Goal: Task Accomplishment & Management: Use online tool/utility

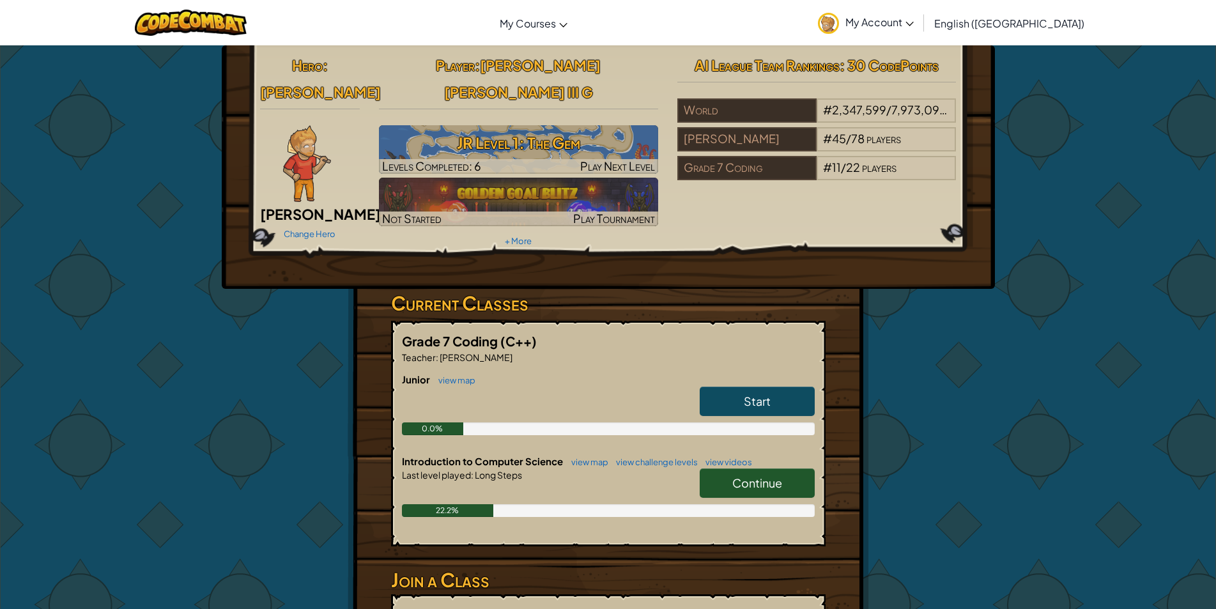
click at [773, 386] on link "Start" at bounding box center [757, 400] width 115 height 29
click at [740, 475] on span "Continue" at bounding box center [757, 482] width 50 height 15
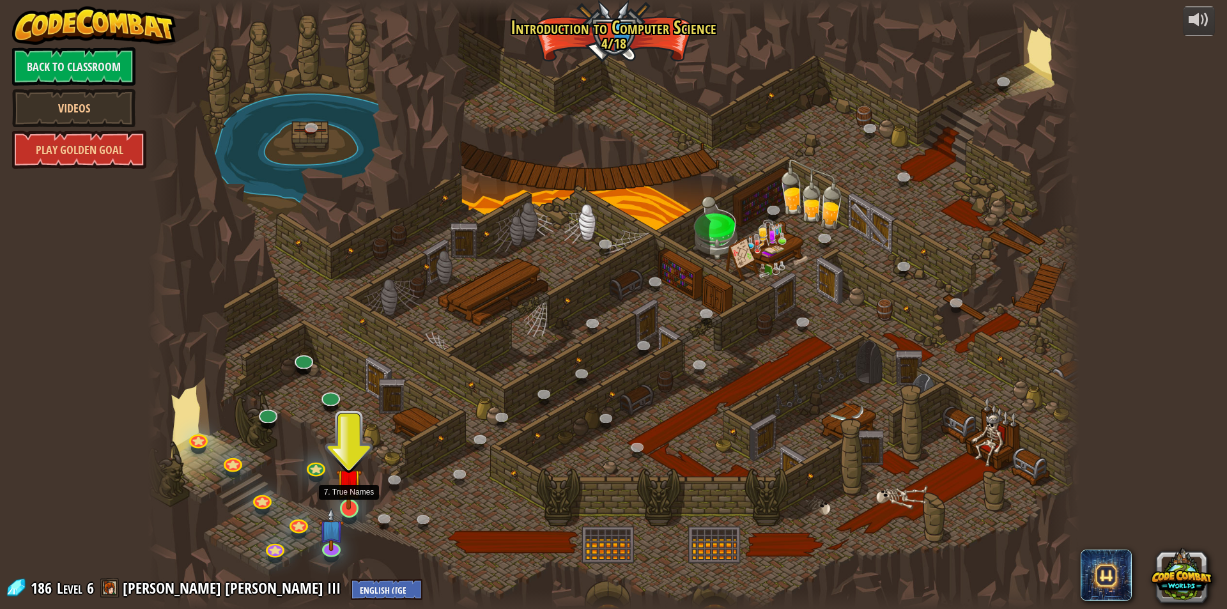
click at [344, 490] on img at bounding box center [348, 480] width 25 height 57
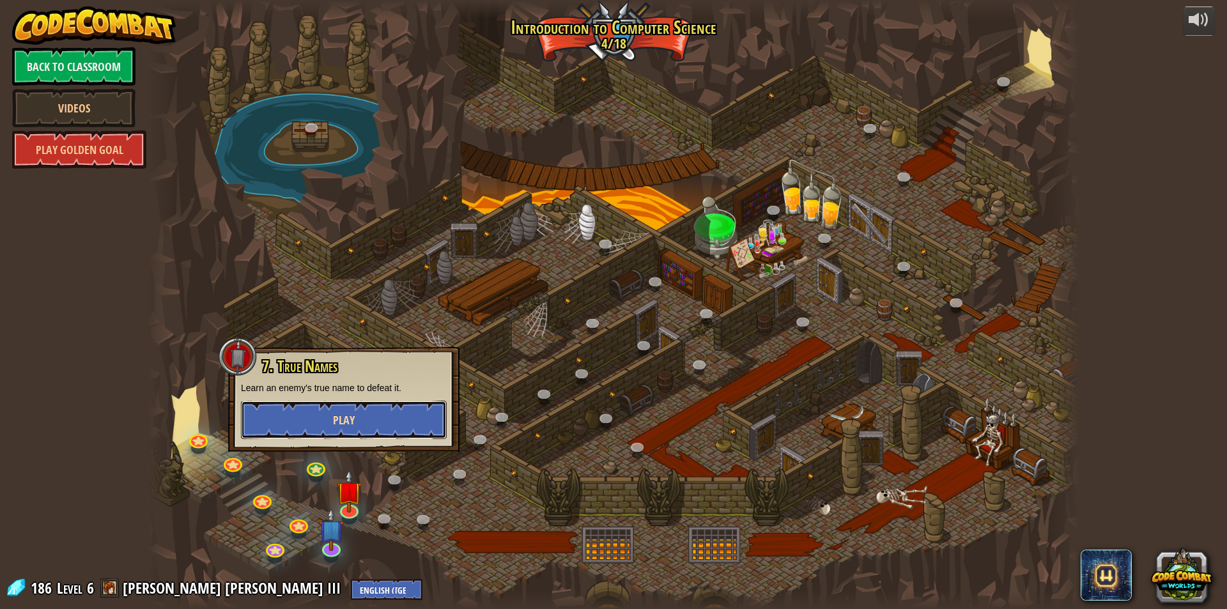
click at [363, 415] on button "Play" at bounding box center [344, 420] width 206 height 38
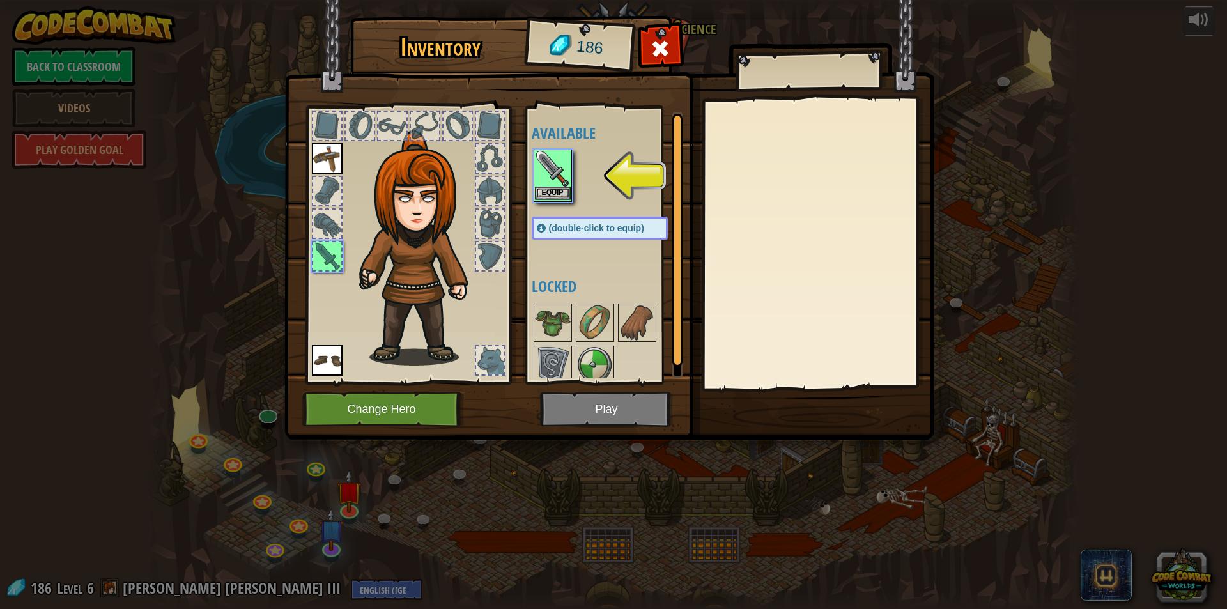
click at [552, 185] on img at bounding box center [553, 169] width 36 height 36
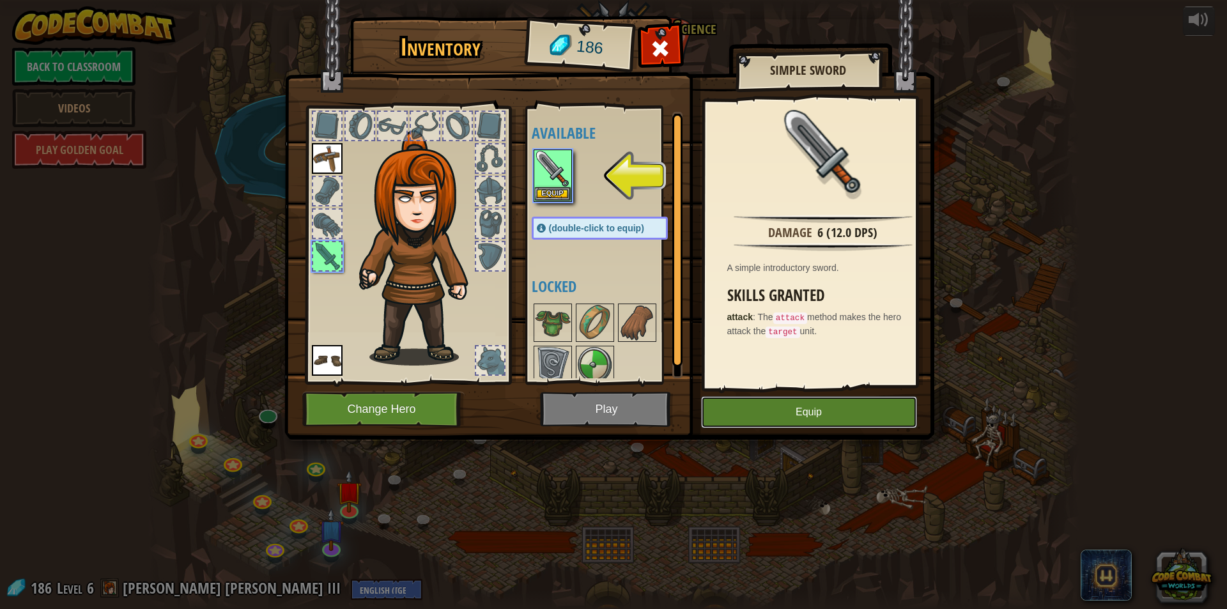
click at [794, 413] on button "Equip" at bounding box center [809, 412] width 216 height 32
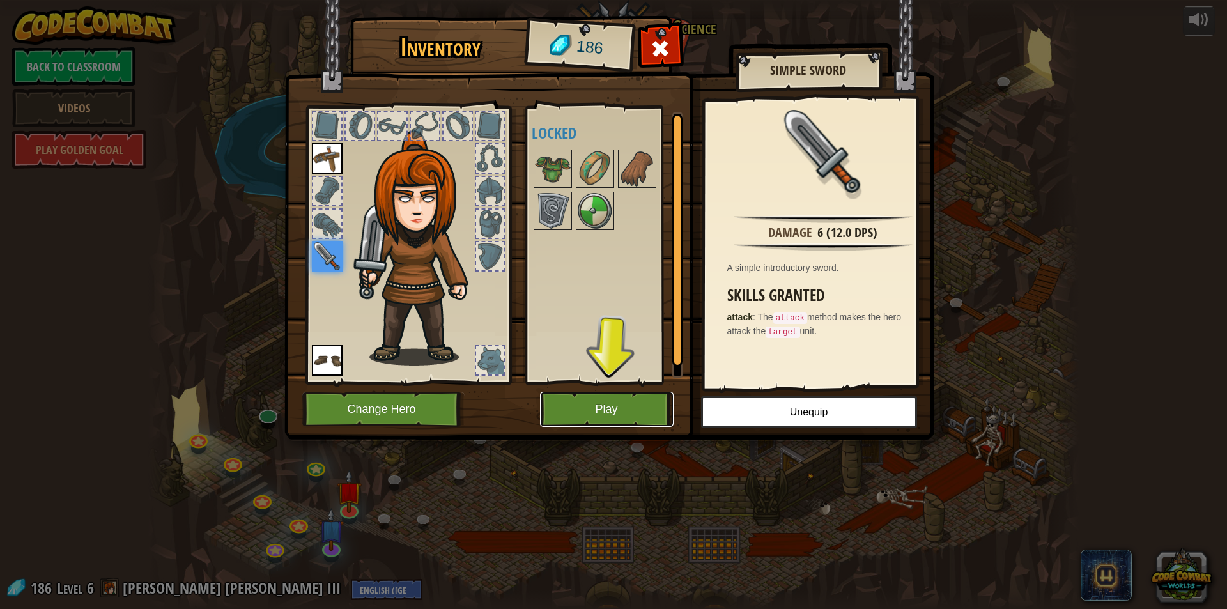
click at [621, 418] on button "Play" at bounding box center [607, 409] width 134 height 35
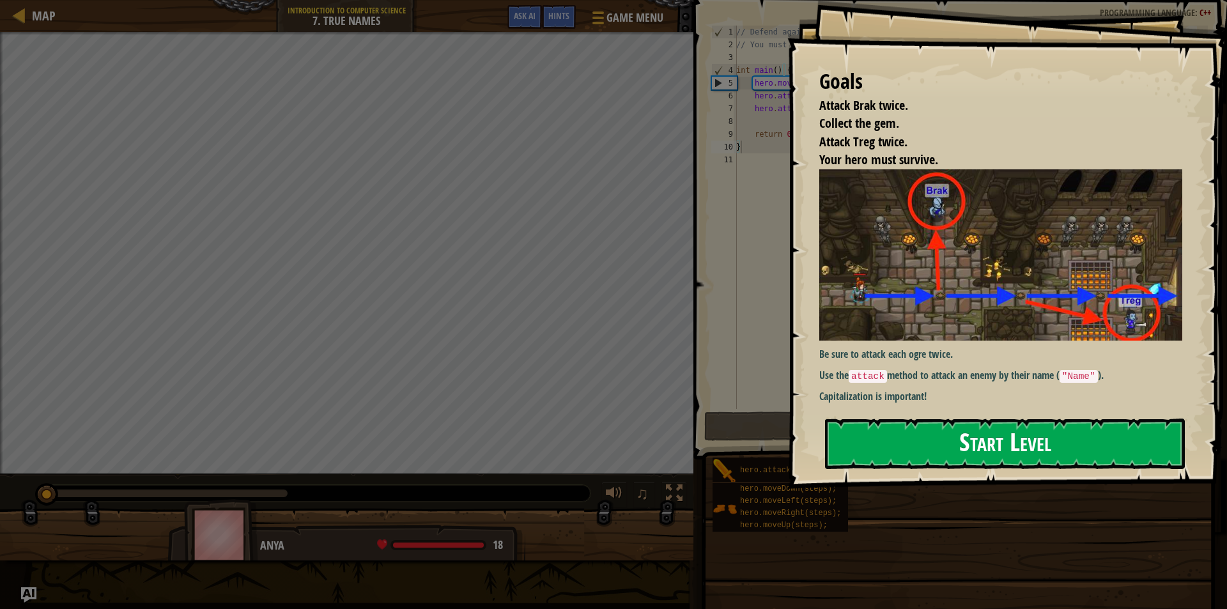
click at [1004, 429] on button "Start Level" at bounding box center [1005, 443] width 360 height 50
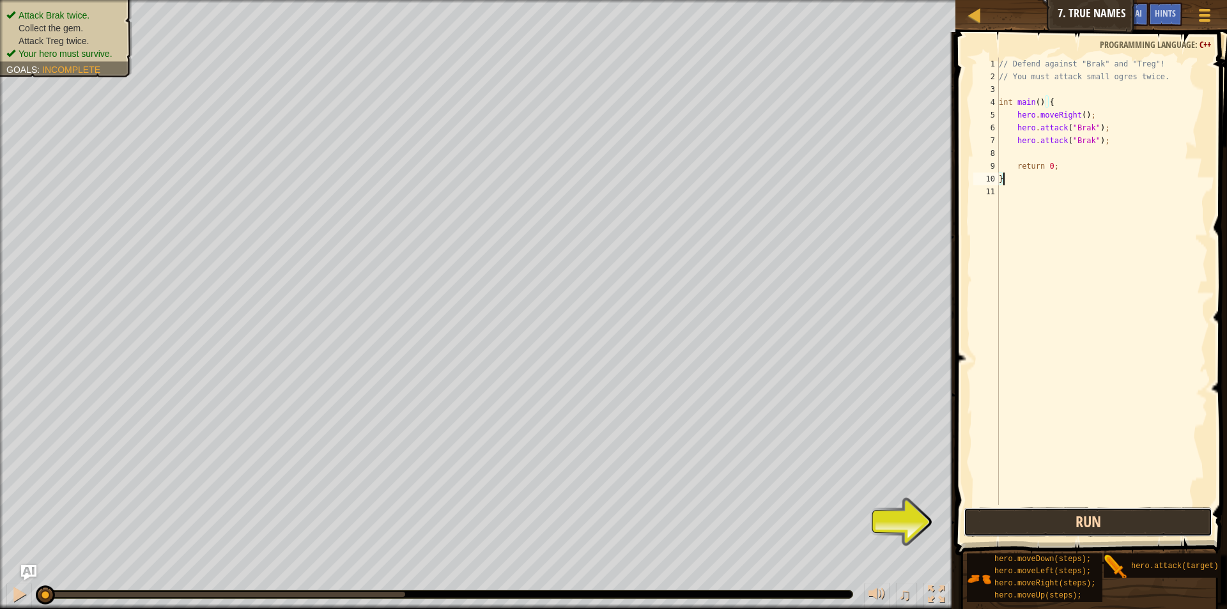
click at [1074, 523] on button "Run" at bounding box center [1087, 521] width 248 height 29
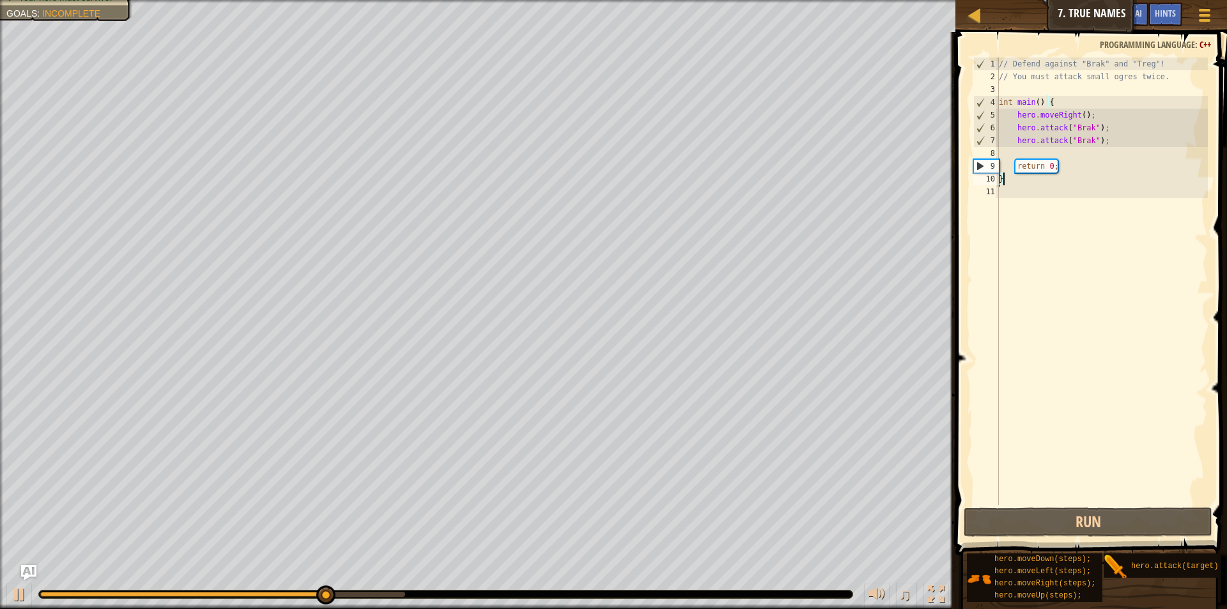
click at [1008, 154] on div "// Defend against "Brak" and "Treg"! // You must attack small ogres twice. int …" at bounding box center [1101, 293] width 211 height 473
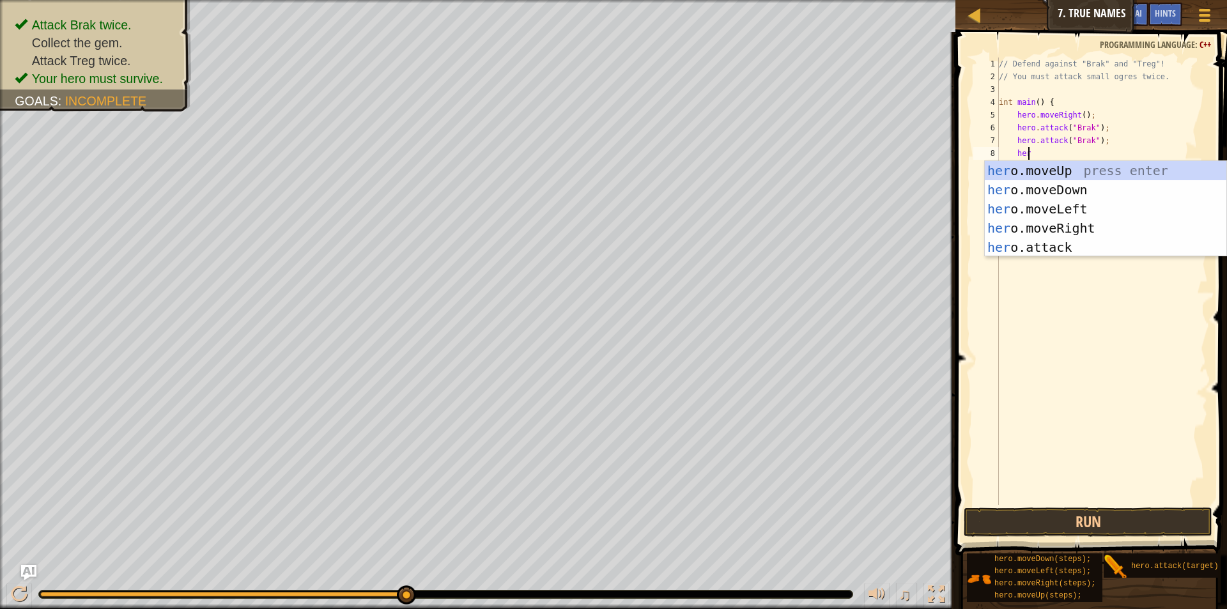
type textarea "hero"
click at [1101, 221] on div "hero .moveUp press enter hero .moveDown press enter hero .moveLeft press enter …" at bounding box center [1104, 228] width 241 height 134
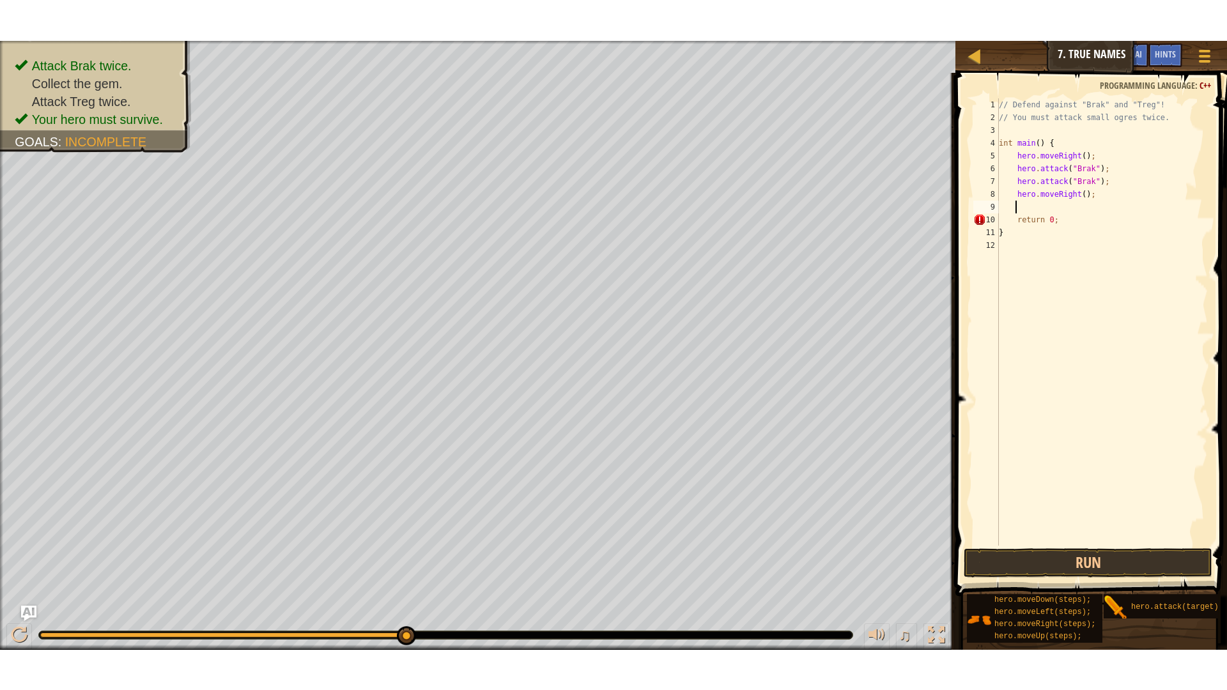
scroll to position [6, 1]
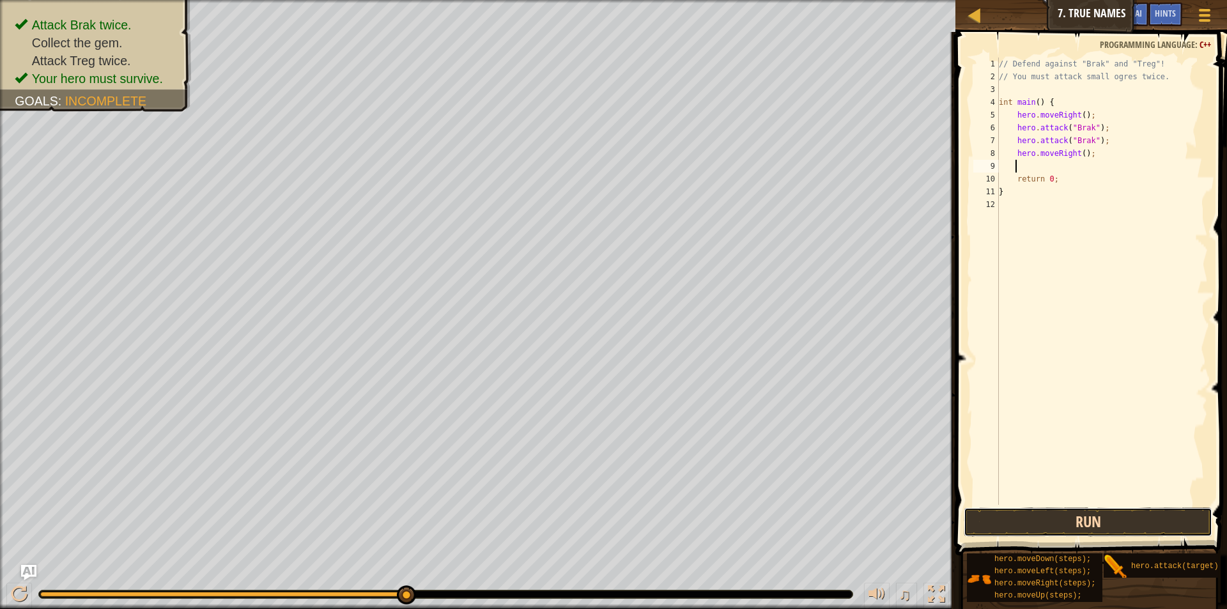
click at [1013, 522] on button "Run" at bounding box center [1087, 521] width 248 height 29
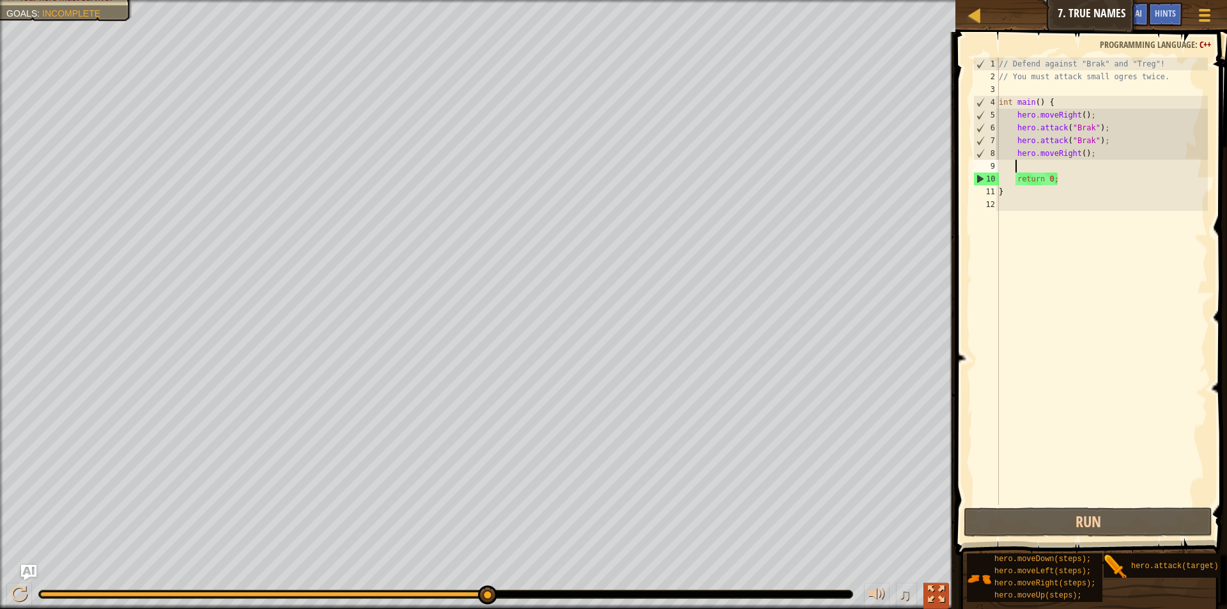
click at [945, 585] on button at bounding box center [936, 596] width 26 height 26
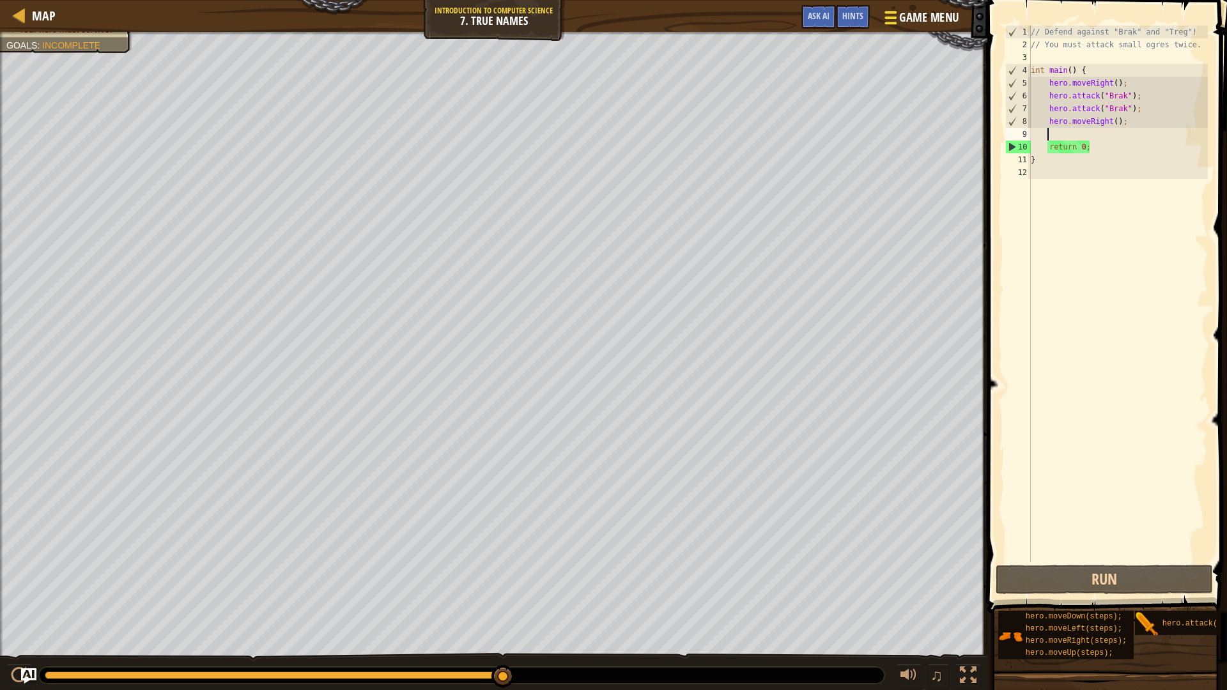
click at [896, 13] on span at bounding box center [891, 12] width 12 height 3
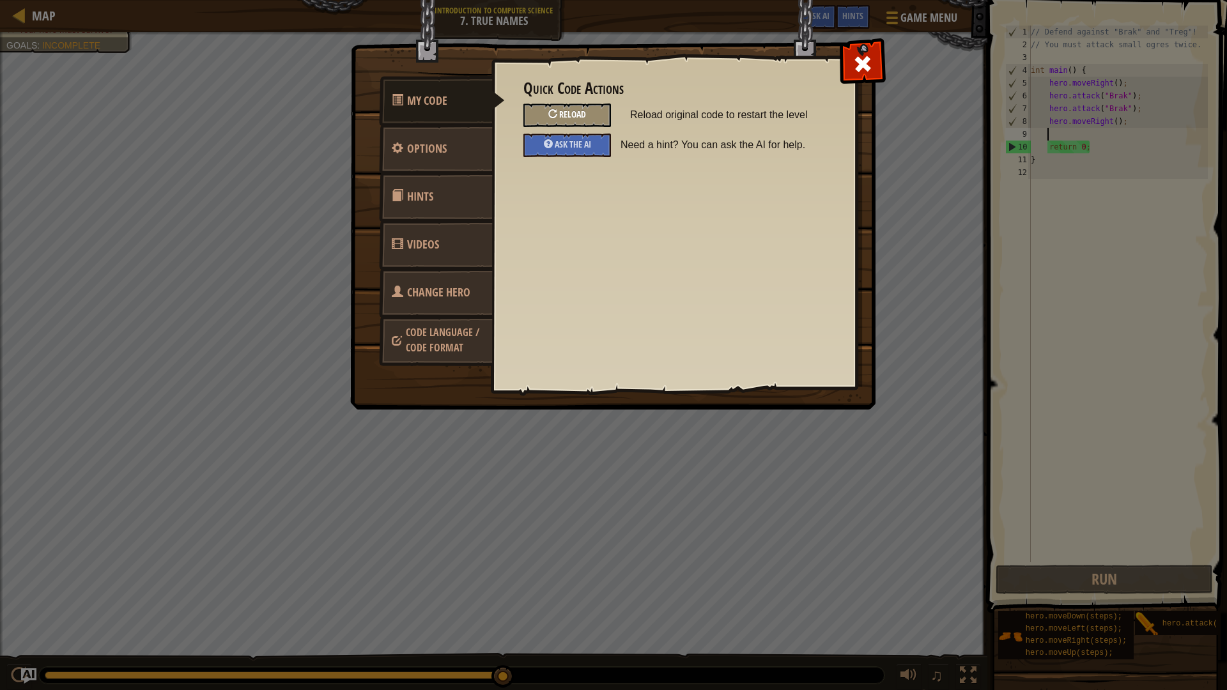
click at [580, 111] on span "Reload" at bounding box center [572, 114] width 27 height 12
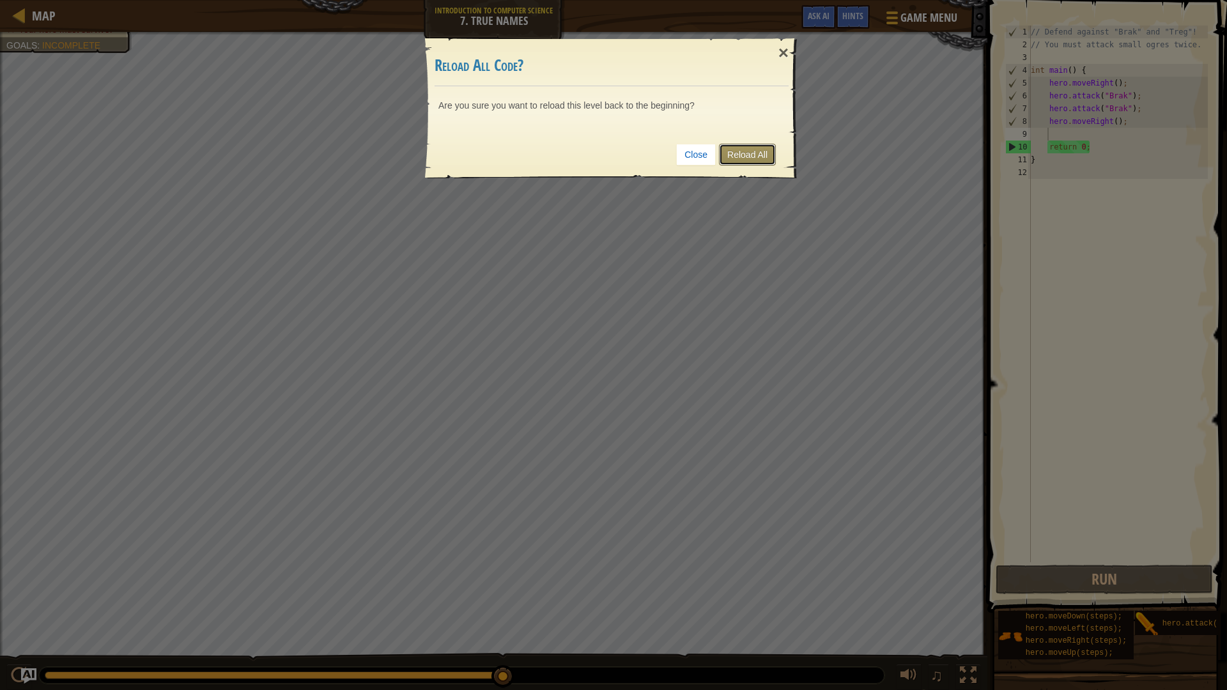
click at [758, 151] on link "Reload All" at bounding box center [747, 155] width 57 height 22
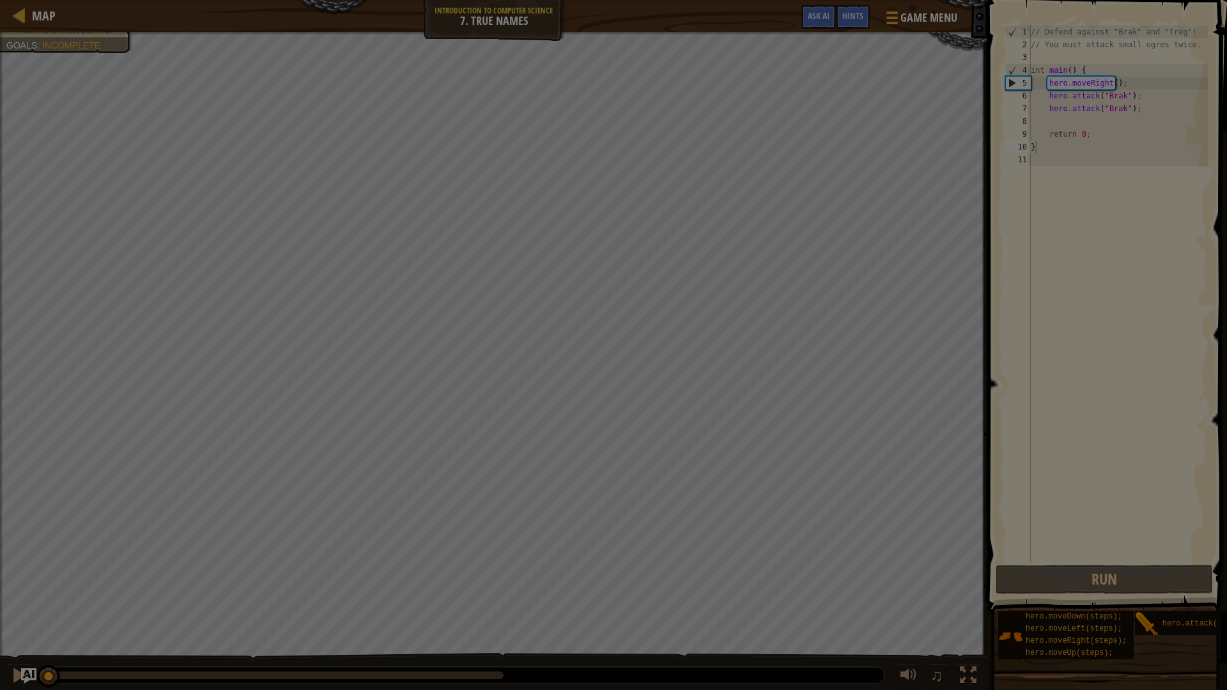
type textarea "}"
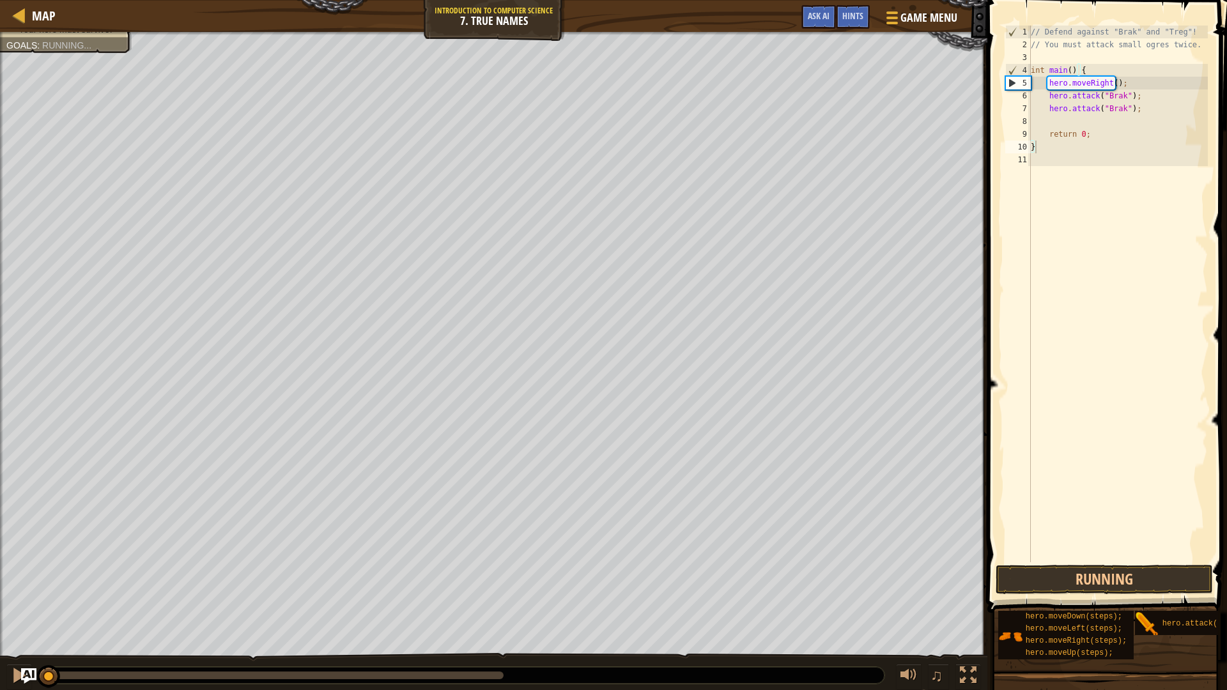
scroll to position [6, 0]
click at [927, 18] on span "Game Menu" at bounding box center [928, 17] width 59 height 17
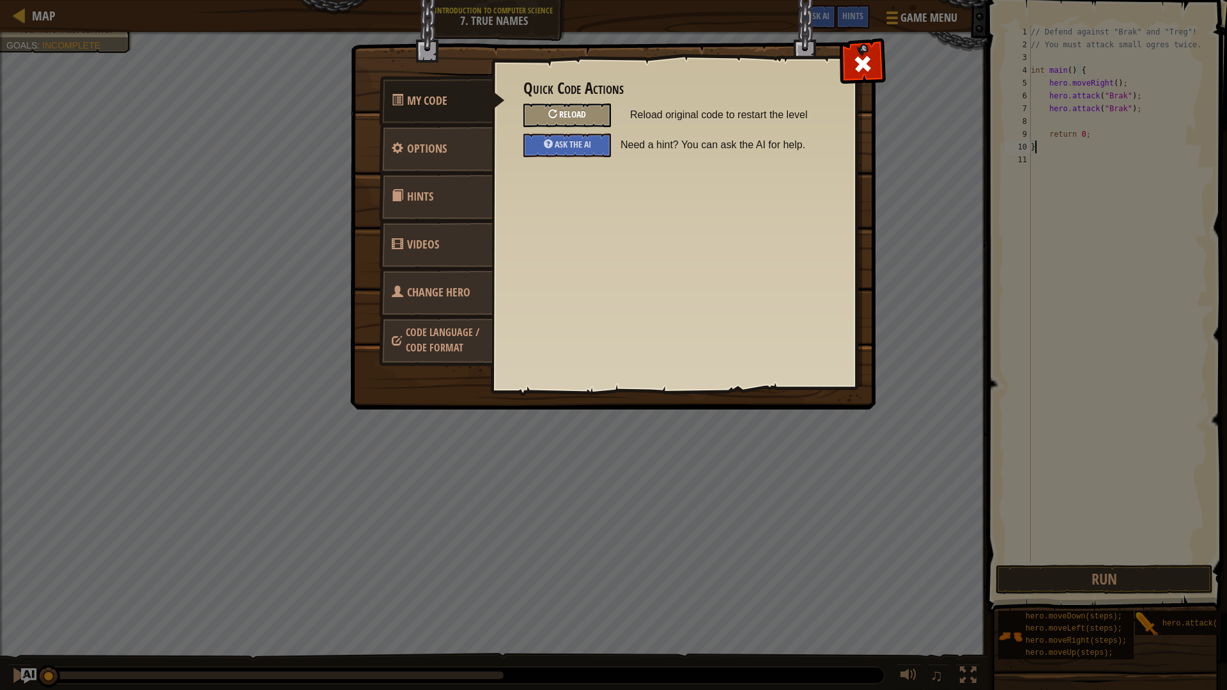
click at [572, 116] on span "Reload" at bounding box center [572, 114] width 27 height 12
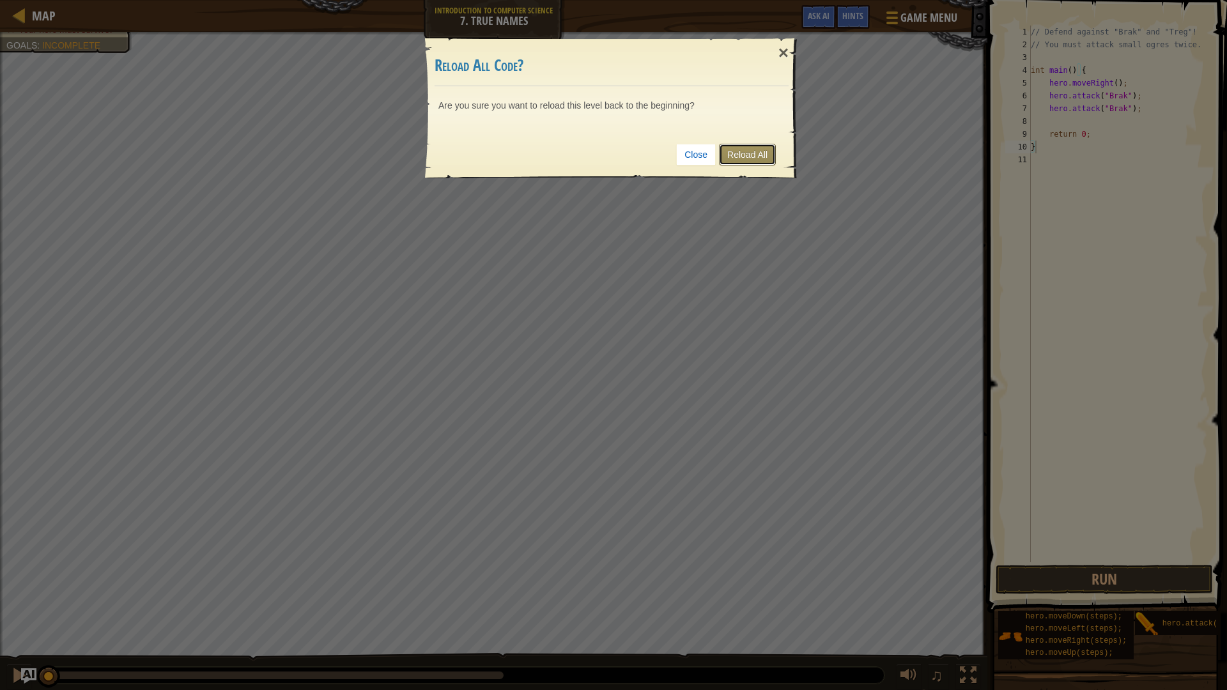
click at [769, 157] on link "Reload All" at bounding box center [747, 155] width 57 height 22
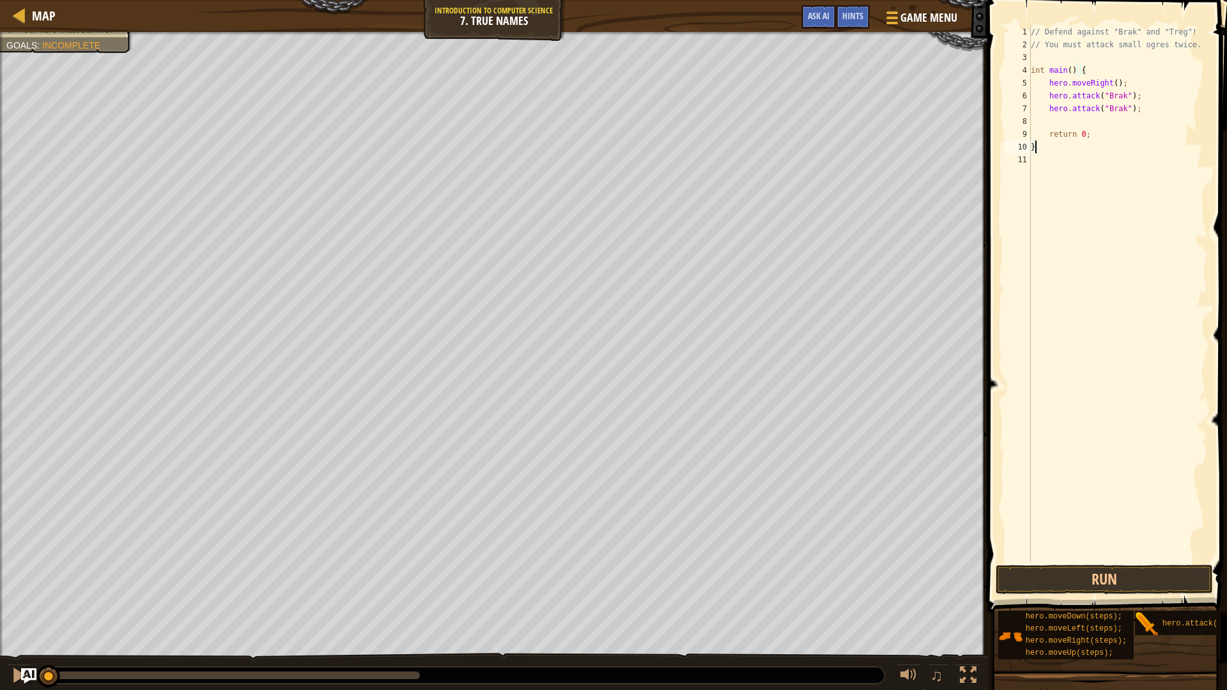
click at [1055, 116] on div "// Defend against "Brak" and "Treg"! // You must attack small ogres twice. int …" at bounding box center [1118, 307] width 180 height 562
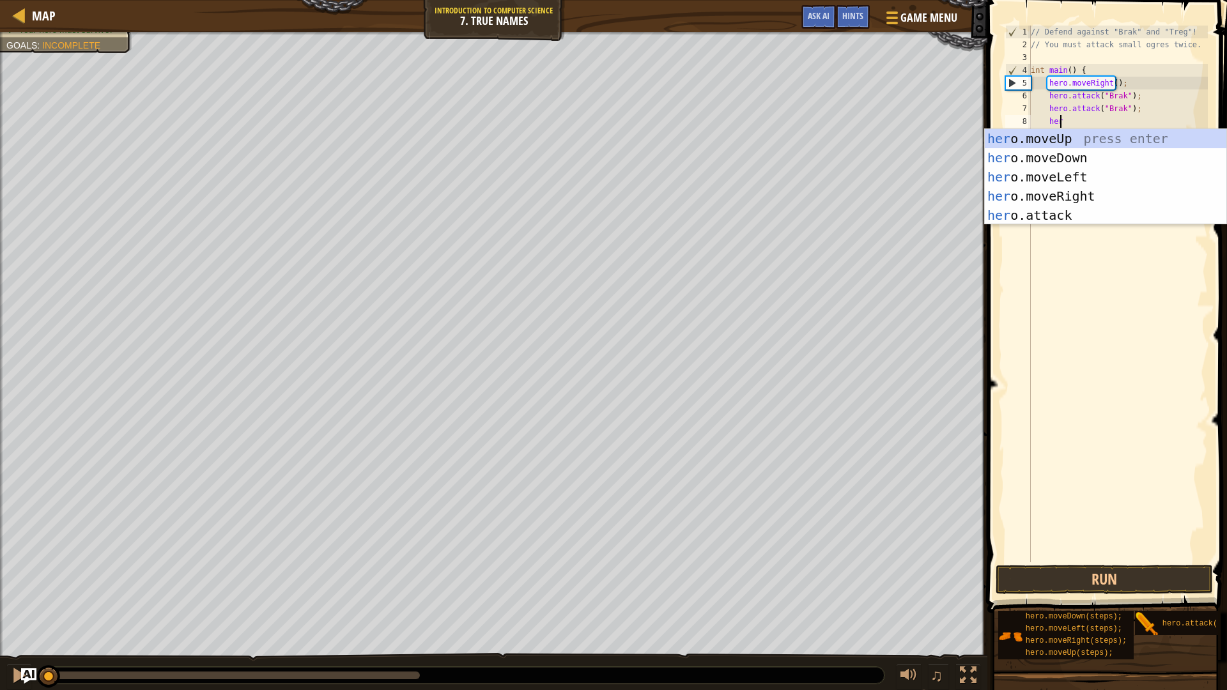
type textarea "hero"
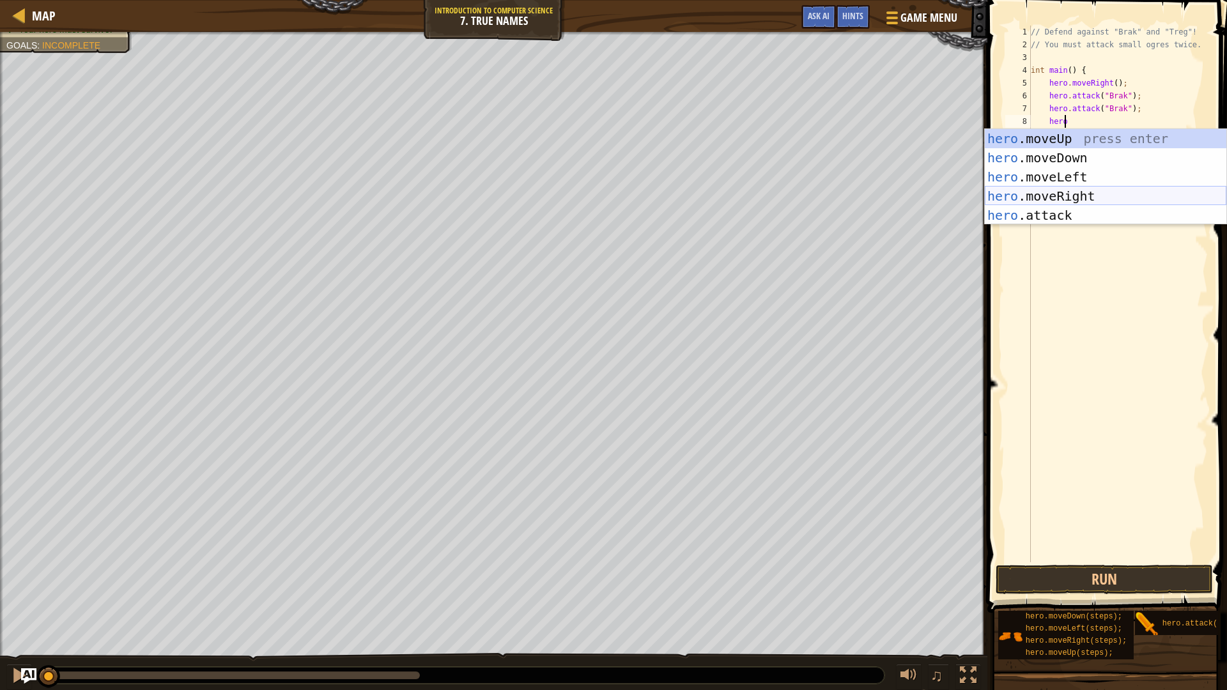
click at [1093, 195] on div "hero .moveUp press enter hero .moveDown press enter hero .moveLeft press enter …" at bounding box center [1104, 196] width 241 height 134
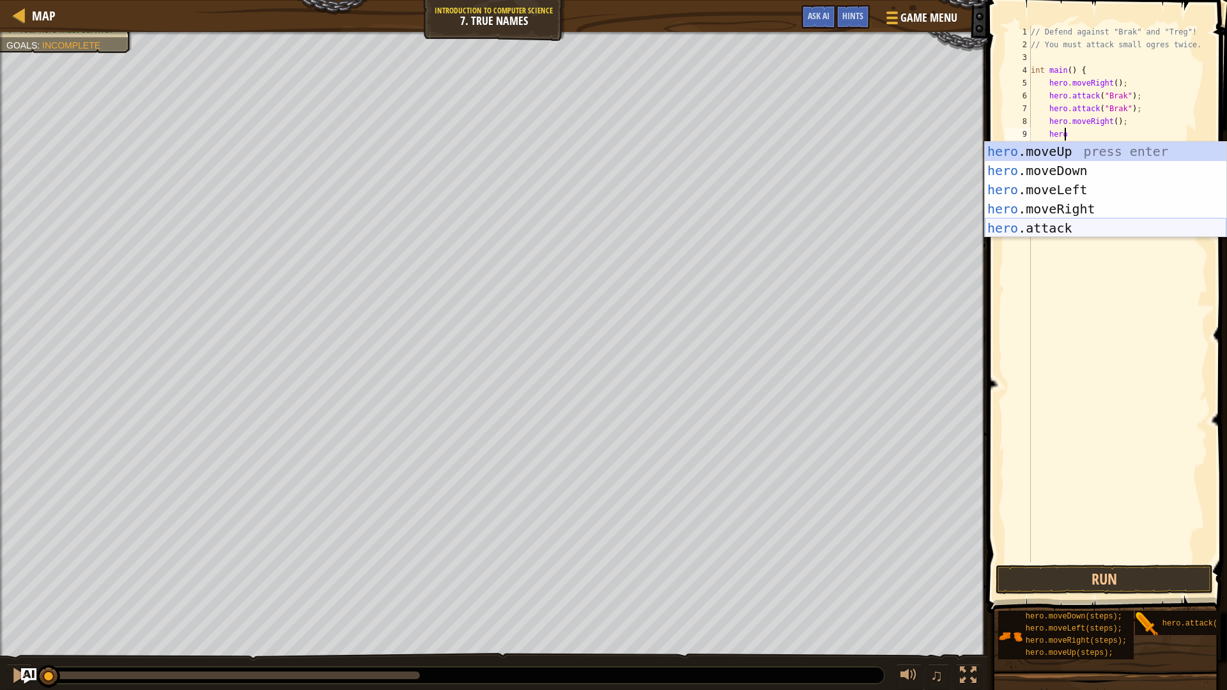
click at [1086, 229] on div "hero .moveUp press enter hero .moveDown press enter hero .moveLeft press enter …" at bounding box center [1104, 209] width 241 height 134
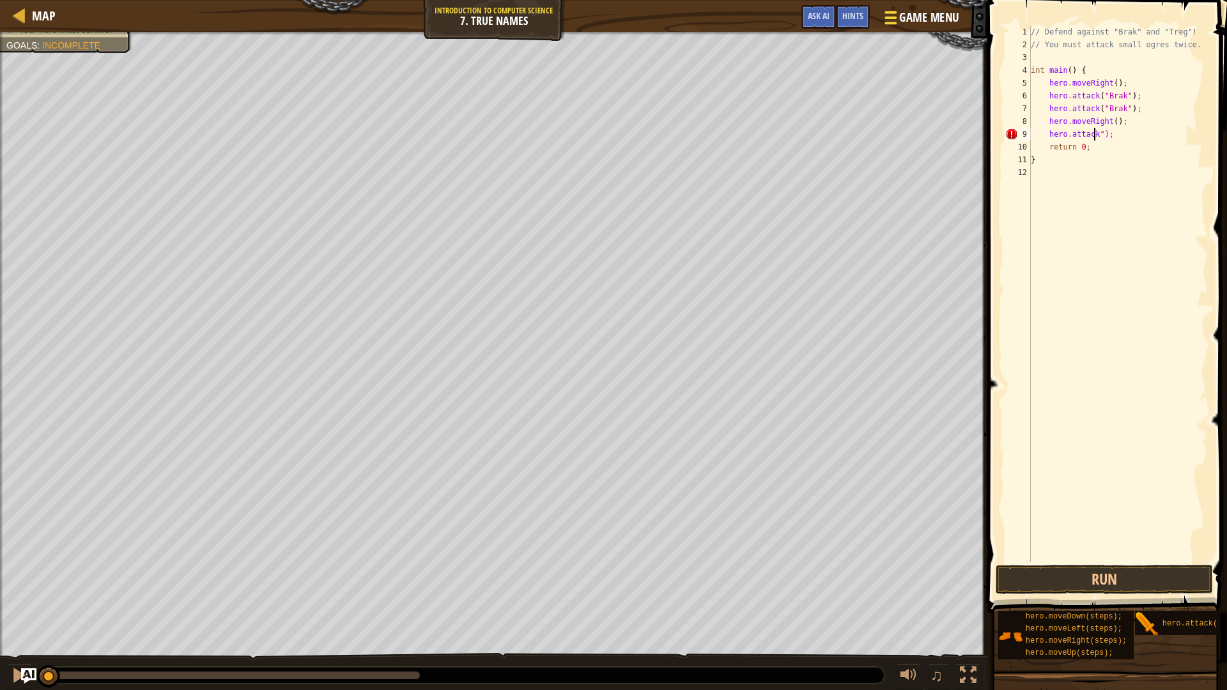
click at [901, 10] on span "Game Menu" at bounding box center [928, 17] width 59 height 17
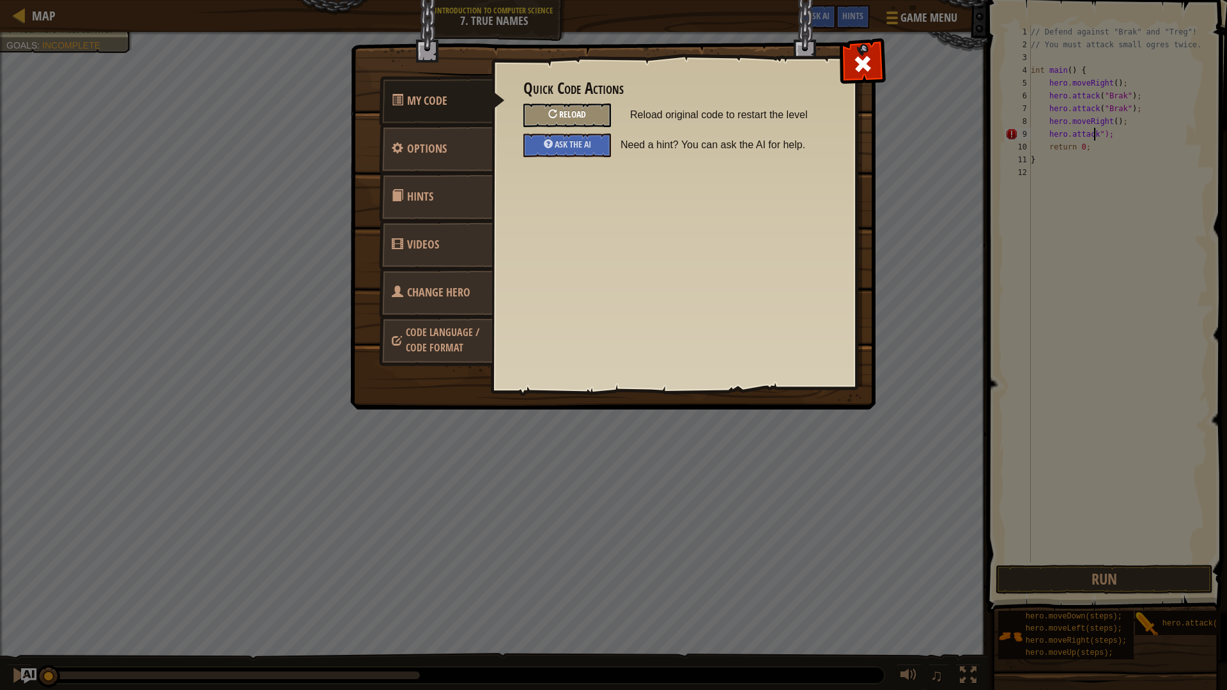
click at [579, 114] on span "Reload" at bounding box center [572, 114] width 27 height 12
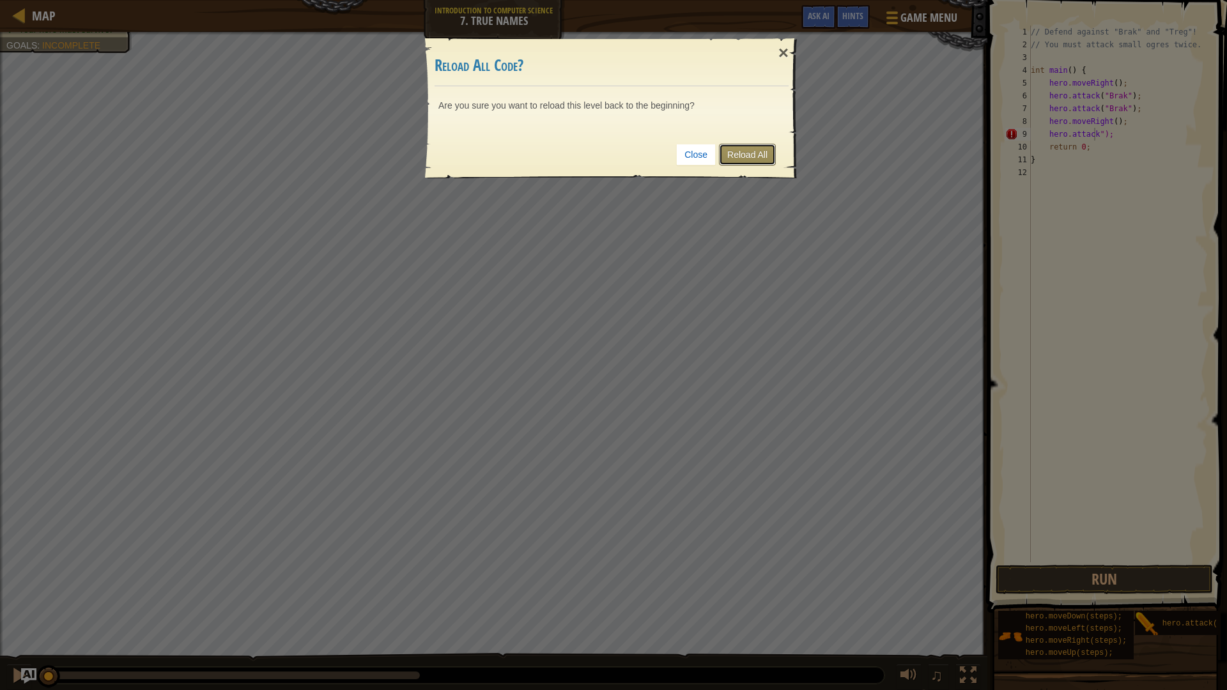
click at [741, 155] on link "Reload All" at bounding box center [747, 155] width 57 height 22
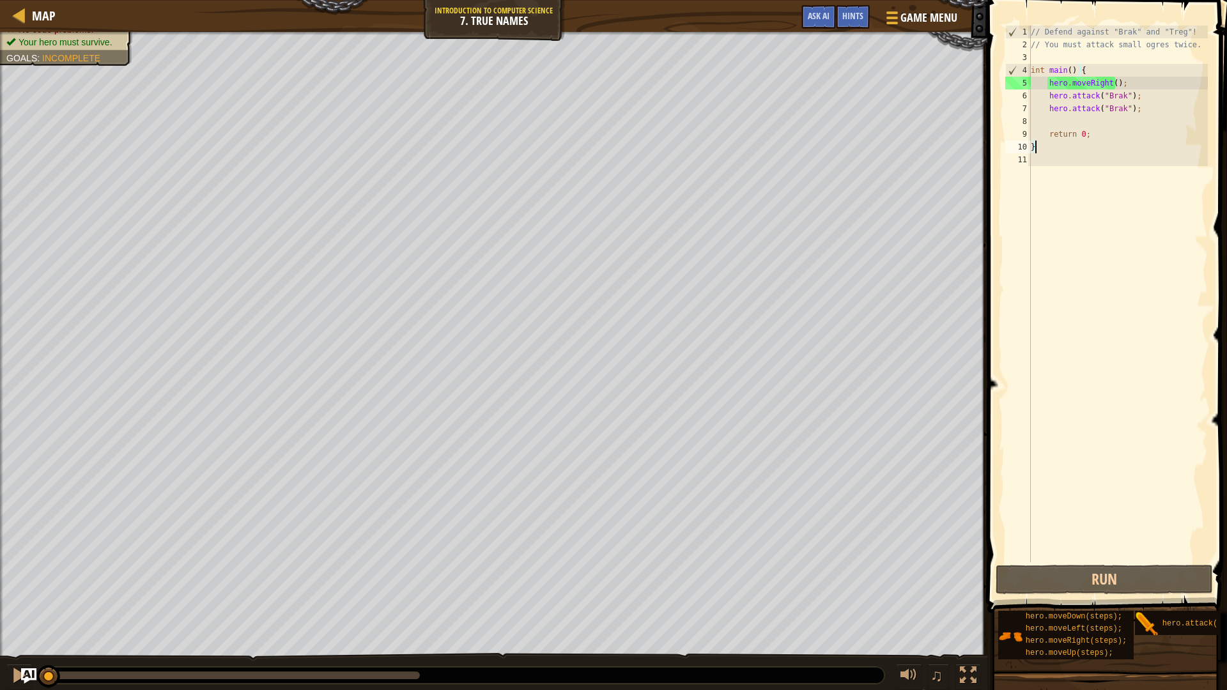
type textarea "}"
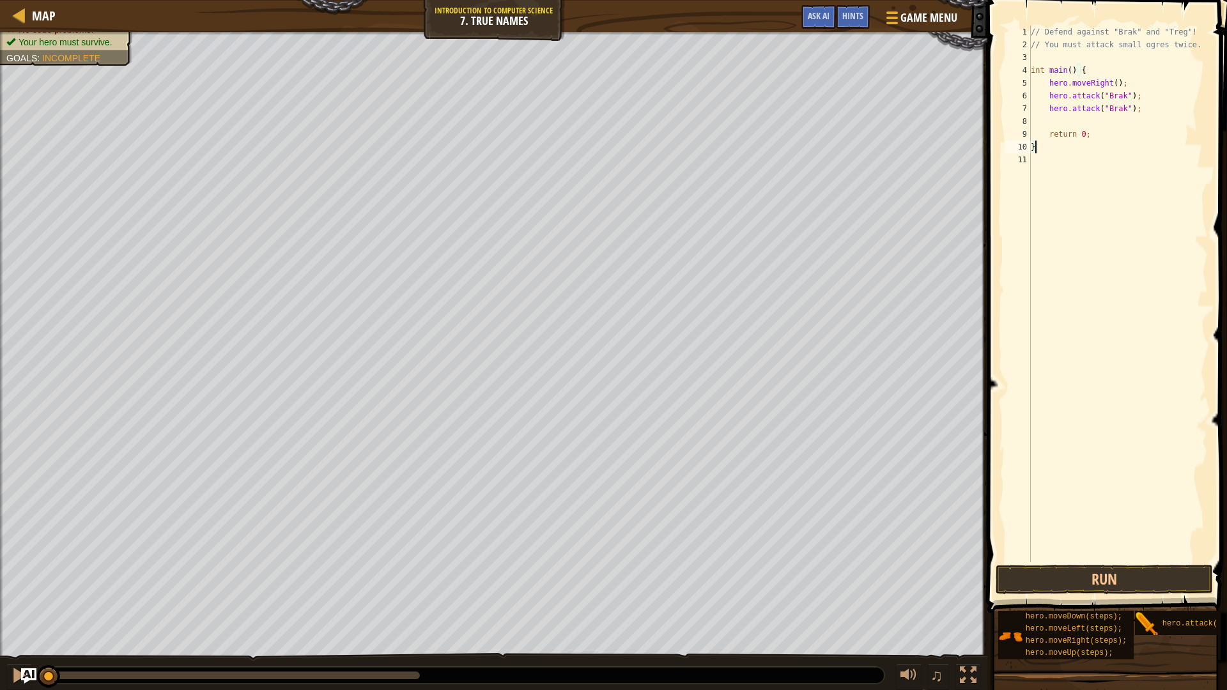
click at [1050, 121] on div "// Defend against "Brak" and "Treg"! // You must attack small ogres twice. int …" at bounding box center [1118, 307] width 180 height 562
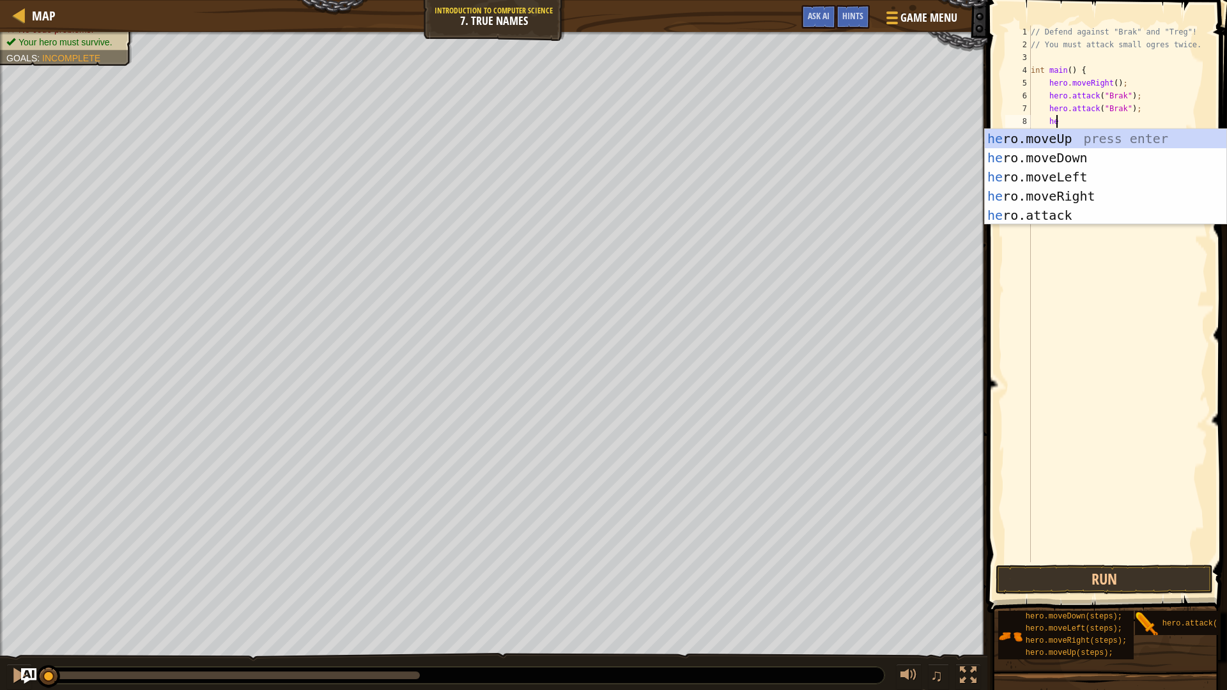
type textarea "hero"
click at [1034, 189] on div "hero .moveUp press enter hero .moveDown press enter hero .moveLeft press enter …" at bounding box center [1104, 196] width 241 height 134
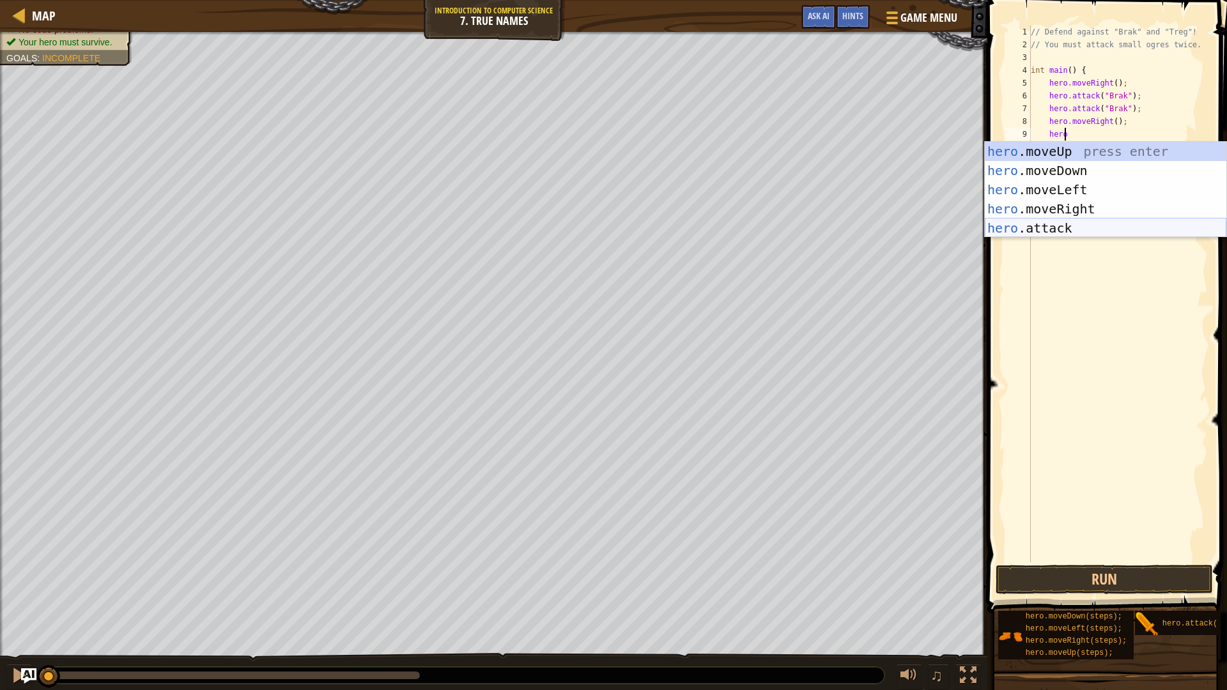
click at [1063, 229] on div "hero .moveUp press enter hero .moveDown press enter hero .moveLeft press enter …" at bounding box center [1104, 209] width 241 height 134
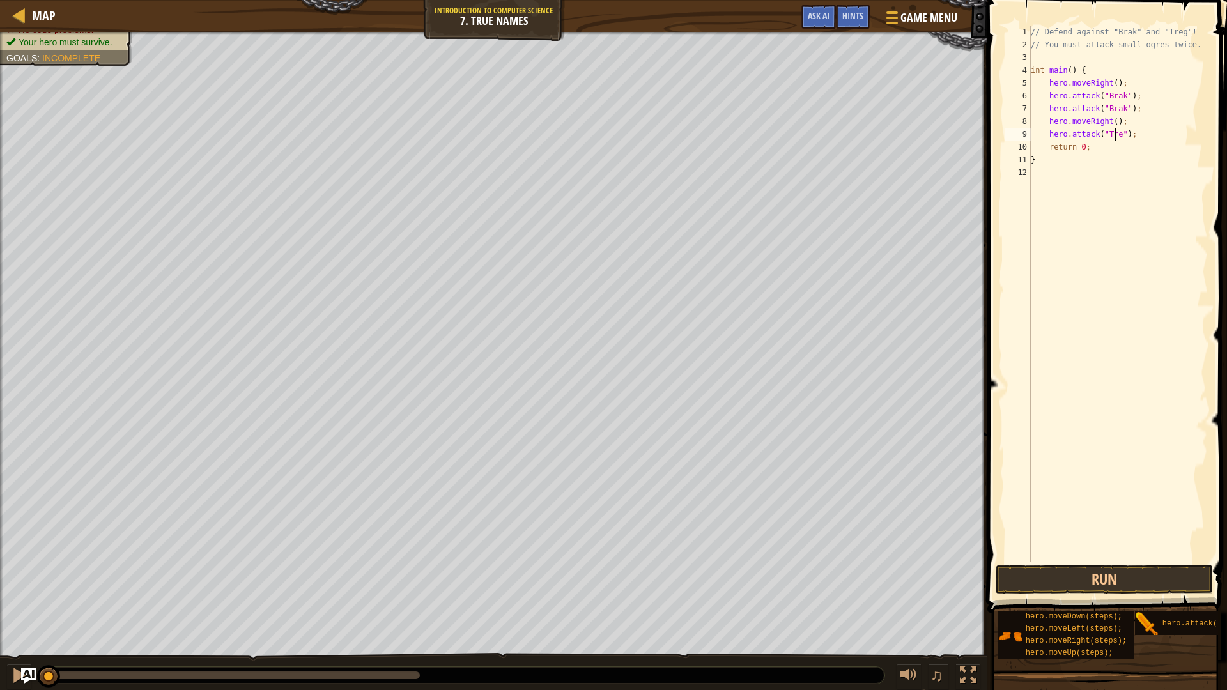
scroll to position [6, 8]
click at [1118, 570] on button "Run" at bounding box center [1103, 579] width 217 height 29
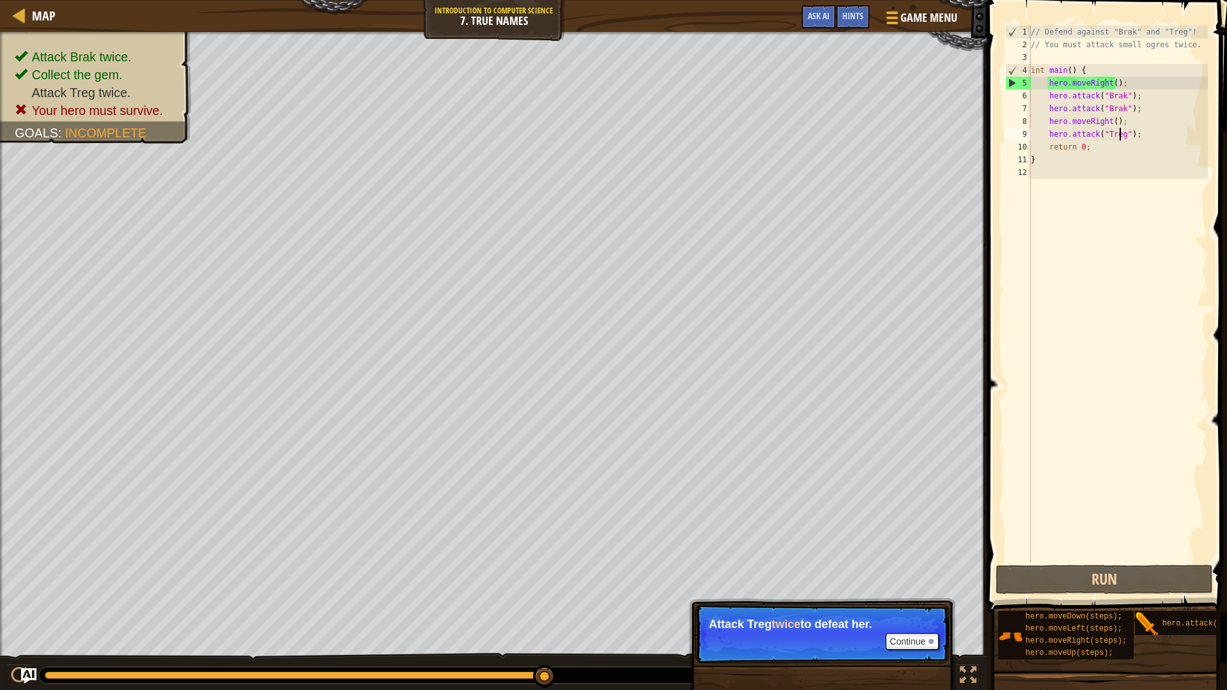
type textarea "hero.attack("Brak");"
drag, startPoint x: 1108, startPoint y: 113, endPoint x: 1085, endPoint y: 112, distance: 22.4
drag, startPoint x: 1085, startPoint y: 112, endPoint x: 1165, endPoint y: 167, distance: 97.3
click at [1165, 167] on div "// Defend against "Brak" and "Treg"! // You must attack small ogres twice. int …" at bounding box center [1118, 307] width 180 height 562
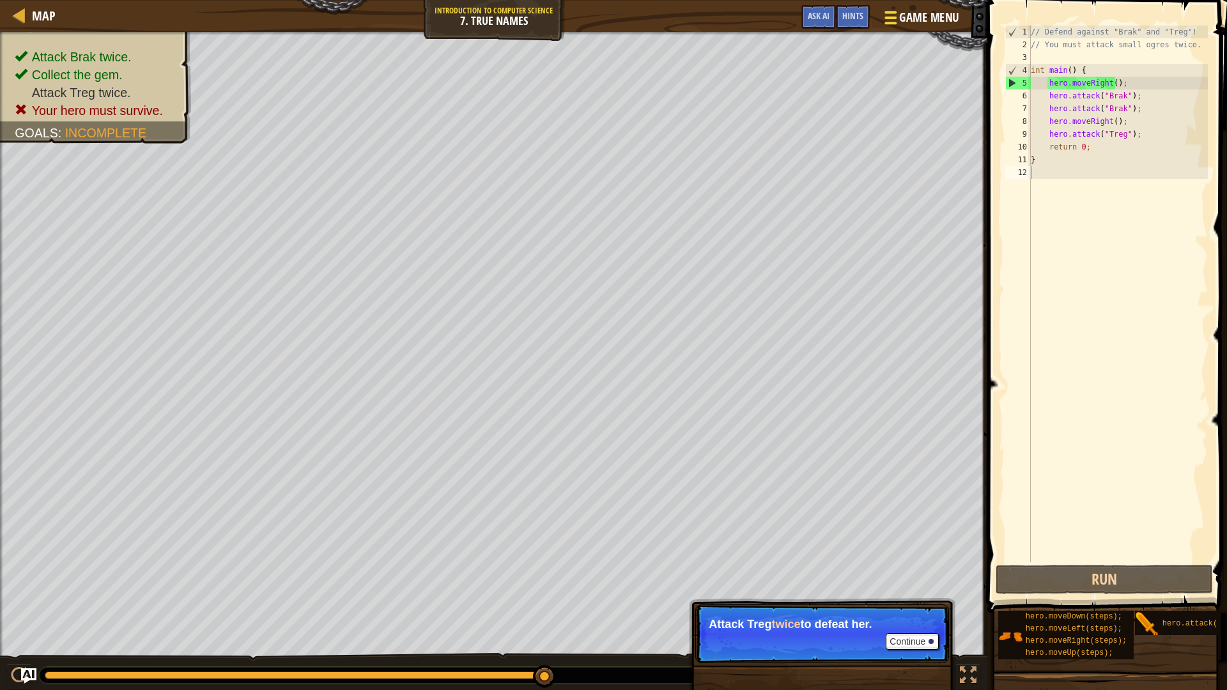
click at [900, 6] on button "Game Menu" at bounding box center [920, 19] width 93 height 31
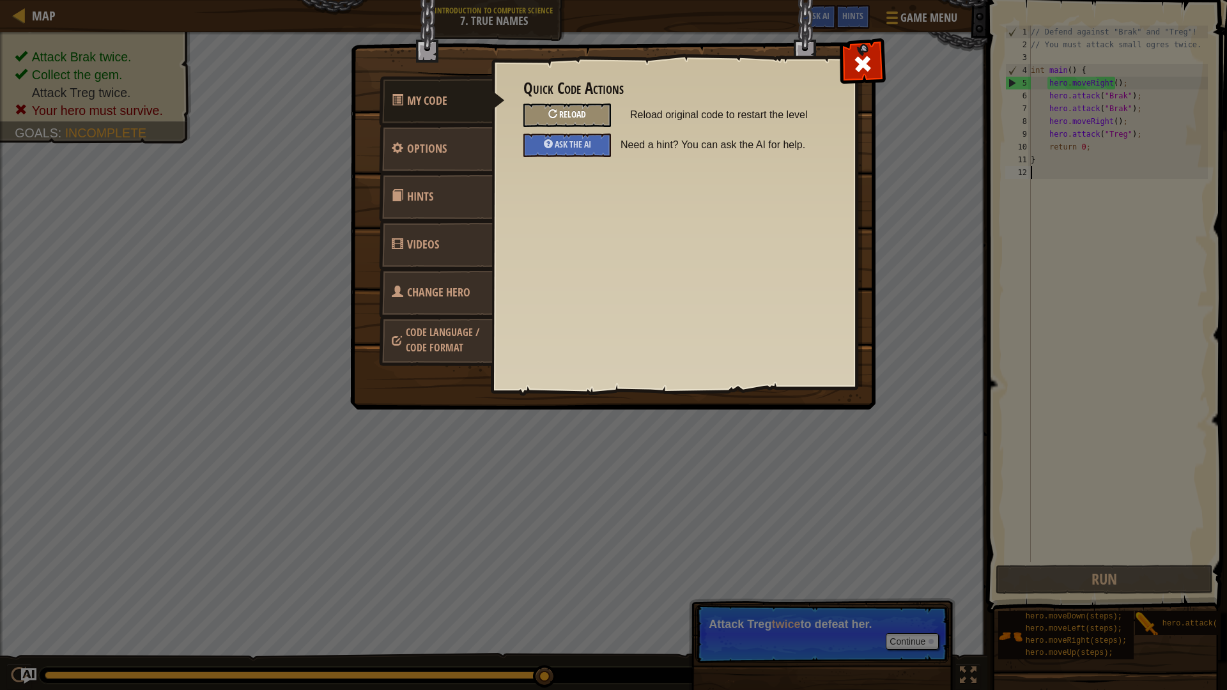
click at [577, 123] on div "Reload" at bounding box center [567, 115] width 88 height 24
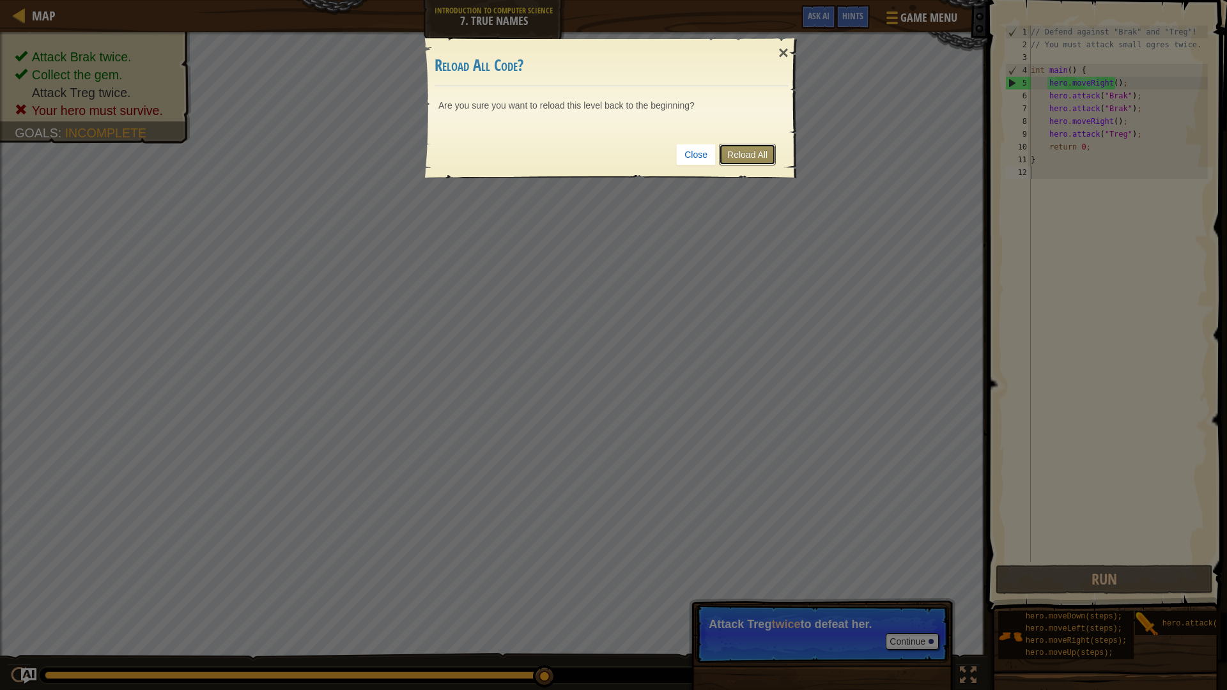
click at [746, 144] on link "Reload All" at bounding box center [747, 155] width 57 height 22
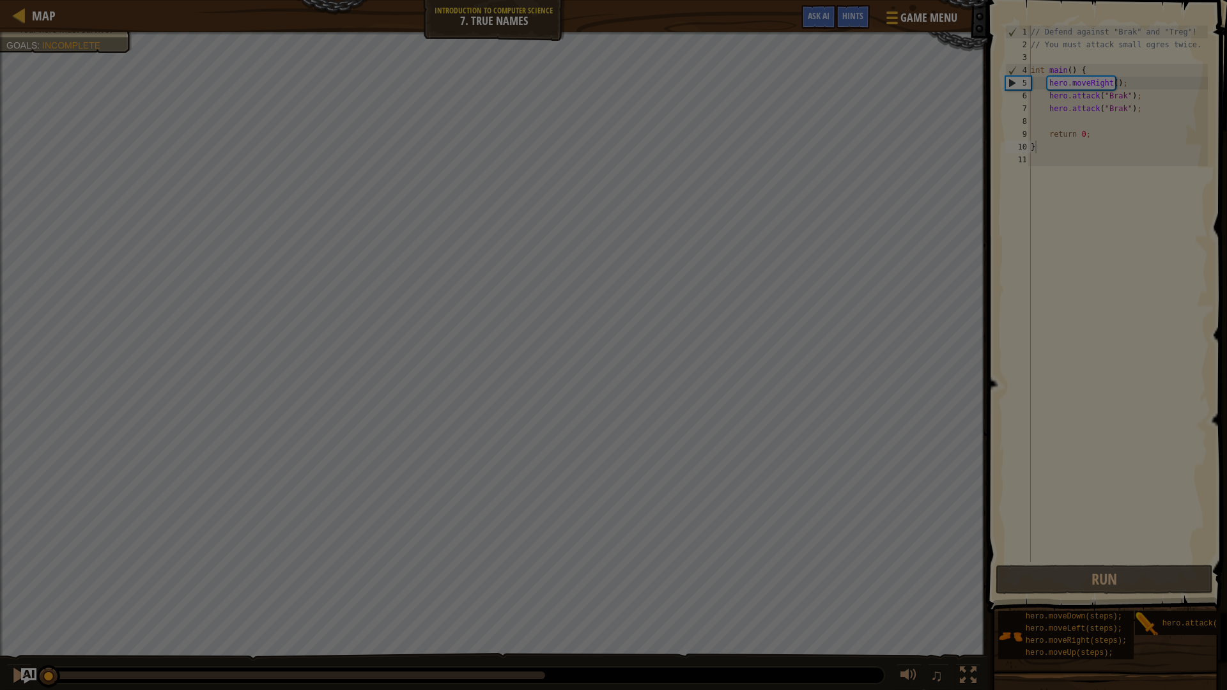
type textarea "}"
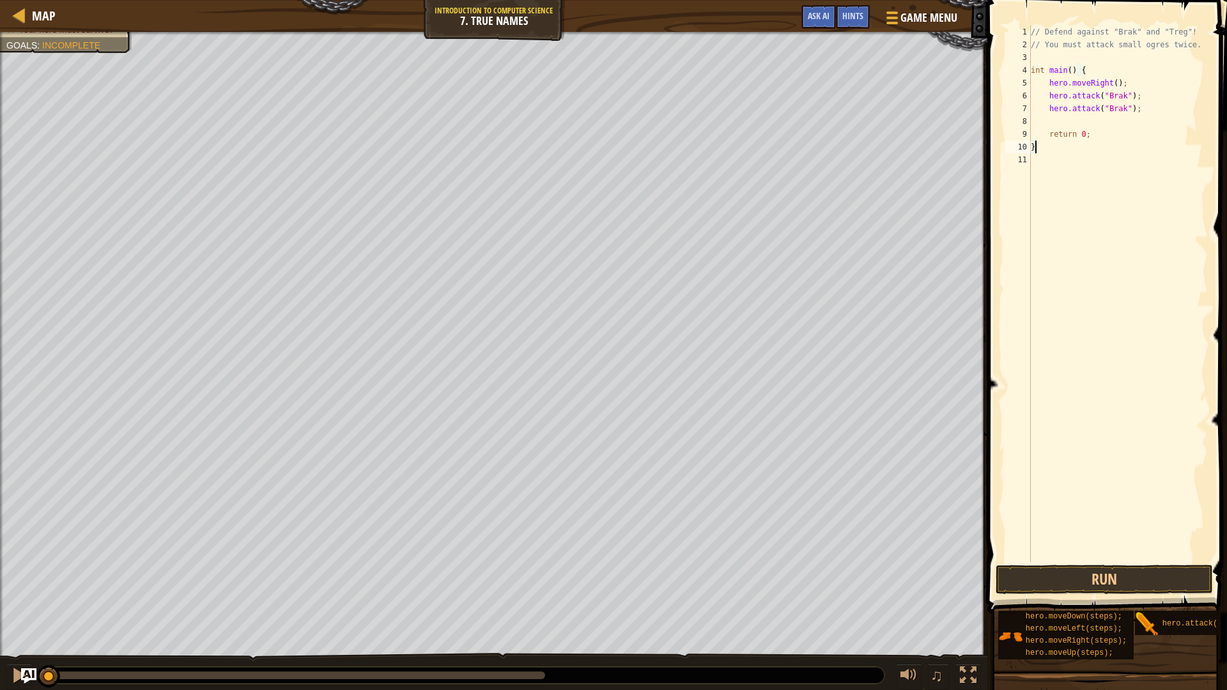
click at [1053, 118] on div "// Defend against "Brak" and "Treg"! // You must attack small ogres twice. int …" at bounding box center [1118, 307] width 180 height 562
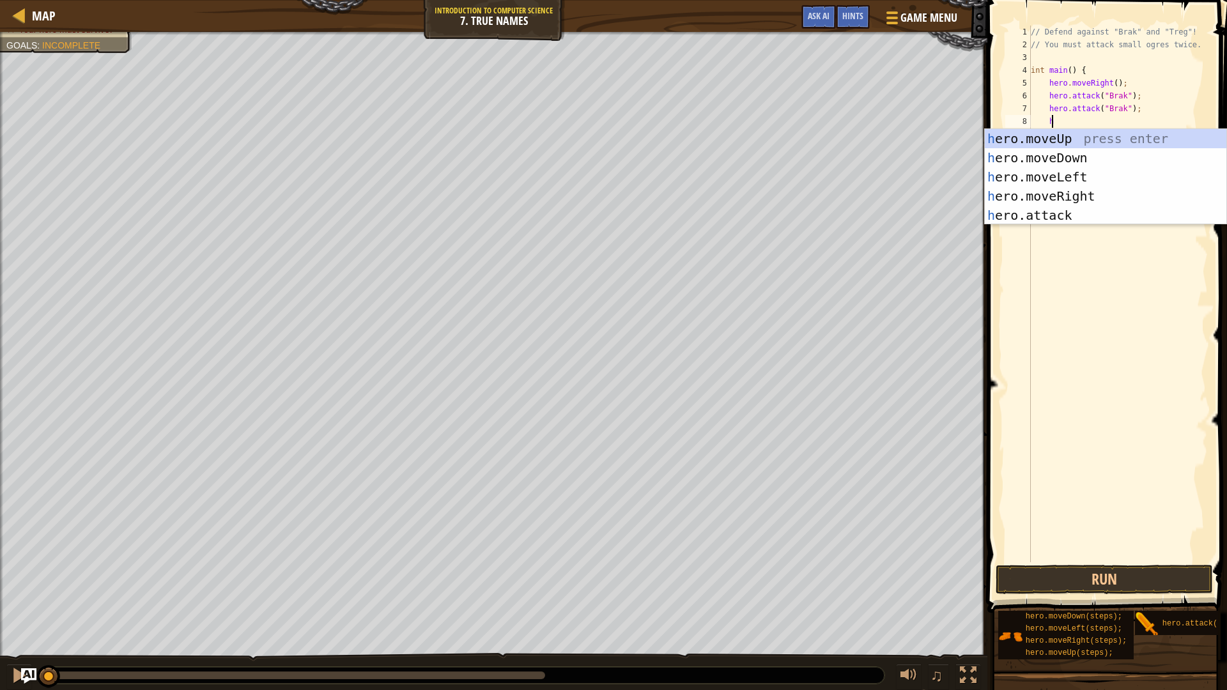
type textarea "hero"
click at [1070, 199] on div "hero .moveUp press enter hero .moveDown press enter hero .moveLeft press enter …" at bounding box center [1104, 196] width 241 height 134
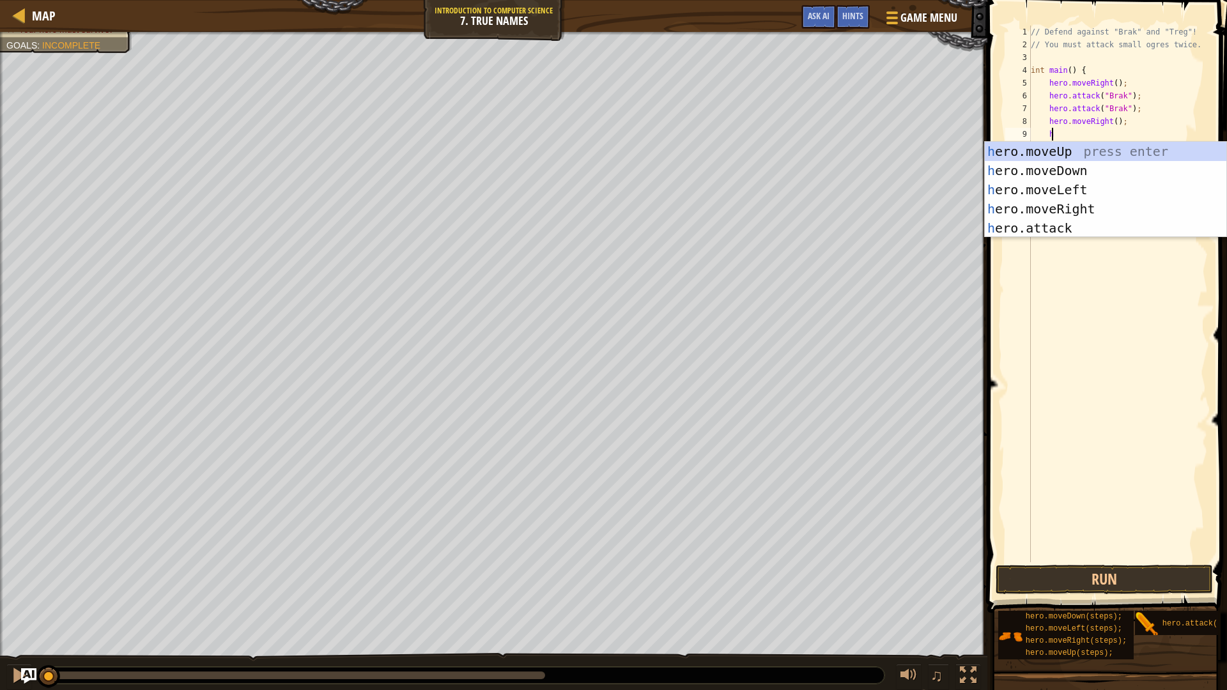
scroll to position [6, 1]
click at [1076, 223] on div "h ero.moveUp press enter h ero.moveDown press enter h ero.moveLeft press enter …" at bounding box center [1104, 209] width 241 height 134
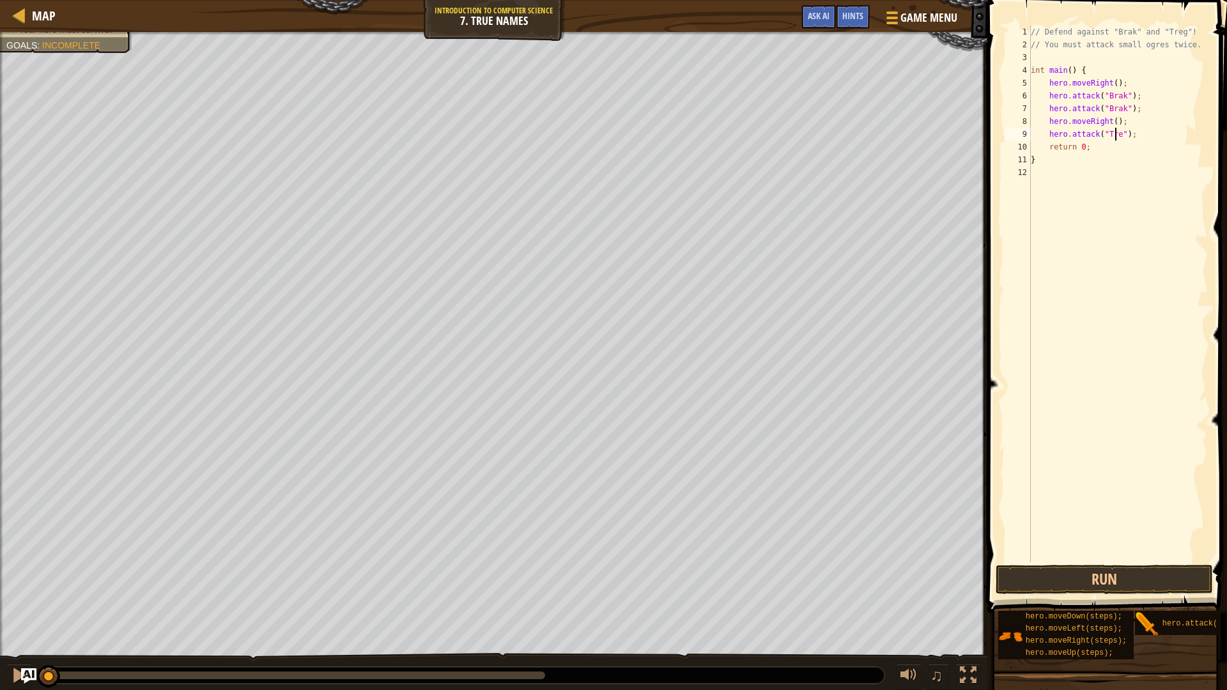
scroll to position [6, 8]
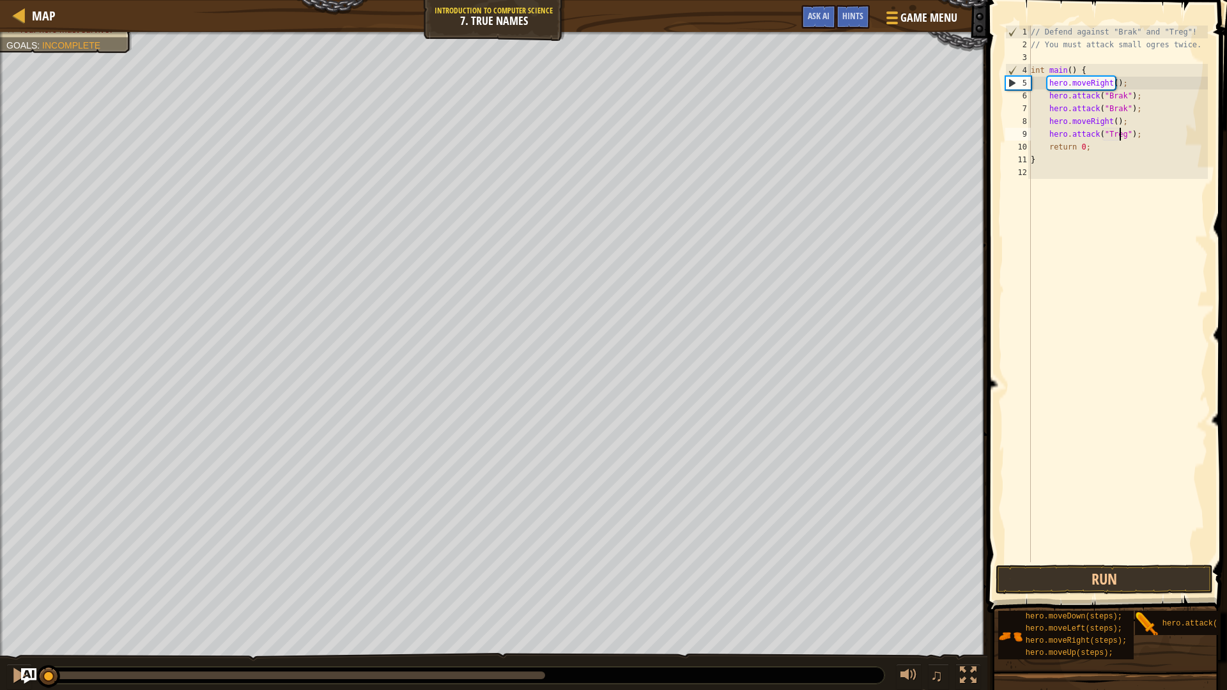
click at [1051, 142] on div "// Defend against "Brak" and "Treg"! // You must attack small ogres twice. int …" at bounding box center [1118, 307] width 180 height 562
click at [1137, 139] on div "// Defend against "Brak" and "Treg"! // You must attack small ogres twice. int …" at bounding box center [1118, 307] width 180 height 562
click at [1045, 152] on div "// Defend against "Brak" and "Treg"! // You must attack small ogres twice. int …" at bounding box center [1118, 307] width 180 height 562
type textarea "return 0;"
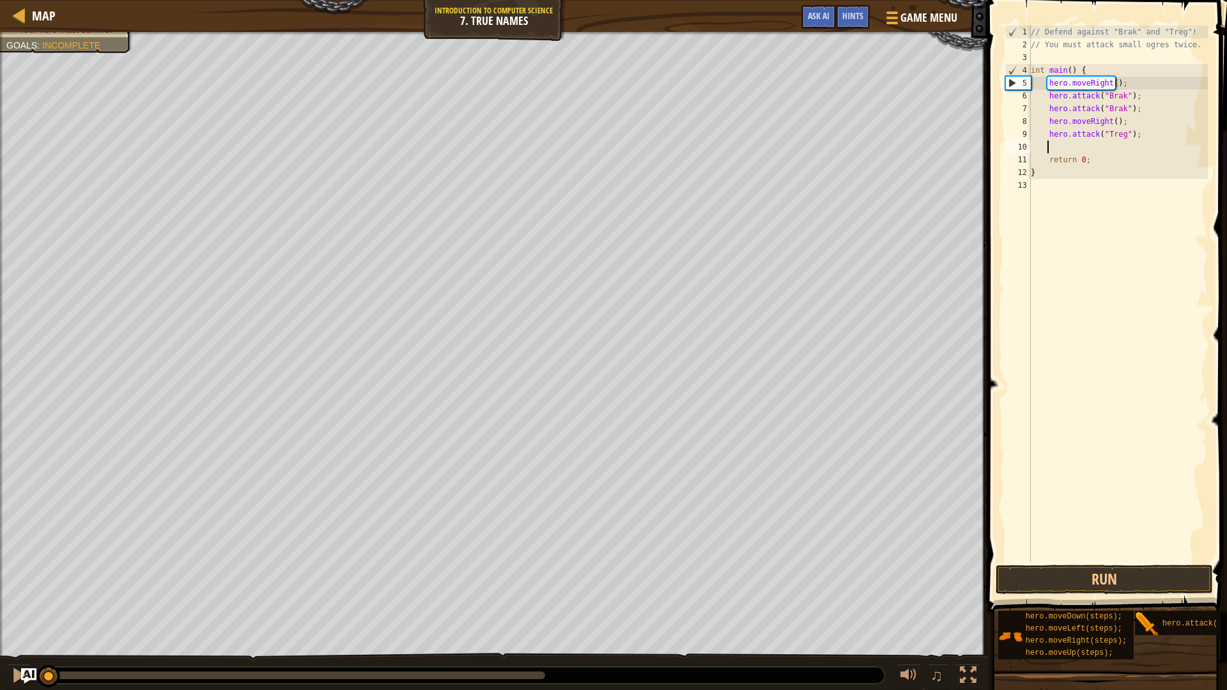
click at [1053, 146] on div "// Defend against "Brak" and "Treg"! // You must attack small ogres twice. int …" at bounding box center [1118, 307] width 180 height 562
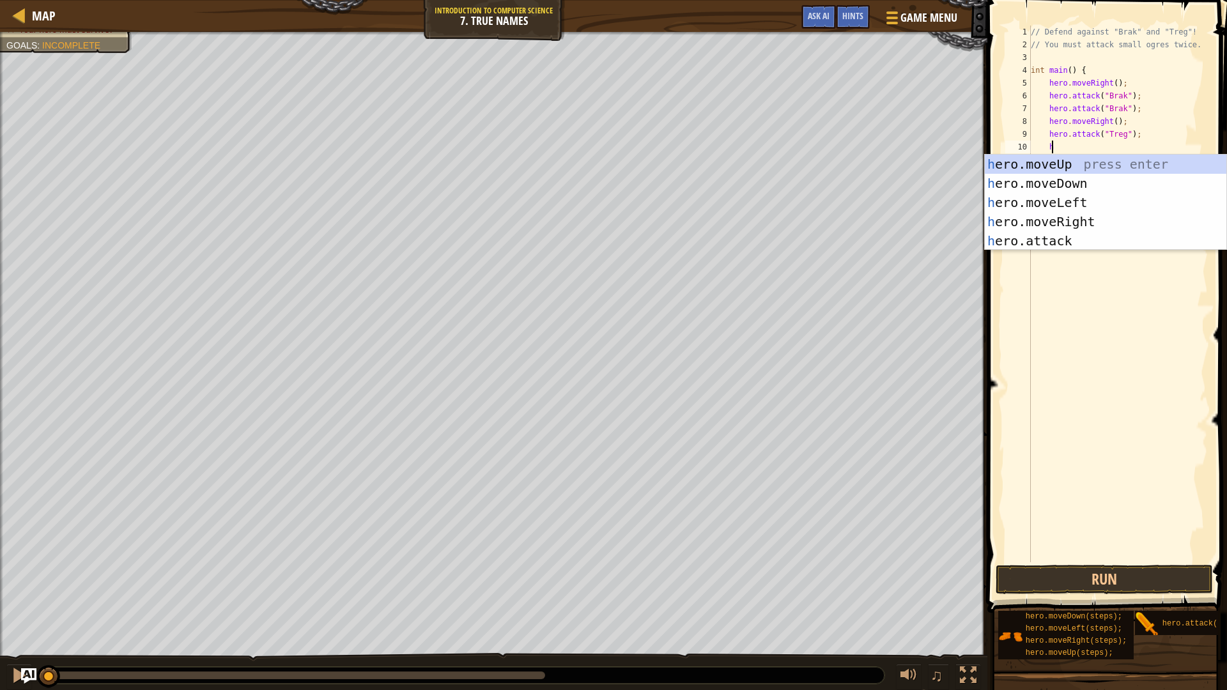
scroll to position [6, 1]
click at [1101, 233] on div "h ero.moveUp press enter h ero.moveDown press enter h ero.moveLeft press enter …" at bounding box center [1104, 222] width 241 height 134
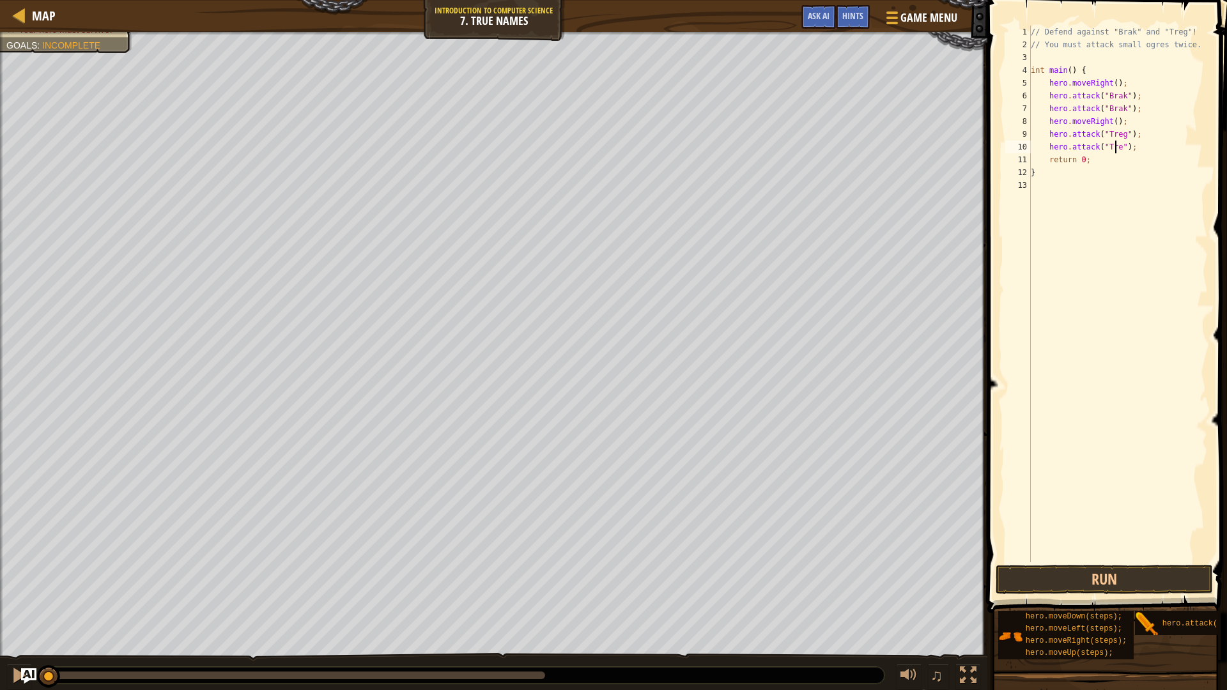
scroll to position [6, 8]
type textarea "hero.attack("Treg");"
click at [1151, 573] on button "Run" at bounding box center [1103, 579] width 217 height 29
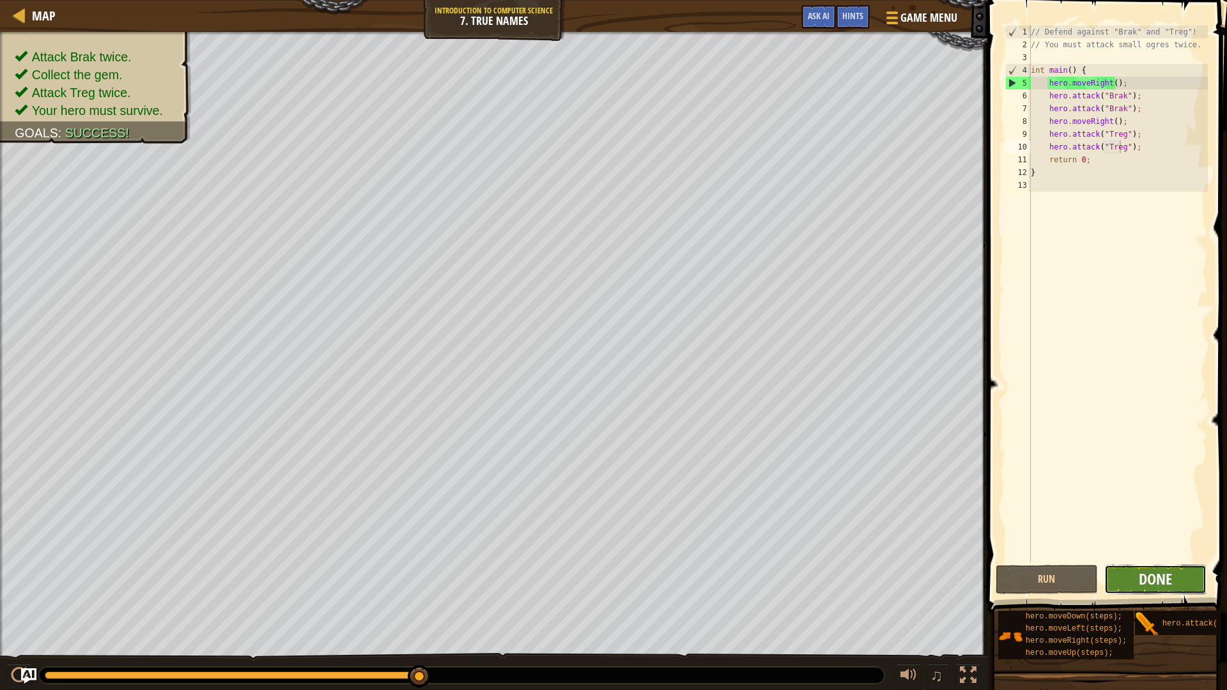
click at [1153, 584] on span "Done" at bounding box center [1154, 579] width 33 height 20
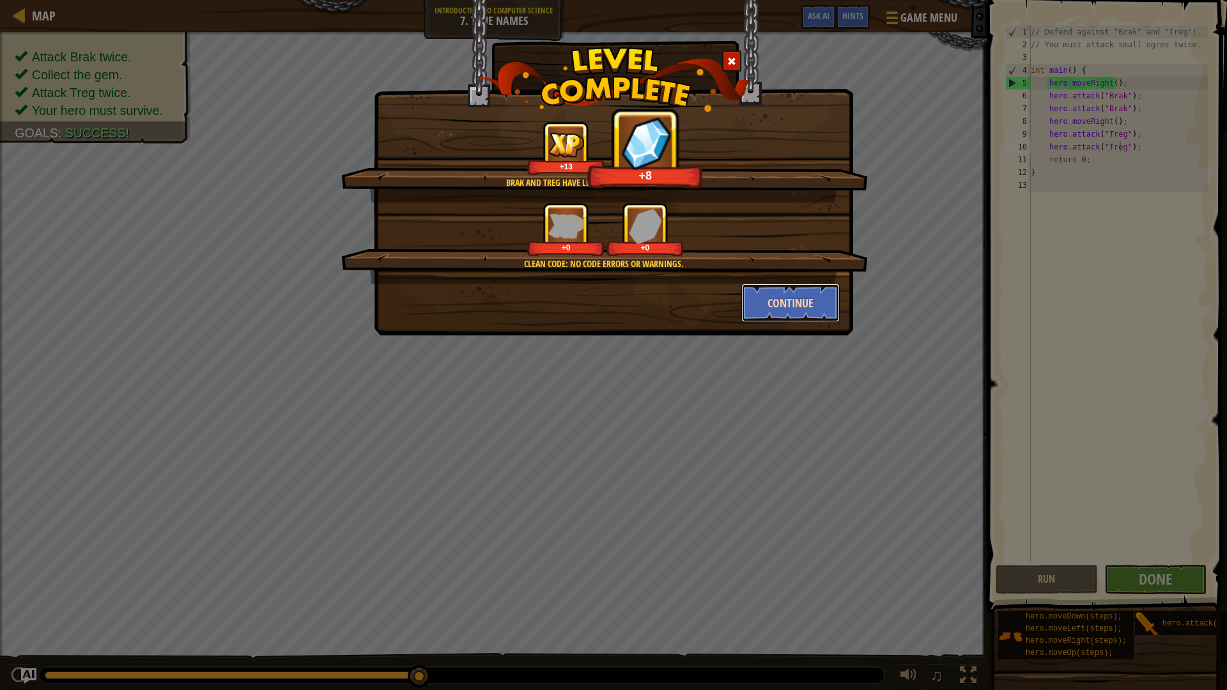
click at [792, 304] on button "Continue" at bounding box center [790, 303] width 99 height 38
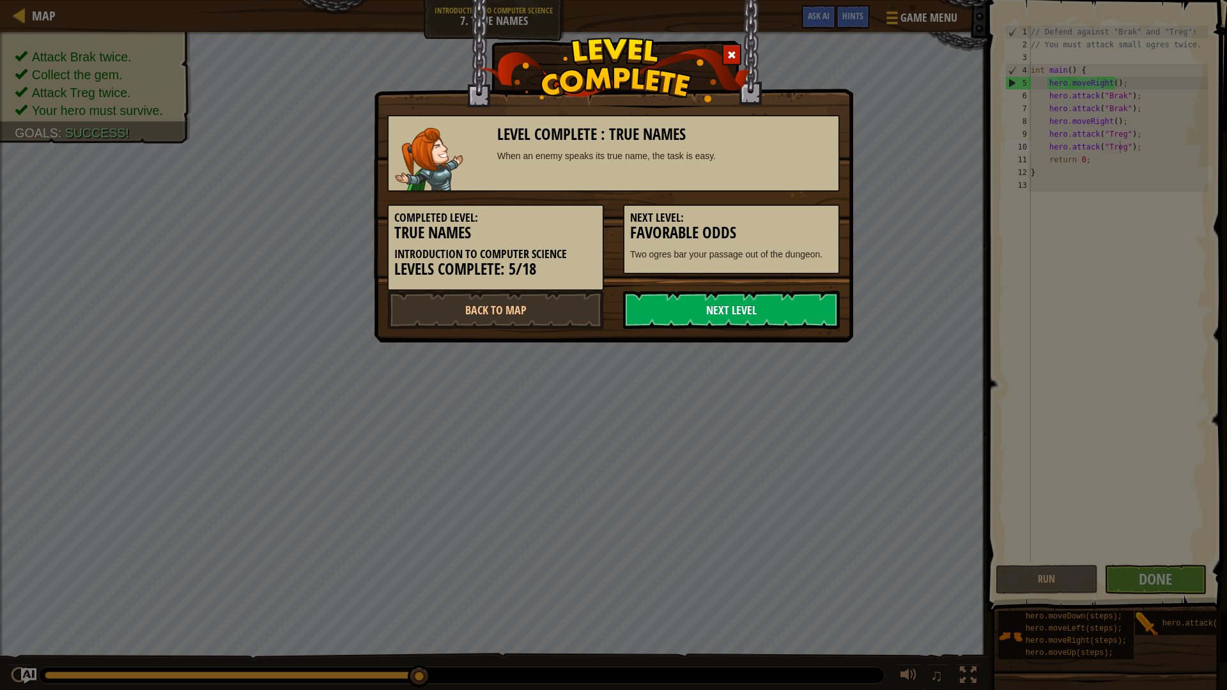
drag, startPoint x: 702, startPoint y: 353, endPoint x: 659, endPoint y: 317, distance: 56.3
click at [659, 317] on link "Next Level" at bounding box center [731, 310] width 217 height 38
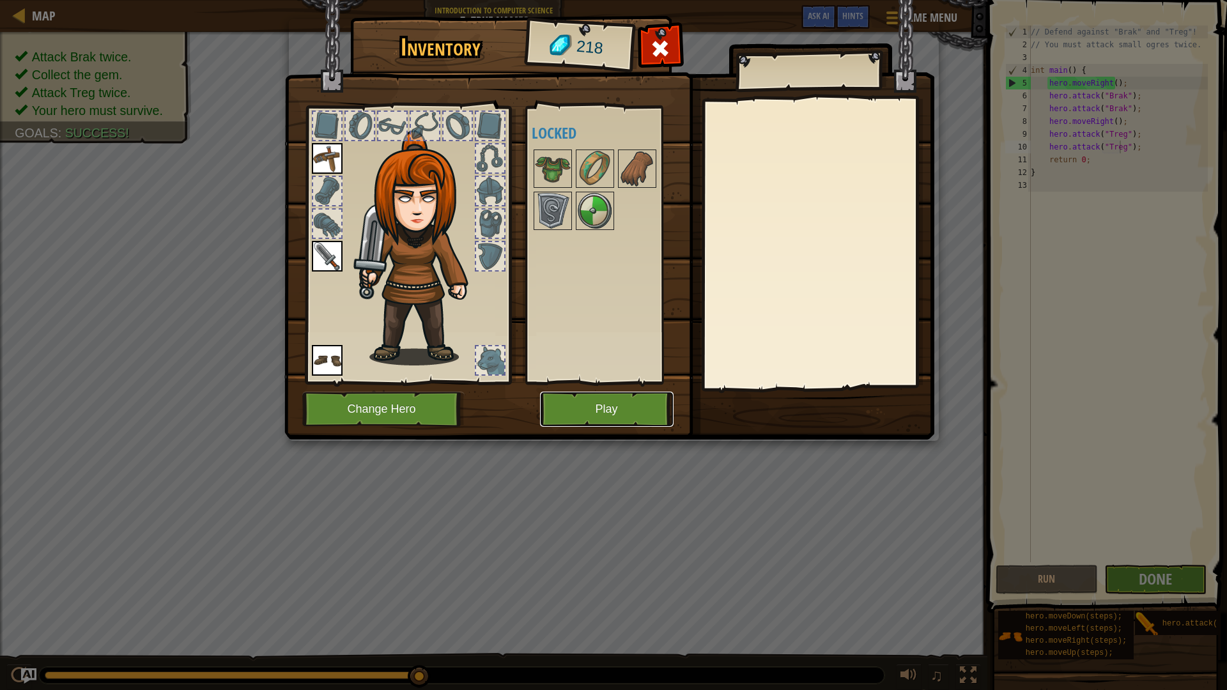
click at [606, 405] on button "Play" at bounding box center [607, 409] width 134 height 35
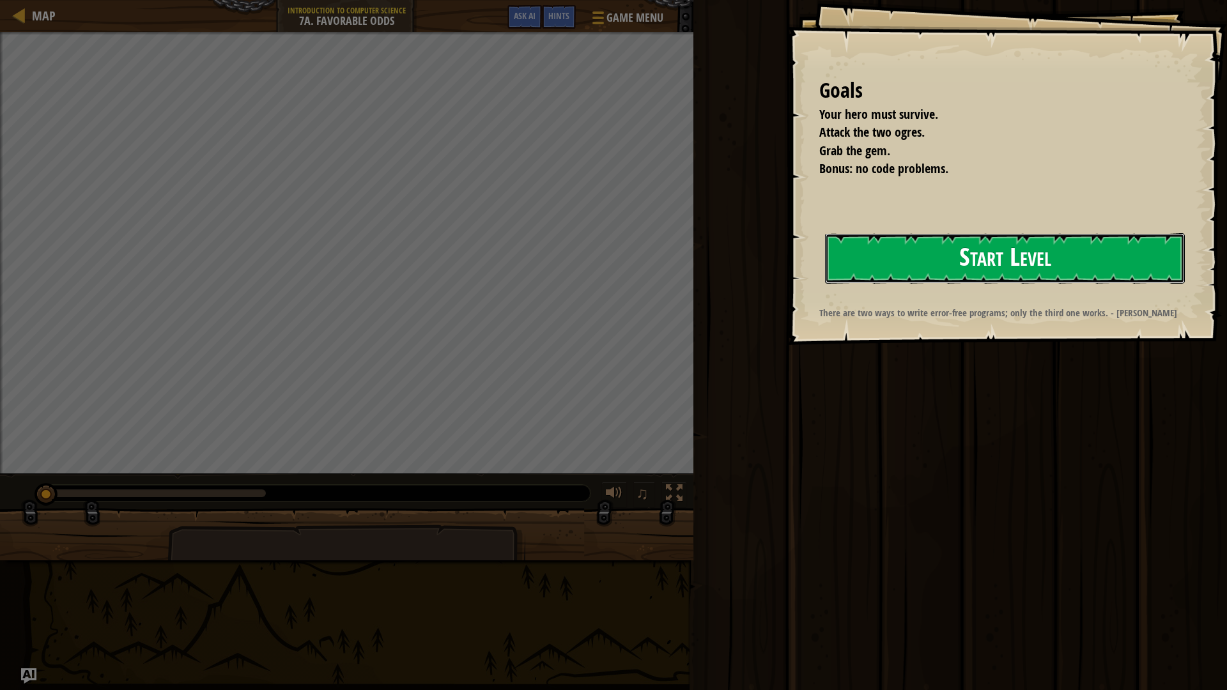
click at [986, 247] on button "Start Level" at bounding box center [1005, 258] width 360 height 50
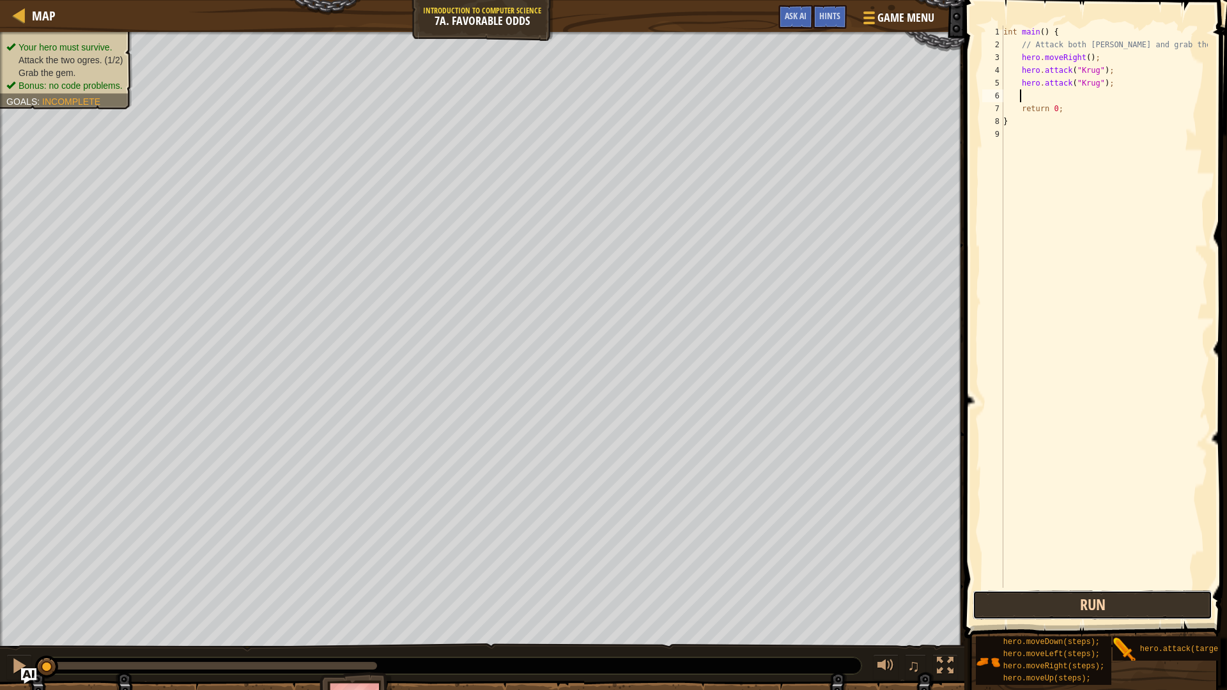
click at [1107, 608] on button "Run" at bounding box center [1092, 604] width 240 height 29
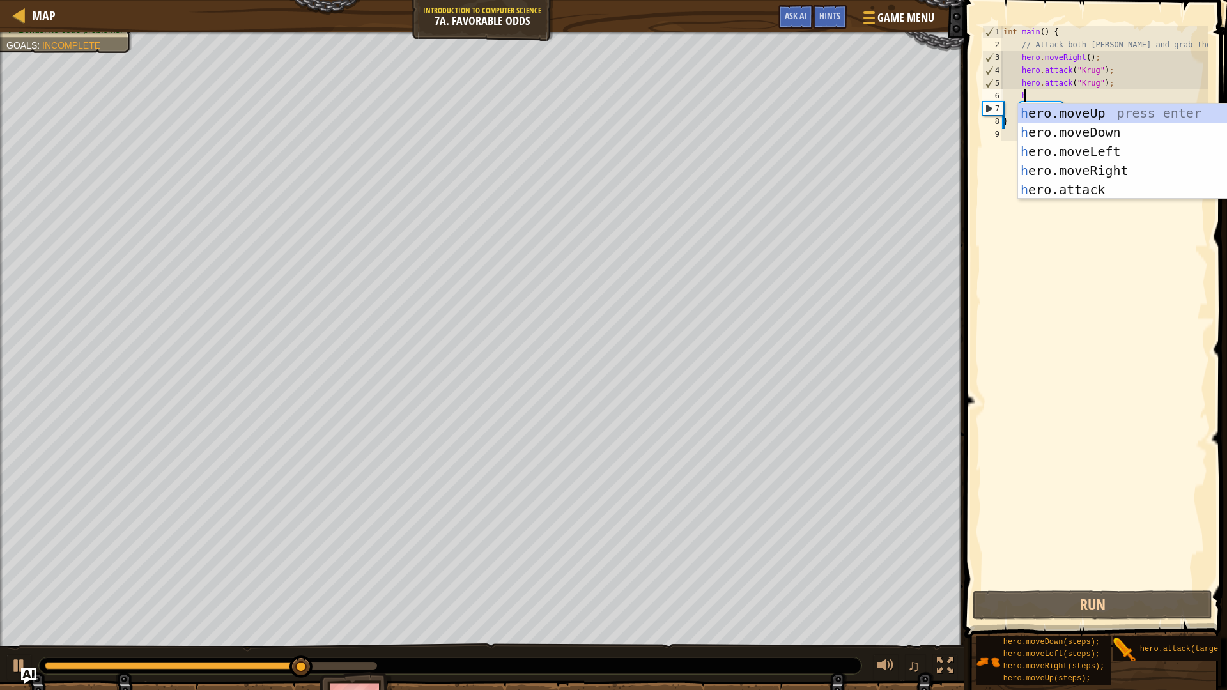
type textarea "h"
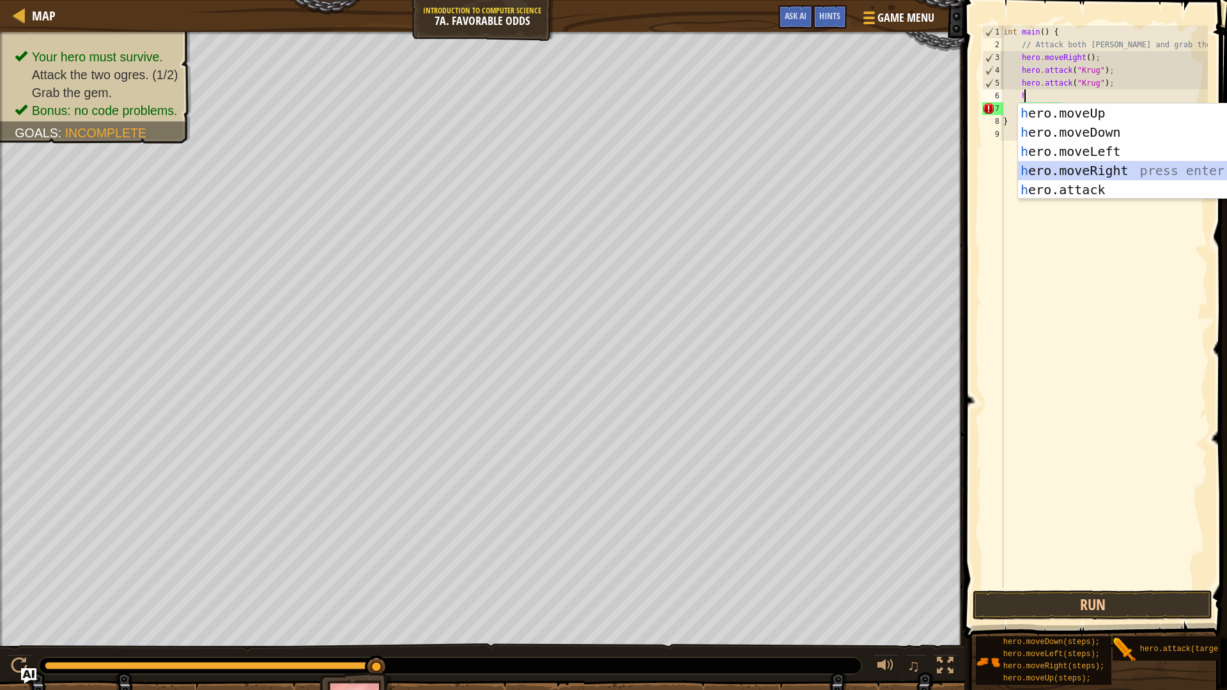
click at [1120, 164] on div "h ero.moveUp press enter h ero.moveDown press enter h ero.moveLeft press enter …" at bounding box center [1138, 170] width 241 height 134
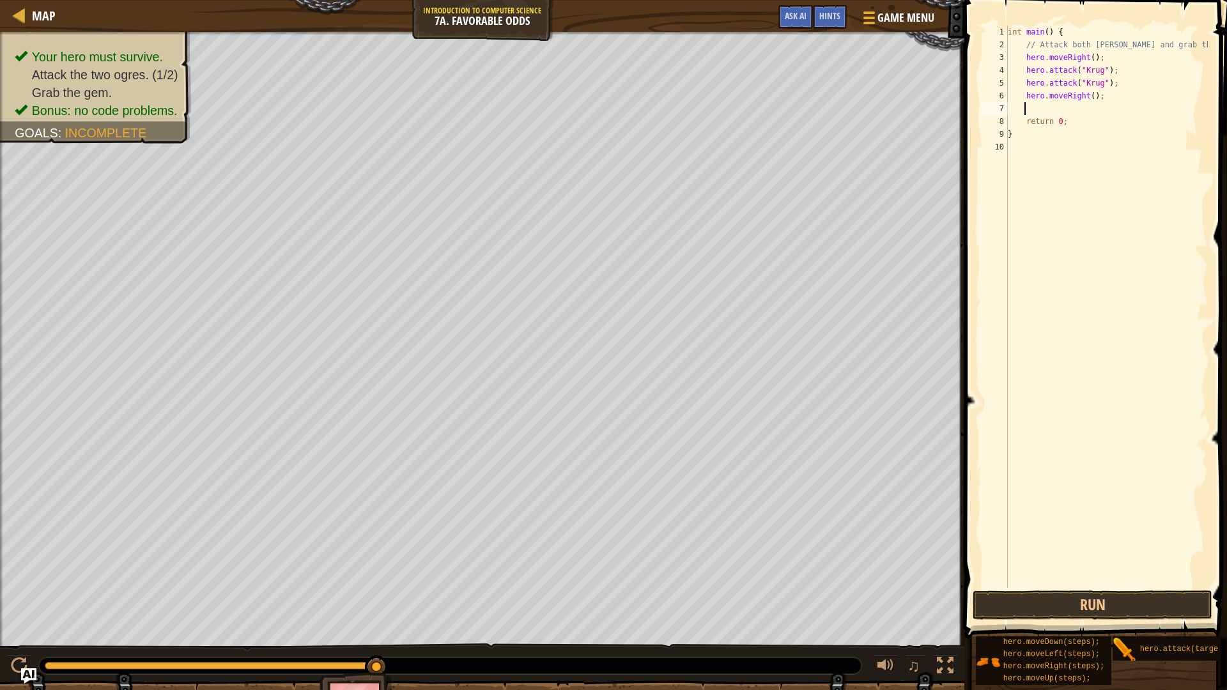
type textarea "h"
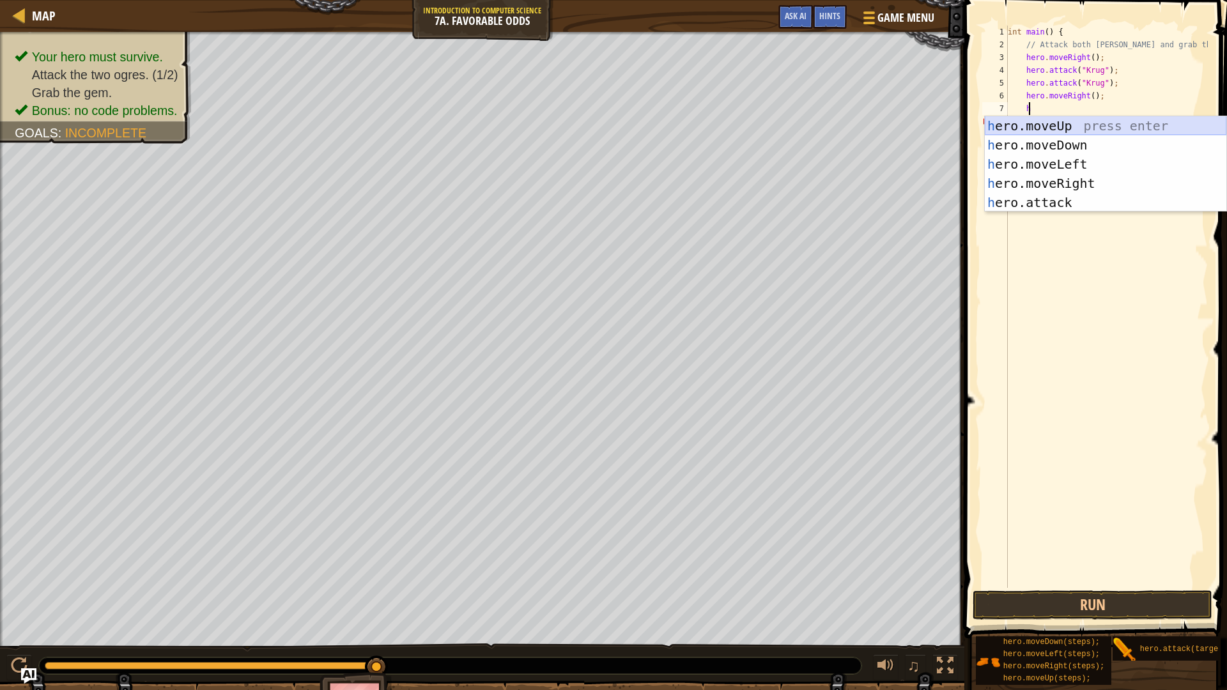
click at [1043, 128] on div "h ero.moveUp press enter h ero.moveDown press enter h ero.moveLeft press enter …" at bounding box center [1104, 183] width 241 height 134
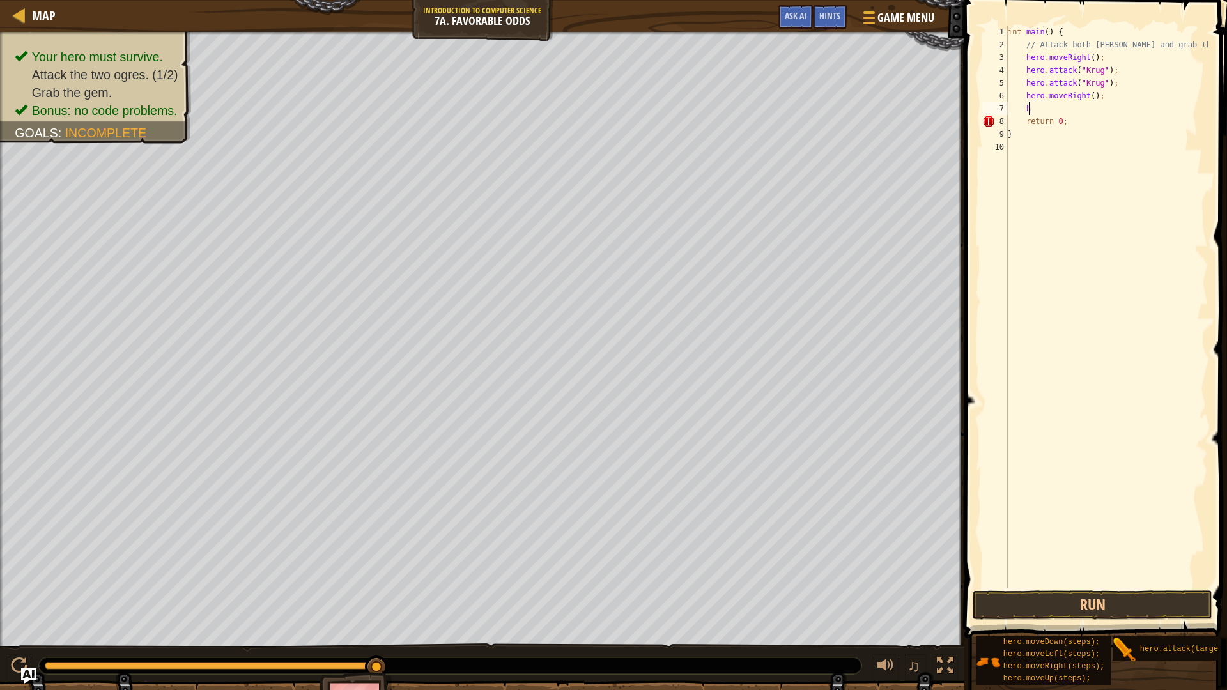
scroll to position [6, 1]
type textarea "h"
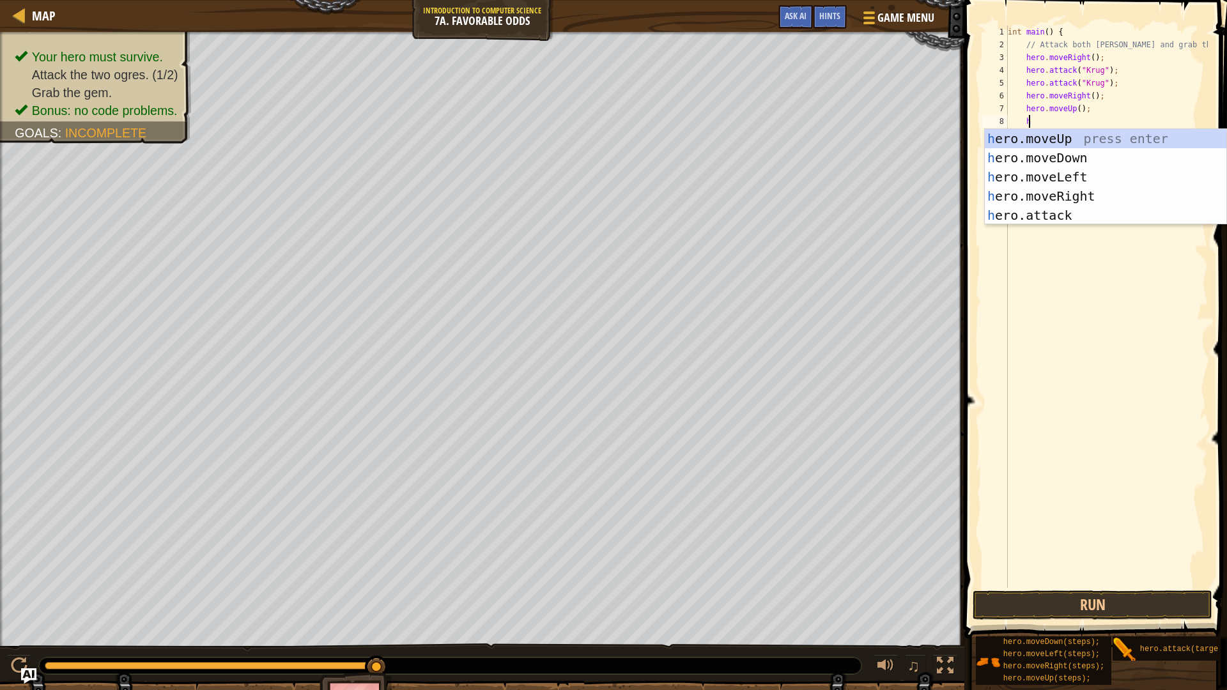
scroll to position [6, 1]
click at [1055, 175] on div "h ero.moveUp press enter h ero.moveDown press enter h ero.moveLeft press enter …" at bounding box center [1104, 196] width 241 height 134
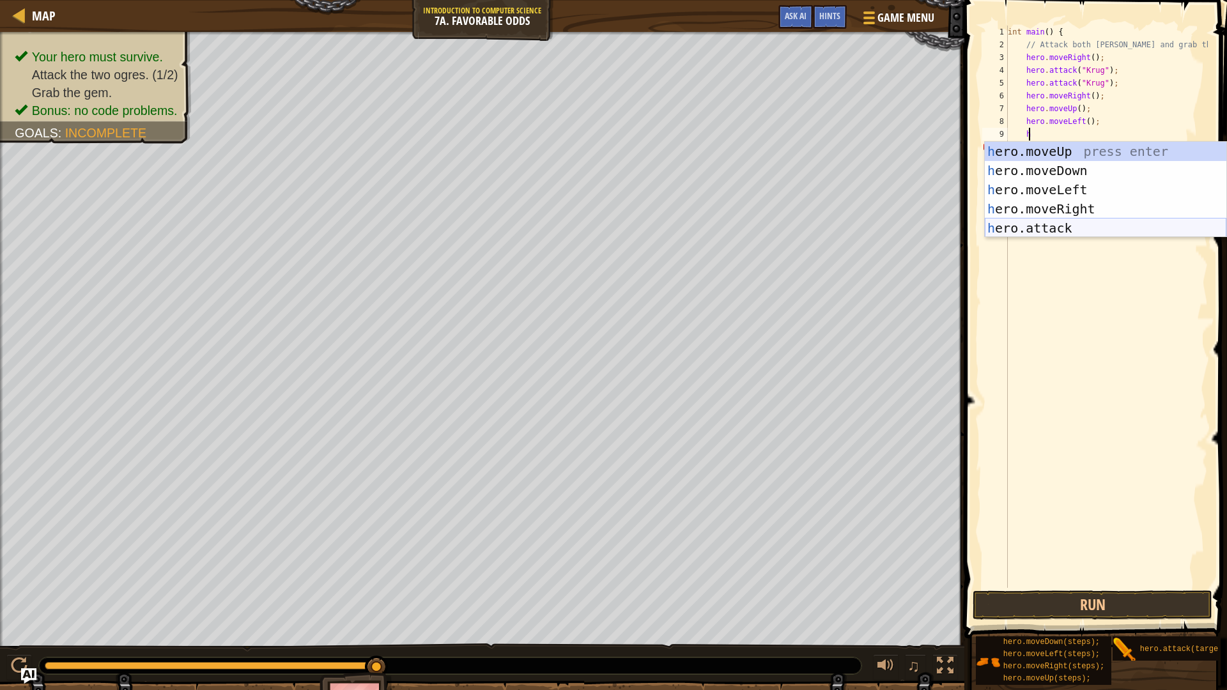
click at [1056, 228] on div "h ero.moveUp press enter h ero.moveDown press enter h ero.moveLeft press enter …" at bounding box center [1104, 209] width 241 height 134
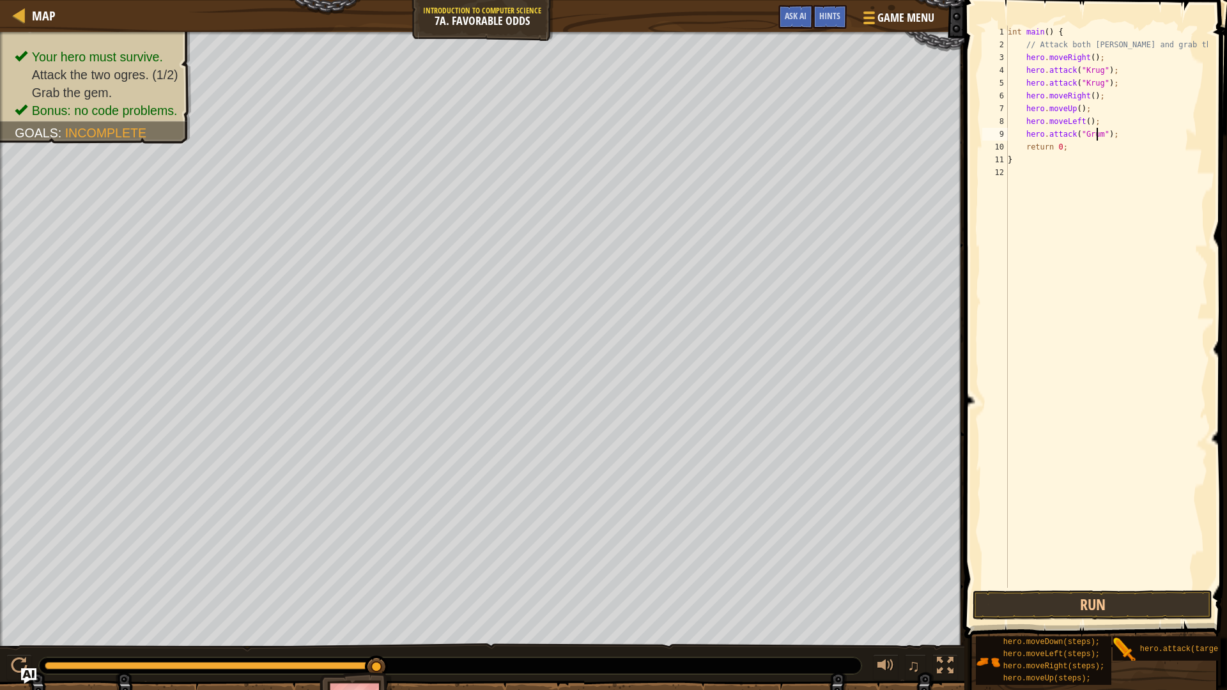
scroll to position [6, 8]
click at [1023, 148] on div "int main ( ) { // Attack both [PERSON_NAME] and grab the gem. hero . moveRight …" at bounding box center [1106, 320] width 203 height 588
type textarea "return 0;"
click at [1024, 144] on div "int main ( ) { // Attack both [PERSON_NAME] and grab the gem. hero . moveRight …" at bounding box center [1106, 320] width 203 height 588
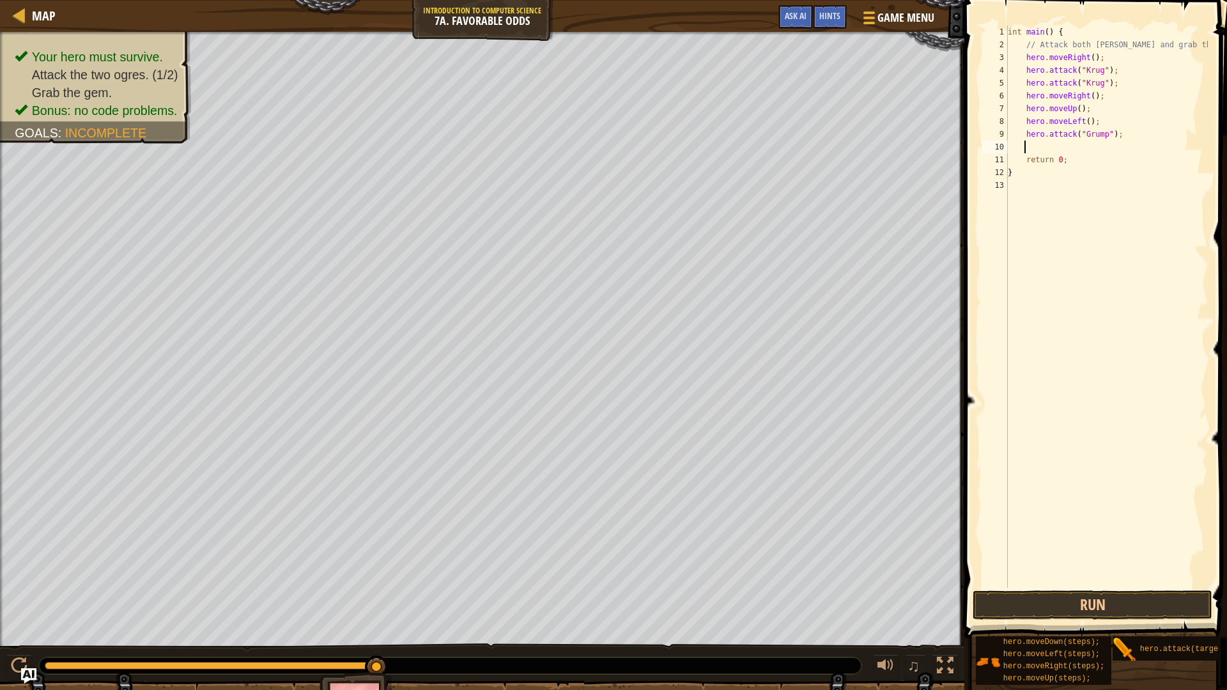
scroll to position [6, 1]
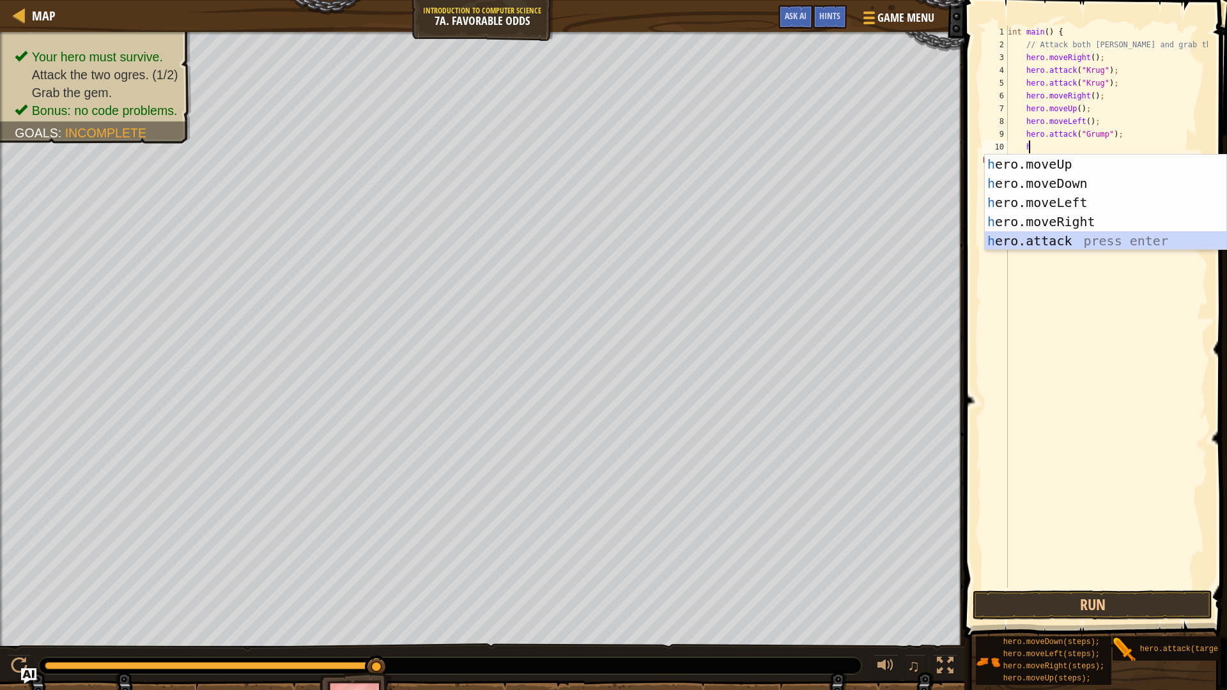
click at [1037, 234] on div "h ero.moveUp press enter h ero.moveDown press enter h ero.moveLeft press enter …" at bounding box center [1104, 222] width 241 height 134
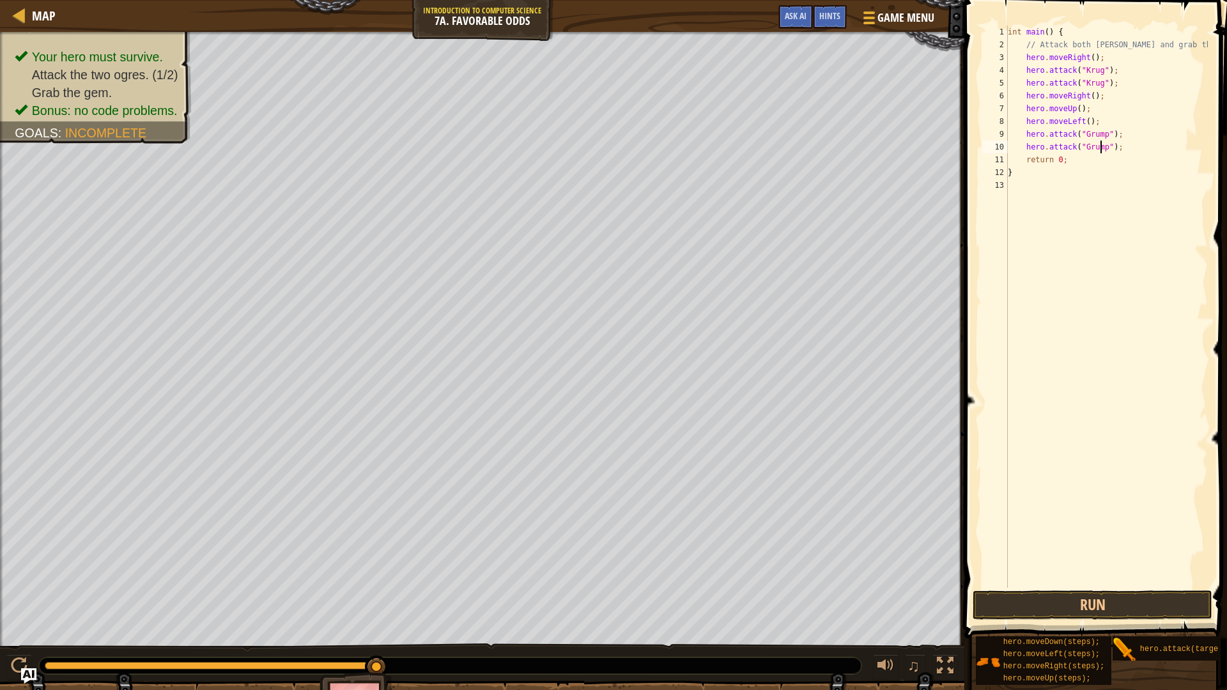
scroll to position [6, 8]
click at [1130, 608] on button "Run" at bounding box center [1092, 604] width 240 height 29
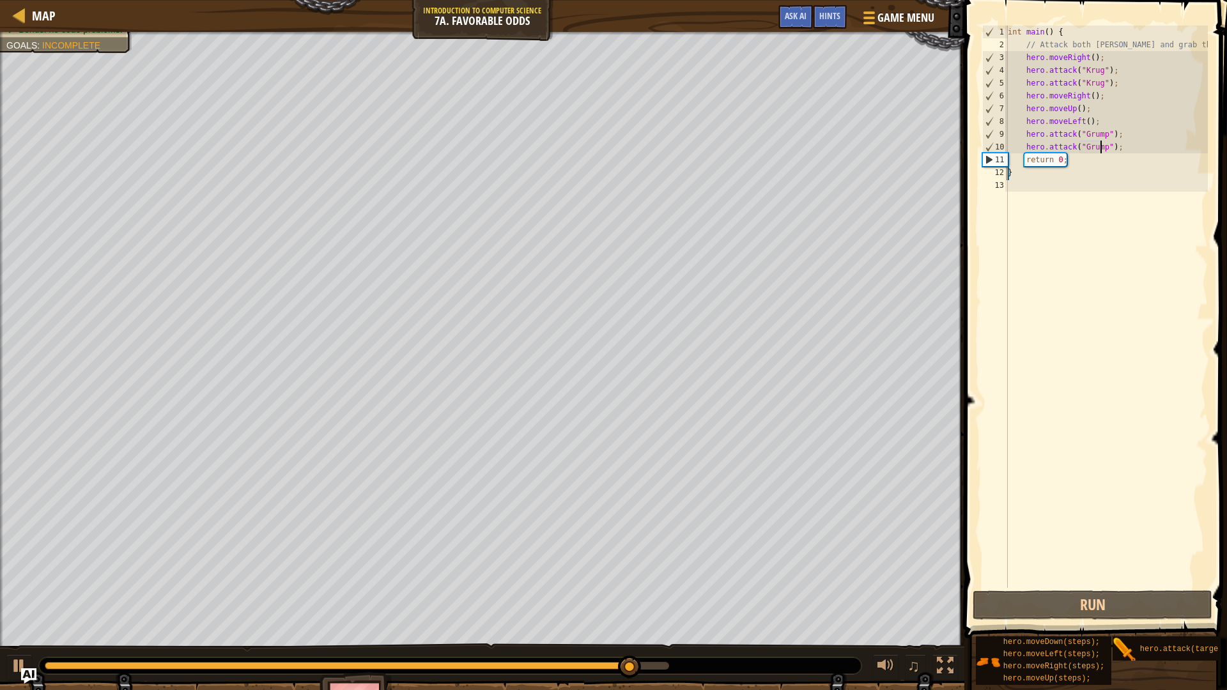
click at [1018, 164] on div "int main ( ) { // Attack both [PERSON_NAME] and grab the gem. hero . moveRight …" at bounding box center [1106, 320] width 203 height 588
type textarea "return 0;"
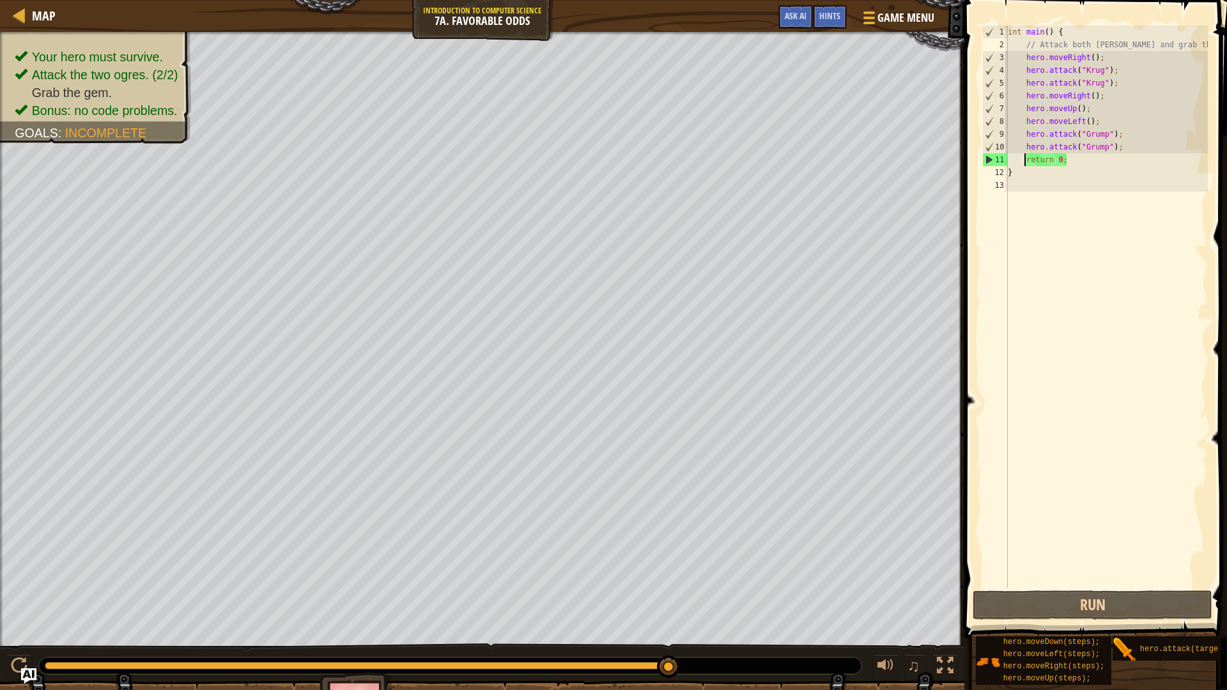
click at [1025, 163] on div "int main ( ) { // Attack both [PERSON_NAME] and grab the gem. hero . moveRight …" at bounding box center [1106, 320] width 203 height 588
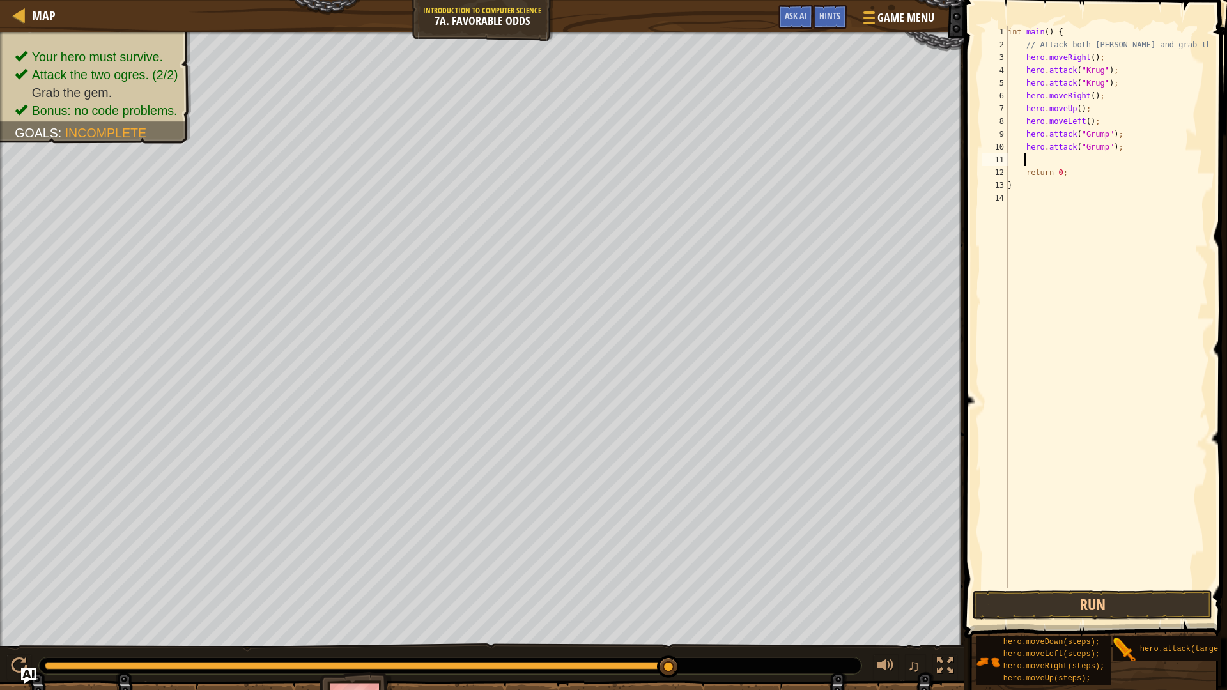
click at [1036, 163] on div "int main ( ) { // Attack both [PERSON_NAME] and grab the gem. hero . moveRight …" at bounding box center [1106, 320] width 203 height 588
type textarea "h"
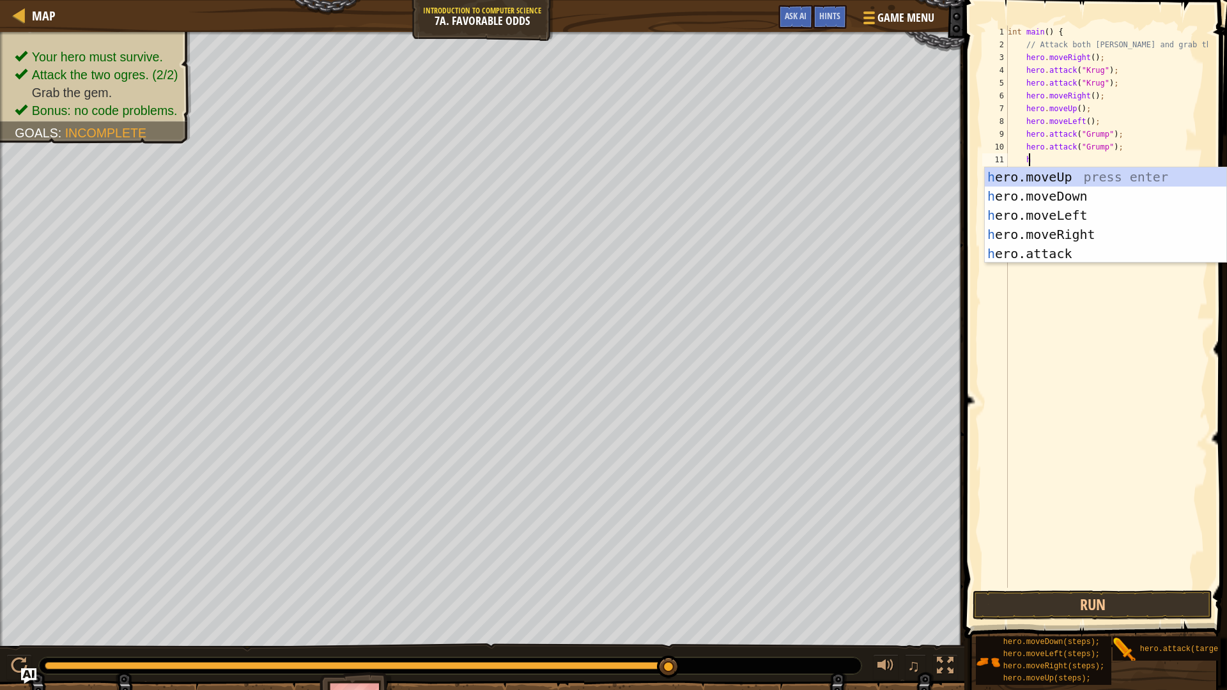
scroll to position [6, 1]
click at [1069, 212] on div "h ero.moveUp press enter h ero.moveDown press enter h ero.moveLeft press enter …" at bounding box center [1104, 234] width 241 height 134
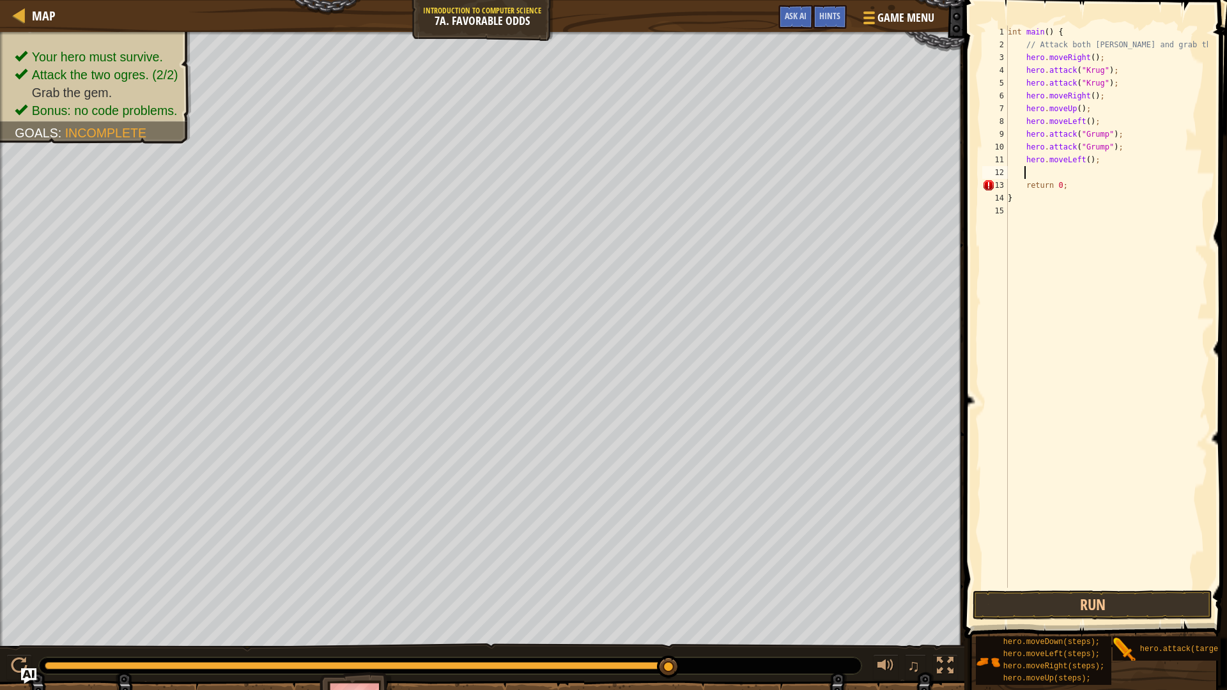
scroll to position [6, 1]
click at [1073, 600] on button "Run" at bounding box center [1092, 604] width 240 height 29
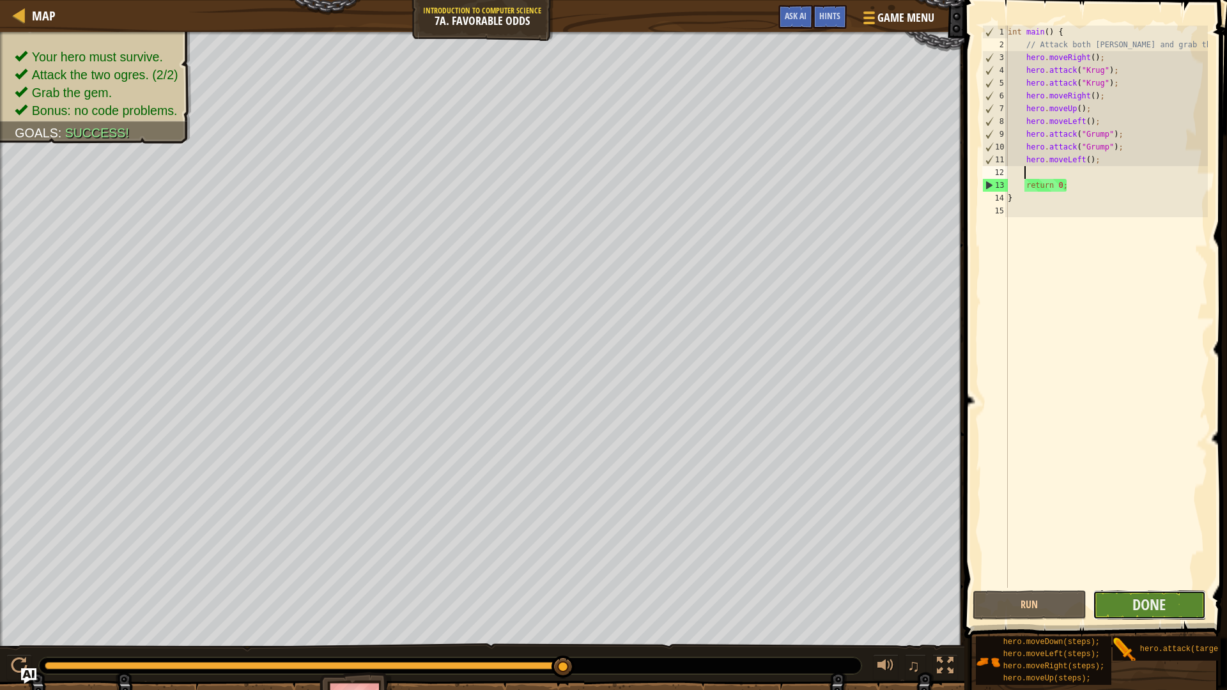
click at [1143, 608] on button "Done" at bounding box center [1149, 604] width 114 height 29
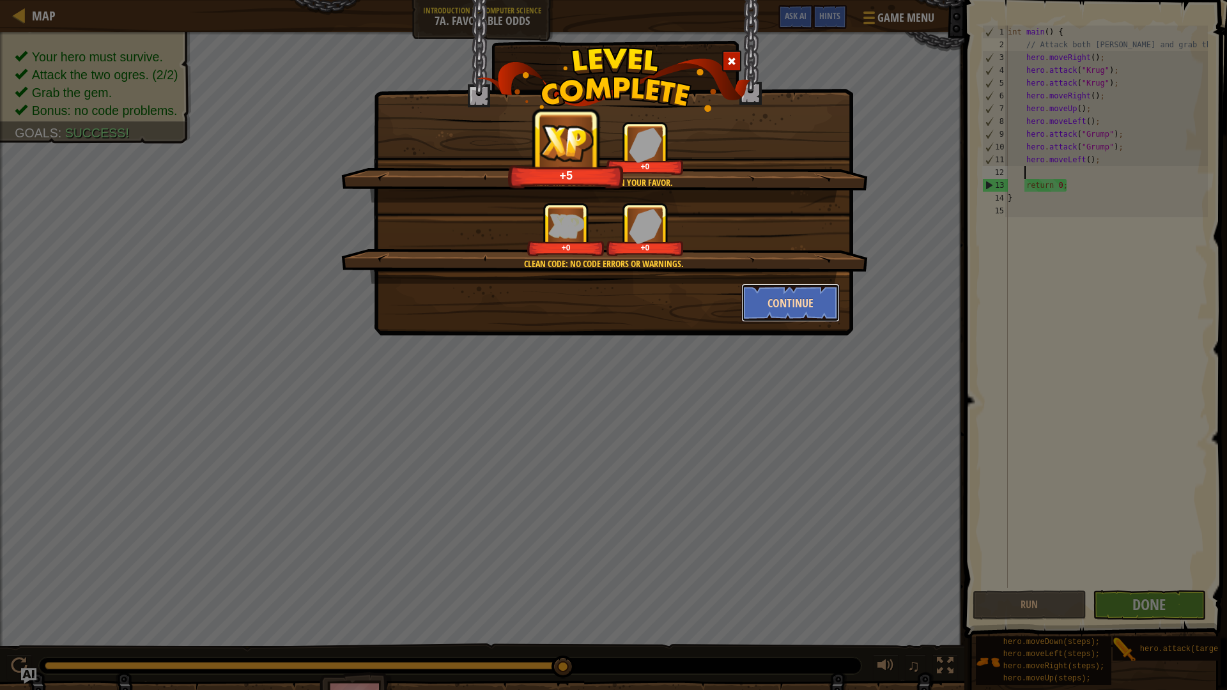
click at [788, 293] on button "Continue" at bounding box center [790, 303] width 99 height 38
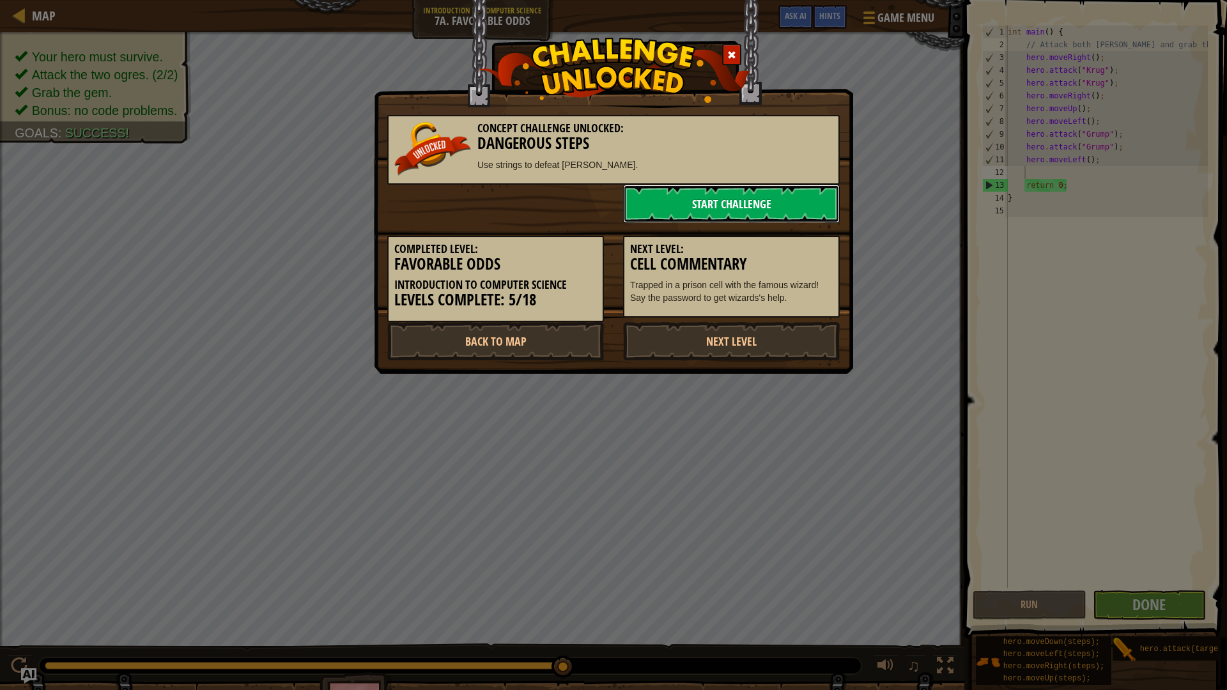
click at [720, 192] on link "Start Challenge" at bounding box center [731, 204] width 217 height 38
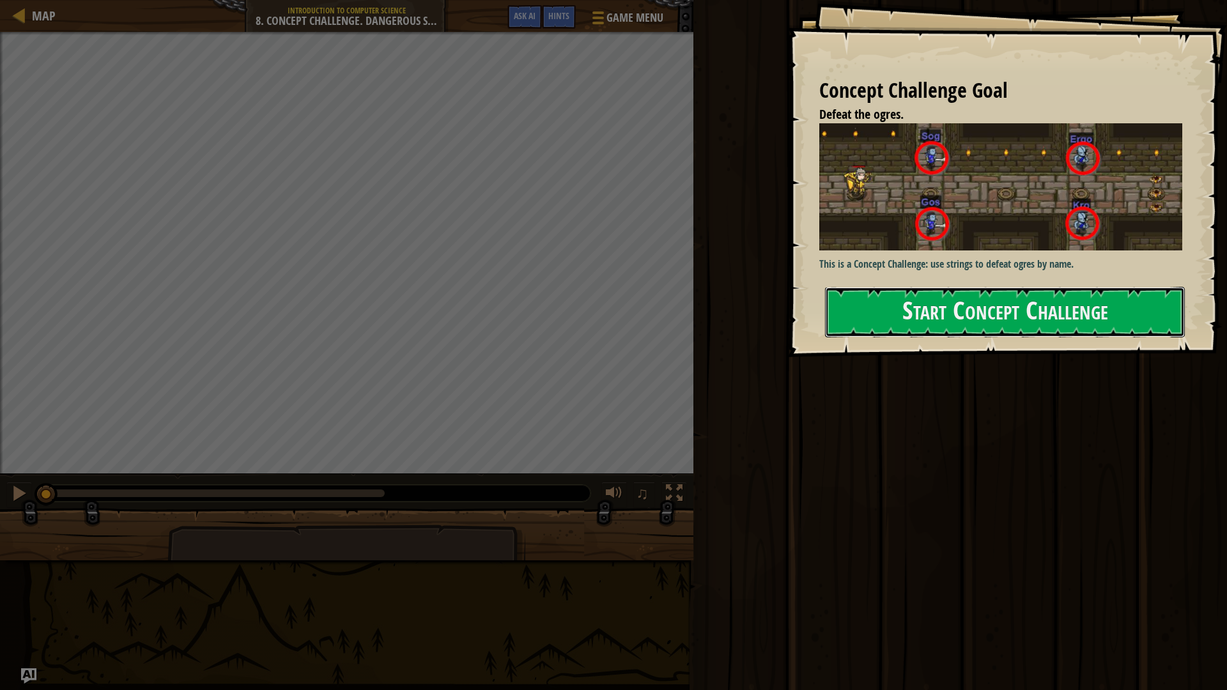
click at [889, 321] on button "Start Concept Challenge" at bounding box center [1005, 312] width 360 height 50
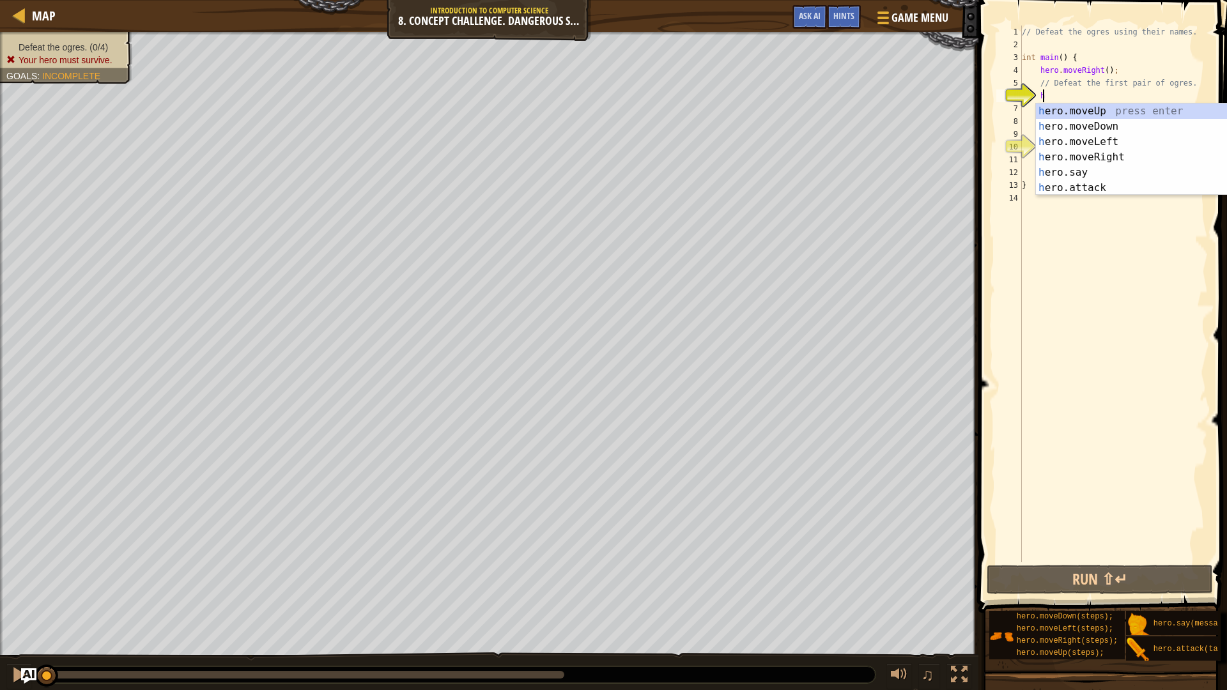
scroll to position [6, 1]
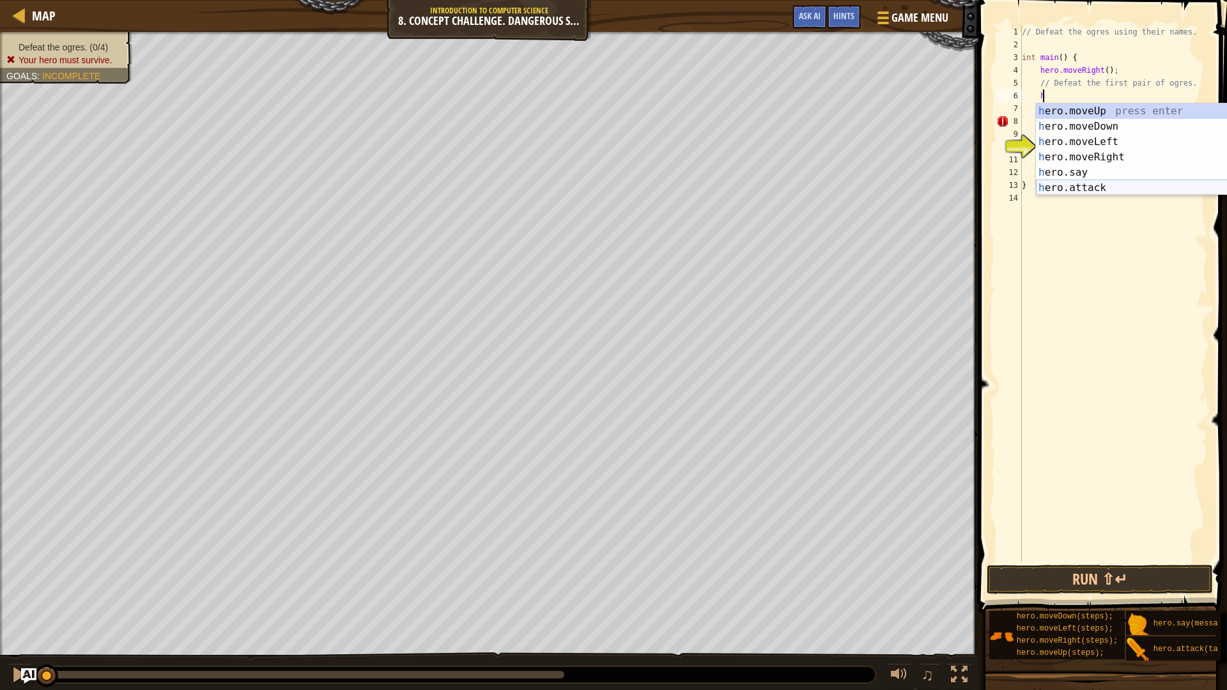
click at [1099, 187] on div "h ero.moveUp press enter h ero.moveDown press enter h ero.moveLeft press enter …" at bounding box center [1156, 164] width 241 height 123
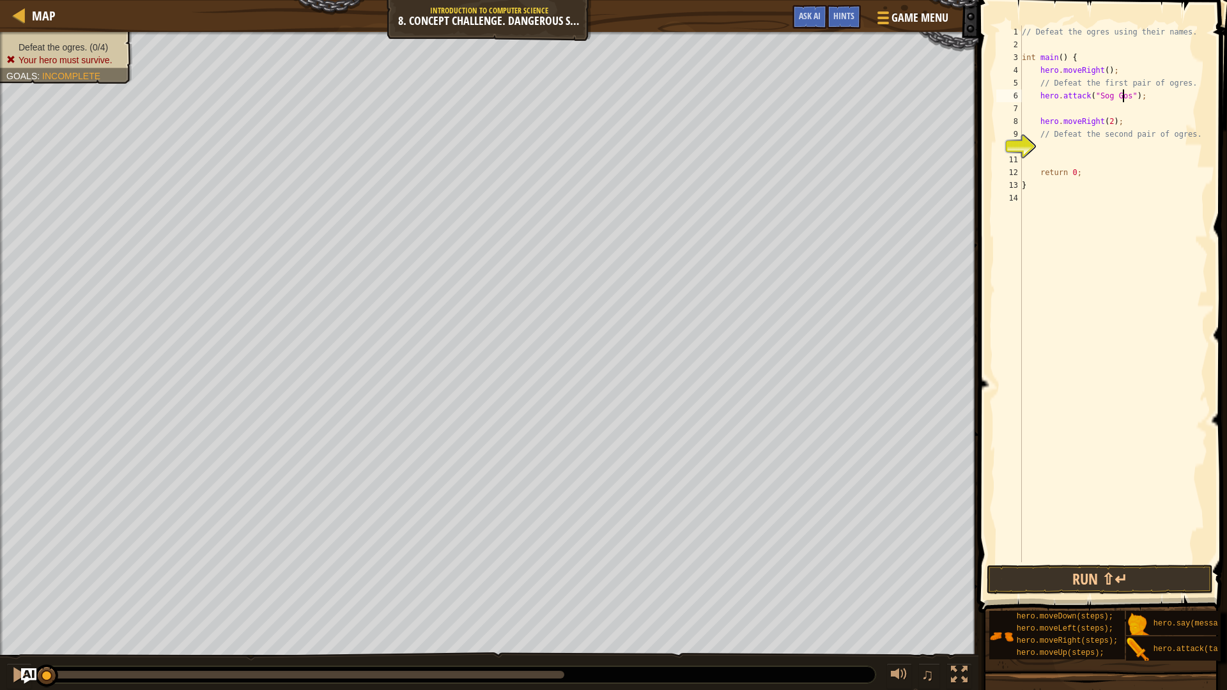
scroll to position [6, 8]
type textarea "hero.attack("Sog Gos");"
click at [1145, 571] on button "Run ⇧↵" at bounding box center [1099, 579] width 226 height 29
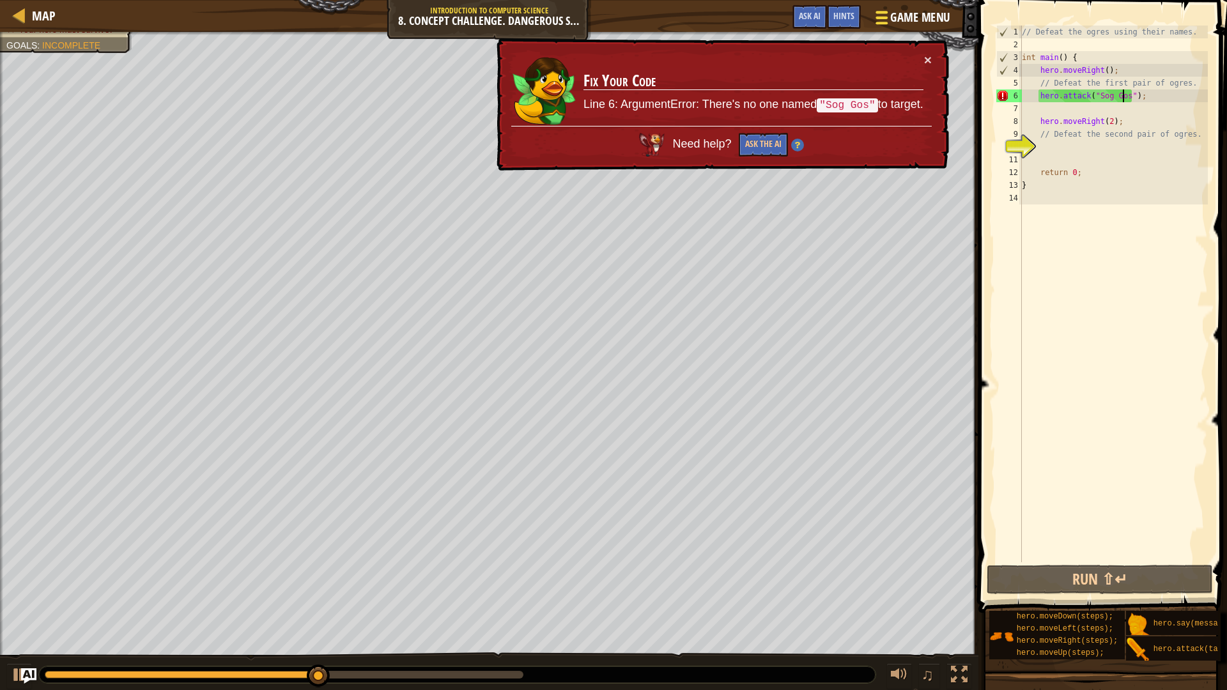
click at [888, 22] on div at bounding box center [881, 17] width 17 height 19
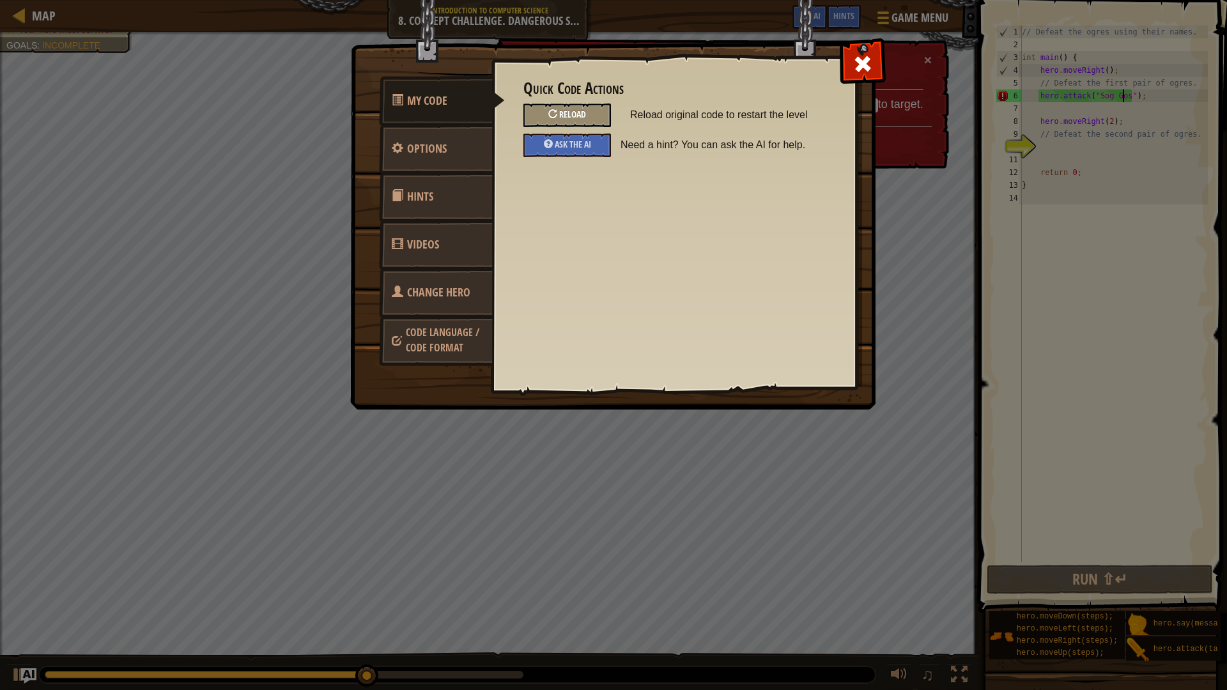
click at [588, 116] on div "Reload" at bounding box center [567, 115] width 88 height 24
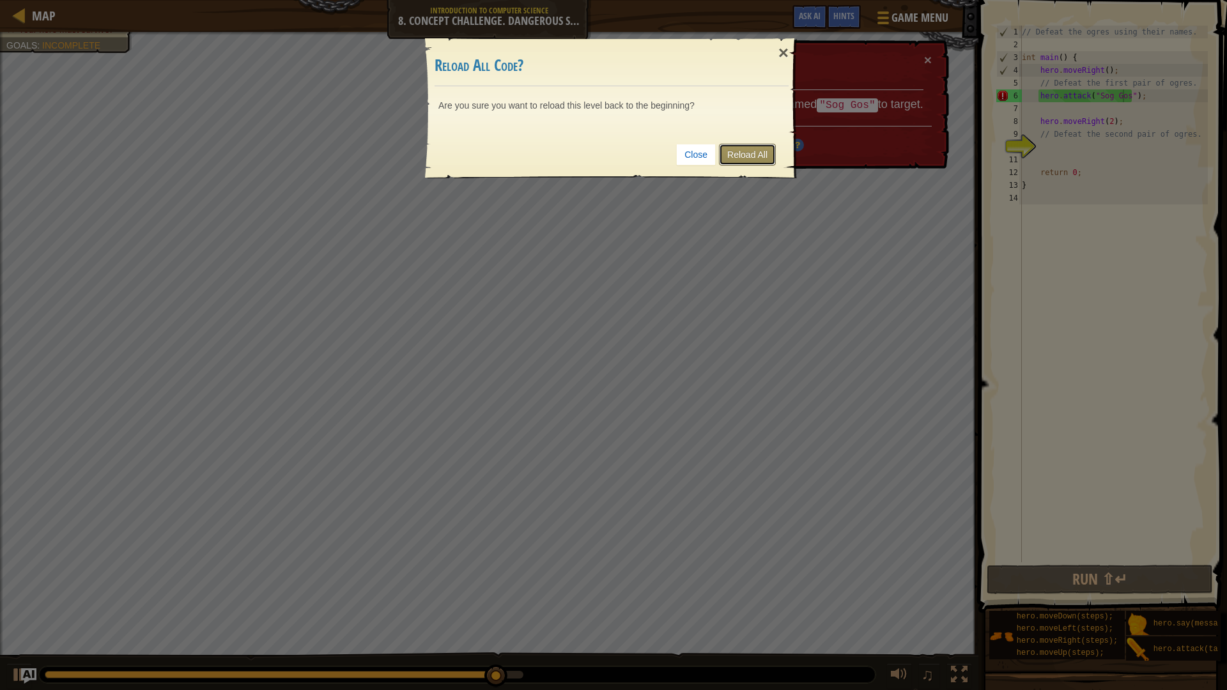
click at [744, 144] on link "Reload All" at bounding box center [747, 155] width 57 height 22
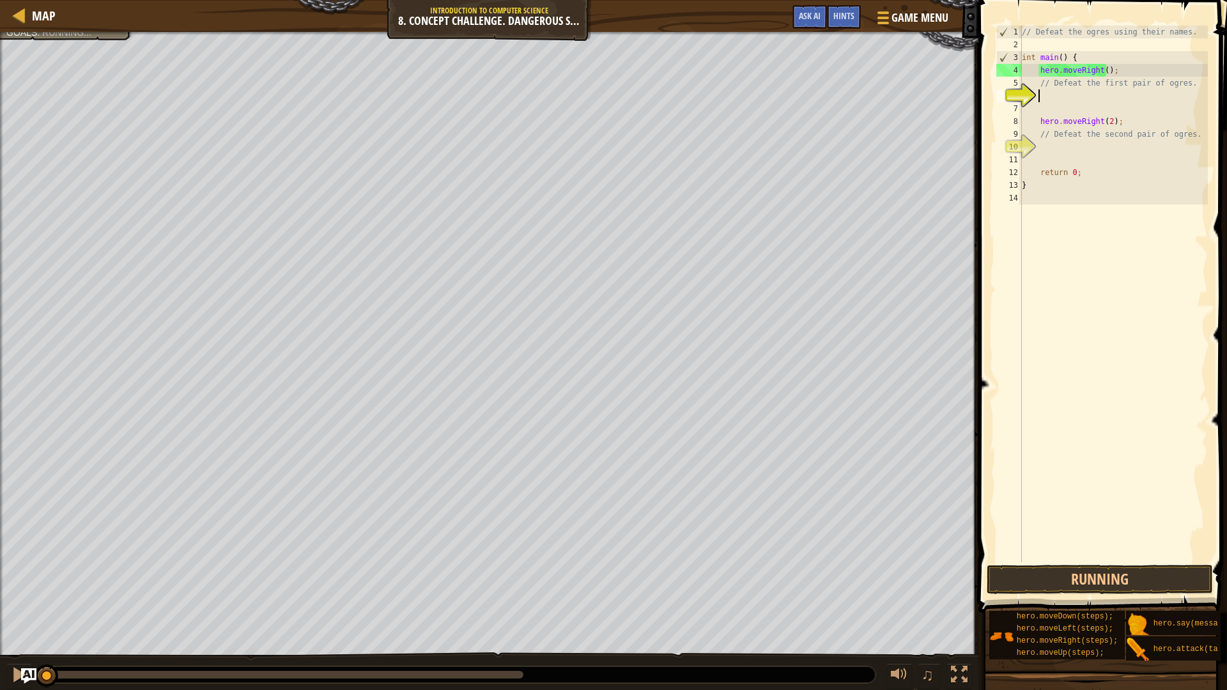
scroll to position [6, 1]
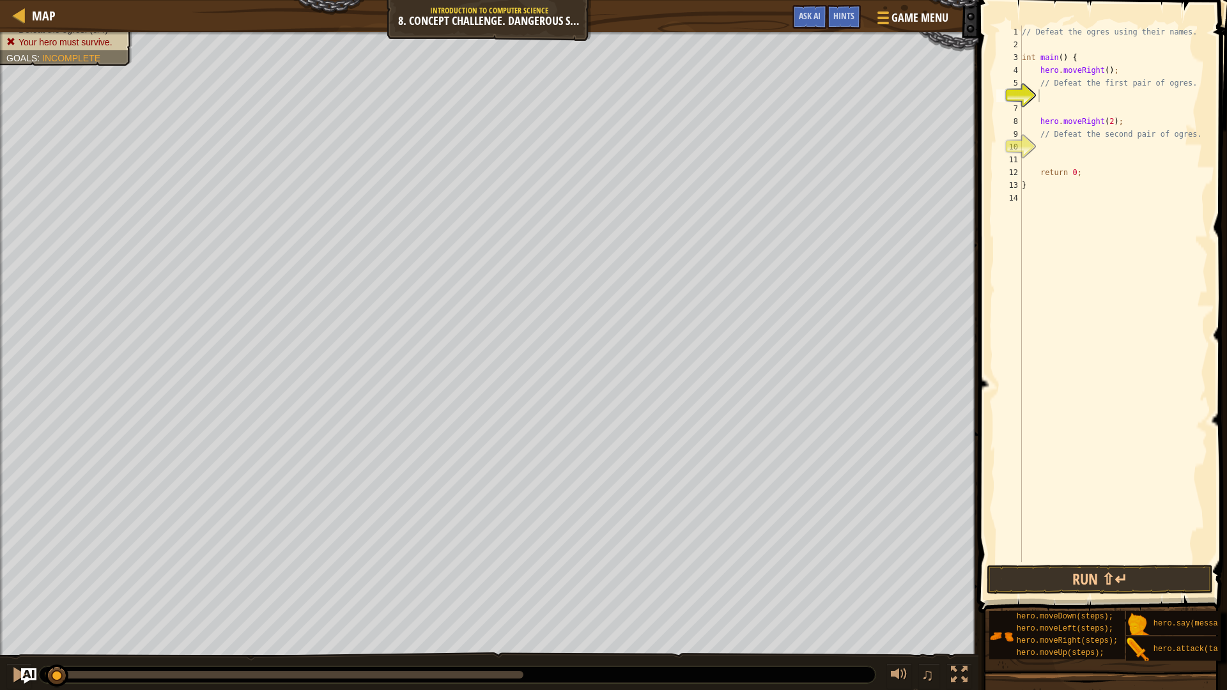
click at [869, 19] on button "Game Menu" at bounding box center [911, 20] width 89 height 30
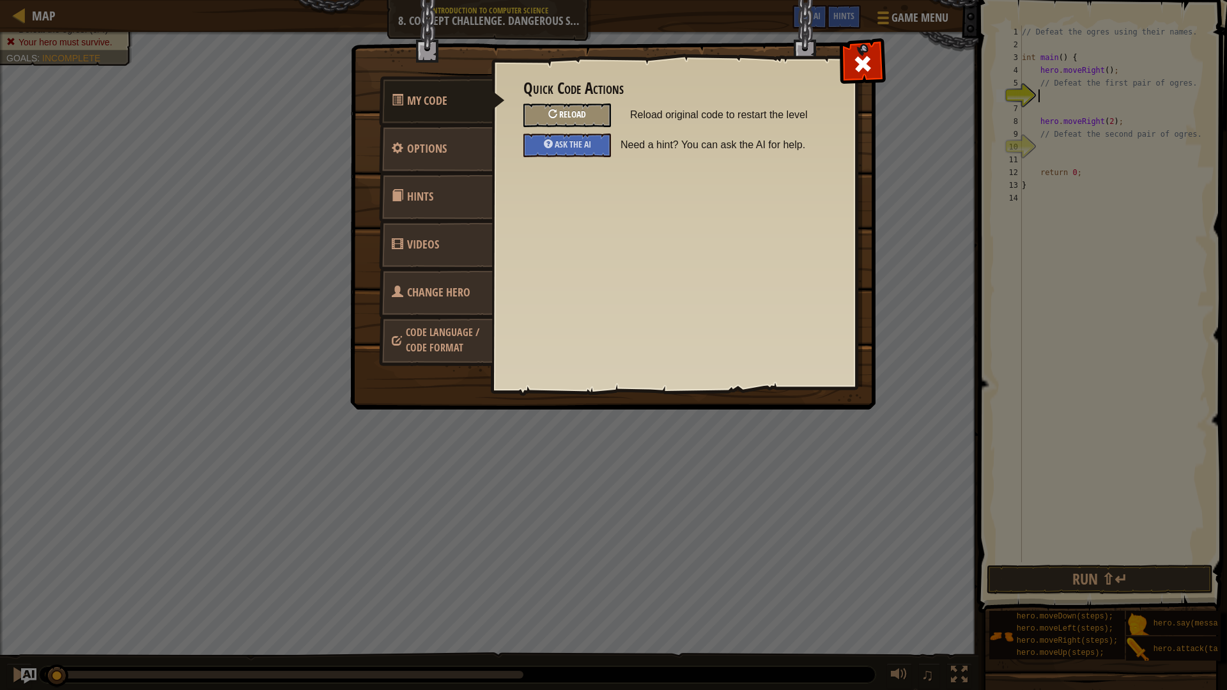
click at [597, 118] on div "Reload" at bounding box center [567, 115] width 88 height 24
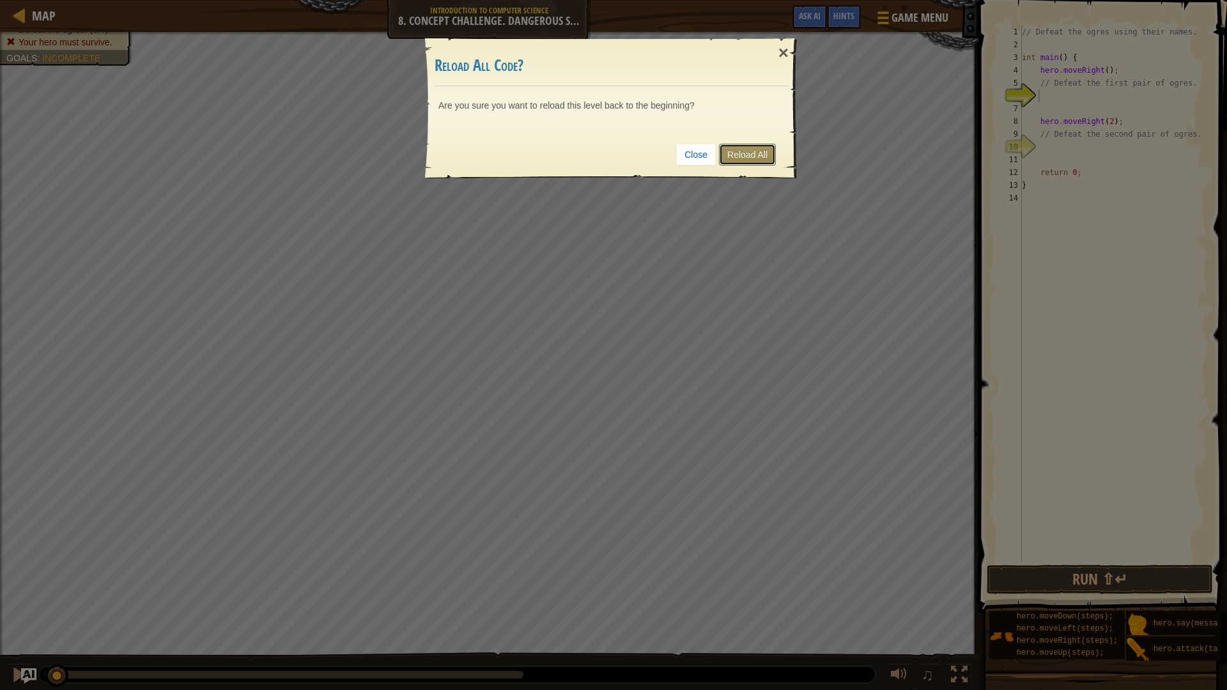
click at [738, 156] on link "Reload All" at bounding box center [747, 155] width 57 height 22
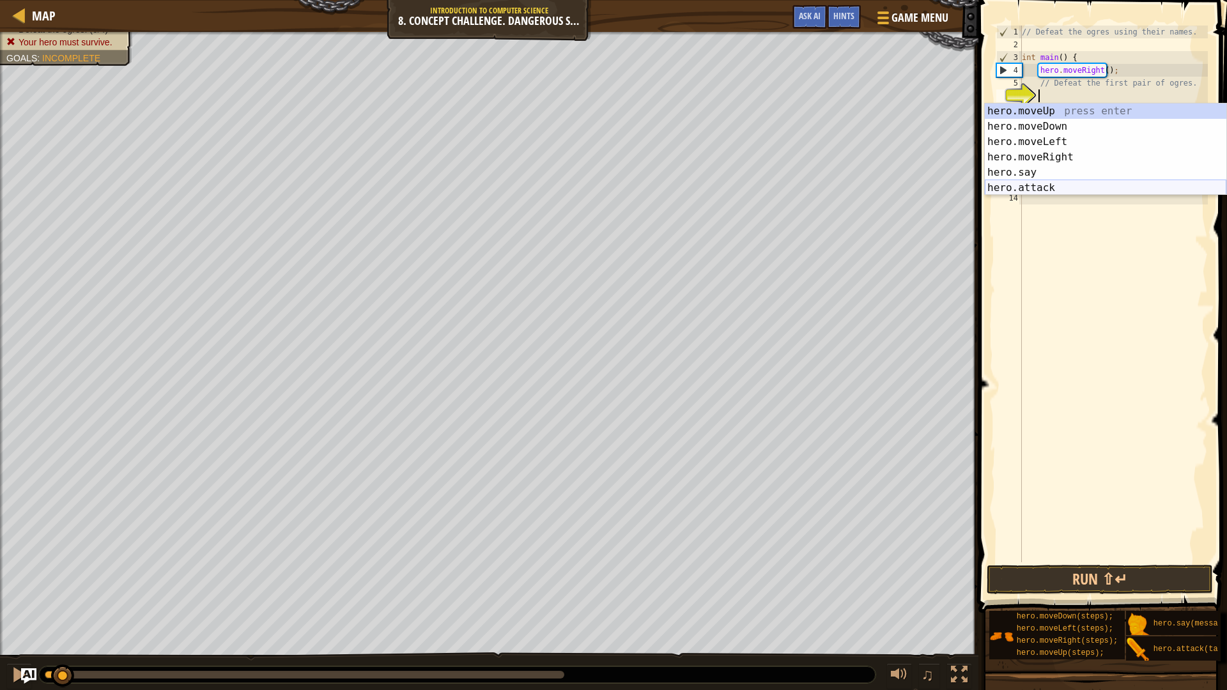
click at [1046, 188] on div "hero.moveUp press enter hero.moveDown press enter hero.moveLeft press enter her…" at bounding box center [1104, 164] width 241 height 123
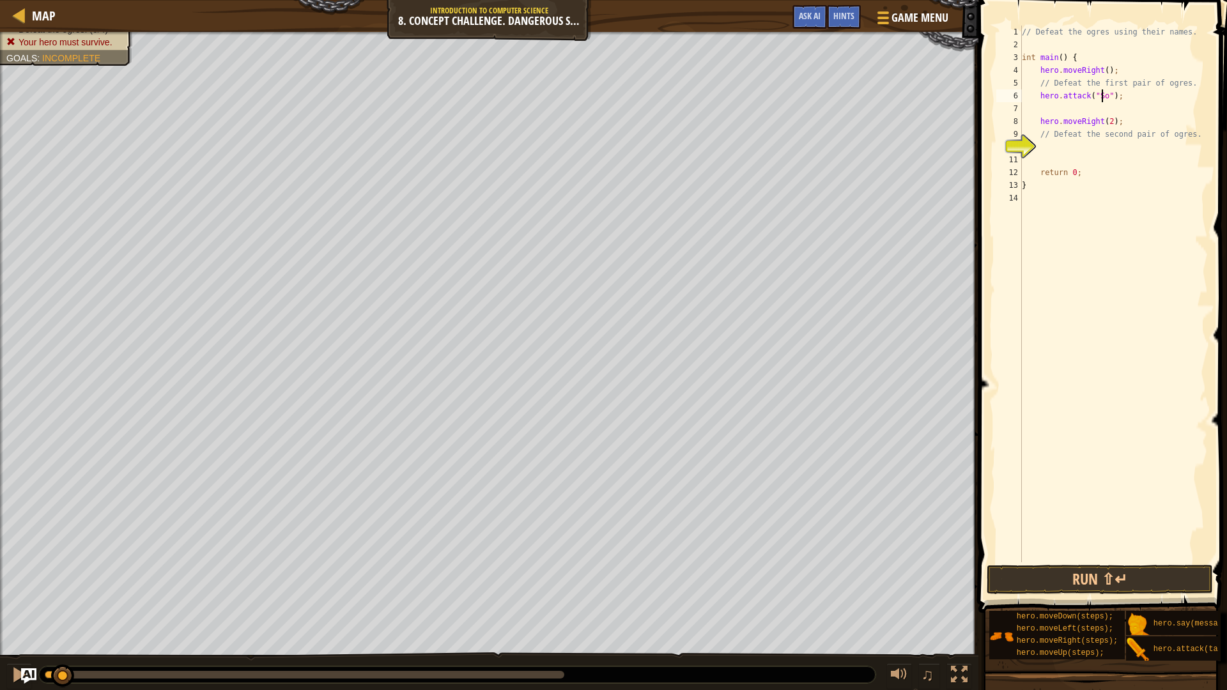
type textarea "hero.attack("Sog");"
click at [1041, 110] on div "// Defeat the ogres using their names. int main ( ) { hero . moveRight ( ) ; //…" at bounding box center [1113, 307] width 188 height 562
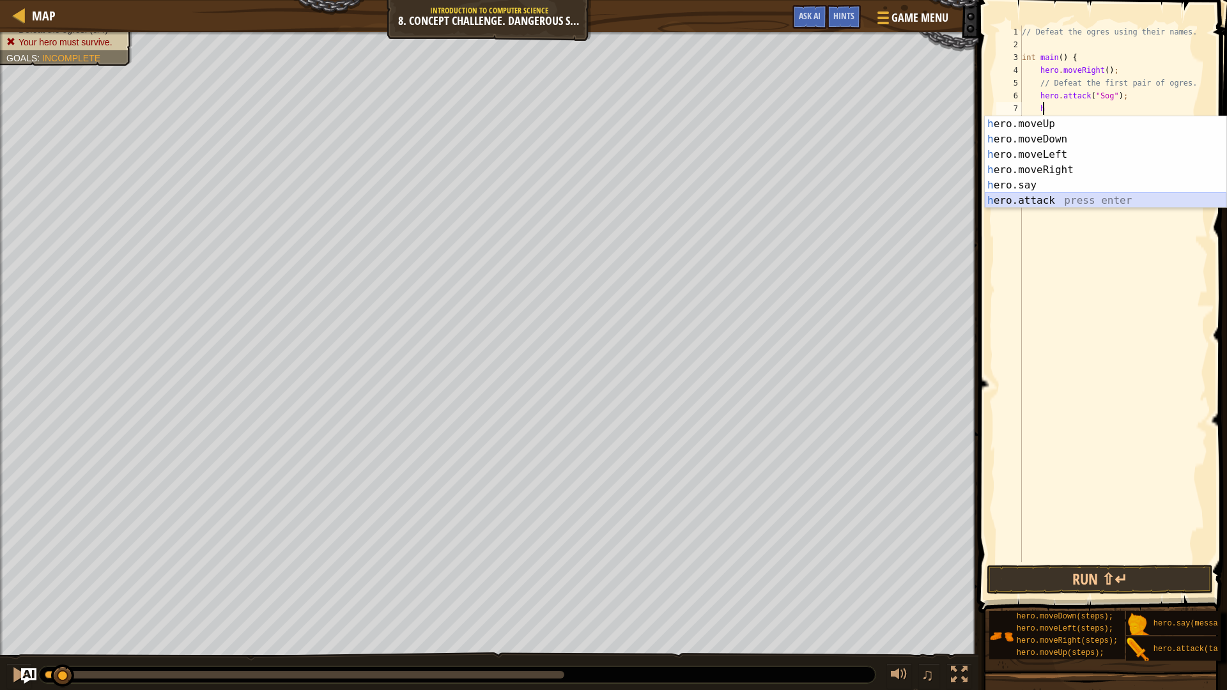
click at [1067, 204] on div "h ero.moveUp press enter h ero.moveDown press enter h ero.moveLeft press enter …" at bounding box center [1104, 177] width 241 height 123
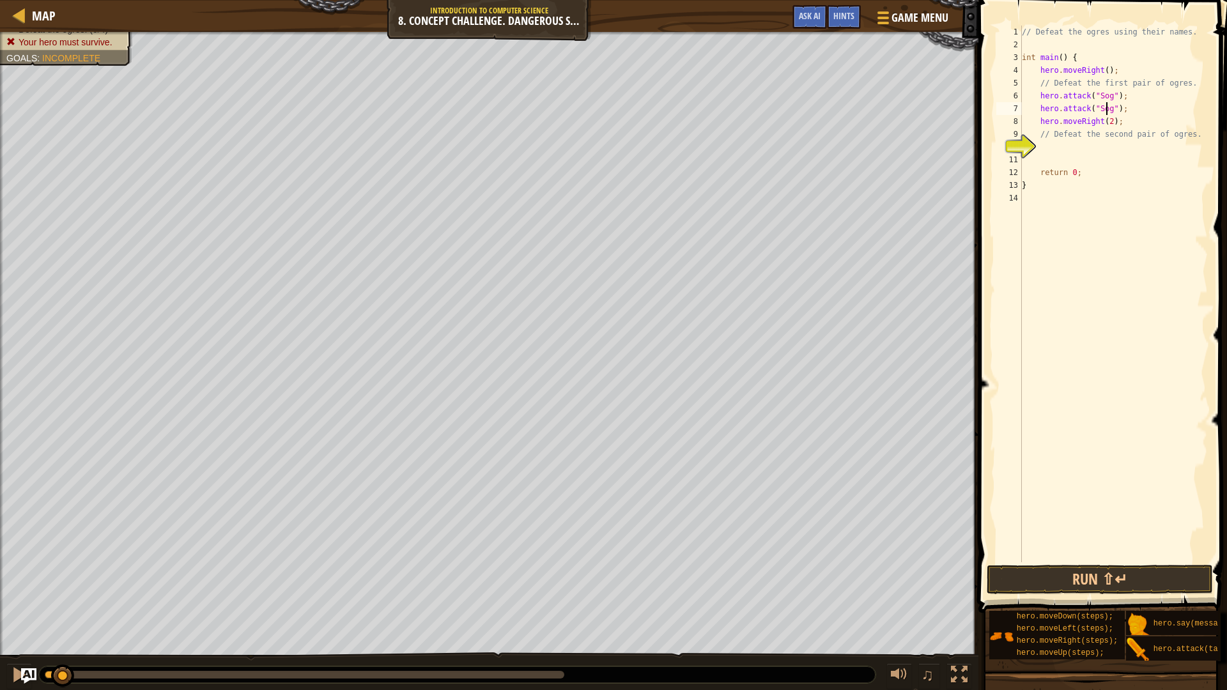
scroll to position [6, 7]
click at [1035, 116] on div "// Defeat the ogres using their names. int main ( ) { hero . moveRight ( ) ; //…" at bounding box center [1113, 307] width 188 height 562
type textarea "hero.moveRight(2);"
click at [1043, 119] on div "// Defeat the ogres using their names. int main ( ) { hero . moveRight ( ) ; //…" at bounding box center [1113, 307] width 188 height 562
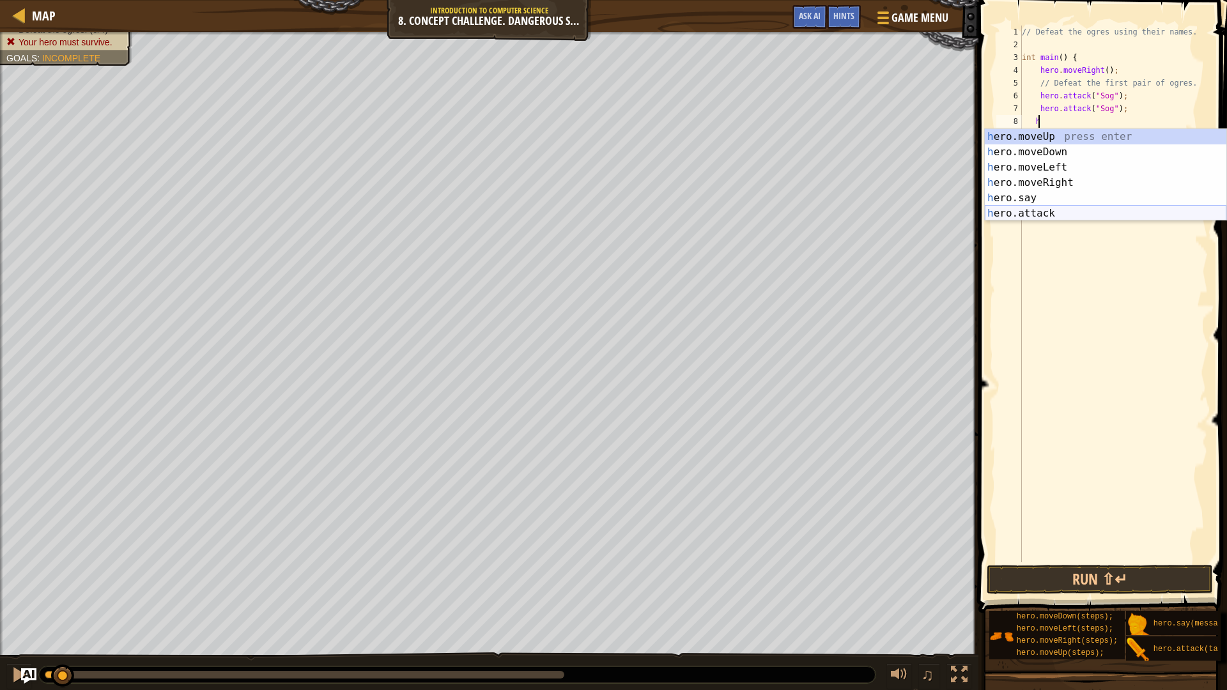
click at [1050, 213] on div "h ero.moveUp press enter h ero.moveDown press enter h ero.moveLeft press enter …" at bounding box center [1104, 190] width 241 height 123
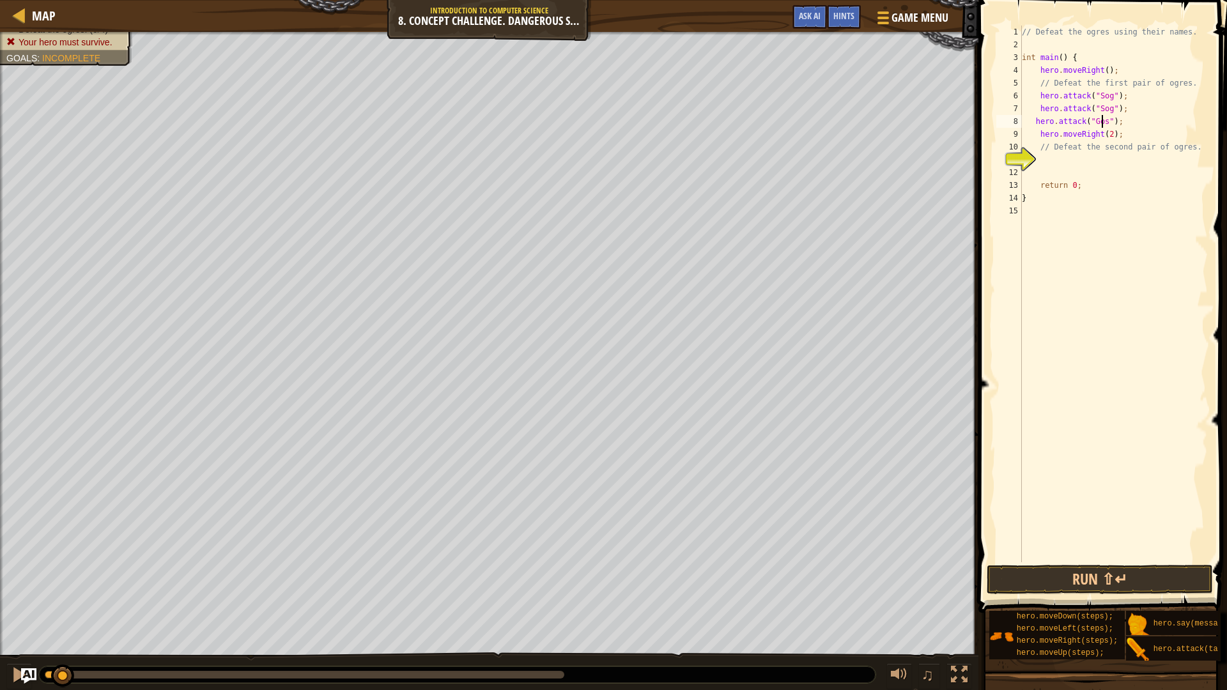
scroll to position [6, 6]
click at [1037, 131] on div "// Defeat the ogres using their names. int main ( ) { hero . moveRight ( ) ; //…" at bounding box center [1113, 307] width 188 height 562
type textarea "hero.moveRight(2);"
click at [1013, 142] on div "hero.moveRight(2); 1 2 3 4 5 6 7 8 9 10 11 12 13 14 15 16 // Defeat the ogres u…" at bounding box center [1100, 294] width 214 height 537
click at [1044, 129] on div "// Defeat the ogres using their names. int main ( ) { hero . moveRight ( ) ; //…" at bounding box center [1113, 307] width 188 height 562
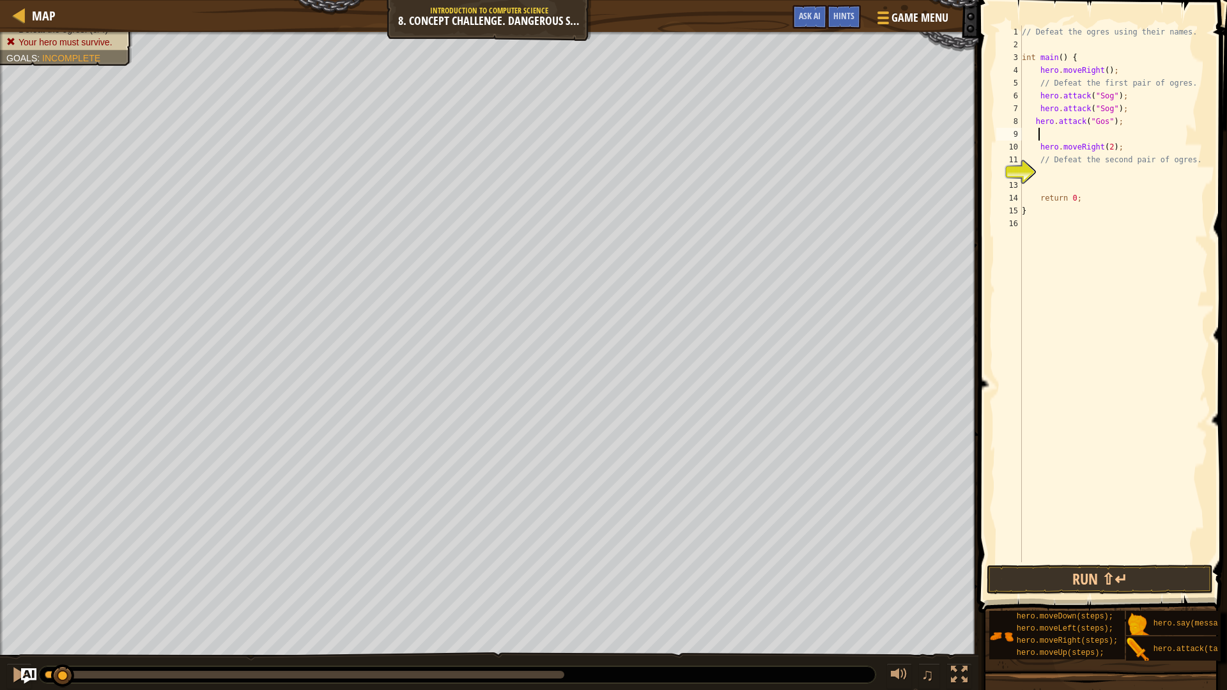
scroll to position [6, 1]
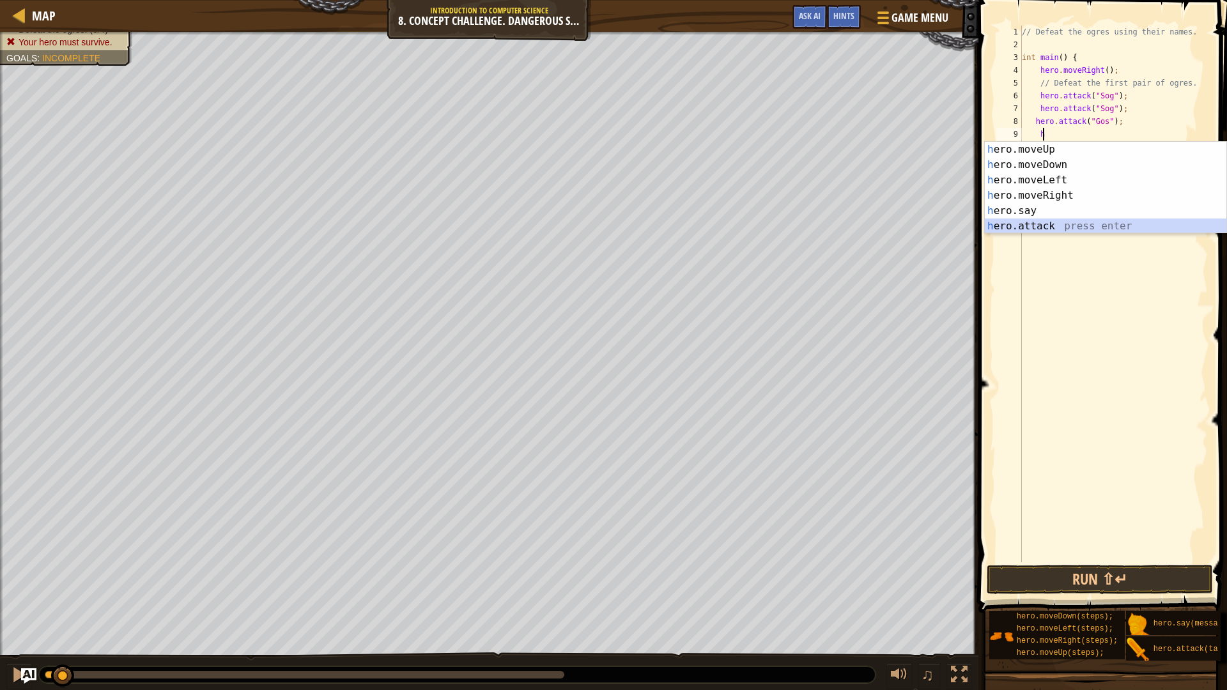
click at [1060, 222] on div "h ero.moveUp press enter h ero.moveDown press enter h ero.moveLeft press enter …" at bounding box center [1104, 203] width 241 height 123
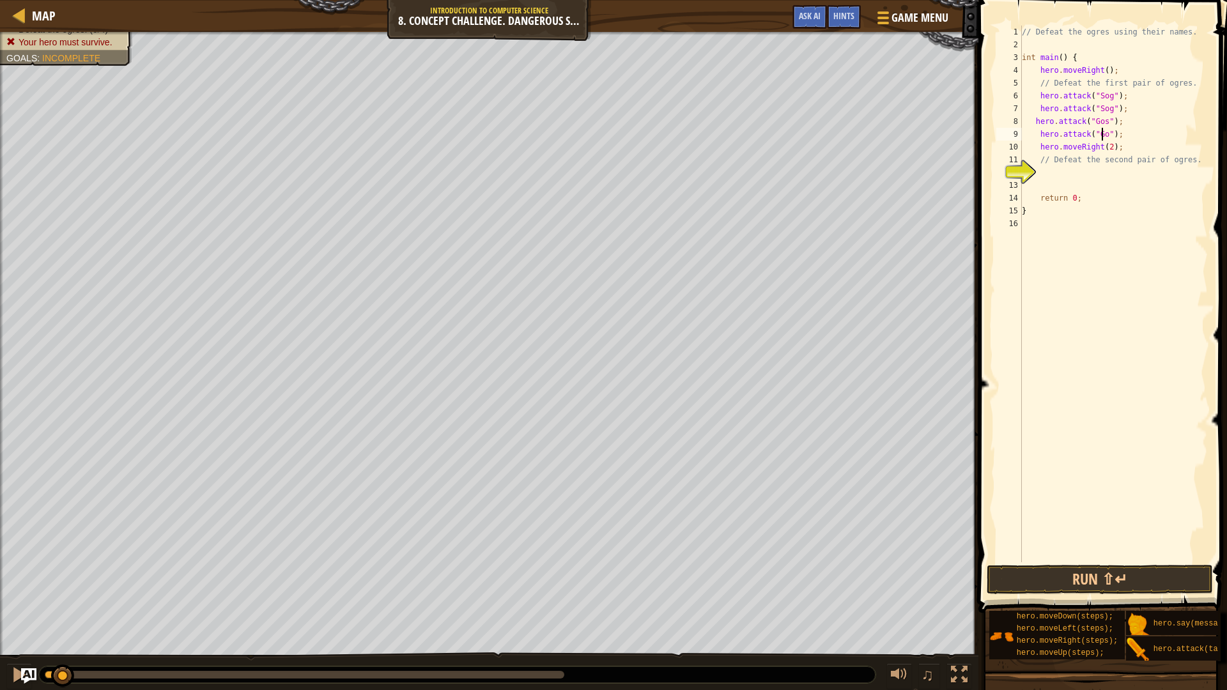
scroll to position [6, 7]
click at [1040, 150] on div "// Defeat the ogres using their names. int main ( ) { hero . moveRight ( ) ; //…" at bounding box center [1113, 307] width 188 height 562
type textarea "hero.moveRight(2);"
click at [1044, 147] on div "// Defeat the ogres using their names. int main ( ) { hero . moveRight ( ) ; //…" at bounding box center [1113, 307] width 188 height 562
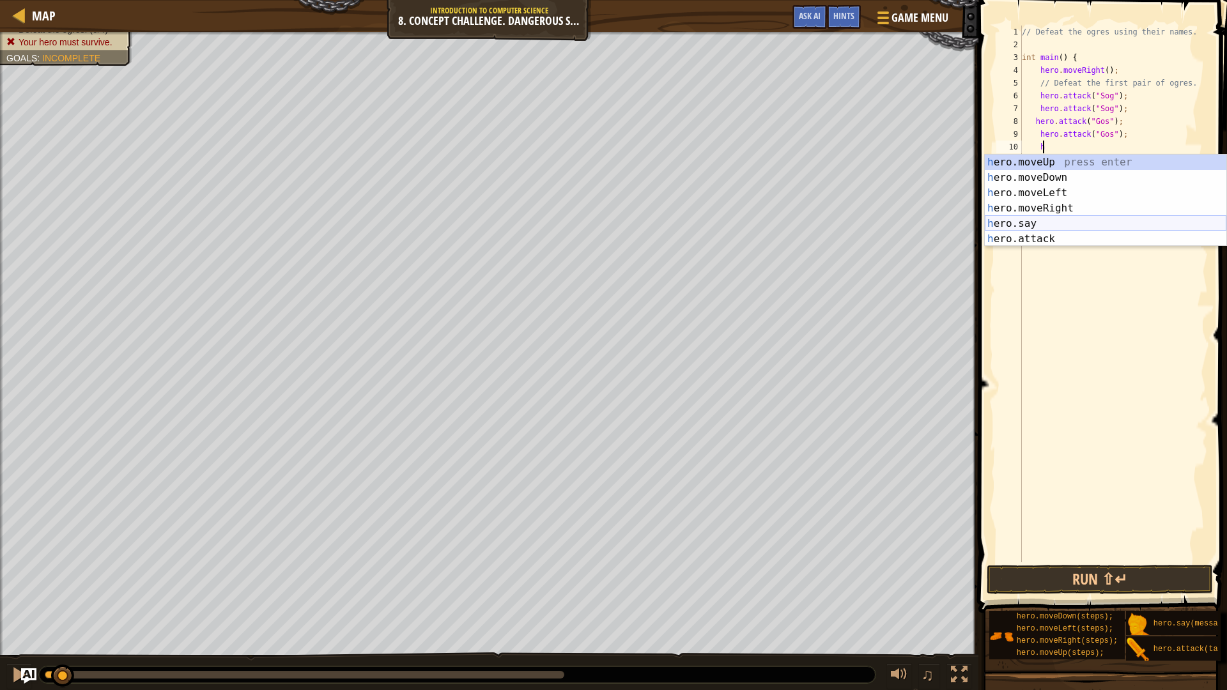
click at [1080, 227] on div "h ero.moveUp press enter h ero.moveDown press enter h ero.moveLeft press enter …" at bounding box center [1104, 216] width 241 height 123
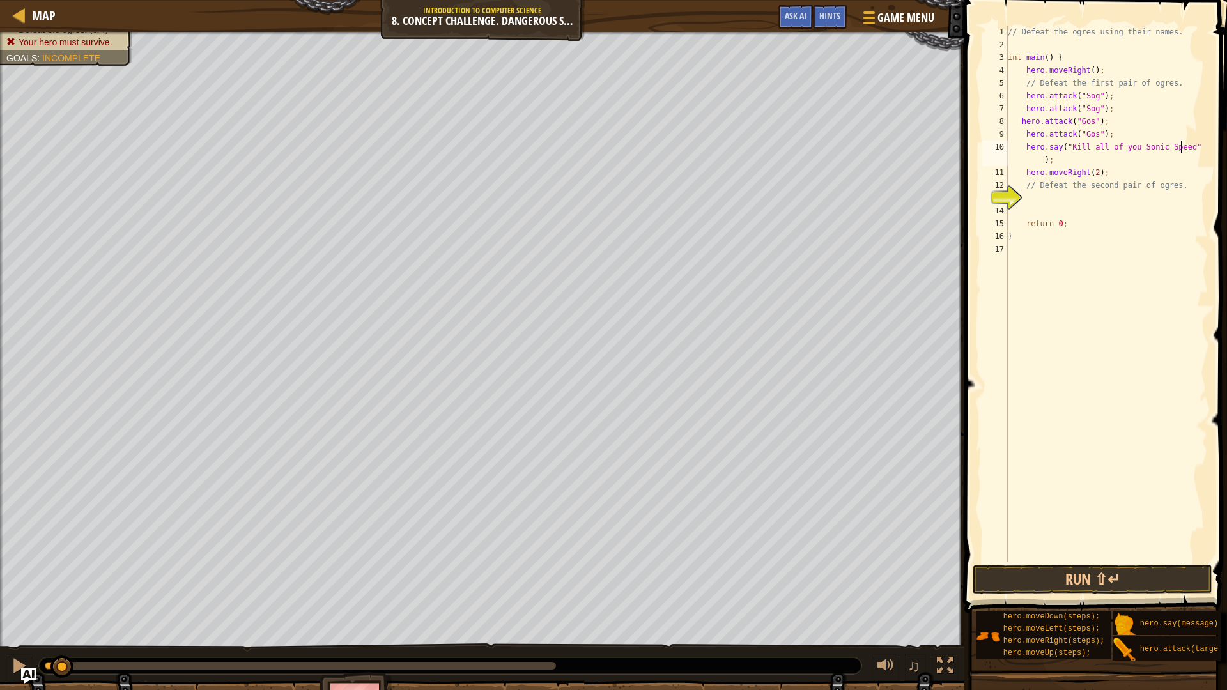
scroll to position [6, 15]
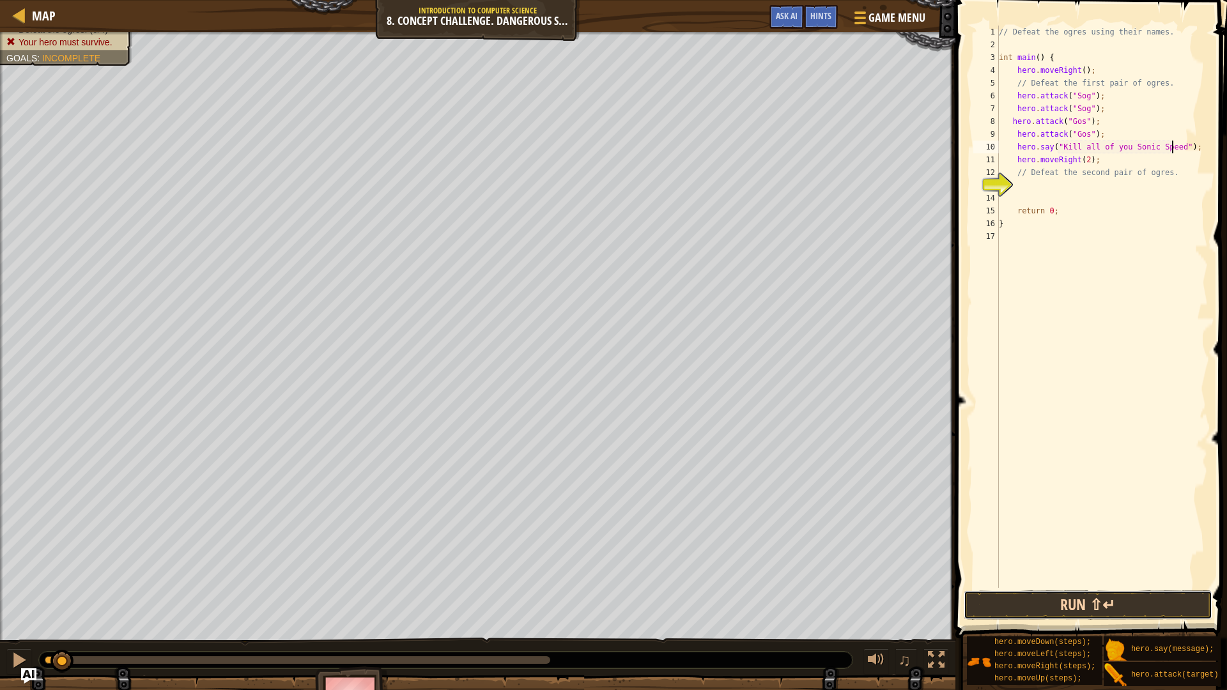
click at [1115, 608] on button "Run ⇧↵" at bounding box center [1087, 604] width 248 height 29
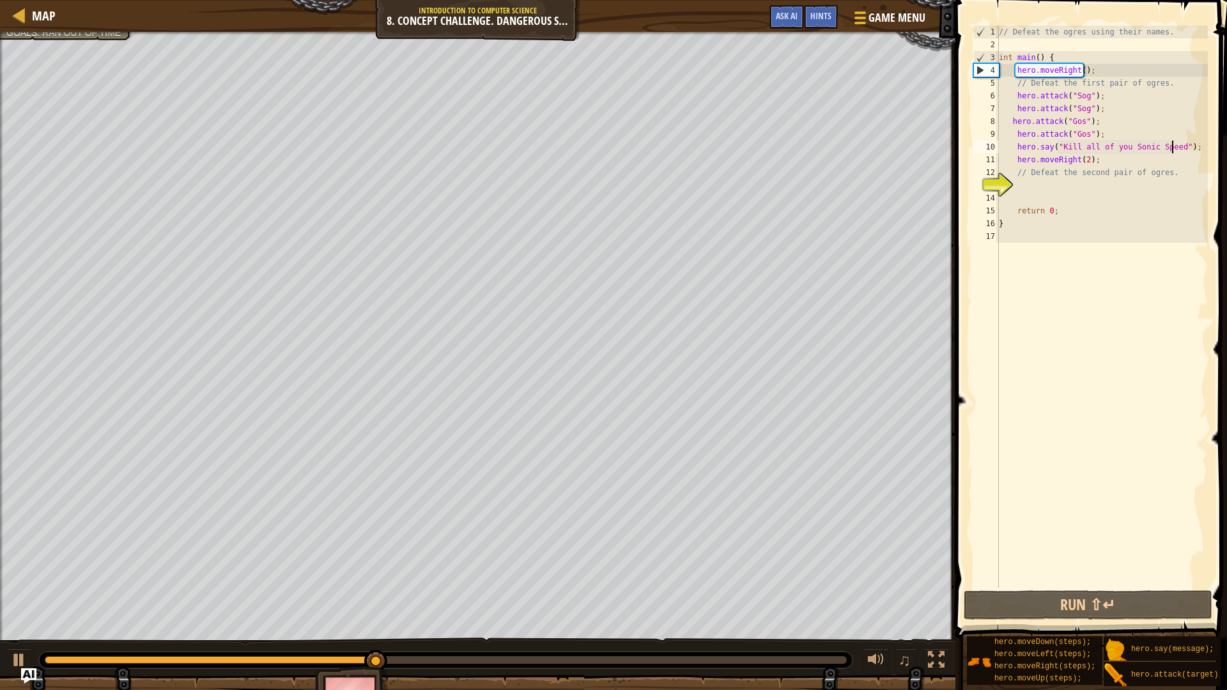
click at [1016, 164] on div "// Defeat the ogres using their names. int main ( ) { hero . moveRight ( ) ; //…" at bounding box center [1101, 320] width 211 height 588
type textarea "hero.moveRight(2);"
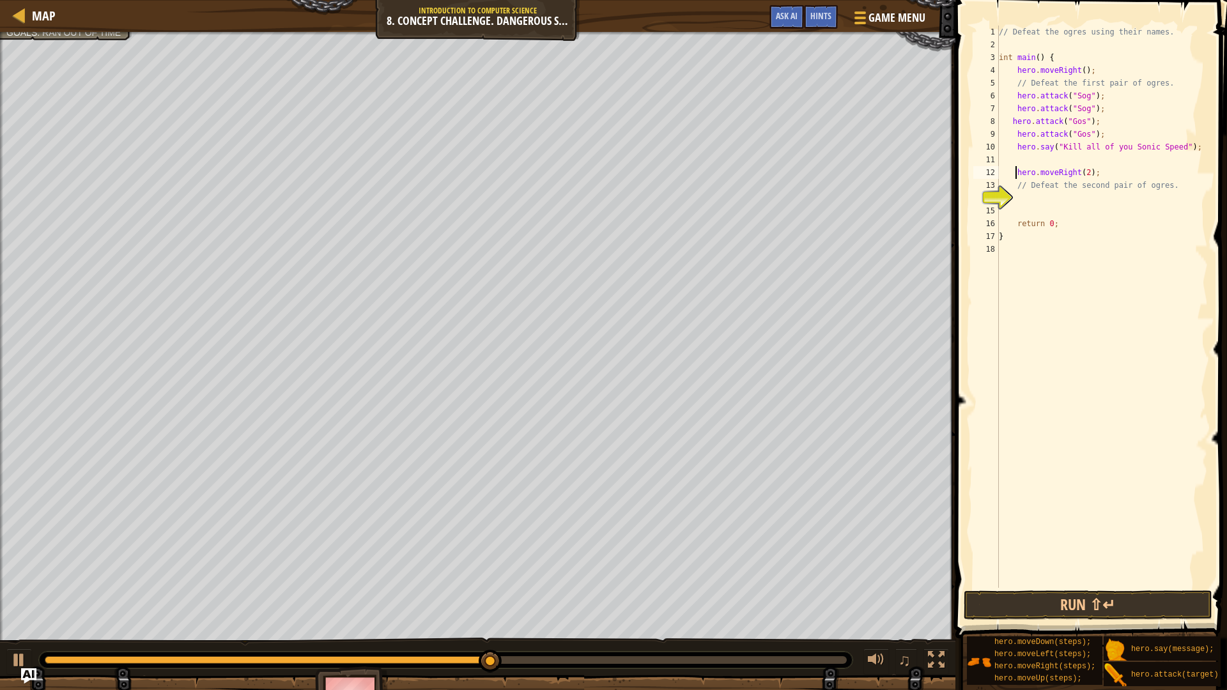
click at [1018, 157] on div "// Defeat the ogres using their names. int main ( ) { hero . moveRight ( ) ; //…" at bounding box center [1101, 320] width 211 height 588
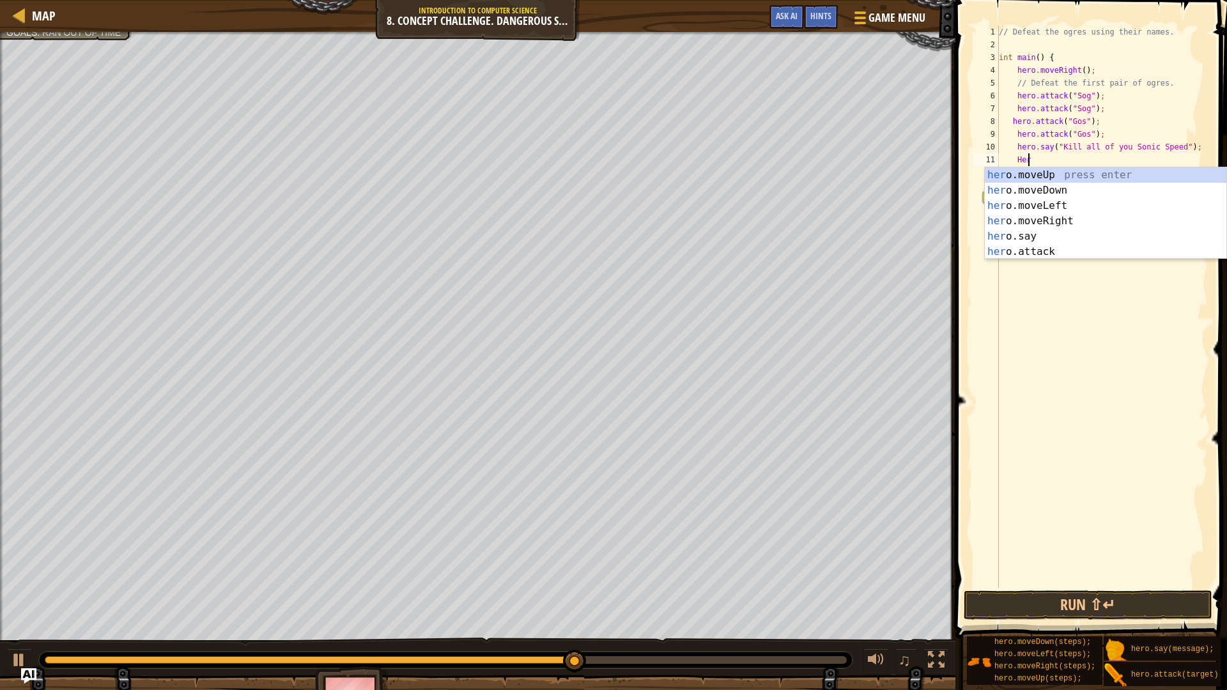
scroll to position [6, 1]
click at [1052, 247] on div "her o.moveUp press enter her o.moveDown press enter her o.moveLeft press enter …" at bounding box center [1104, 228] width 241 height 123
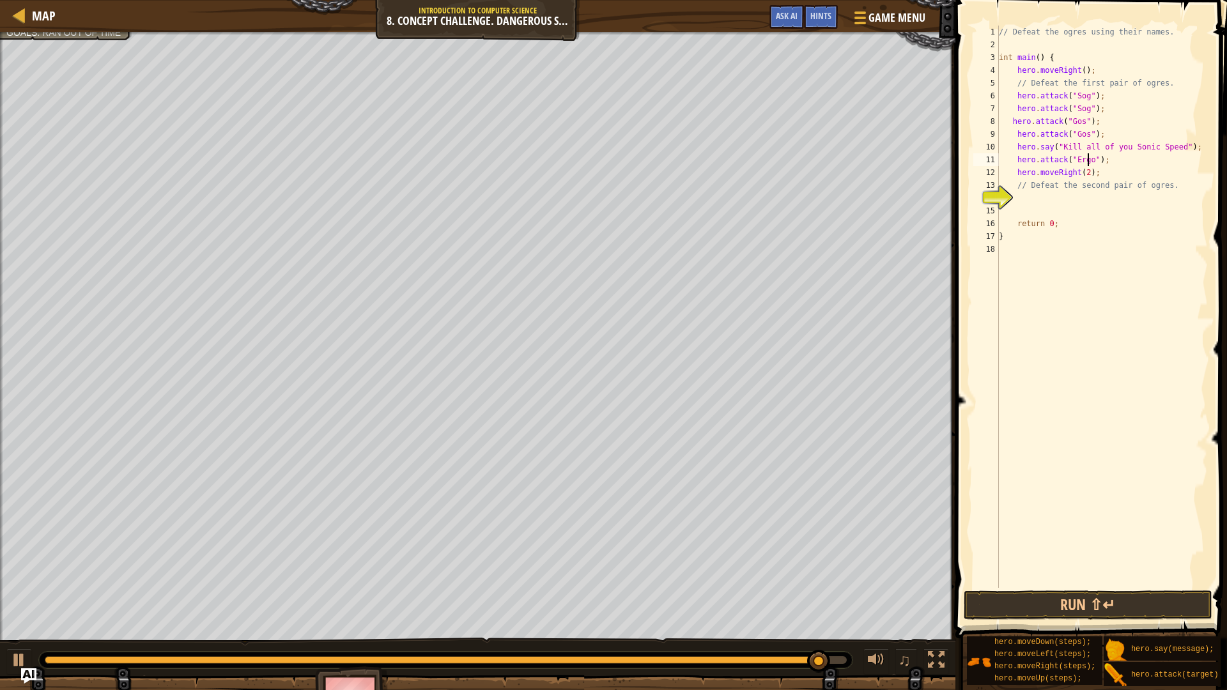
scroll to position [6, 7]
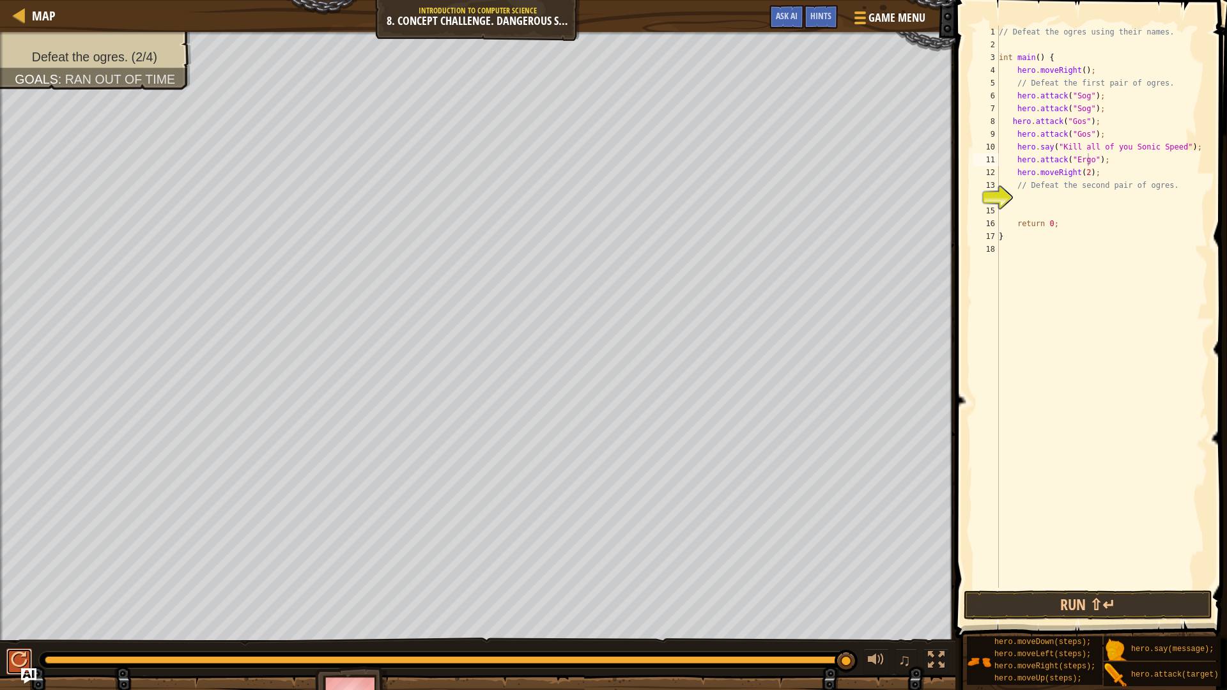
click at [13, 608] on div at bounding box center [19, 660] width 17 height 17
drag, startPoint x: 13, startPoint y: 655, endPoint x: 153, endPoint y: 645, distance: 140.3
click at [0, 0] on div at bounding box center [0, 0] width 0 height 0
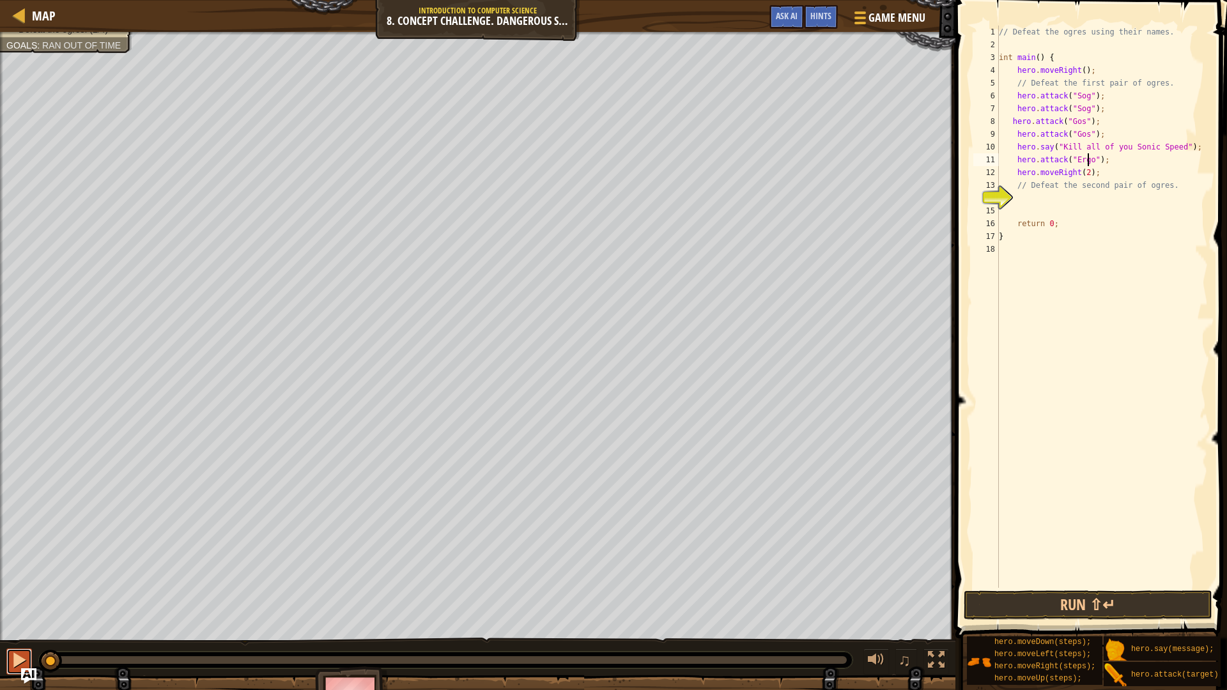
click at [15, 608] on div at bounding box center [19, 660] width 17 height 17
click at [24, 608] on div at bounding box center [19, 660] width 17 height 17
drag, startPoint x: 101, startPoint y: 656, endPoint x: 27, endPoint y: 660, distance: 74.2
click at [27, 608] on div "♫" at bounding box center [477, 657] width 955 height 38
click at [1110, 165] on div "// Defeat the ogres using their names. int main ( ) { hero . moveRight ( ) ; //…" at bounding box center [1101, 320] width 211 height 588
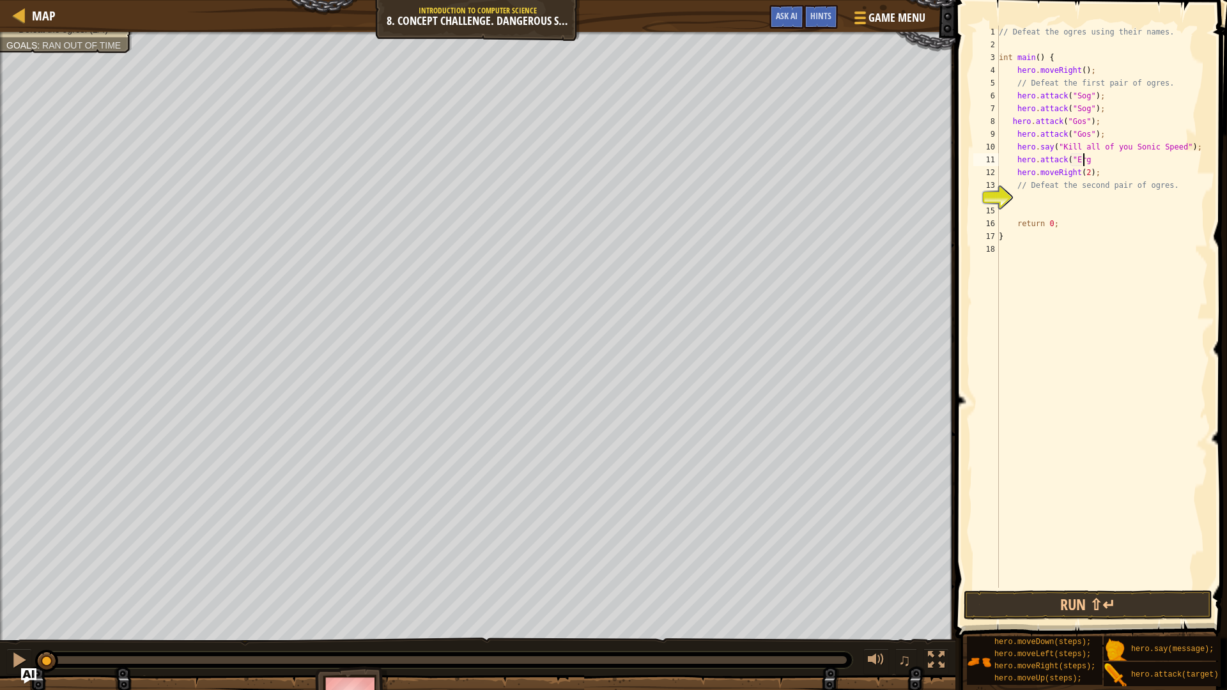
scroll to position [6, 6]
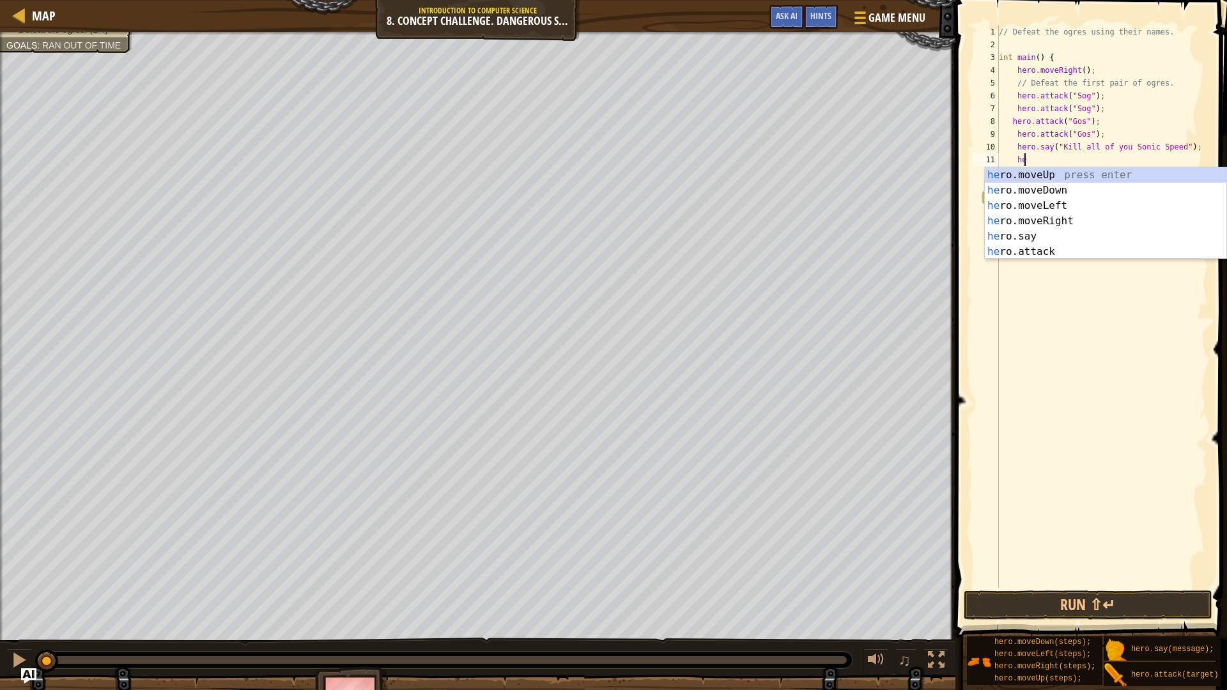
type textarea "h"
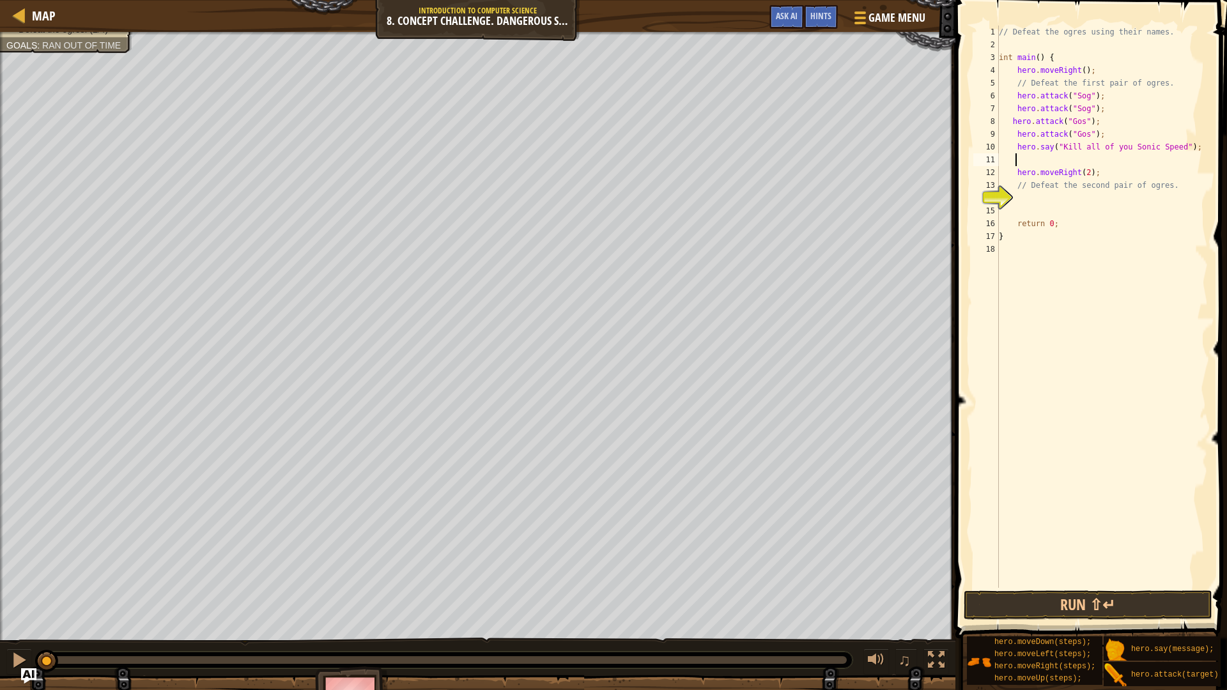
scroll to position [6, 1]
click at [1012, 177] on div "// Defeat the ogres using their names. int main ( ) { hero . moveRight ( ) ; //…" at bounding box center [1101, 320] width 211 height 588
type textarea "hero.moveRight(2);"
click at [1019, 185] on div "// Defeat the ogres using their names. int main ( ) { hero . moveRight ( ) ; //…" at bounding box center [1101, 320] width 211 height 588
click at [1014, 138] on div "// Defeat the ogres using their names. int main ( ) { hero . moveRight ( ) ; //…" at bounding box center [1101, 320] width 211 height 588
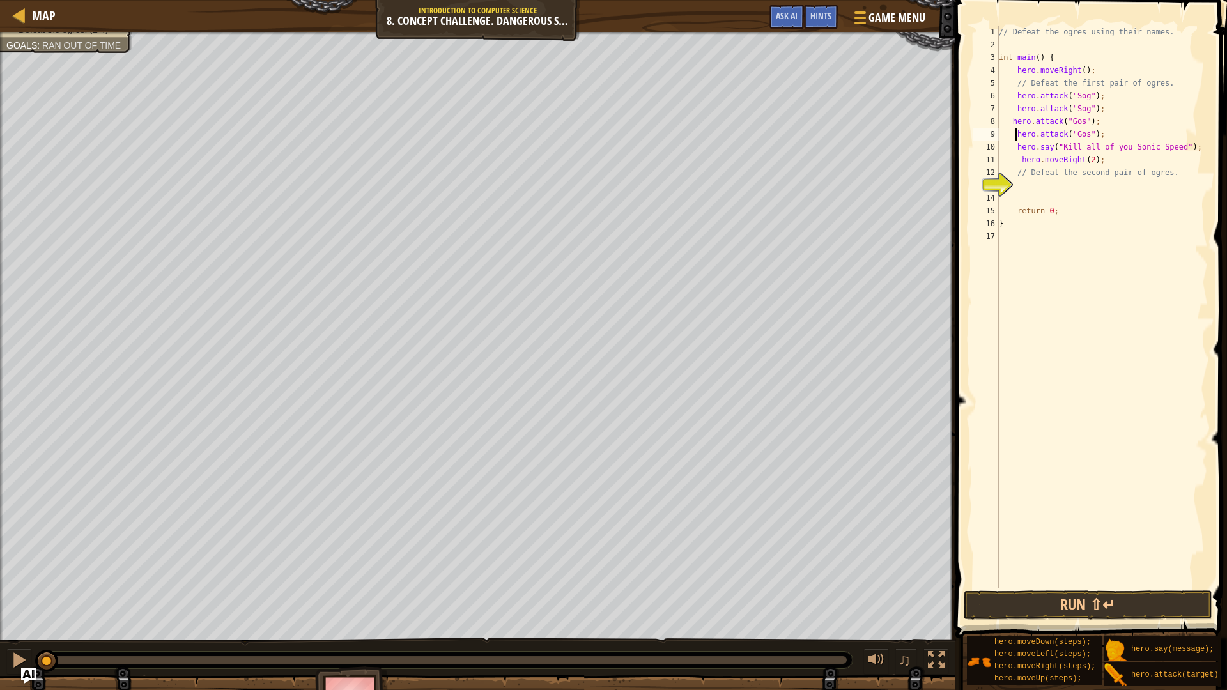
click at [1019, 150] on div "// Defeat the ogres using their names. int main ( ) { hero . moveRight ( ) ; //…" at bounding box center [1101, 320] width 211 height 588
click at [1018, 160] on div "// Defeat the ogres using their names. int main ( ) { hero . moveRight ( ) ; //…" at bounding box center [1101, 320] width 211 height 588
type textarea "hero.moveRight(2);"
click at [1022, 155] on div "// Defeat the ogres using their names. int main ( ) { hero . moveRight ( ) ; //…" at bounding box center [1101, 320] width 211 height 588
type textarea "h"
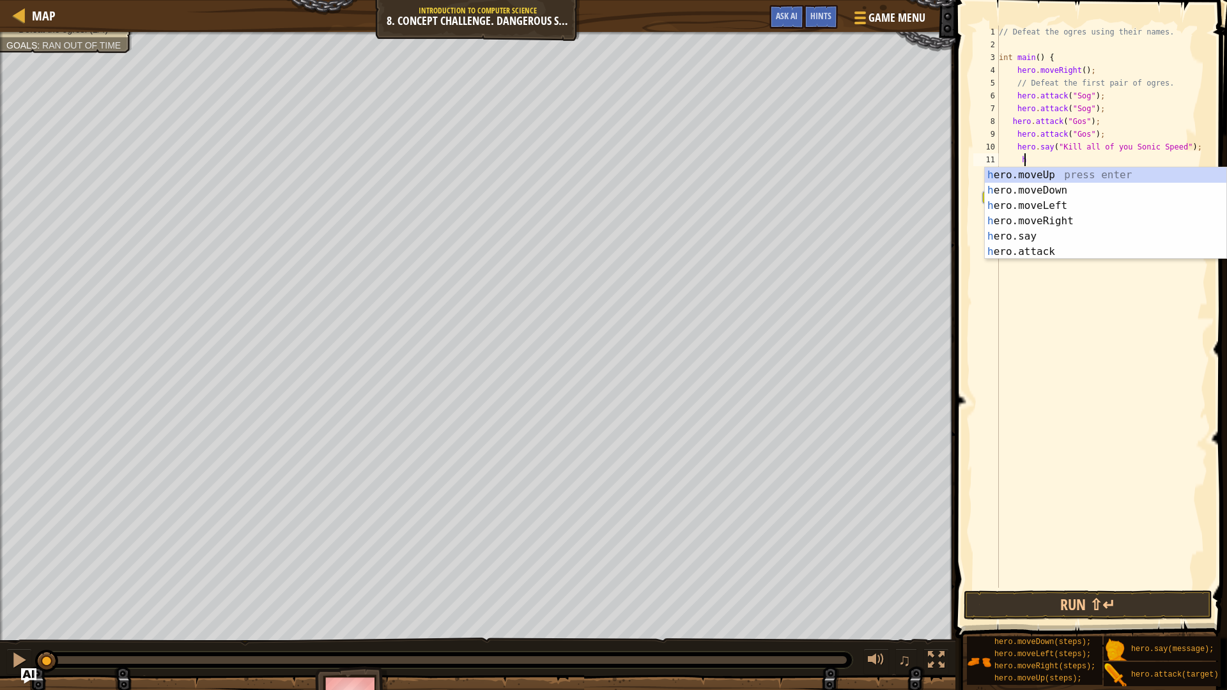
scroll to position [6, 1]
click at [1035, 183] on div "h ero.moveUp press enter h ero.moveDown press enter h ero.moveLeft press enter …" at bounding box center [1104, 228] width 241 height 123
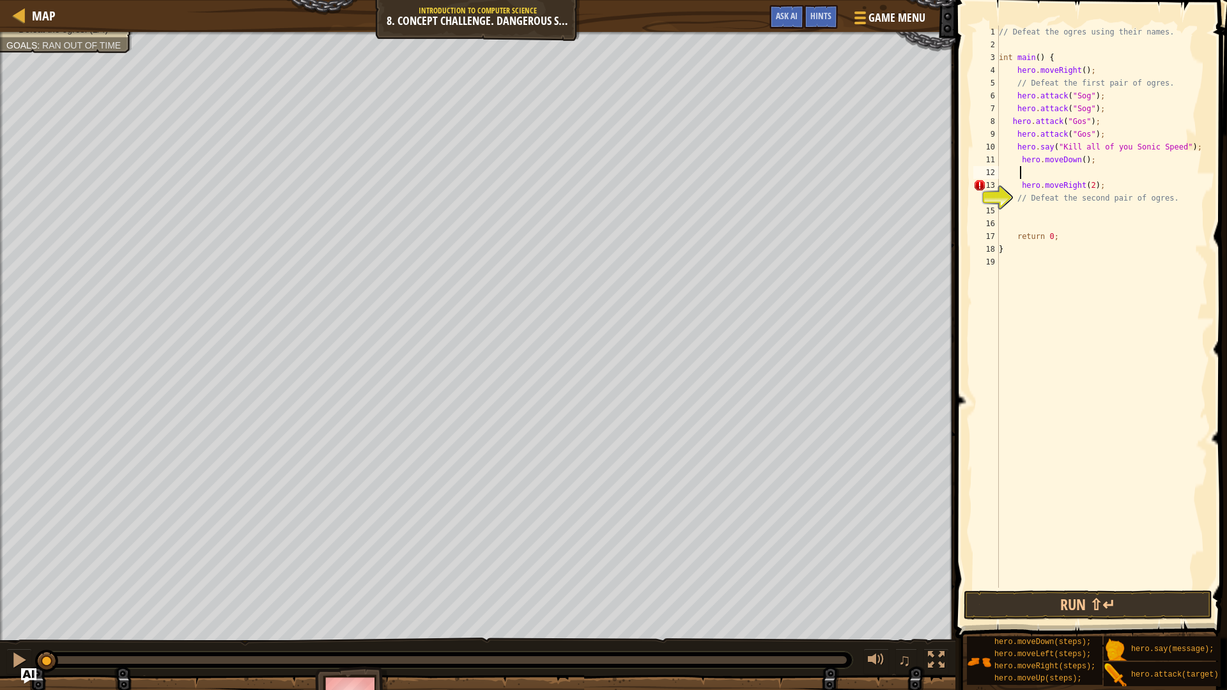
type textarea "h"
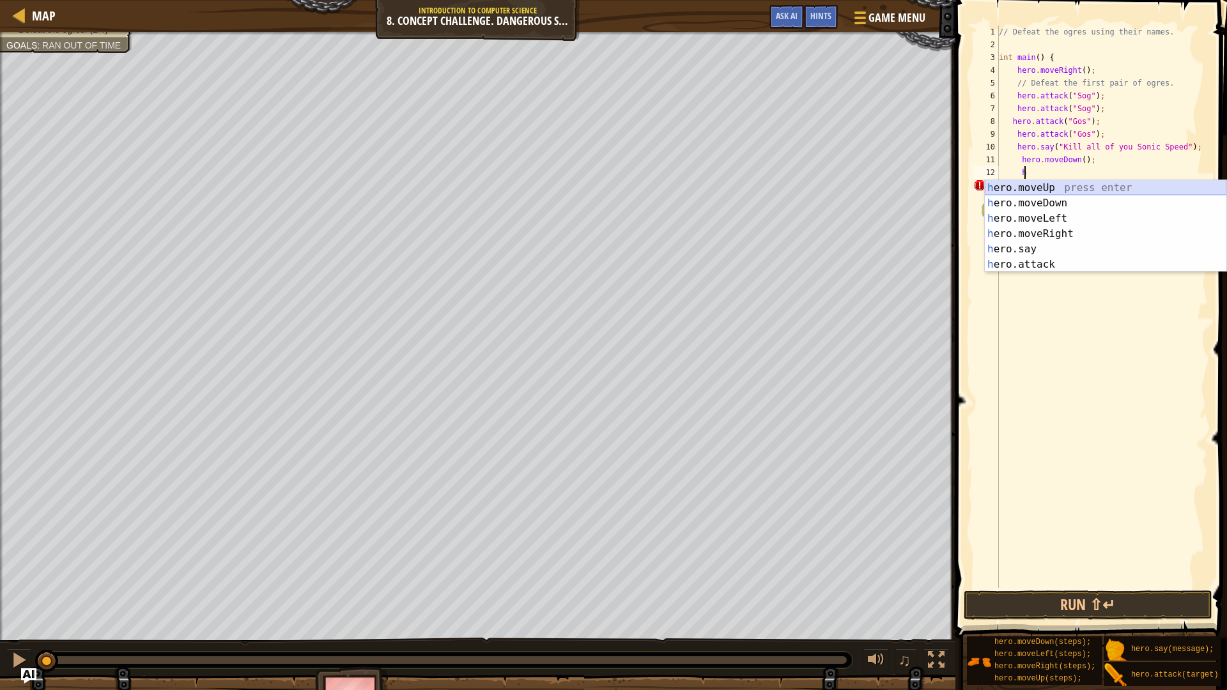
click at [1046, 182] on div "h ero.moveUp press enter h ero.moveDown press enter h ero.moveLeft press enter …" at bounding box center [1104, 241] width 241 height 123
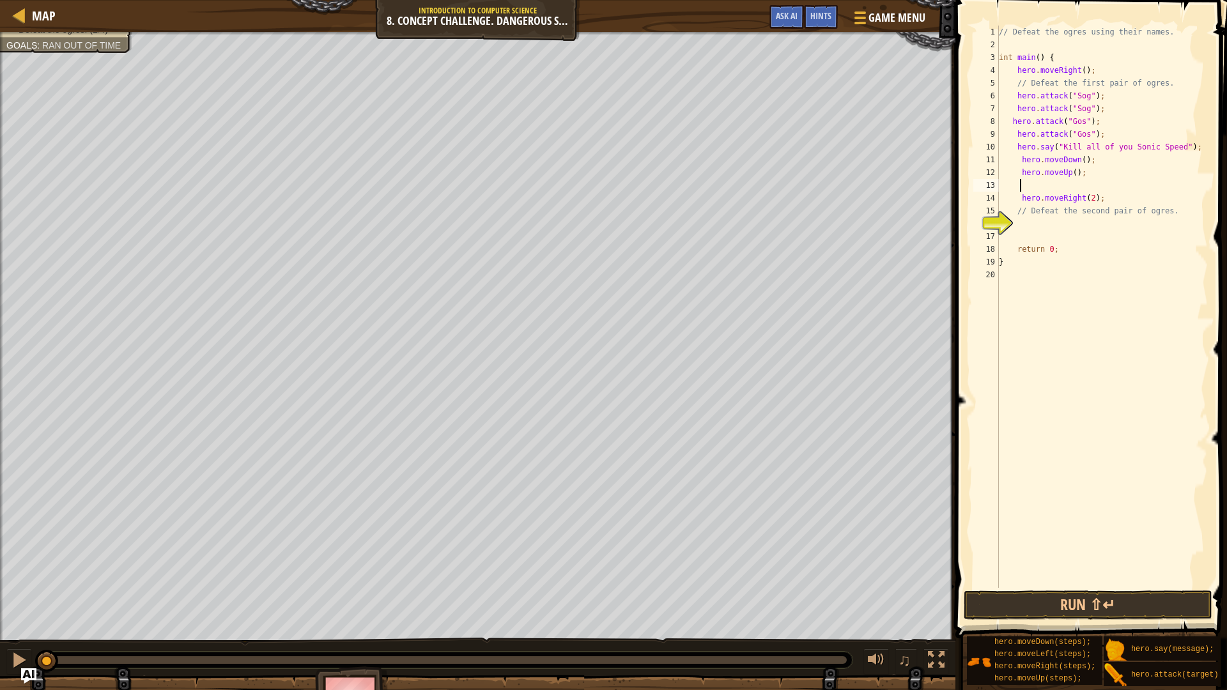
type textarea "h"
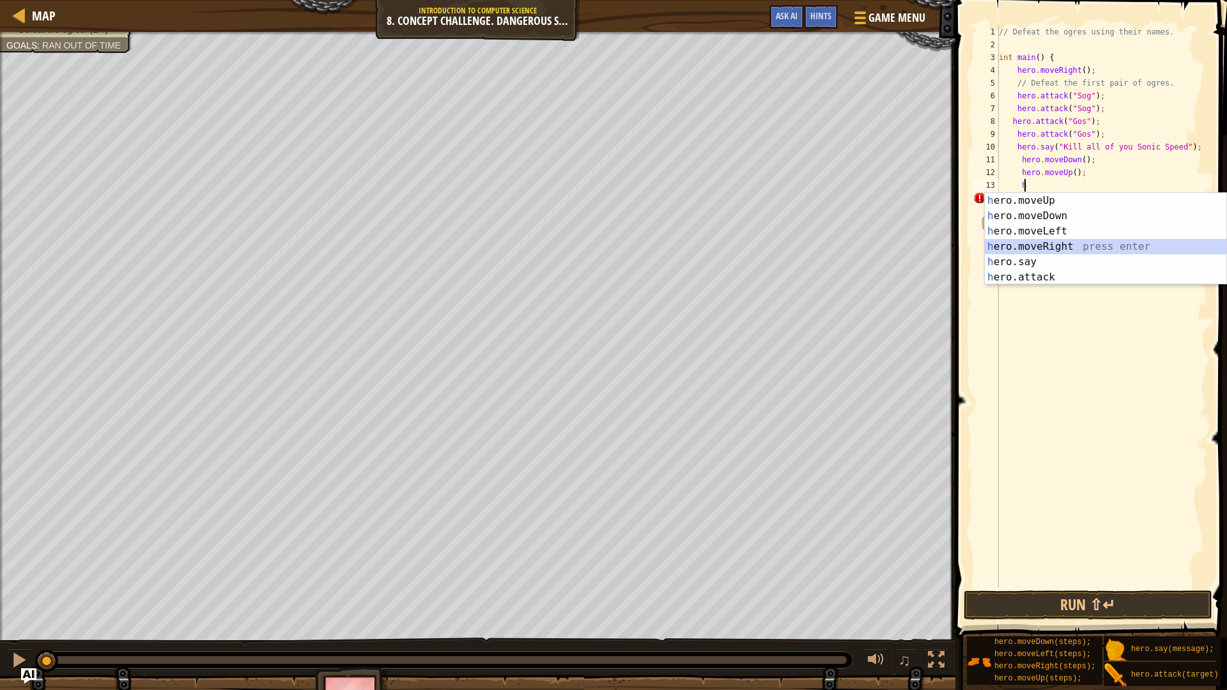
click at [1054, 246] on div "h ero.moveUp press enter h ero.moveDown press enter h ero.moveLeft press enter …" at bounding box center [1104, 254] width 241 height 123
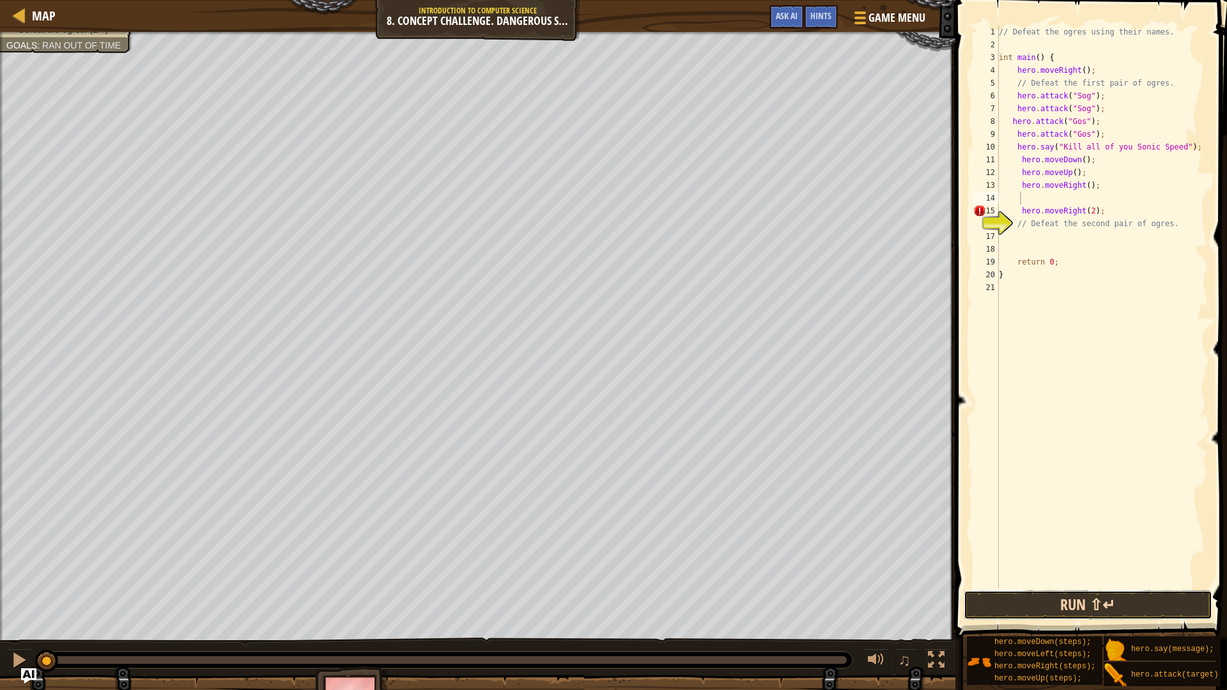
click at [1113, 607] on button "Run ⇧↵" at bounding box center [1087, 604] width 248 height 29
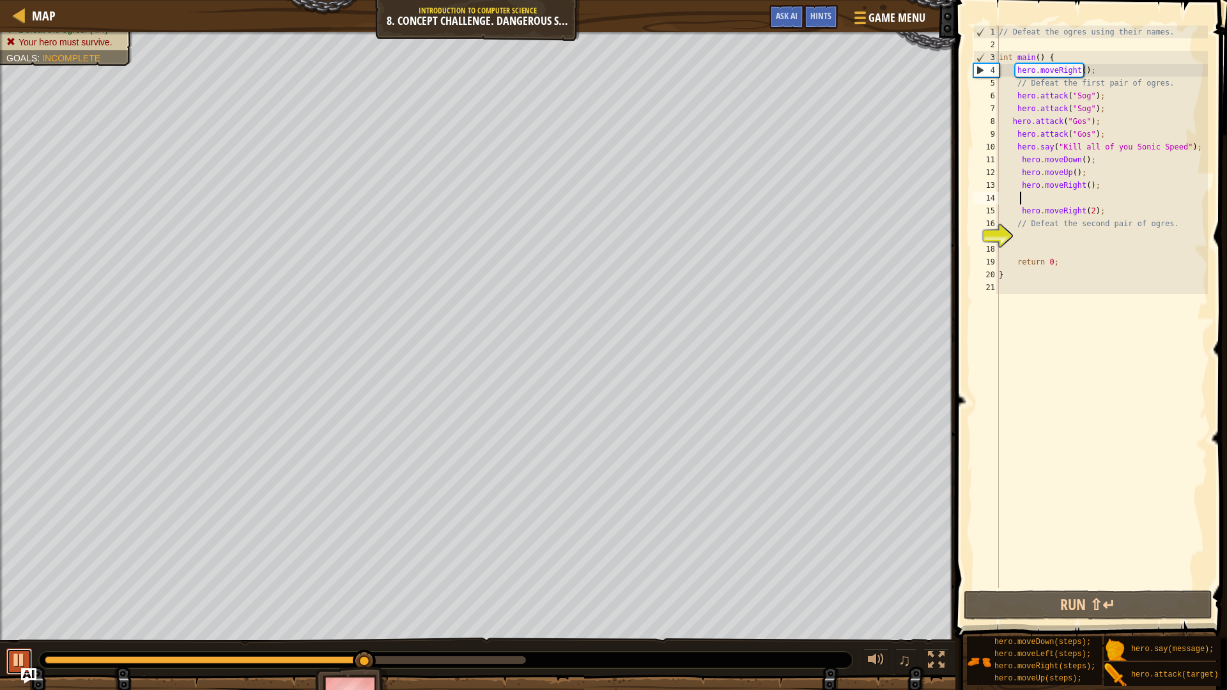
click at [22, 608] on div at bounding box center [19, 660] width 17 height 17
click at [1018, 216] on div "// Defeat the ogres using their names. int main ( ) { hero . moveRight ( ) ; //…" at bounding box center [1101, 320] width 211 height 588
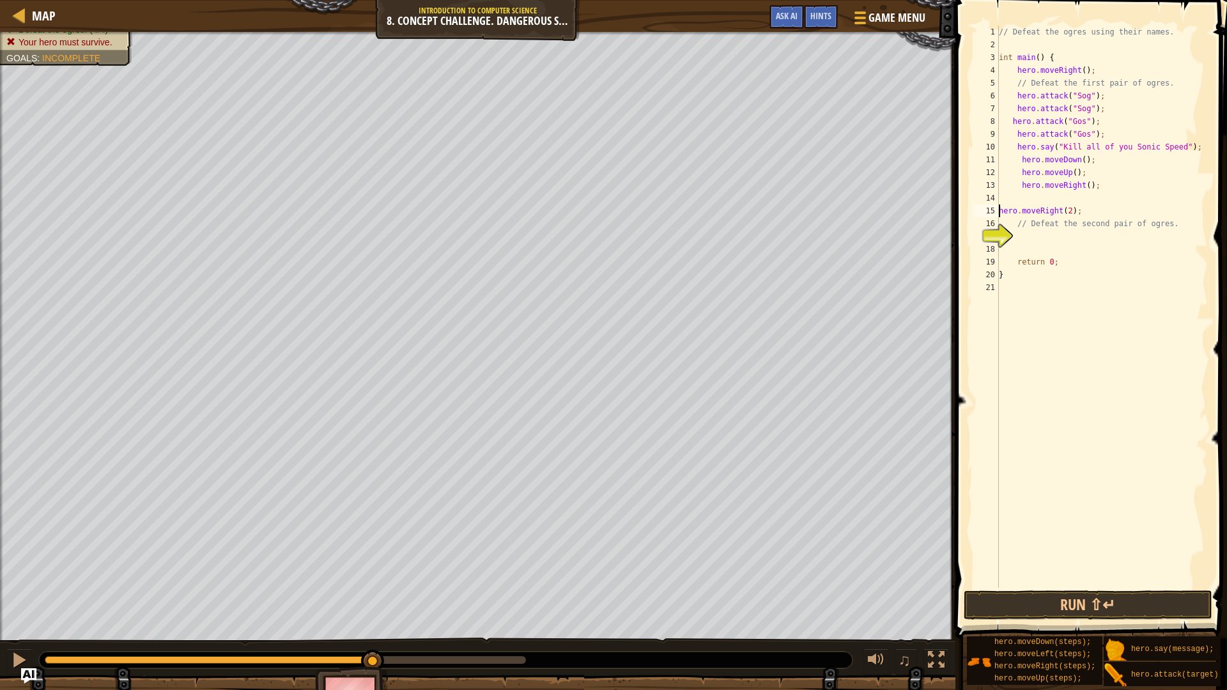
type textarea "hero.moveRight(2);"
click at [1021, 220] on div "// Defeat the ogres using their names. int main ( ) { hero . moveRight ( ) ; //…" at bounding box center [1101, 320] width 211 height 588
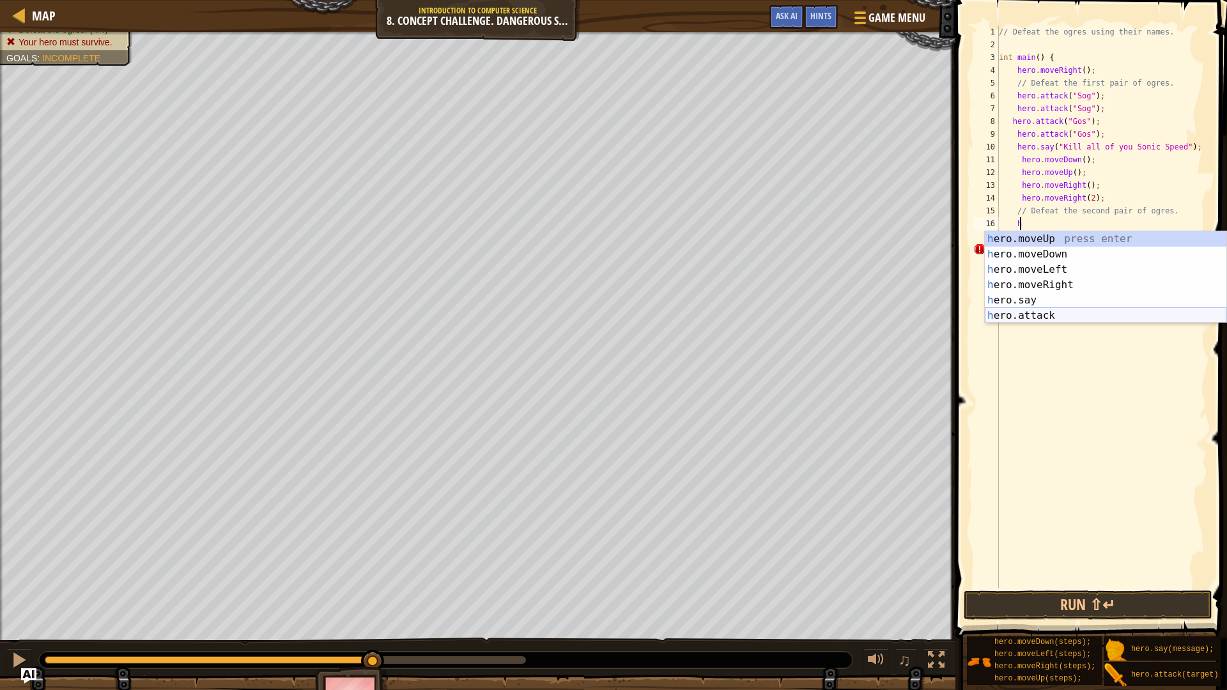
click at [1057, 310] on div "h ero.moveUp press enter h ero.moveDown press enter h ero.moveLeft press enter …" at bounding box center [1104, 292] width 241 height 123
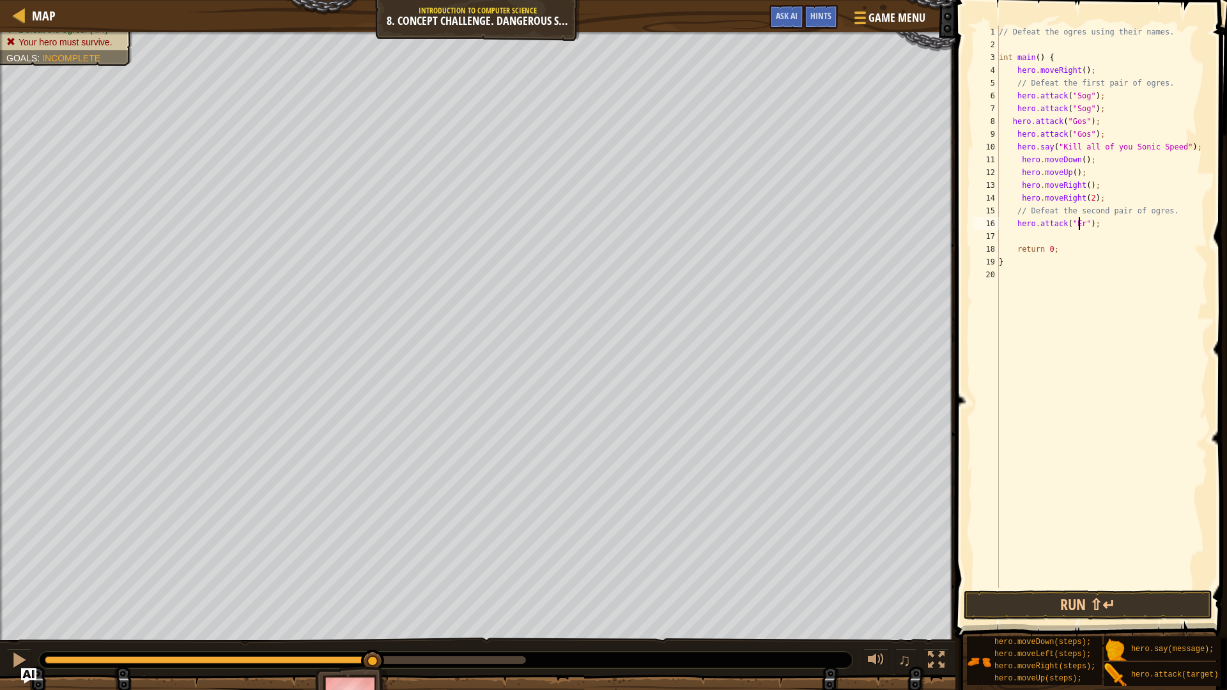
scroll to position [6, 6]
type textarea "hero.attack("Ergo");"
click at [1015, 233] on div "// Defeat the ogres using their names. int main ( ) { hero . moveRight ( ) ; //…" at bounding box center [1101, 320] width 211 height 588
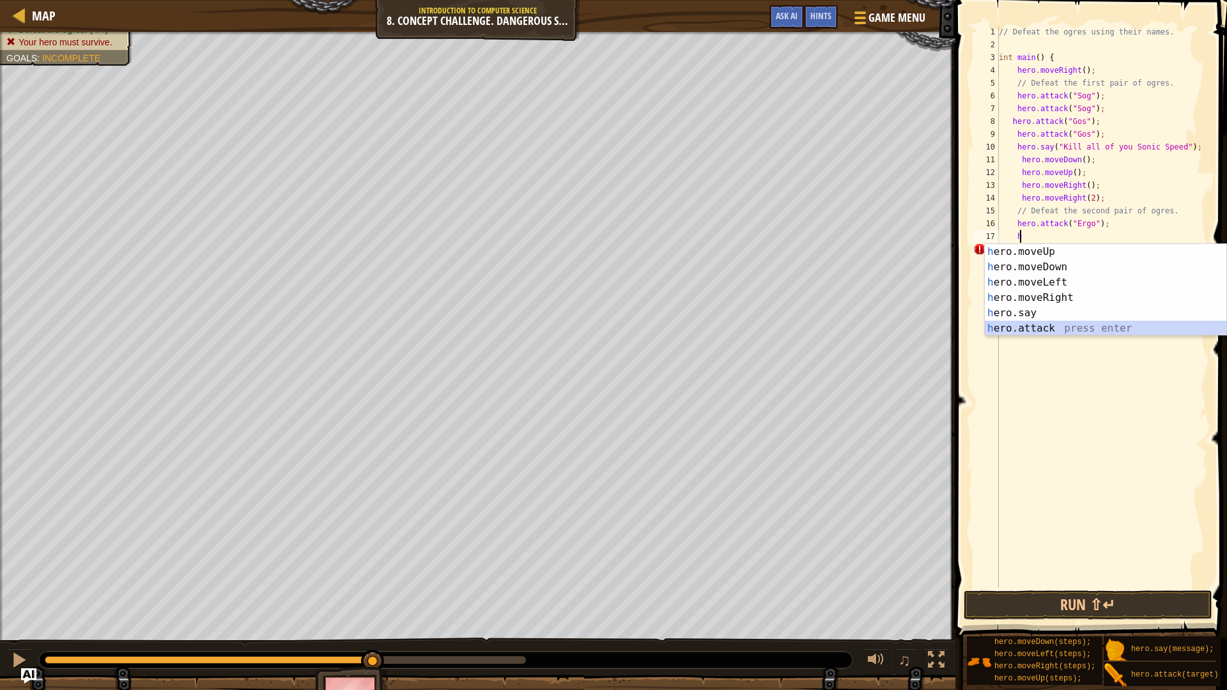
click at [1067, 328] on div "h ero.moveUp press enter h ero.moveDown press enter h ero.moveLeft press enter …" at bounding box center [1104, 305] width 241 height 123
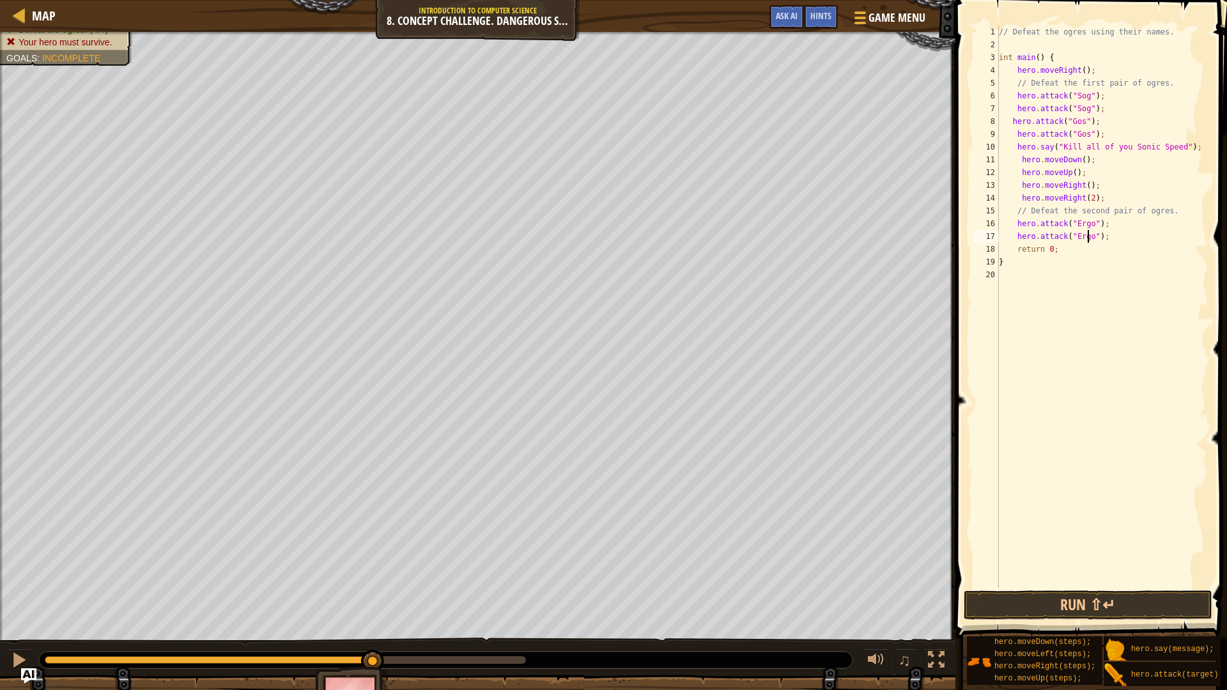
scroll to position [6, 7]
click at [1014, 255] on div "// Defeat the ogres using their names. int main ( ) { hero . moveRight ( ) ; //…" at bounding box center [1101, 320] width 211 height 588
type textarea "return 0;"
click at [1027, 248] on div "// Defeat the ogres using their names. int main ( ) { hero . moveRight ( ) ; //…" at bounding box center [1101, 320] width 211 height 588
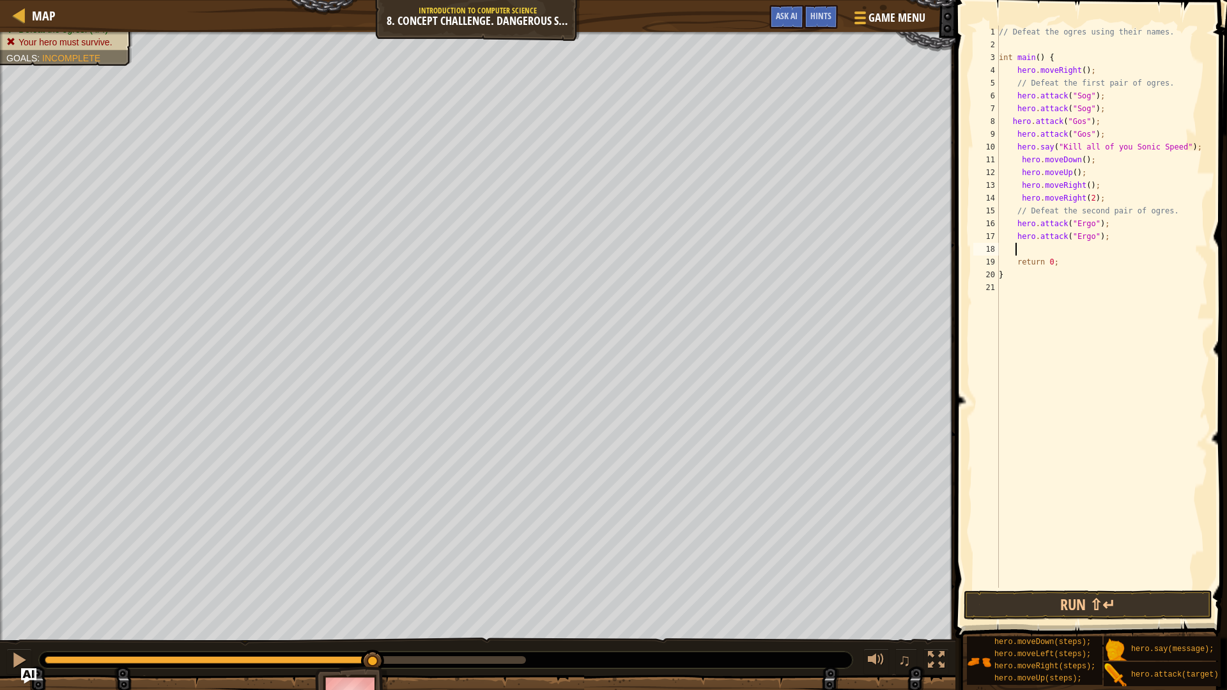
scroll to position [6, 1]
click at [195, 608] on div "Defeat the ogres. (4/4) Your hero must survive. Goals : Incomplete ♫ [PERSON_NA…" at bounding box center [613, 379] width 1227 height 695
drag, startPoint x: 193, startPoint y: 662, endPoint x: 14, endPoint y: 650, distance: 179.3
click at [15, 608] on div "♫" at bounding box center [477, 657] width 955 height 38
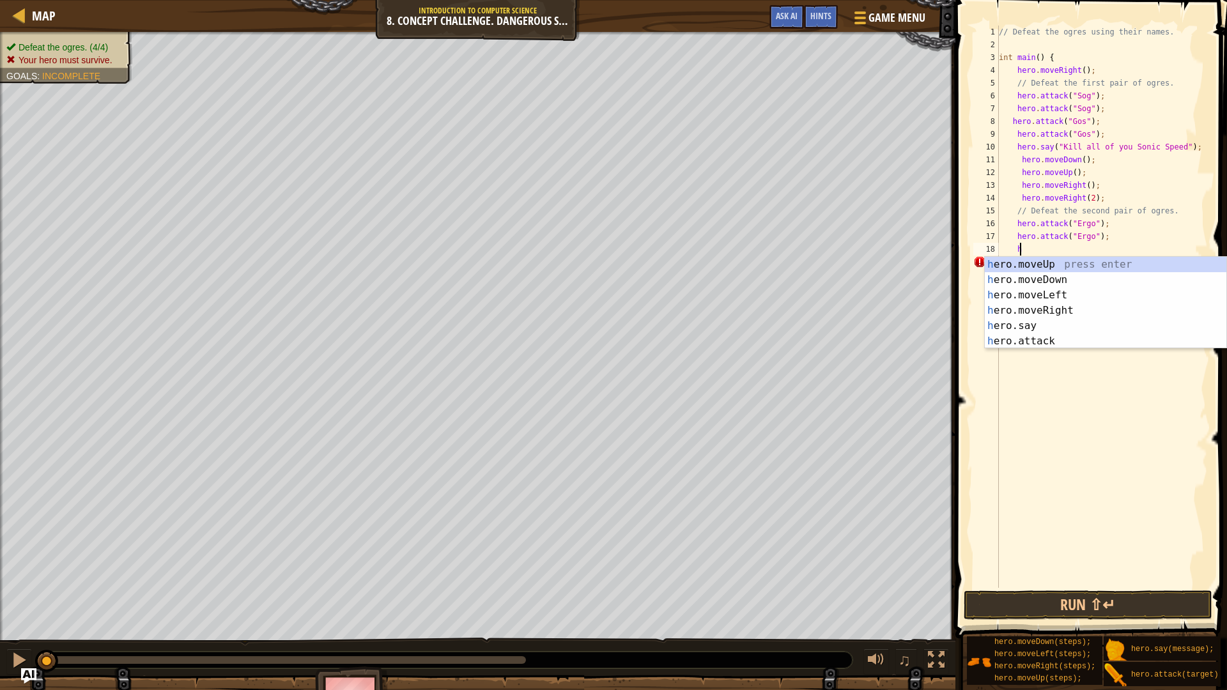
type textarea "h"
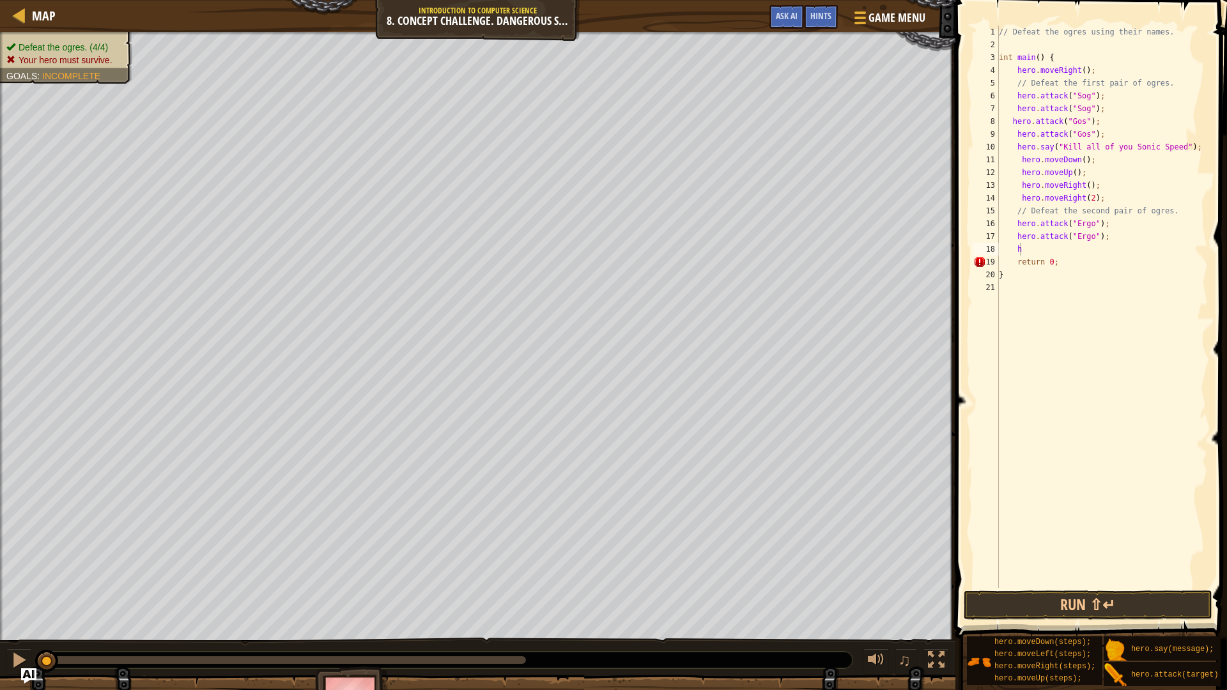
click at [79, 43] on ul "Defeat the ogres. (4/4) Your hero must survive." at bounding box center [65, 54] width 119 height 26
click at [1029, 252] on div "// Defeat the ogres using their names. int main ( ) { hero . moveRight ( ) ; //…" at bounding box center [1101, 320] width 211 height 588
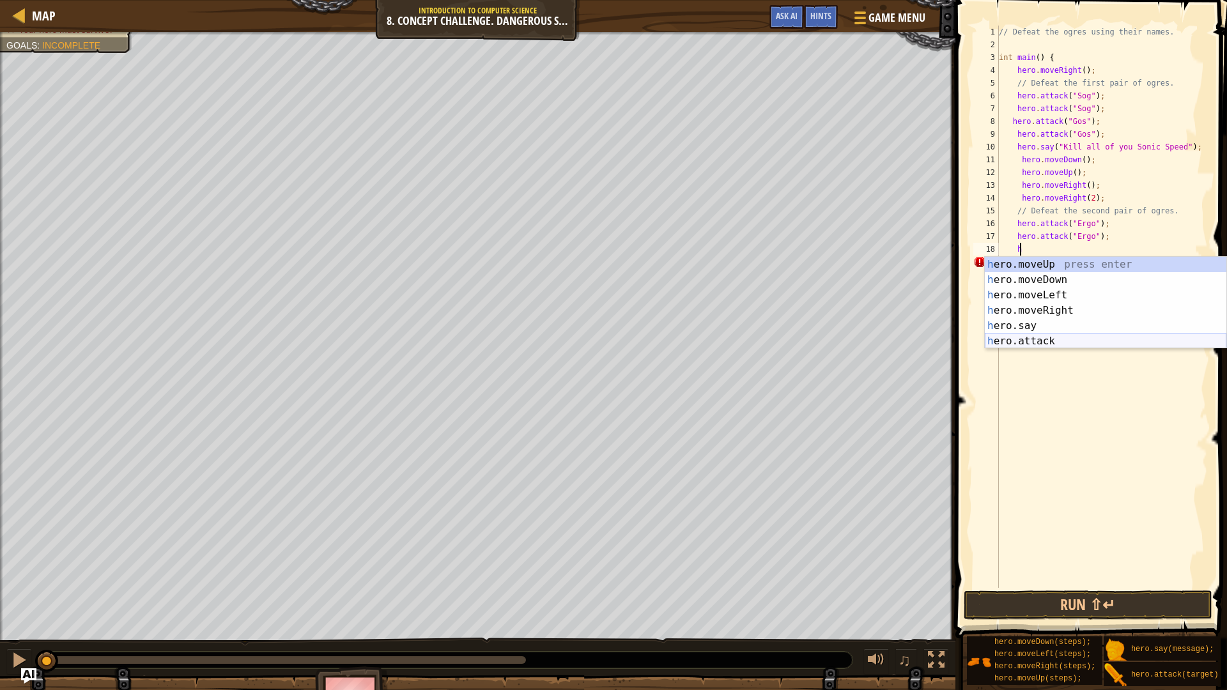
click at [1046, 335] on div "h ero.moveUp press enter h ero.moveDown press enter h ero.moveLeft press enter …" at bounding box center [1104, 318] width 241 height 123
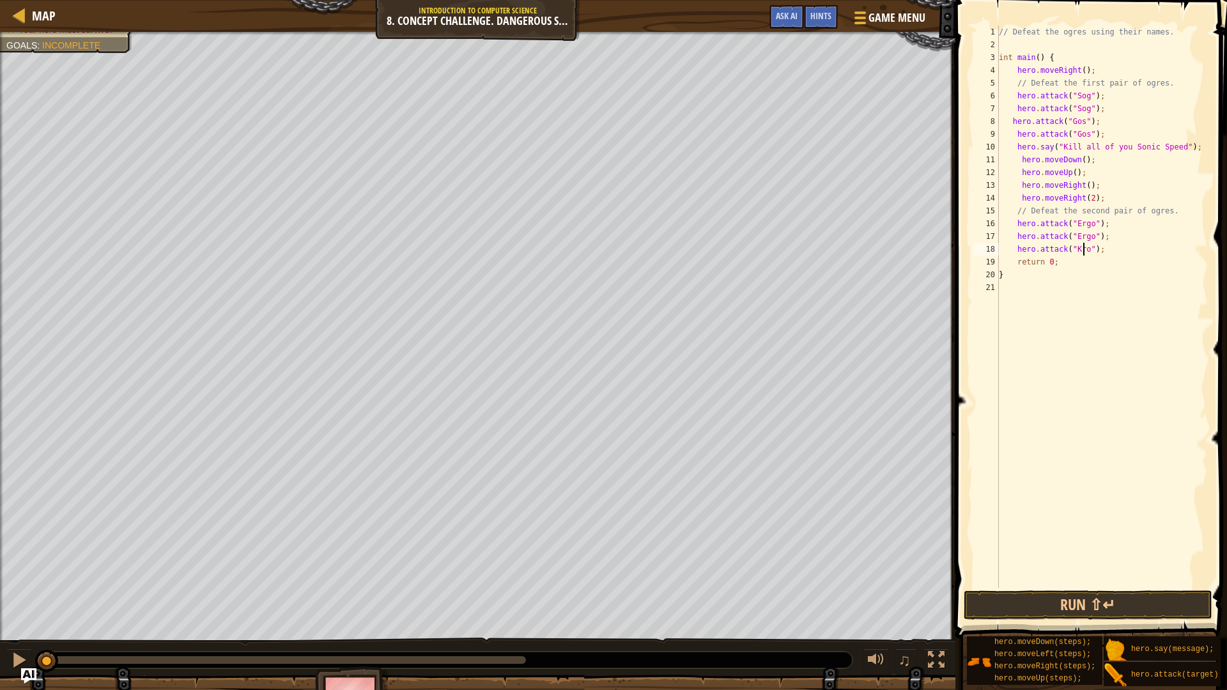
scroll to position [6, 7]
click at [1011, 263] on div "// Defeat the ogres using their names. int main ( ) { hero . moveRight ( ) ; //…" at bounding box center [1101, 320] width 211 height 588
type textarea "return 0;"
click at [1021, 261] on div "// Defeat the ogres using their names. int main ( ) { hero . moveRight ( ) ; //…" at bounding box center [1101, 320] width 211 height 588
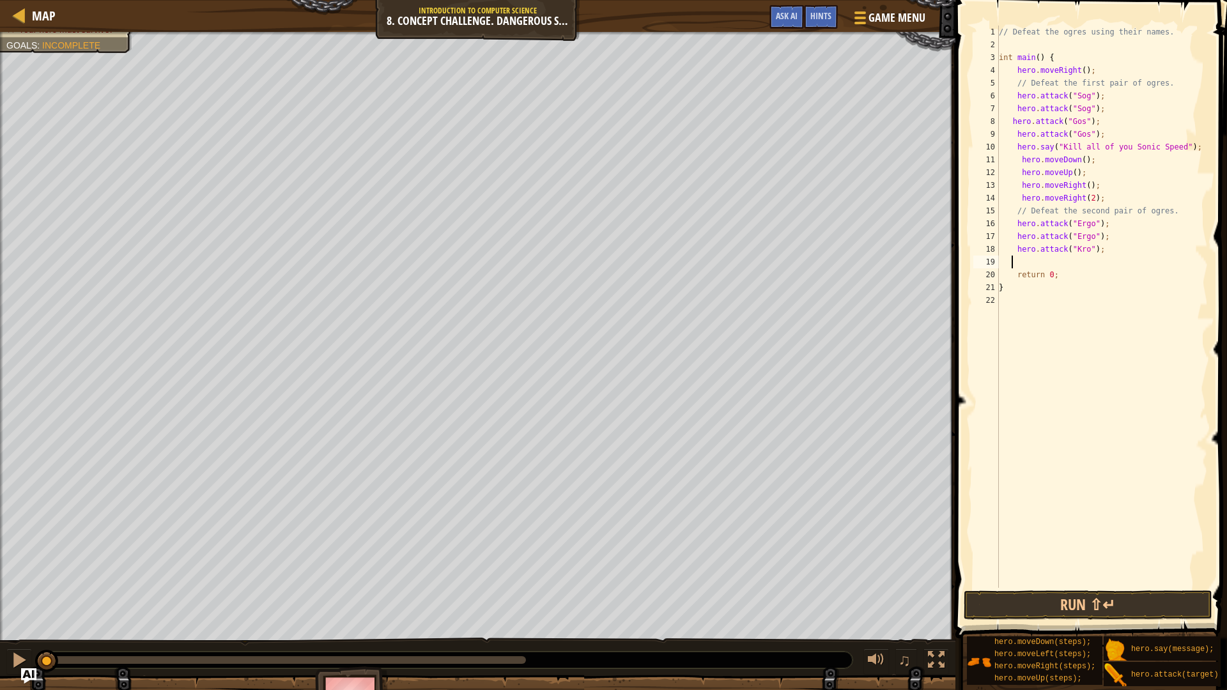
scroll to position [6, 1]
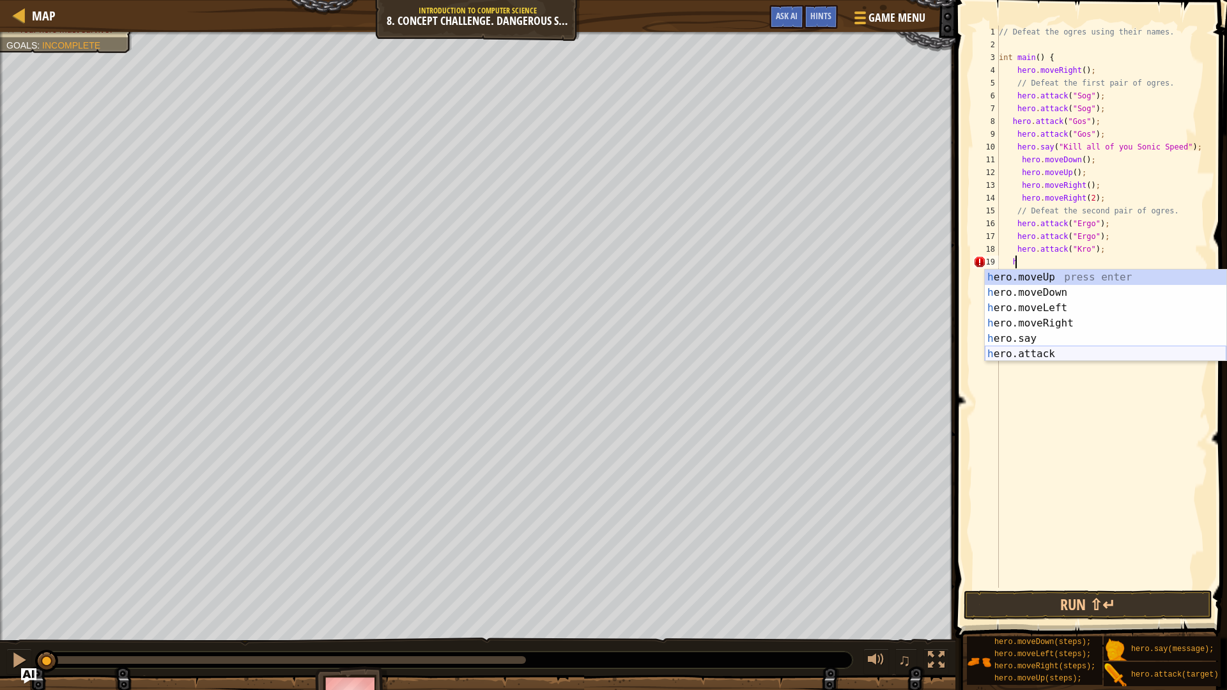
click at [1060, 355] on div "h ero.moveUp press enter h ero.moveDown press enter h ero.moveLeft press enter …" at bounding box center [1104, 331] width 241 height 123
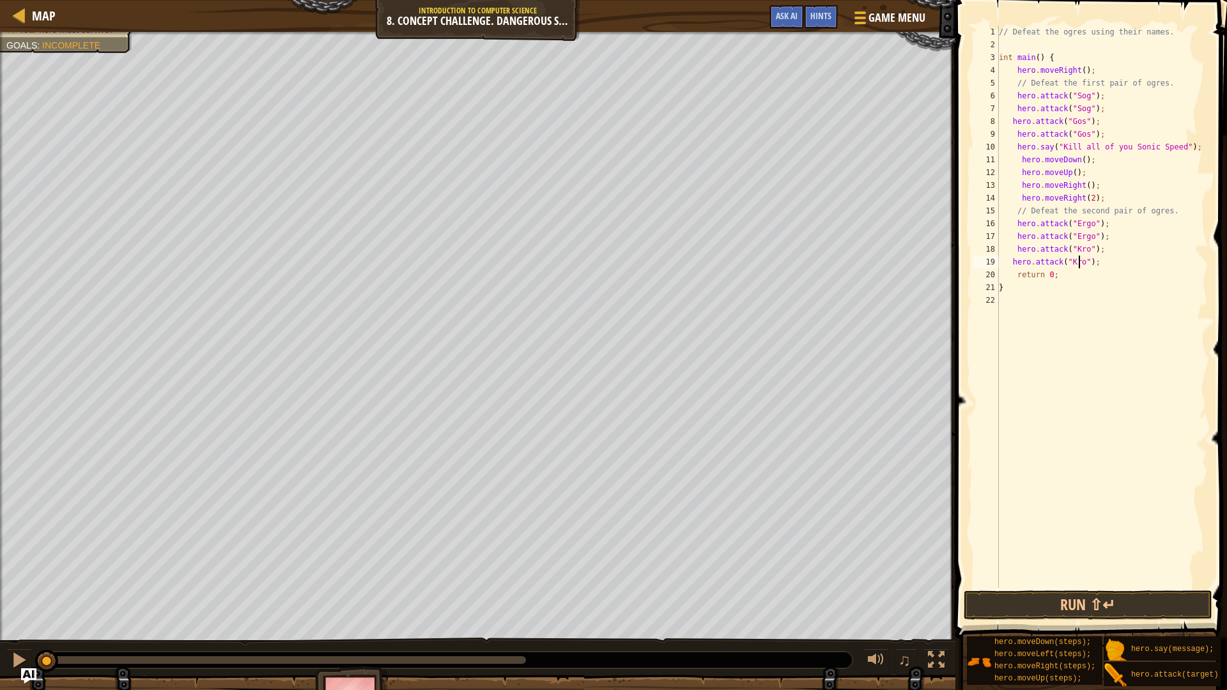
scroll to position [6, 6]
click at [1018, 281] on div "// Defeat the ogres using their names. int main ( ) { hero . moveRight ( ) ; //…" at bounding box center [1101, 320] width 211 height 588
click at [1017, 277] on div "// Defeat the ogres using their names. int main ( ) { hero . moveRight ( ) ; //…" at bounding box center [1101, 320] width 211 height 588
type textarea "return 0;"
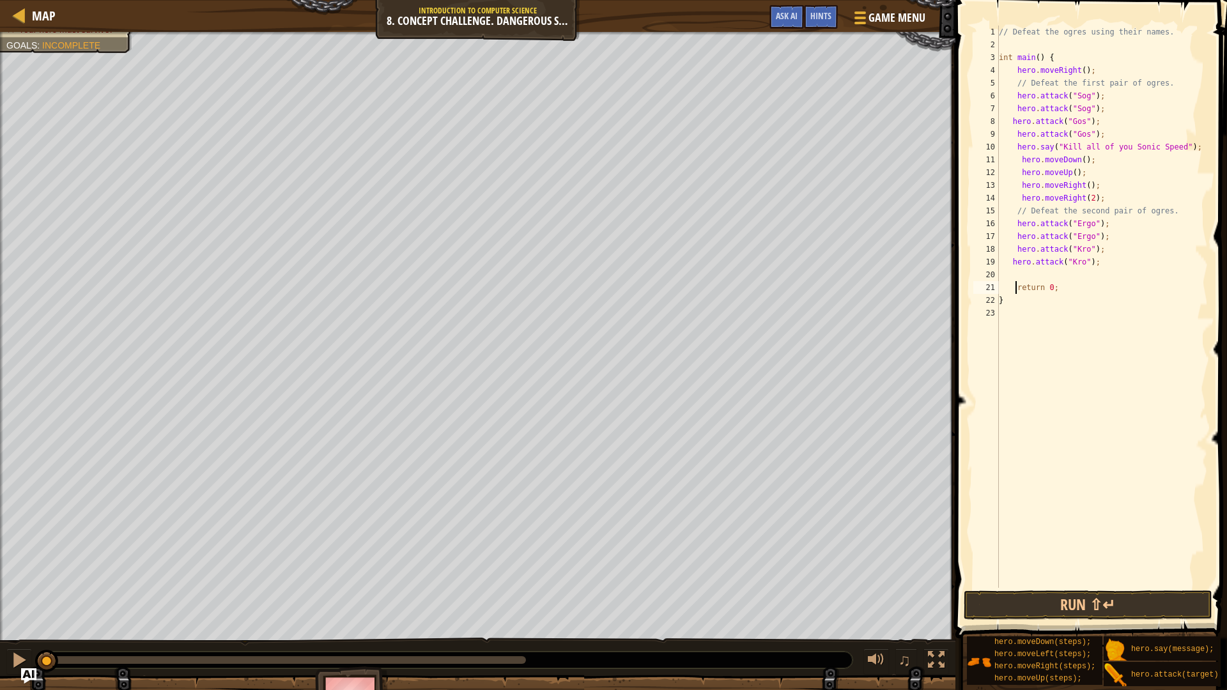
click at [1021, 272] on div "// Defeat the ogres using their names. int main ( ) { hero . moveRight ( ) ; //…" at bounding box center [1101, 320] width 211 height 588
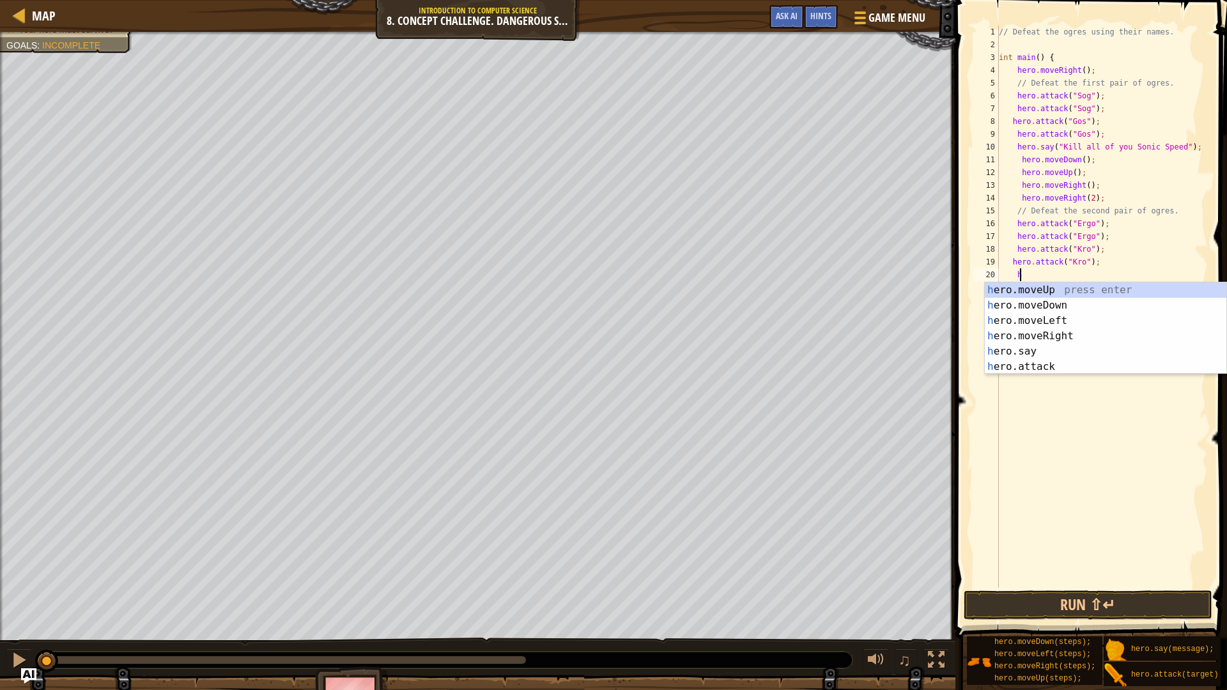
scroll to position [6, 1]
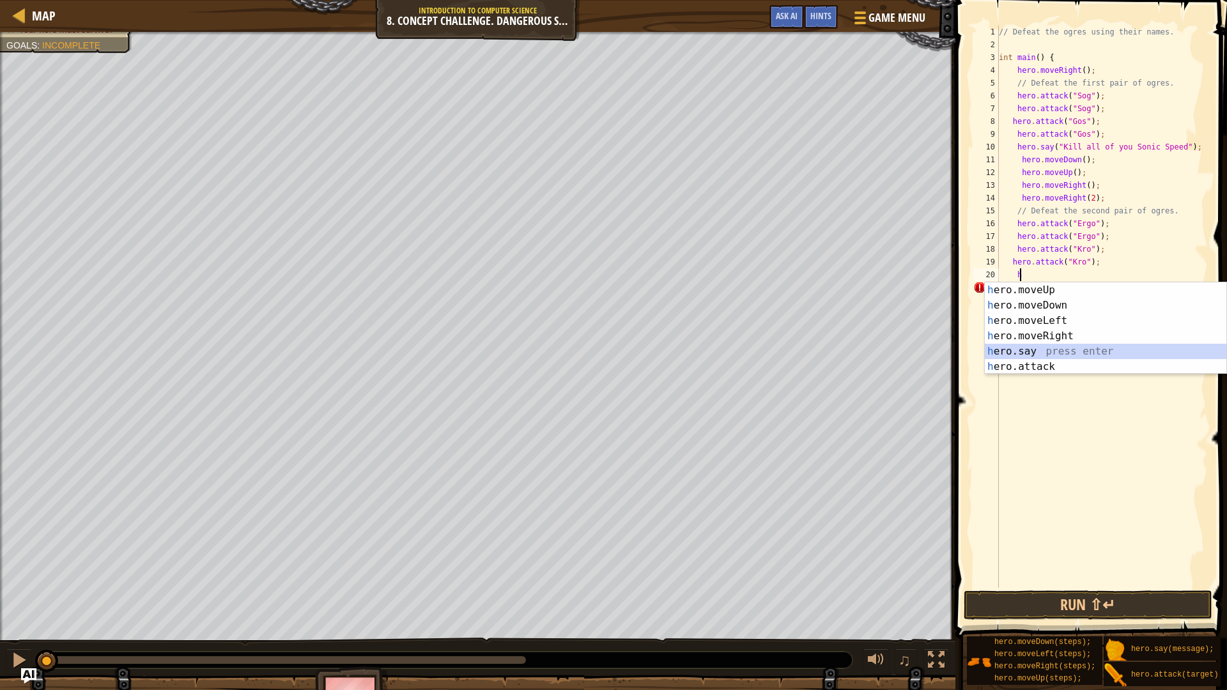
click at [1096, 348] on div "h ero.moveUp press enter h ero.moveDown press enter h ero.moveLeft press enter …" at bounding box center [1104, 343] width 241 height 123
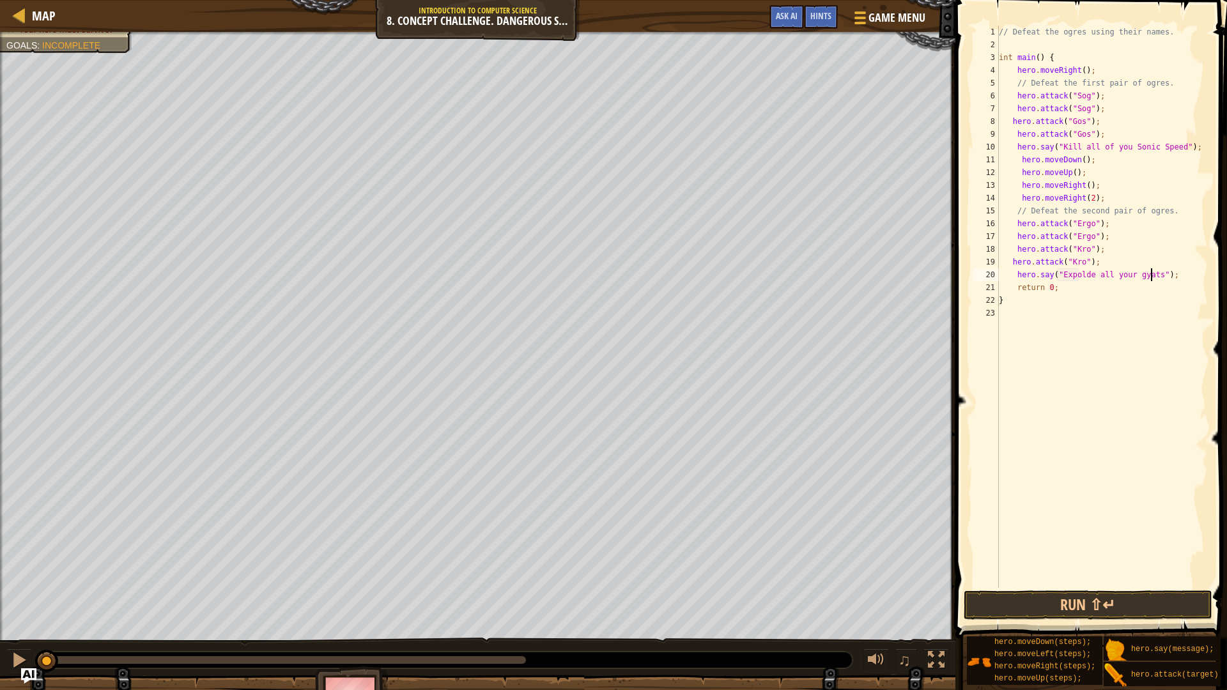
scroll to position [6, 12]
click at [1016, 288] on div "// Defeat the ogres using their names. int main ( ) { hero . moveRight ( ) ; //…" at bounding box center [1101, 320] width 211 height 588
type textarea "return 0;"
click at [1021, 282] on div "// Defeat the ogres using their names. int main ( ) { hero . moveRight ( ) ; //…" at bounding box center [1101, 320] width 211 height 588
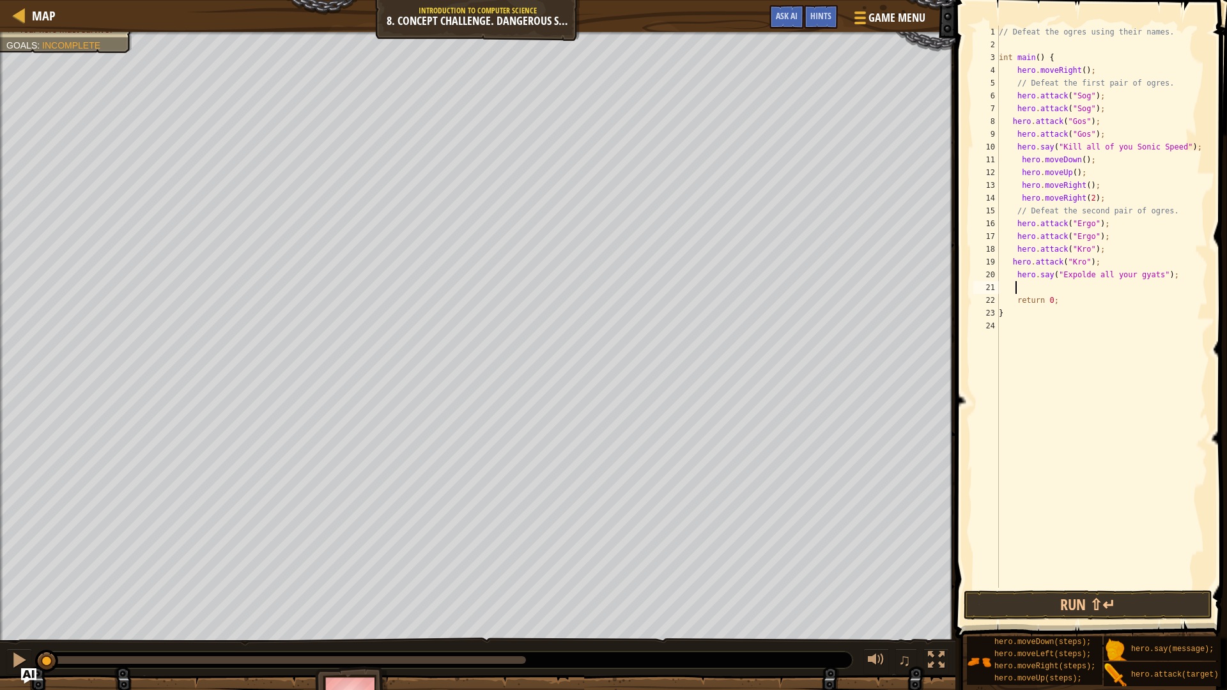
scroll to position [6, 1]
type textarea "h"
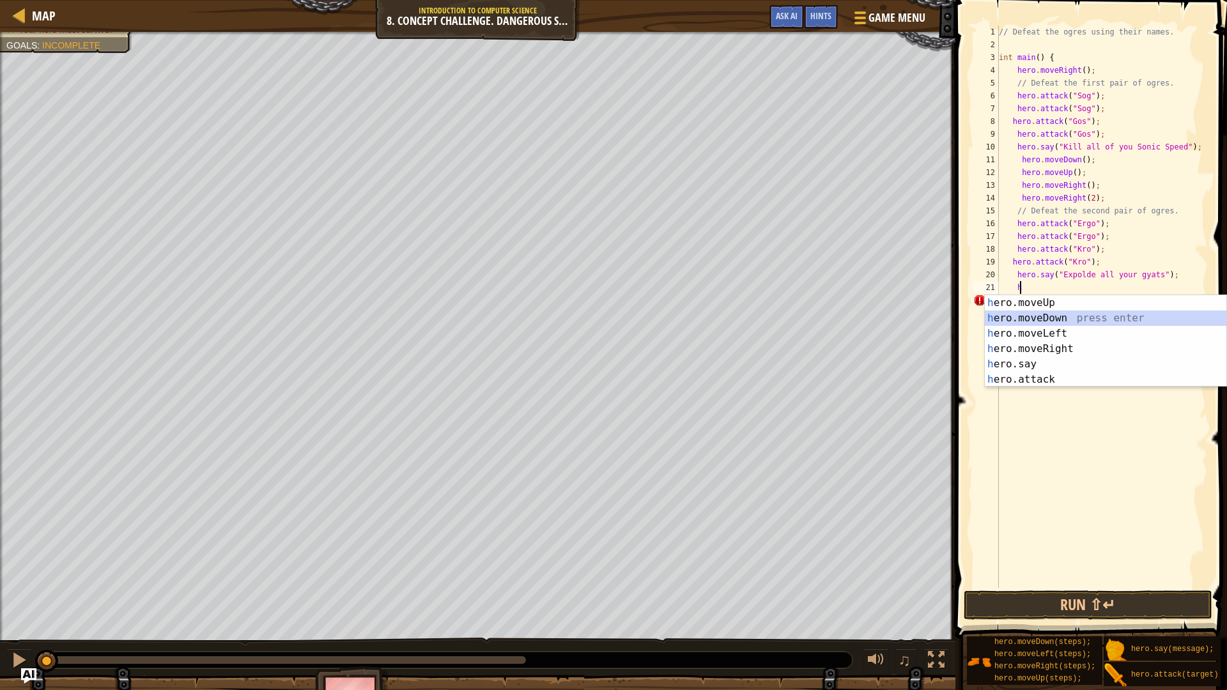
click at [1033, 316] on div "h ero.moveUp press enter h ero.moveDown press enter h ero.moveLeft press enter …" at bounding box center [1104, 356] width 241 height 123
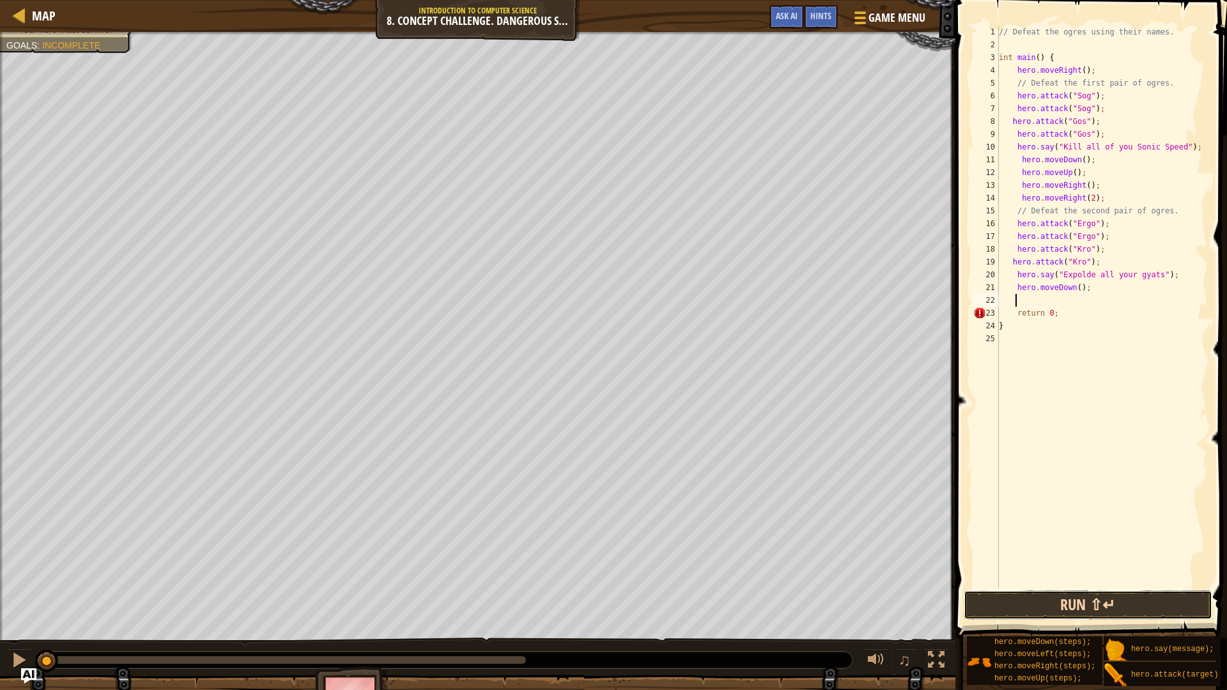
click at [1066, 599] on button "Run ⇧↵" at bounding box center [1087, 604] width 248 height 29
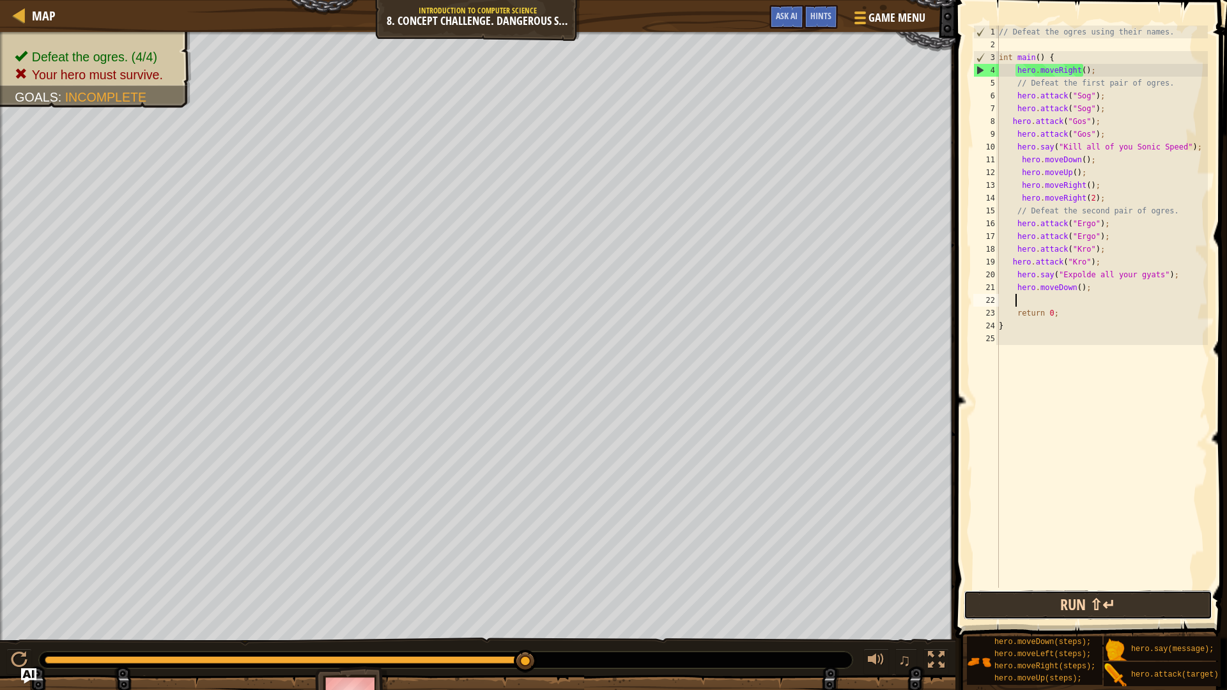
click at [1010, 608] on button "Run ⇧↵" at bounding box center [1087, 604] width 248 height 29
click at [1078, 608] on button "Run ⇧↵" at bounding box center [1087, 604] width 248 height 29
click at [18, 608] on div at bounding box center [19, 660] width 17 height 17
click at [27, 608] on div at bounding box center [19, 660] width 17 height 17
click at [23, 608] on div at bounding box center [19, 660] width 17 height 17
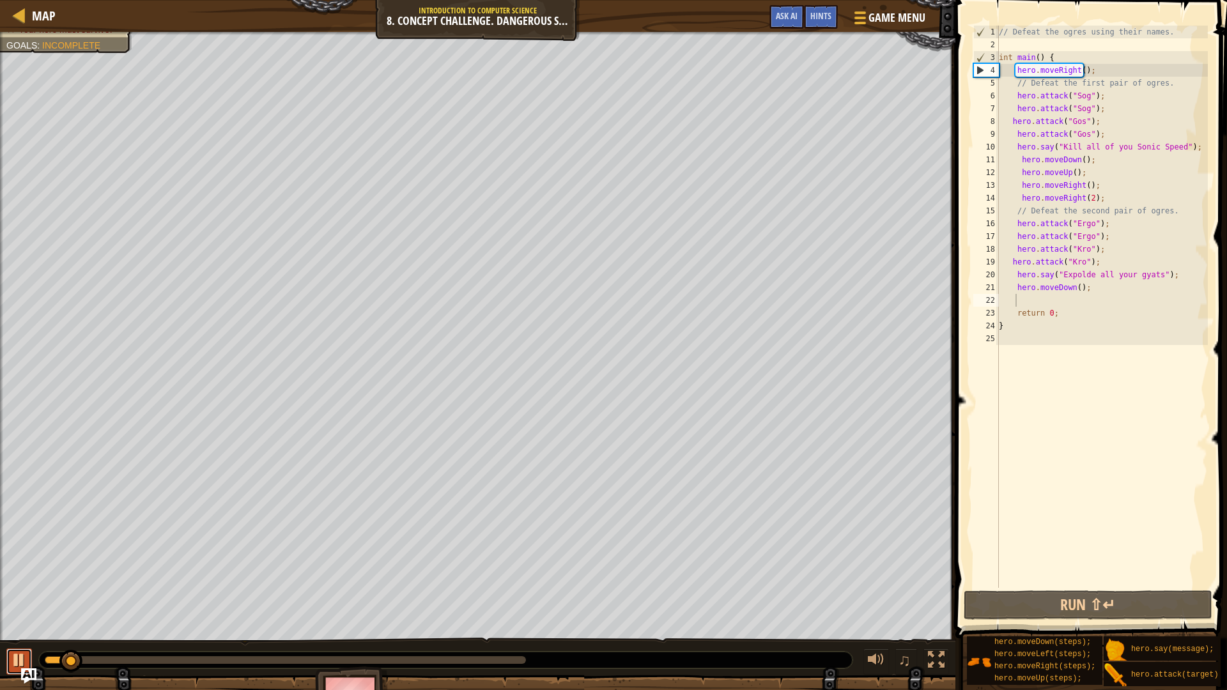
click at [28, 608] on button at bounding box center [19, 661] width 26 height 26
click at [1014, 277] on div "// Defeat the ogres using their names. int main ( ) { hero . moveRight ( ) ; //…" at bounding box center [1101, 320] width 211 height 588
click at [1083, 602] on button "Run ⇧↵" at bounding box center [1087, 604] width 248 height 29
click at [22, 608] on button at bounding box center [19, 661] width 26 height 26
click at [1015, 222] on div "// Defeat the ogres using their names. int main ( ) { hero . moveRight ( ) ; //…" at bounding box center [1101, 320] width 211 height 588
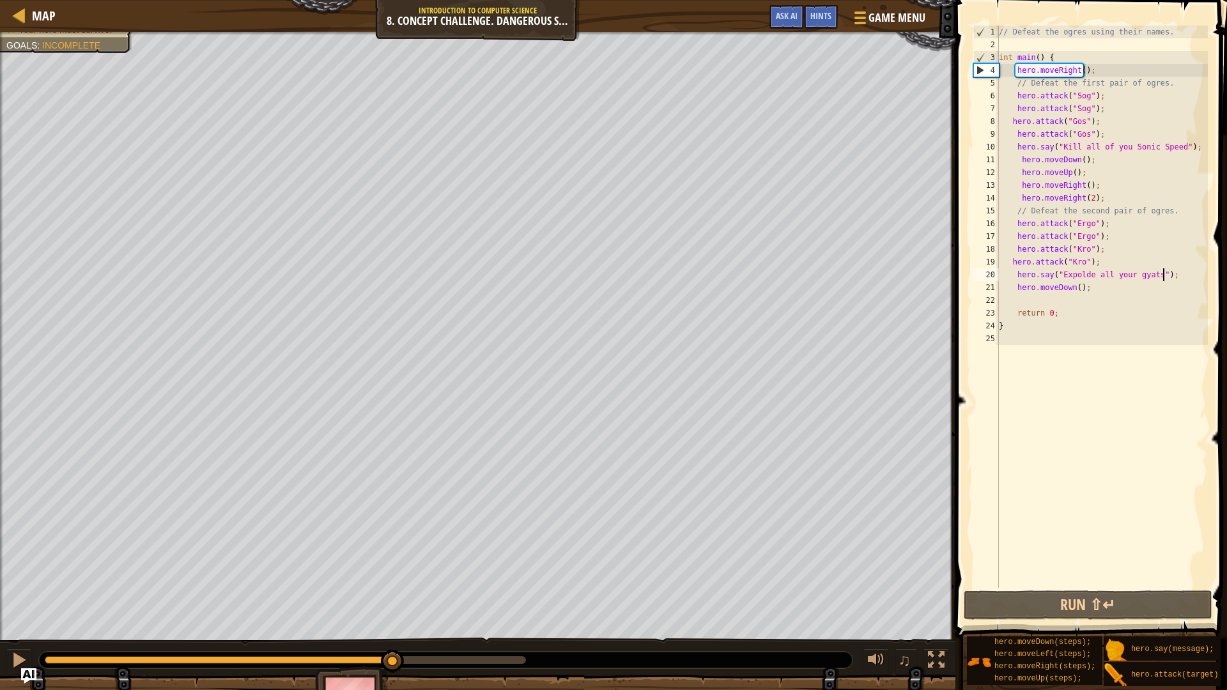
click at [1169, 280] on div "// Defeat the ogres using their names. int main ( ) { hero . moveRight ( ) ; //…" at bounding box center [1101, 320] width 211 height 588
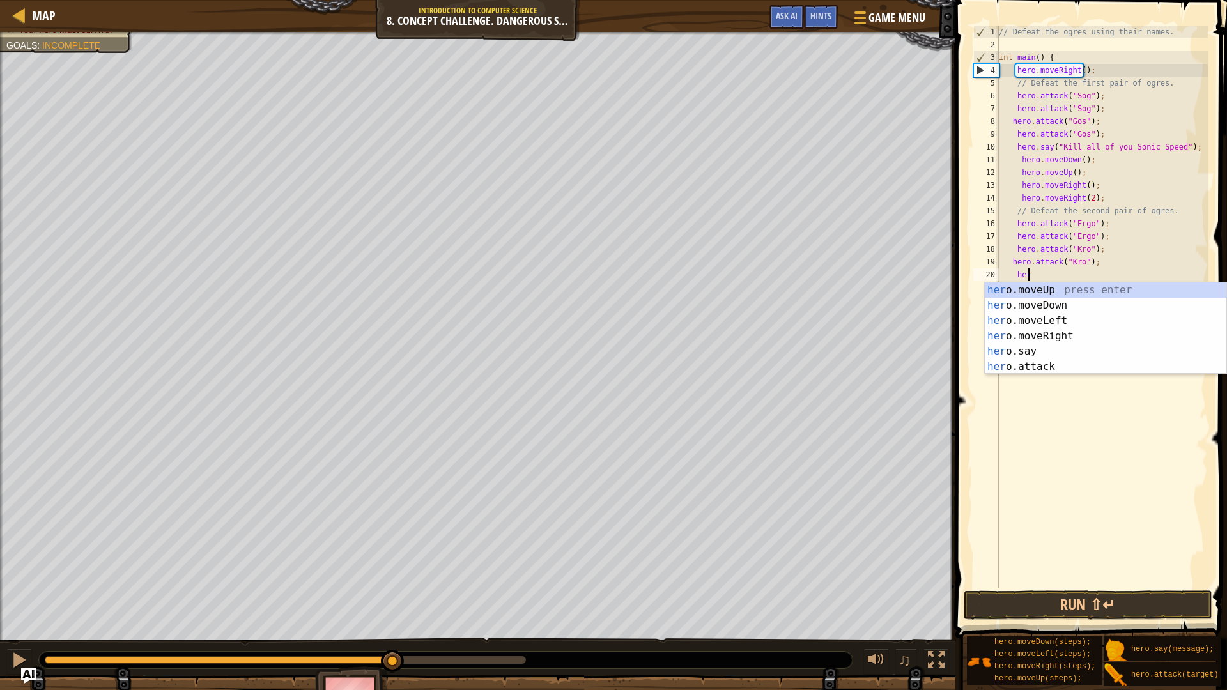
type textarea "h"
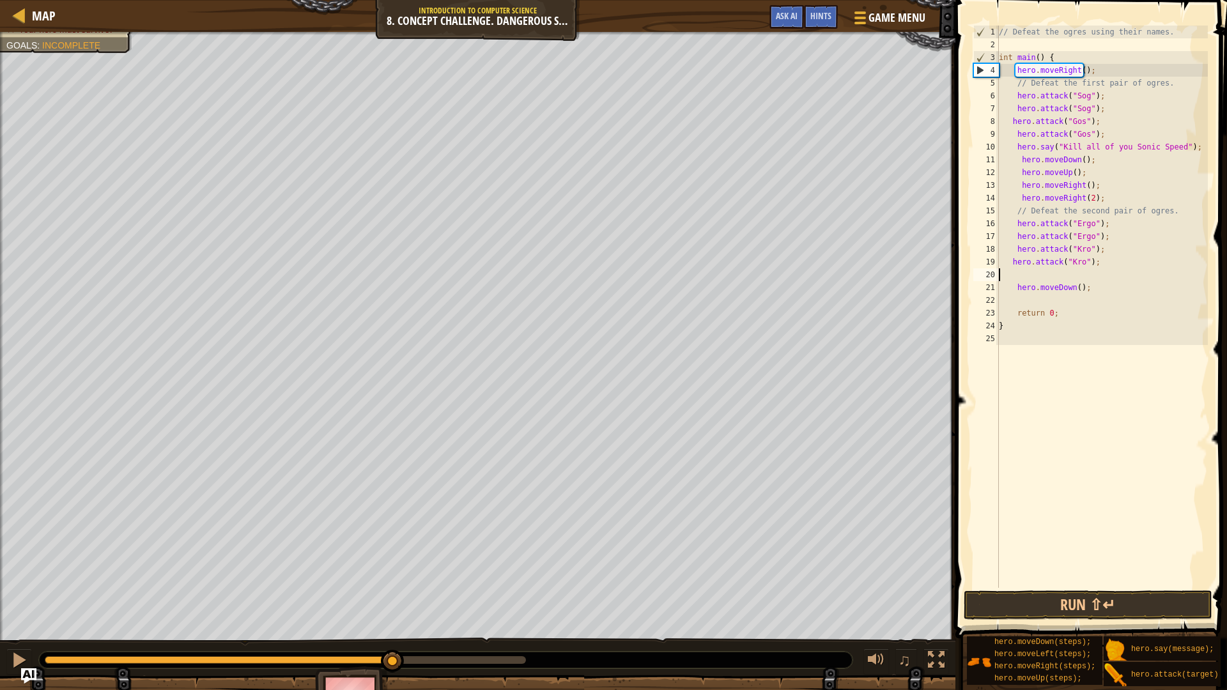
scroll to position [6, 0]
click at [1157, 287] on div "// Defeat the ogres using their names. int main ( ) { hero . moveRight ( ) ; //…" at bounding box center [1101, 320] width 211 height 588
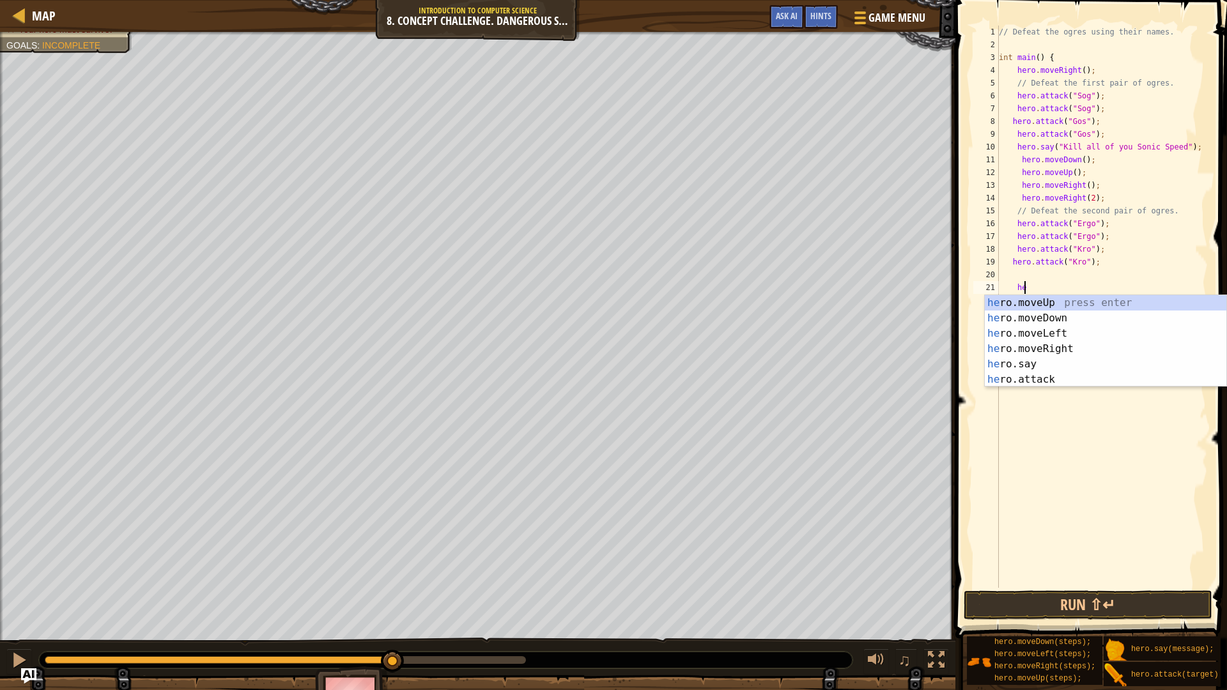
type textarea "h"
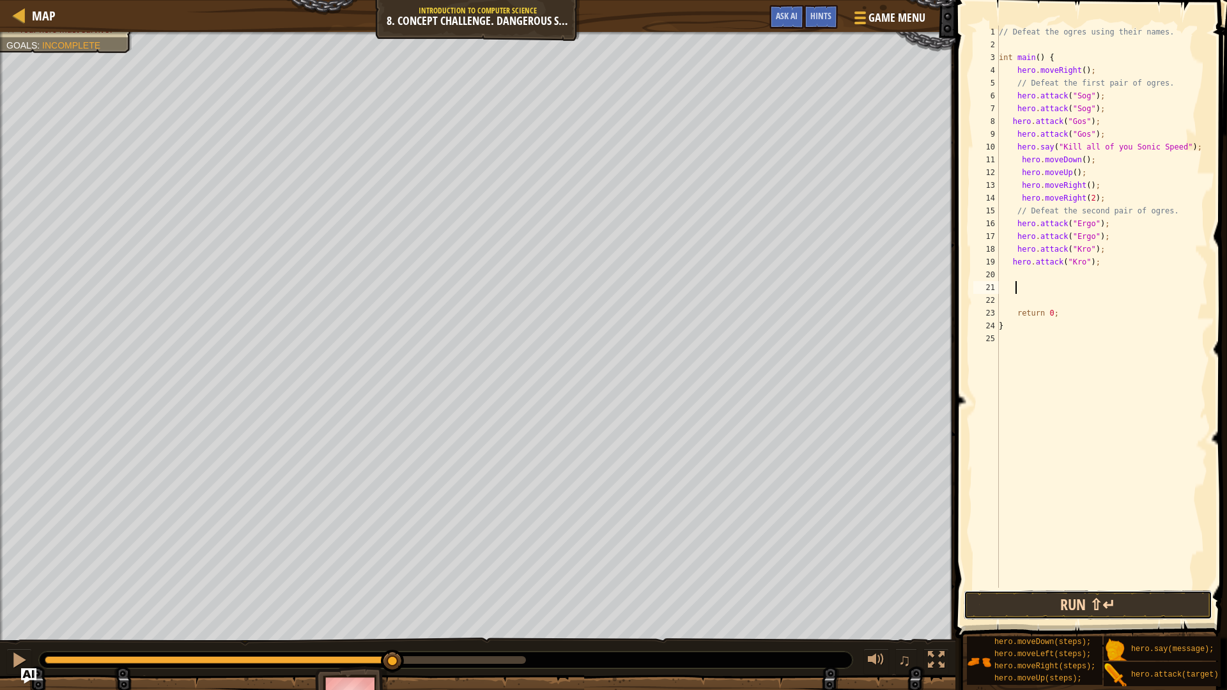
click at [1110, 605] on button "Run ⇧↵" at bounding box center [1087, 604] width 248 height 29
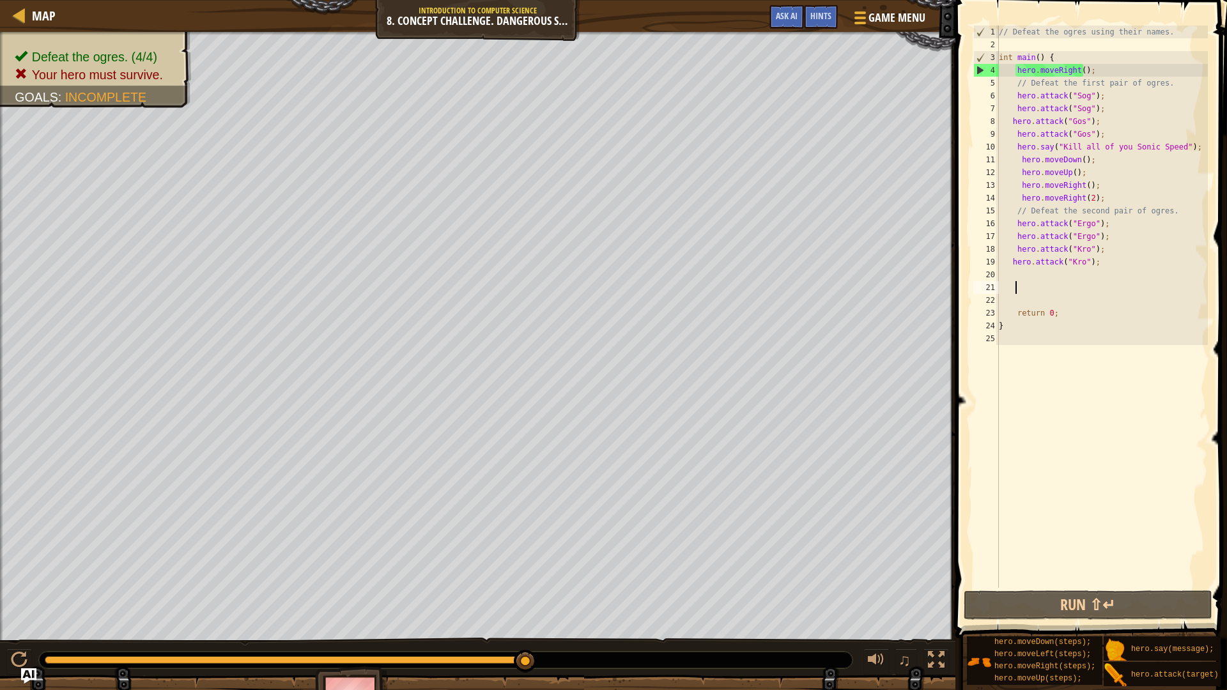
click at [483, 608] on div at bounding box center [285, 660] width 481 height 8
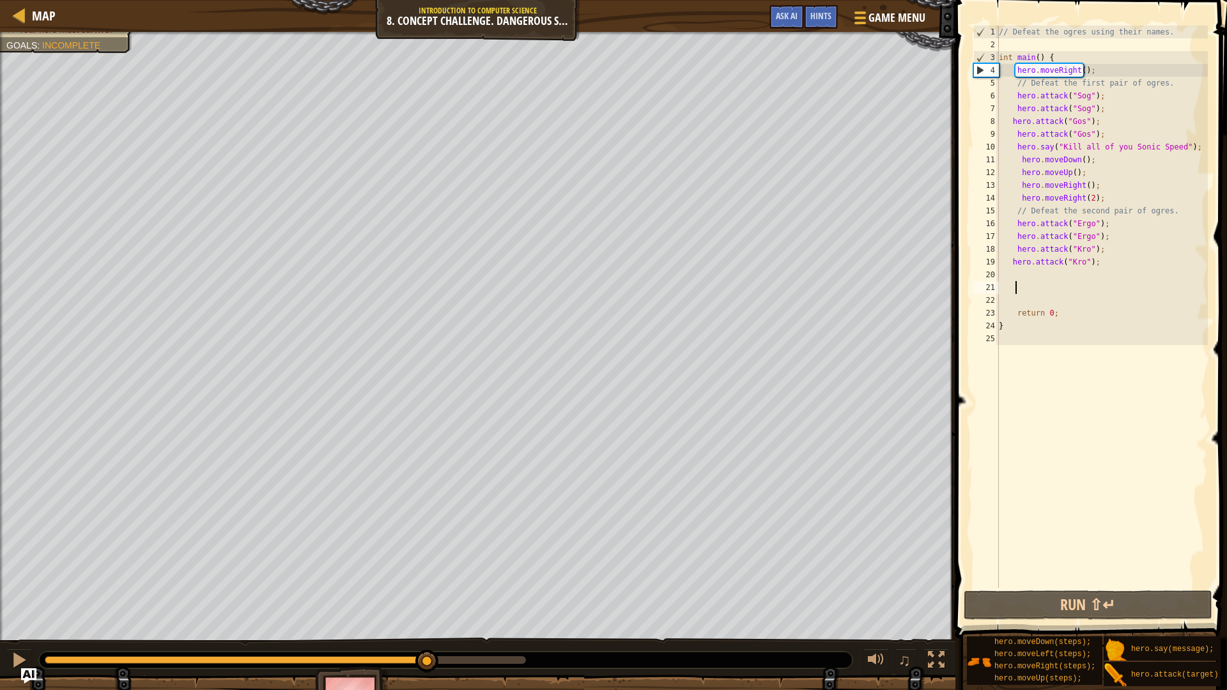
drag, startPoint x: 485, startPoint y: 654, endPoint x: 459, endPoint y: 689, distance: 44.0
click at [459, 608] on div "Defeat the ogres. (4/4) Your hero must survive. Goals : Incomplete ♫ [PERSON_NA…" at bounding box center [613, 379] width 1227 height 695
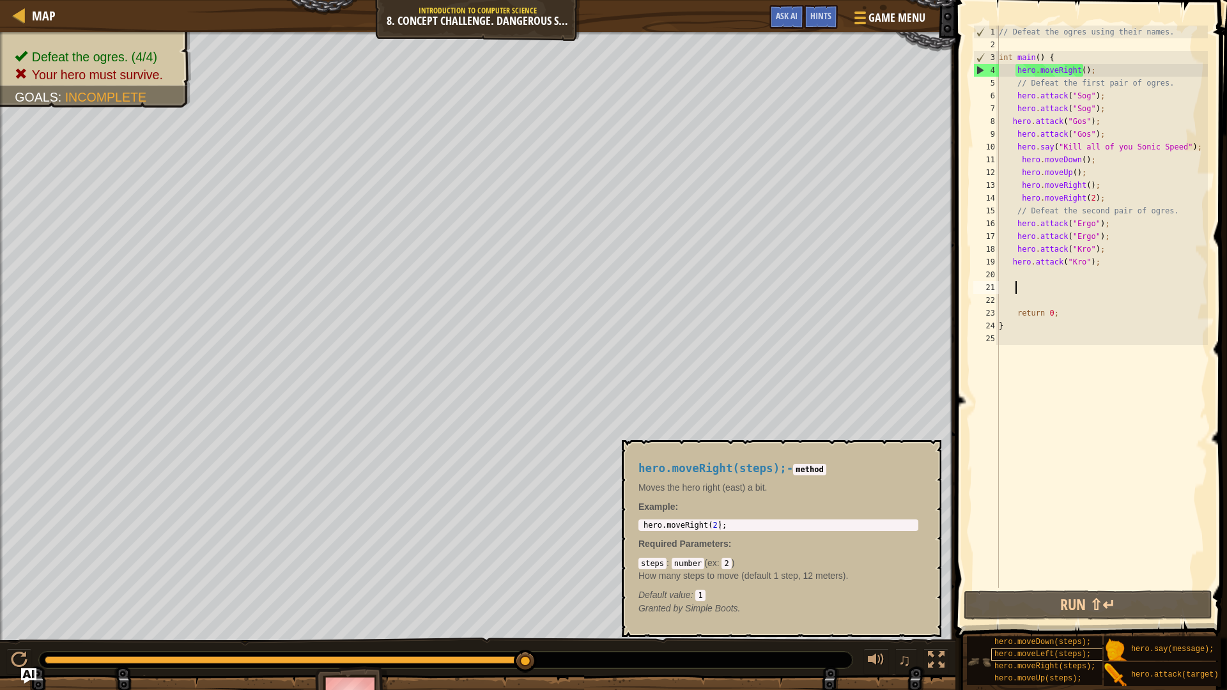
drag, startPoint x: 458, startPoint y: 654, endPoint x: 1096, endPoint y: 652, distance: 637.5
click at [1096, 608] on div "Map Introduction to Computer Science 8. Concept Challenge. Dangerous Steps Game…" at bounding box center [613, 345] width 1227 height 690
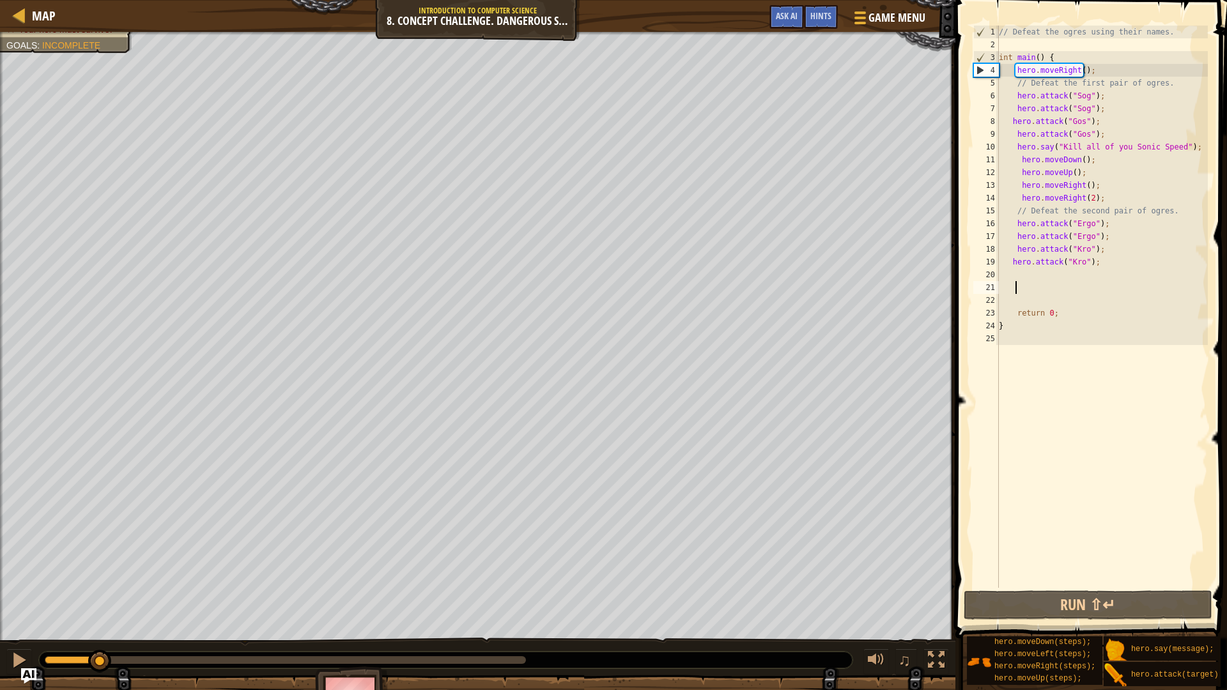
drag, startPoint x: 525, startPoint y: 655, endPoint x: 99, endPoint y: 684, distance: 427.1
click at [99, 608] on div "Defeat the ogres. (4/4) Your hero must survive. Goals : Incomplete ♫ [PERSON_NA…" at bounding box center [613, 379] width 1227 height 695
click at [1013, 273] on div "// Defeat the ogres using their names. int main ( ) { hero . moveRight ( ) ; //…" at bounding box center [1101, 320] width 211 height 588
click at [1137, 601] on button "Run ⇧↵" at bounding box center [1087, 604] width 248 height 29
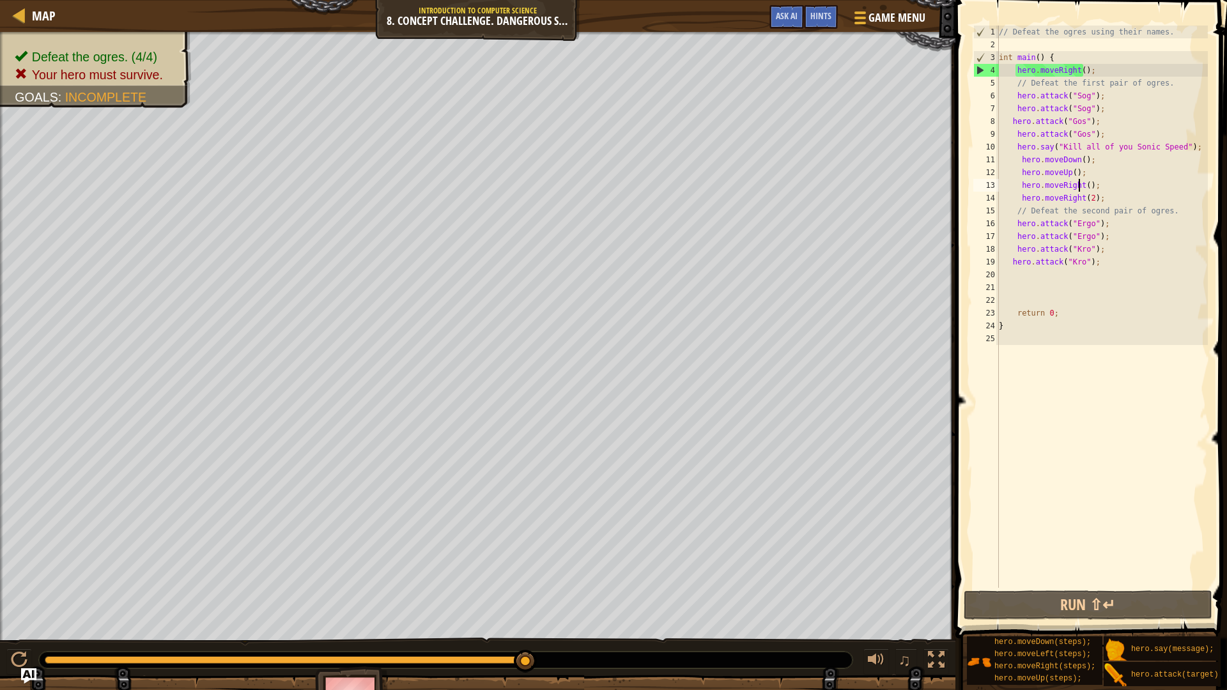
click at [1080, 184] on div "// Defeat the ogres using their names. int main ( ) { hero . moveRight ( ) ; //…" at bounding box center [1101, 320] width 211 height 588
click at [1088, 199] on div "// Defeat the ogres using their names. int main ( ) { hero . moveRight ( ) ; //…" at bounding box center [1101, 320] width 211 height 588
type textarea "hero.moveRight();"
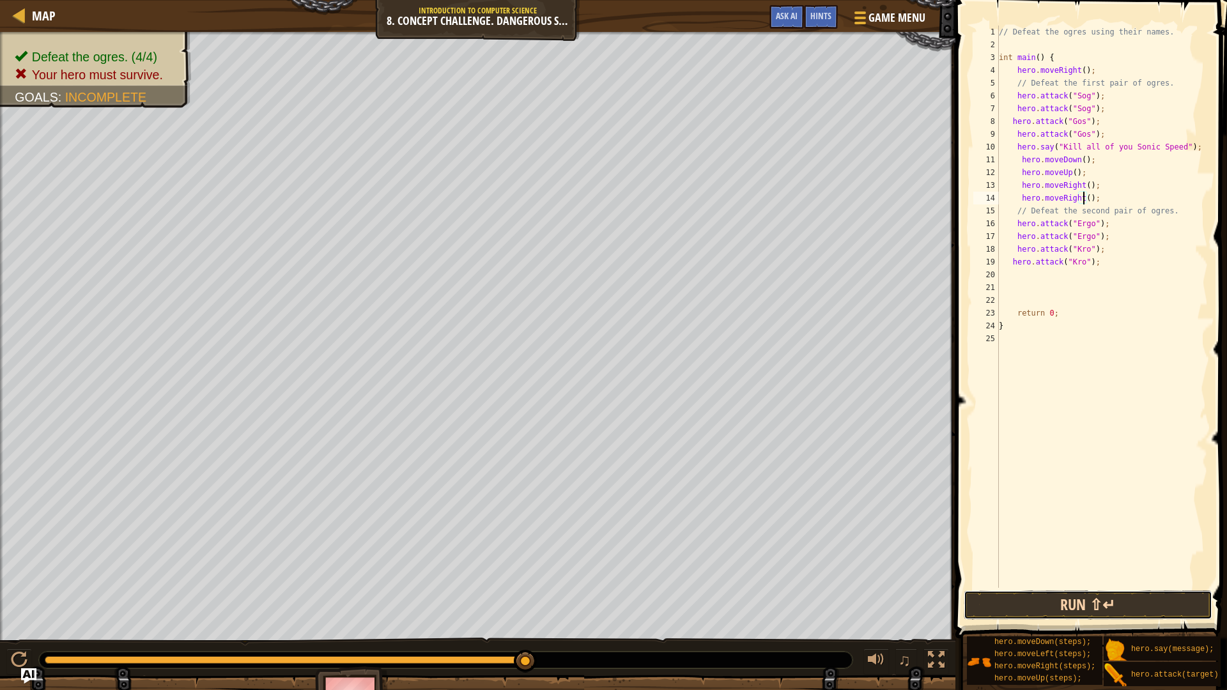
click at [1103, 606] on button "Run ⇧↵" at bounding box center [1087, 604] width 248 height 29
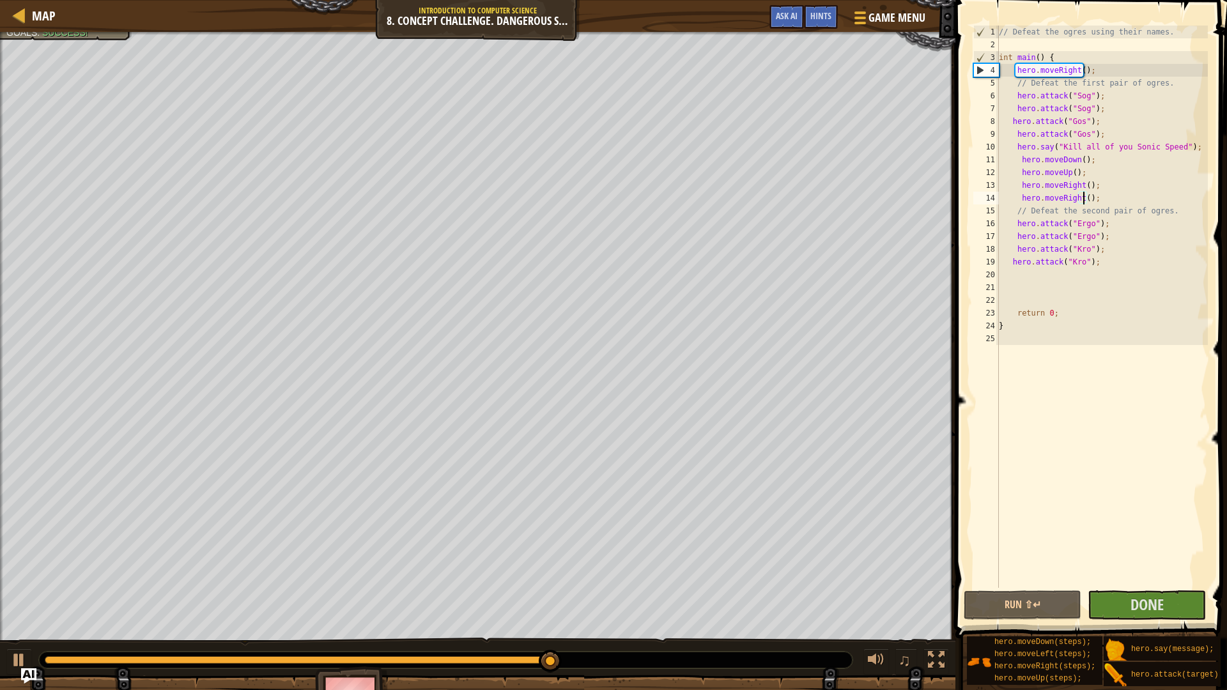
click at [1017, 277] on div "// Defeat the ogres using their names. int main ( ) { hero . moveRight ( ) ; //…" at bounding box center [1101, 320] width 211 height 588
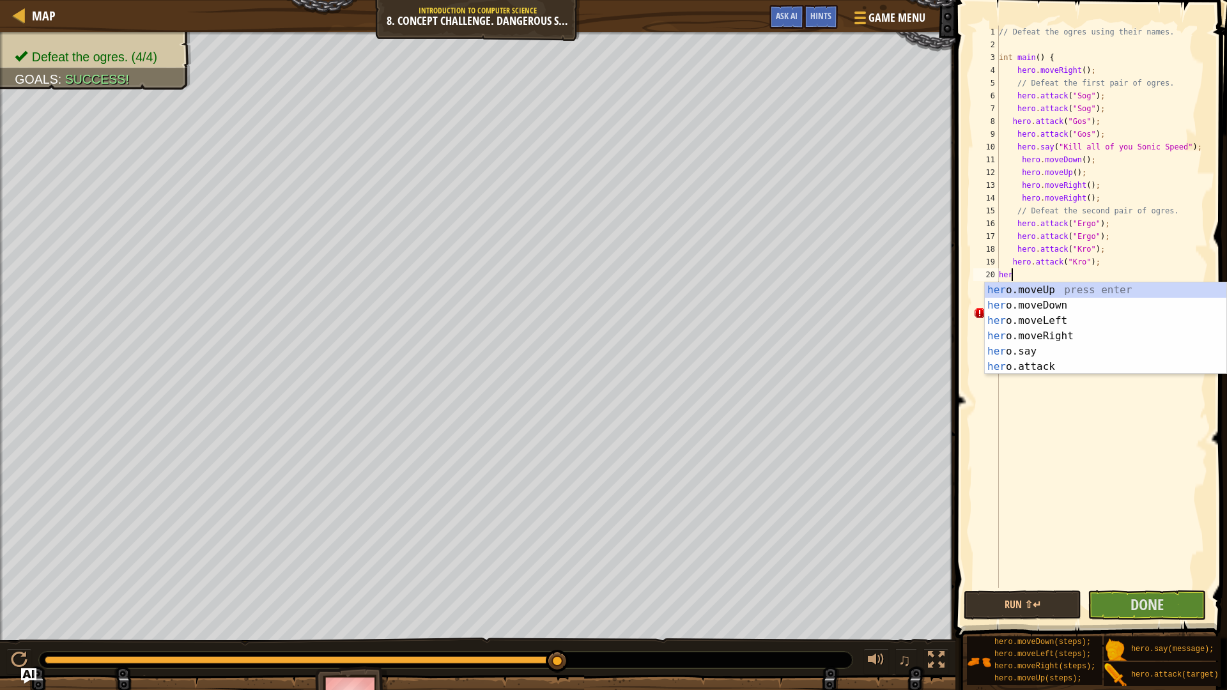
type textarea "hero"
click at [1048, 303] on div "hero .moveUp press enter hero .moveDown press enter hero .moveLeft press enter …" at bounding box center [1104, 343] width 241 height 123
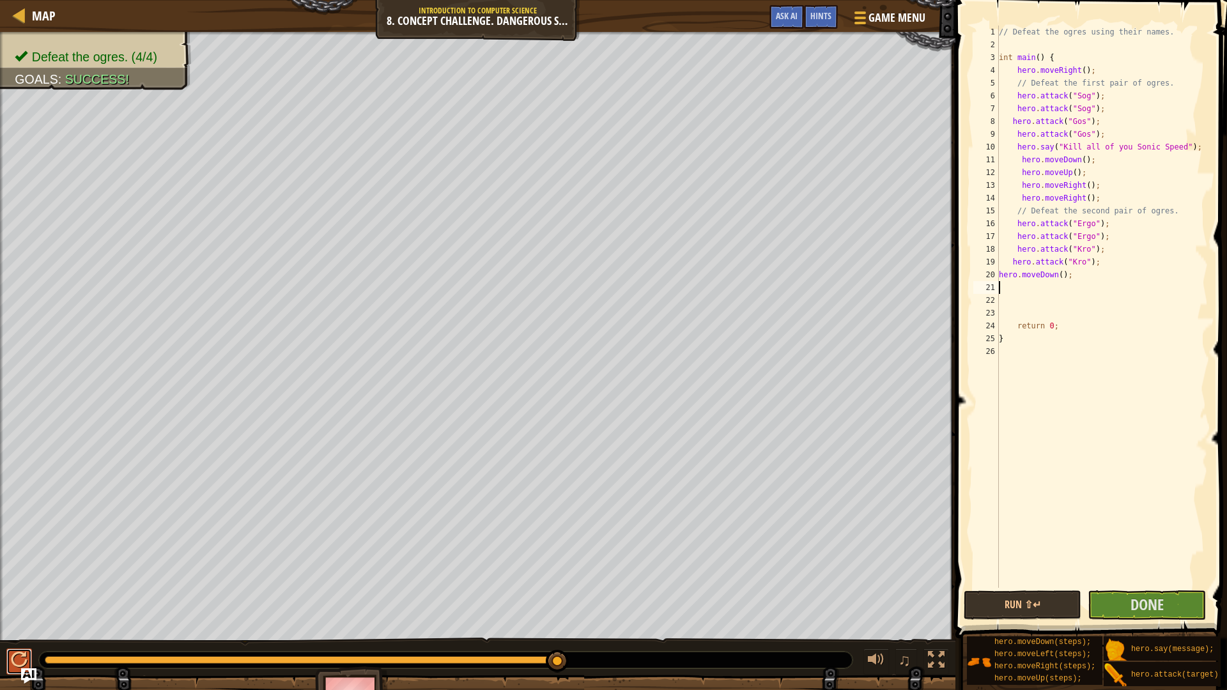
click at [19, 608] on div at bounding box center [19, 660] width 17 height 17
click at [1076, 285] on div "// Defeat the ogres using their names. int main ( ) { hero . moveRight ( ) ; //…" at bounding box center [1101, 320] width 211 height 588
click at [1064, 276] on div "// Defeat the ogres using their names. int main ( ) { hero . moveRight ( ) ; //…" at bounding box center [1101, 320] width 211 height 588
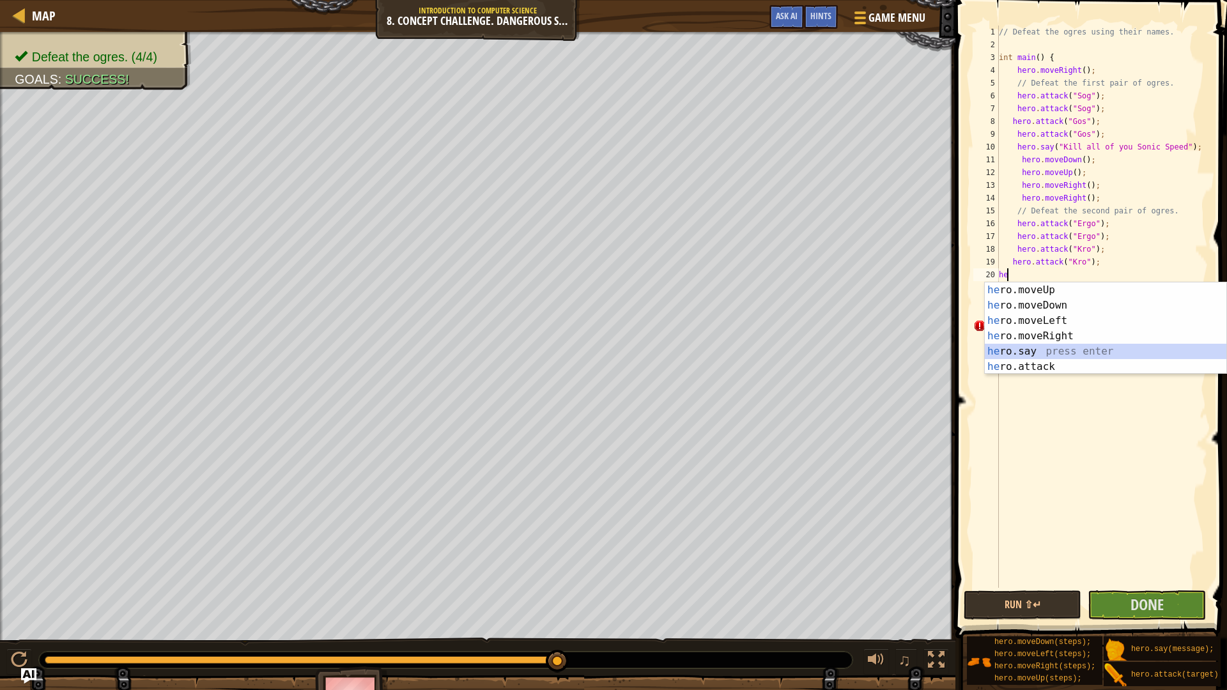
click at [1046, 355] on div "he ro.moveUp press enter he ro.moveDown press enter he ro.moveLeft press enter …" at bounding box center [1104, 343] width 241 height 123
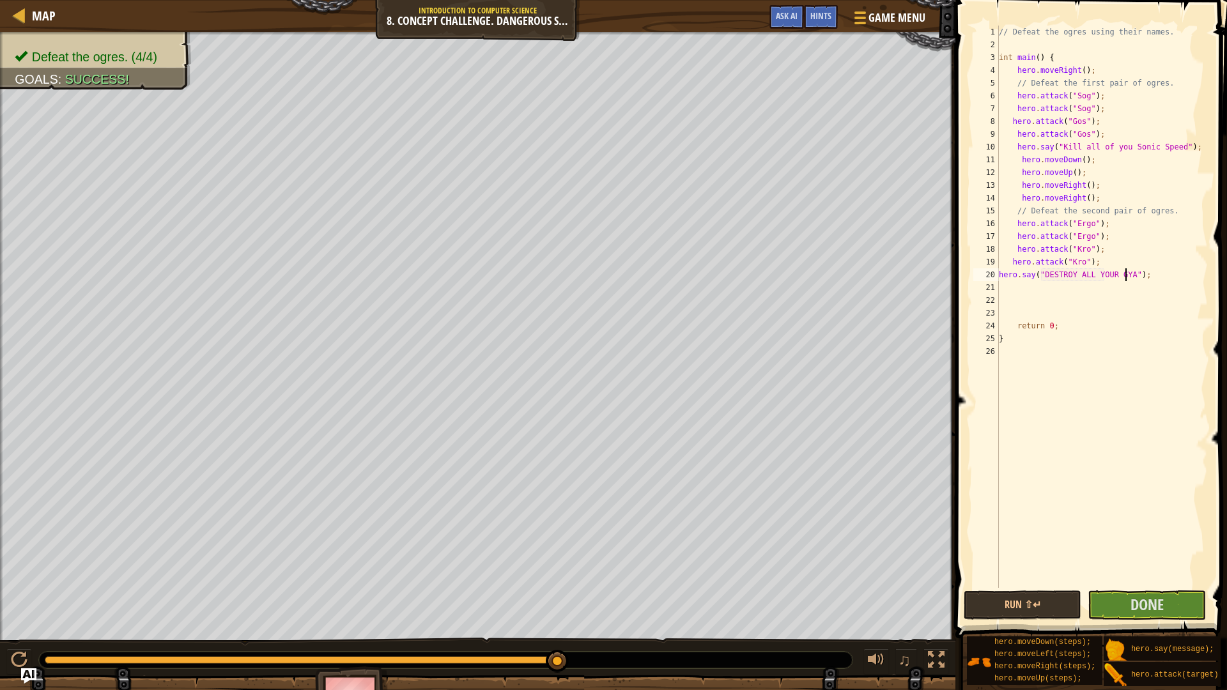
scroll to position [6, 11]
type textarea "hero.say("DESTROY ALL YOUR GYATS");"
click at [1160, 597] on span "Done" at bounding box center [1146, 604] width 33 height 20
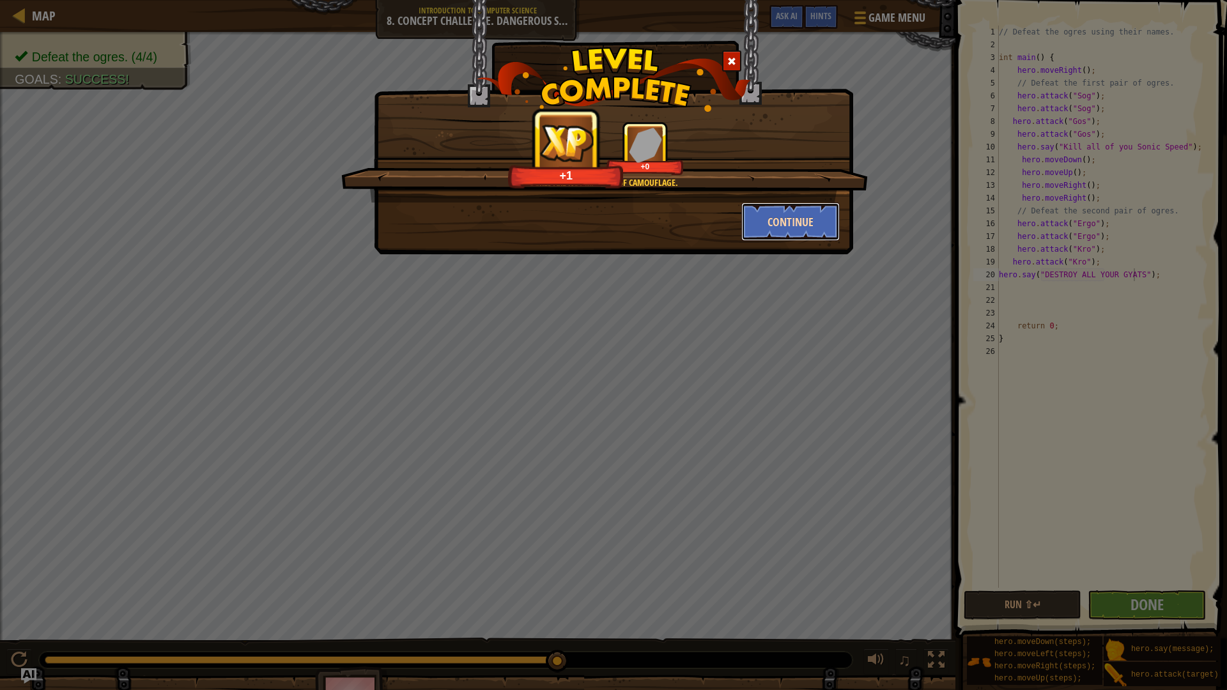
click at [801, 218] on button "Continue" at bounding box center [790, 222] width 99 height 38
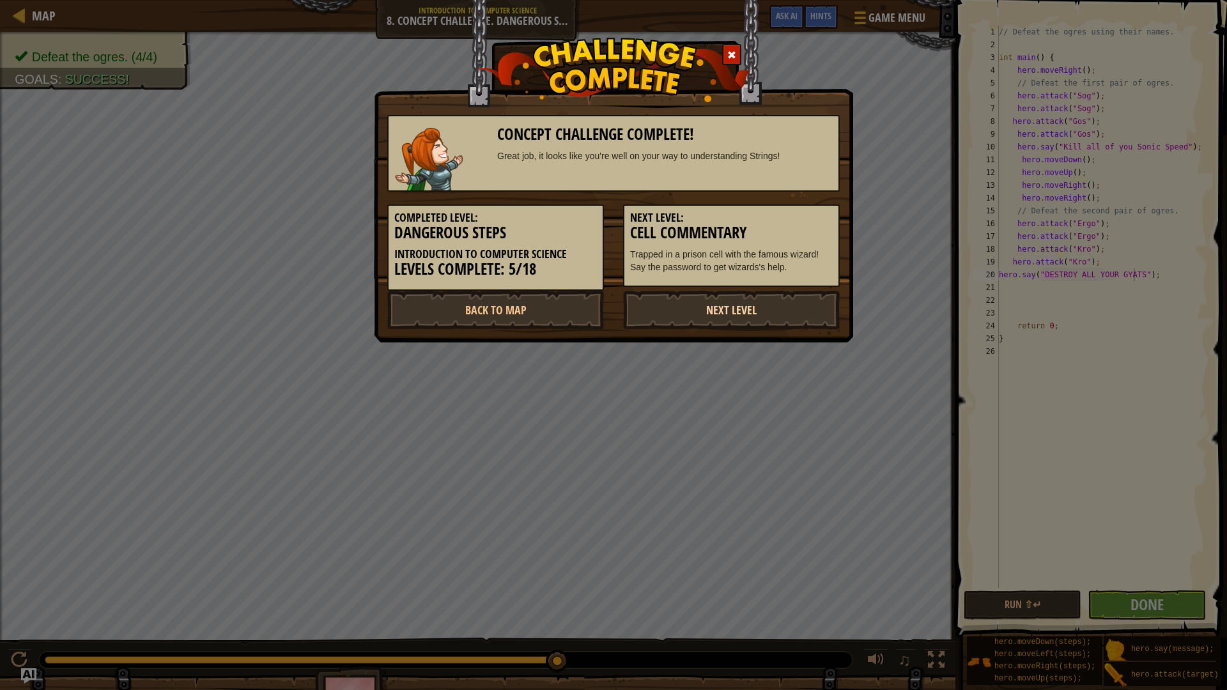
click at [757, 314] on link "Next Level" at bounding box center [731, 310] width 217 height 38
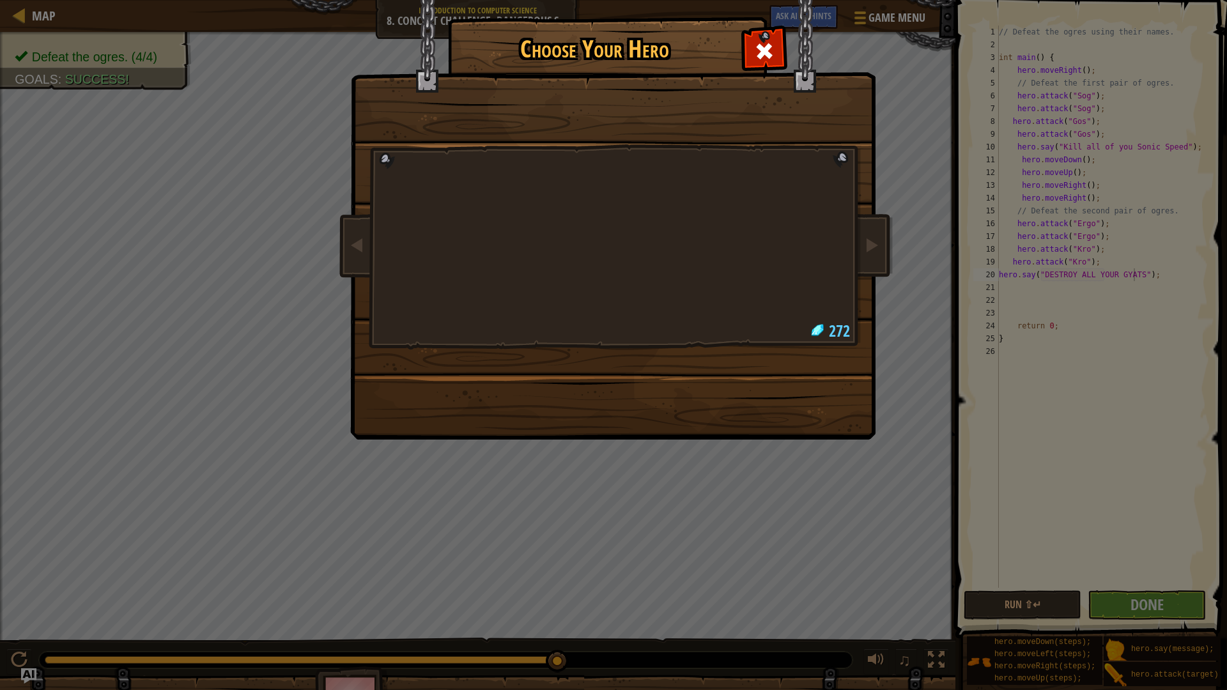
click at [737, 313] on img at bounding box center [615, 210] width 553 height 457
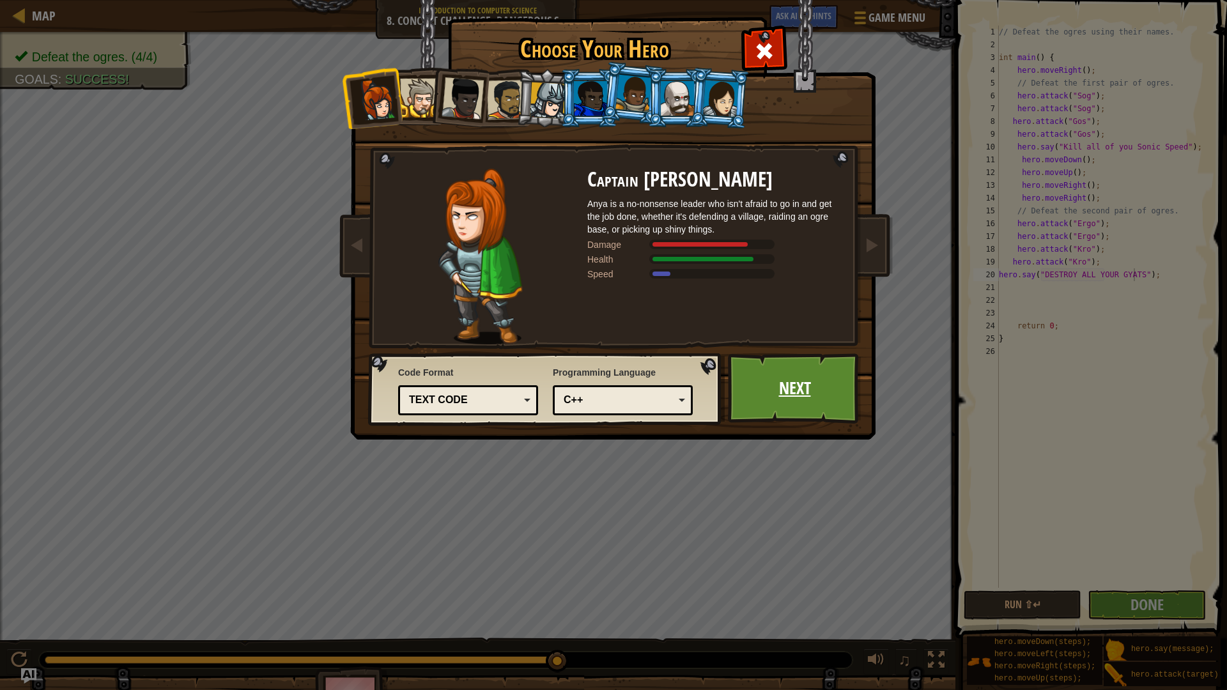
click at [797, 397] on link "Next" at bounding box center [795, 388] width 134 height 70
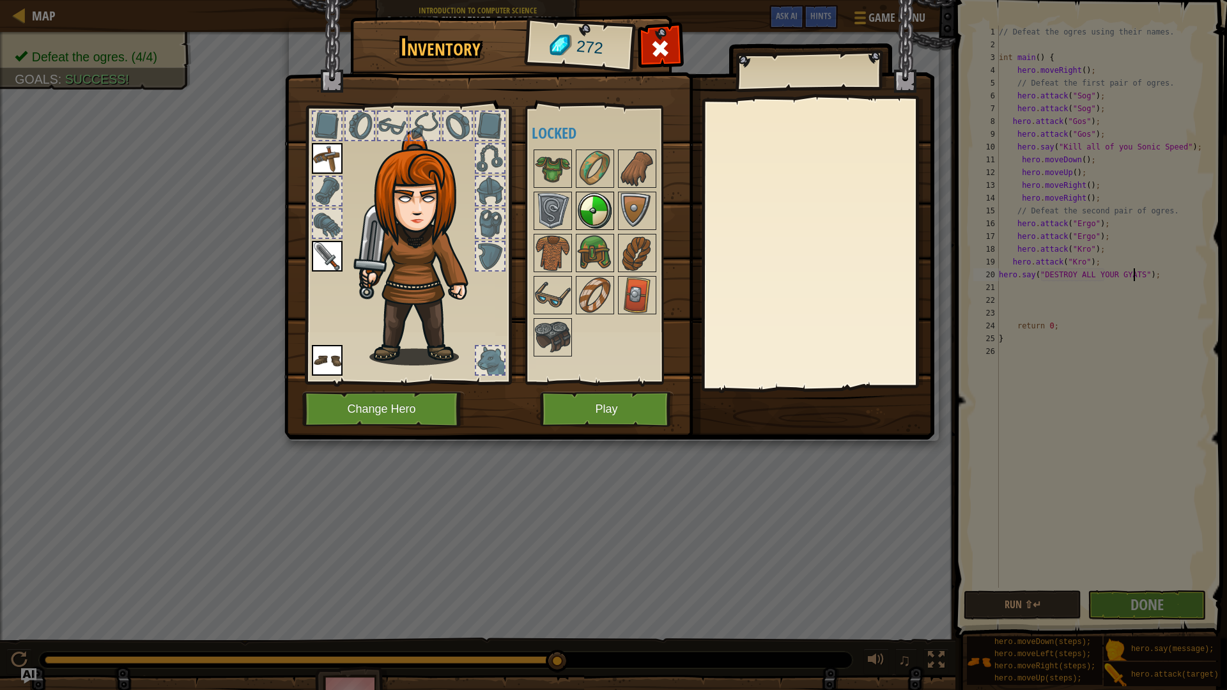
click at [577, 206] on img at bounding box center [595, 211] width 36 height 36
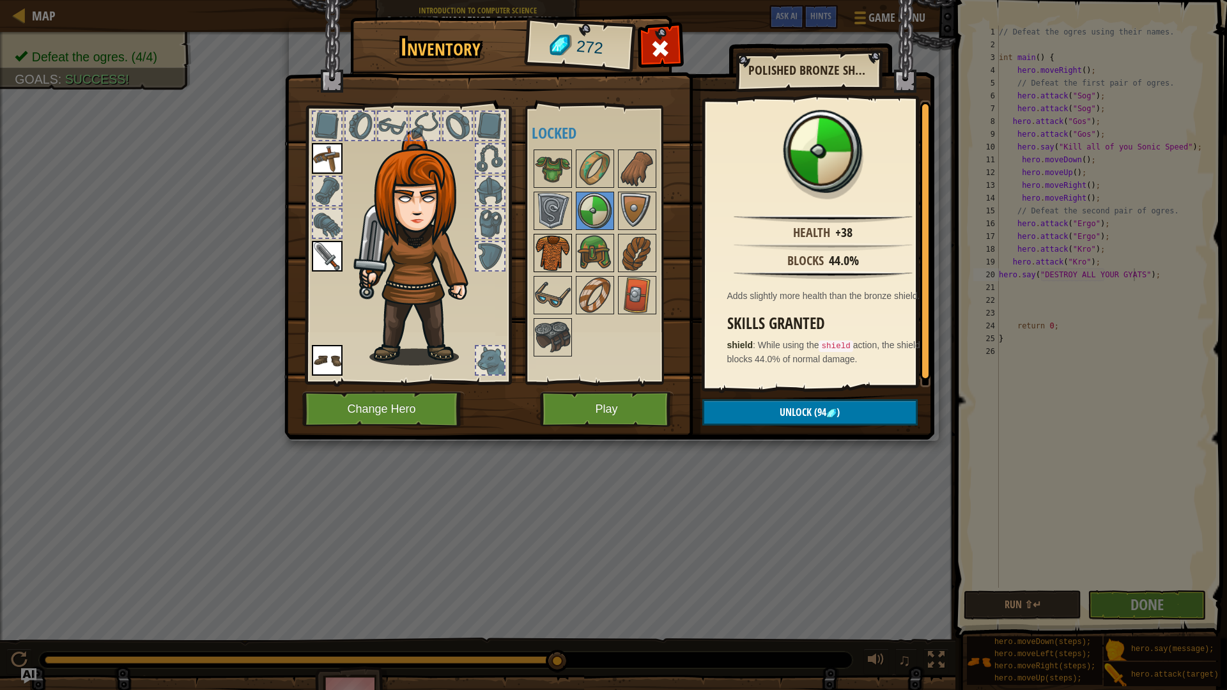
drag, startPoint x: 588, startPoint y: 255, endPoint x: 567, endPoint y: 264, distance: 23.5
click at [588, 255] on img at bounding box center [595, 253] width 36 height 36
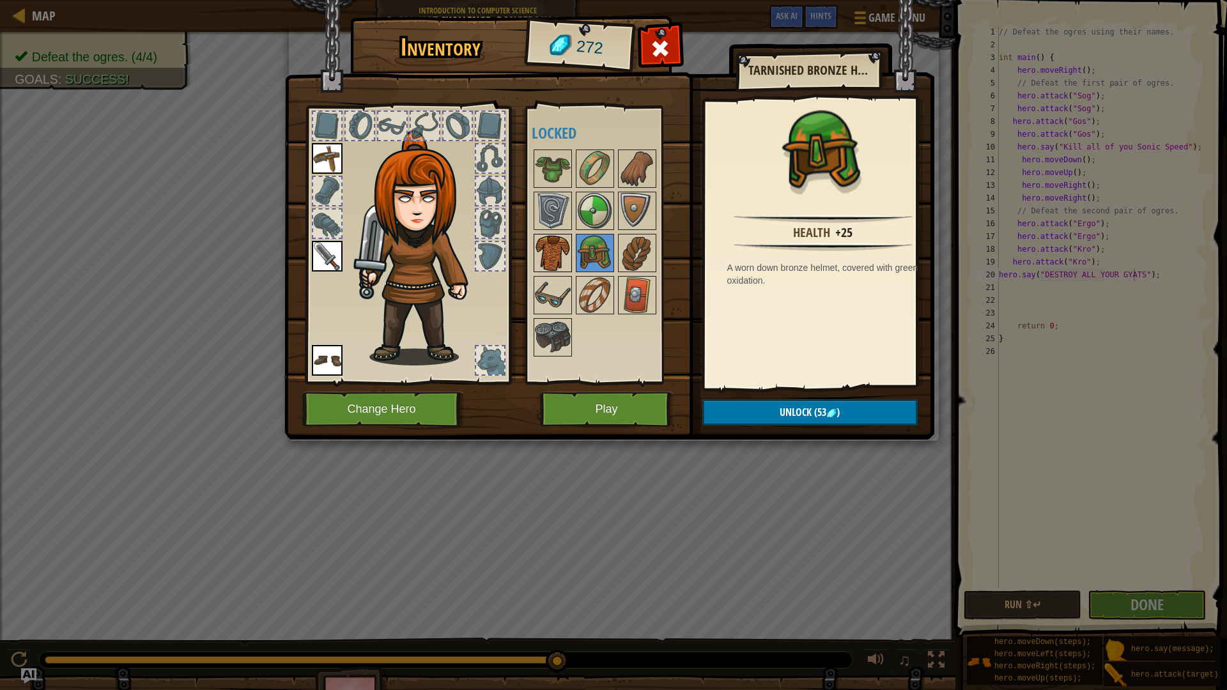
click at [567, 268] on img at bounding box center [553, 253] width 36 height 36
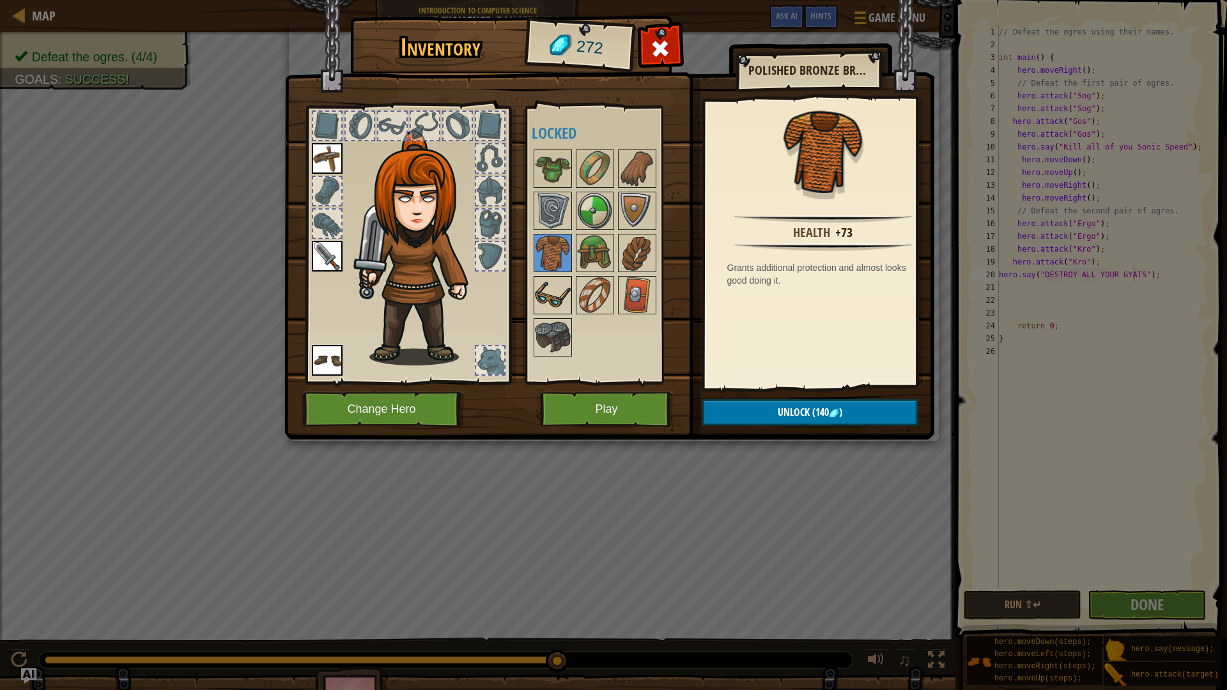
click at [569, 307] on div at bounding box center [552, 295] width 38 height 38
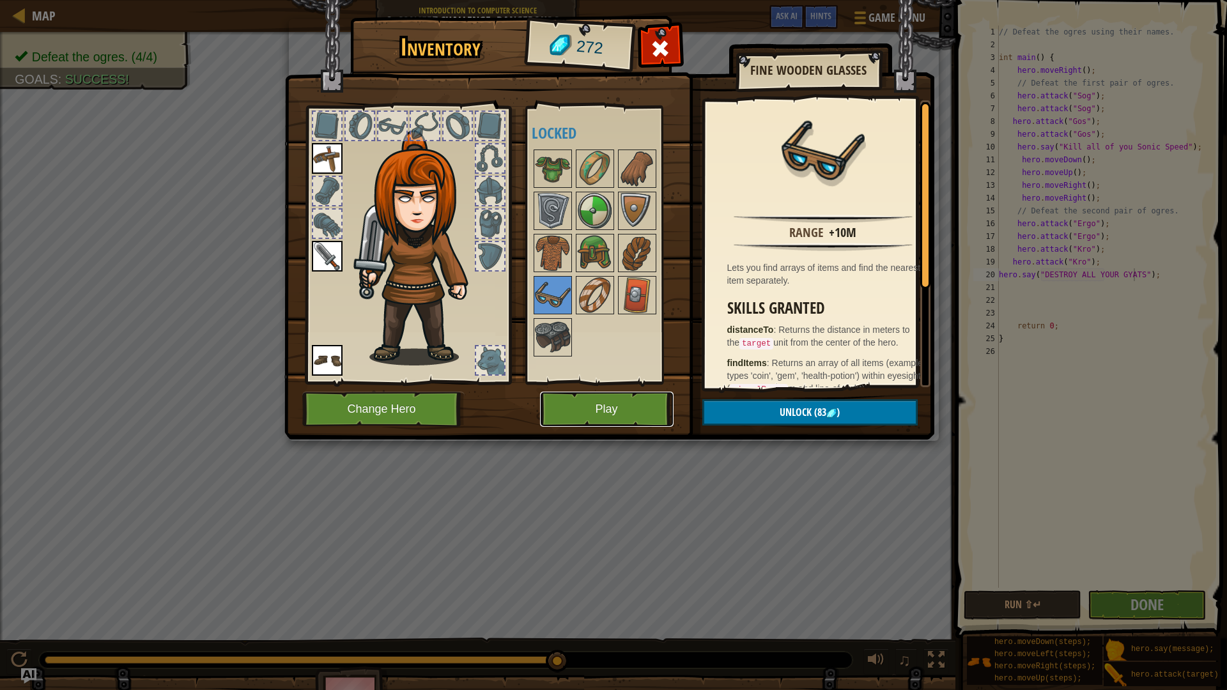
click at [594, 396] on button "Play" at bounding box center [607, 409] width 134 height 35
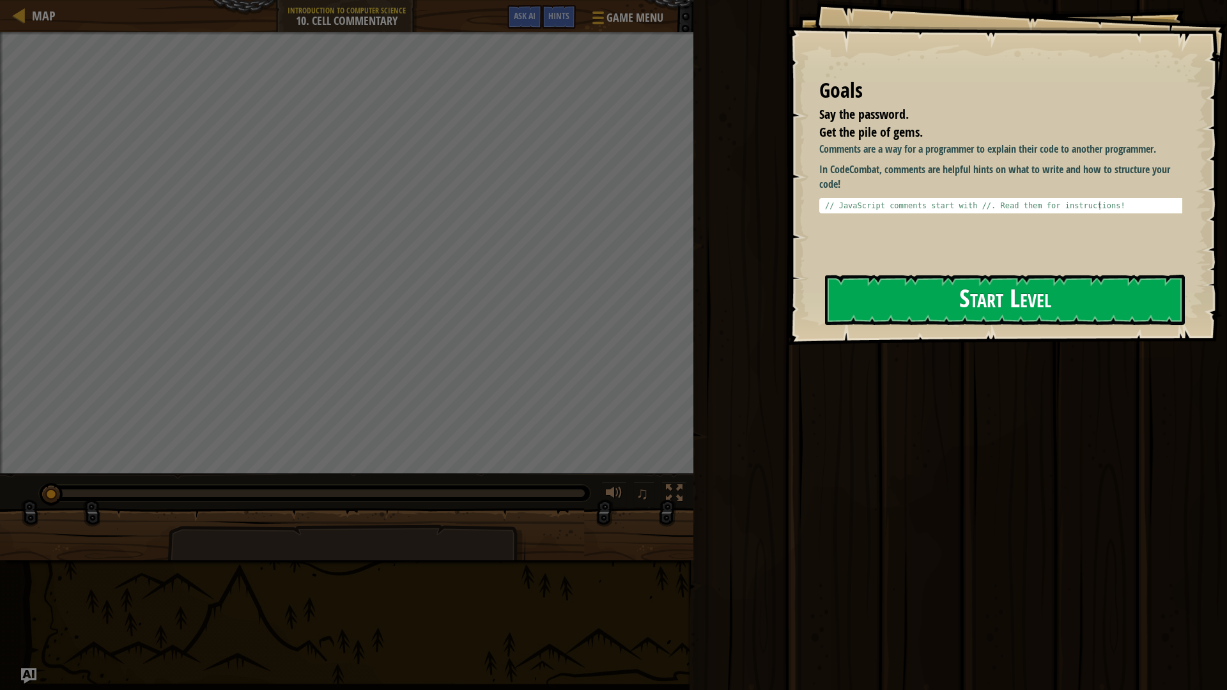
click at [917, 299] on button "Start Level" at bounding box center [1005, 300] width 360 height 50
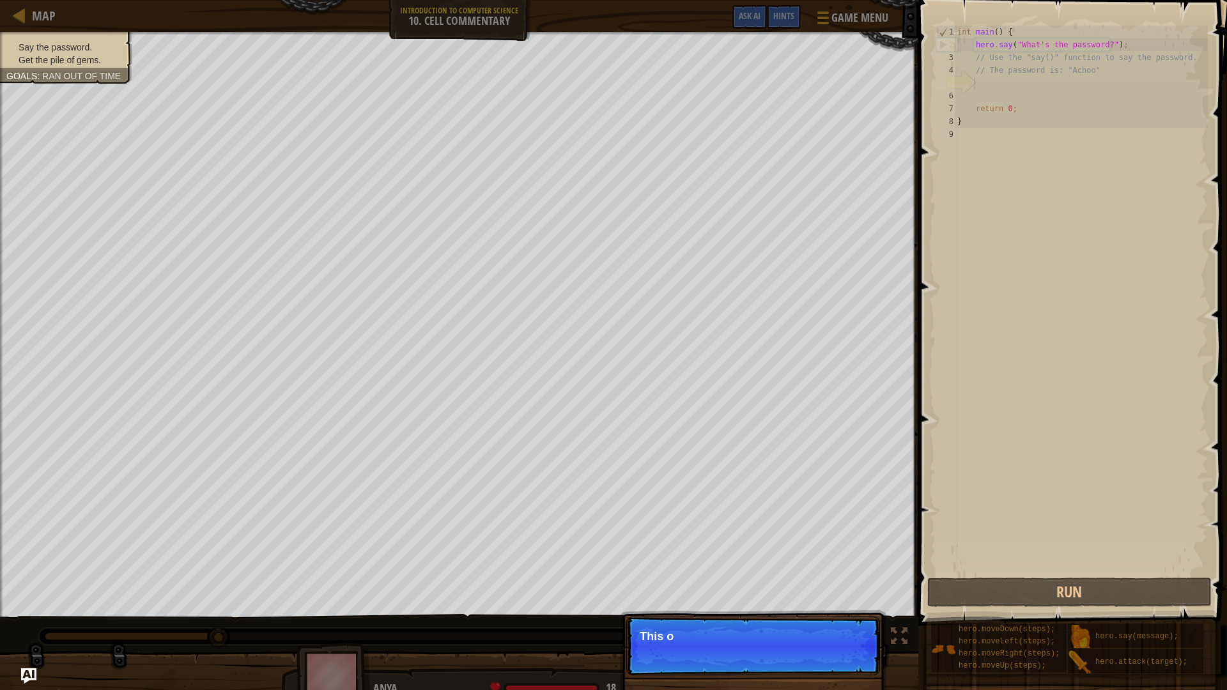
click at [841, 608] on p "Continue This o" at bounding box center [753, 645] width 254 height 59
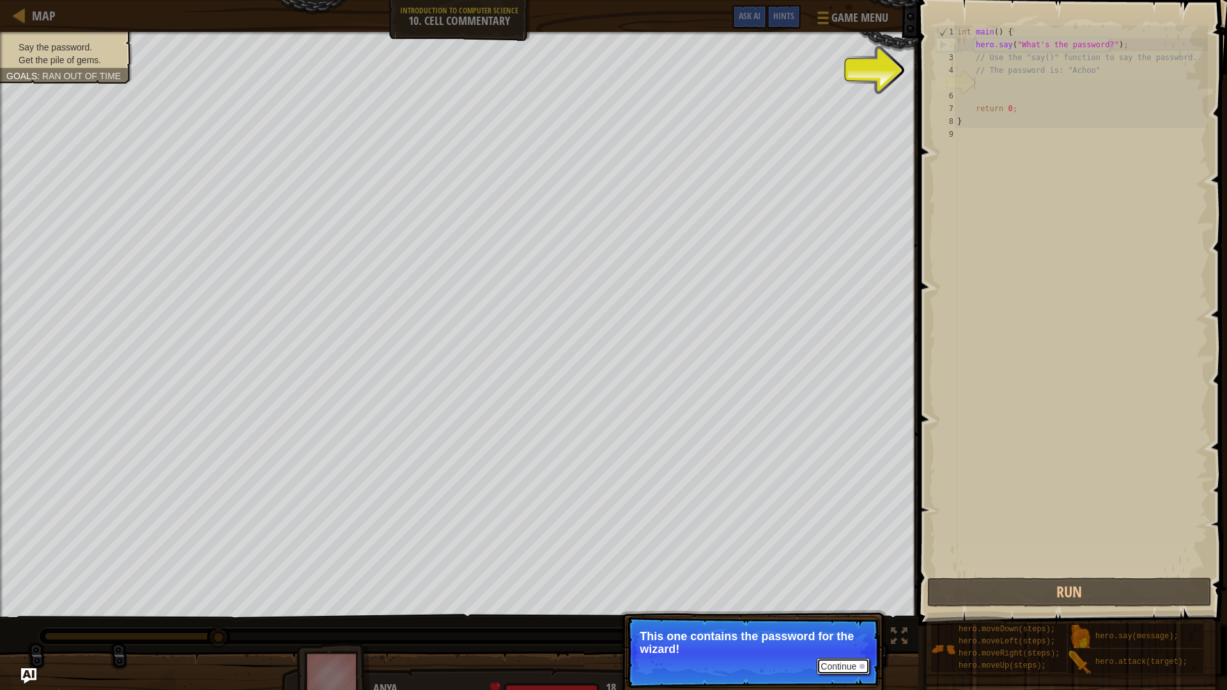
click at [838, 608] on button "Continue" at bounding box center [842, 666] width 53 height 17
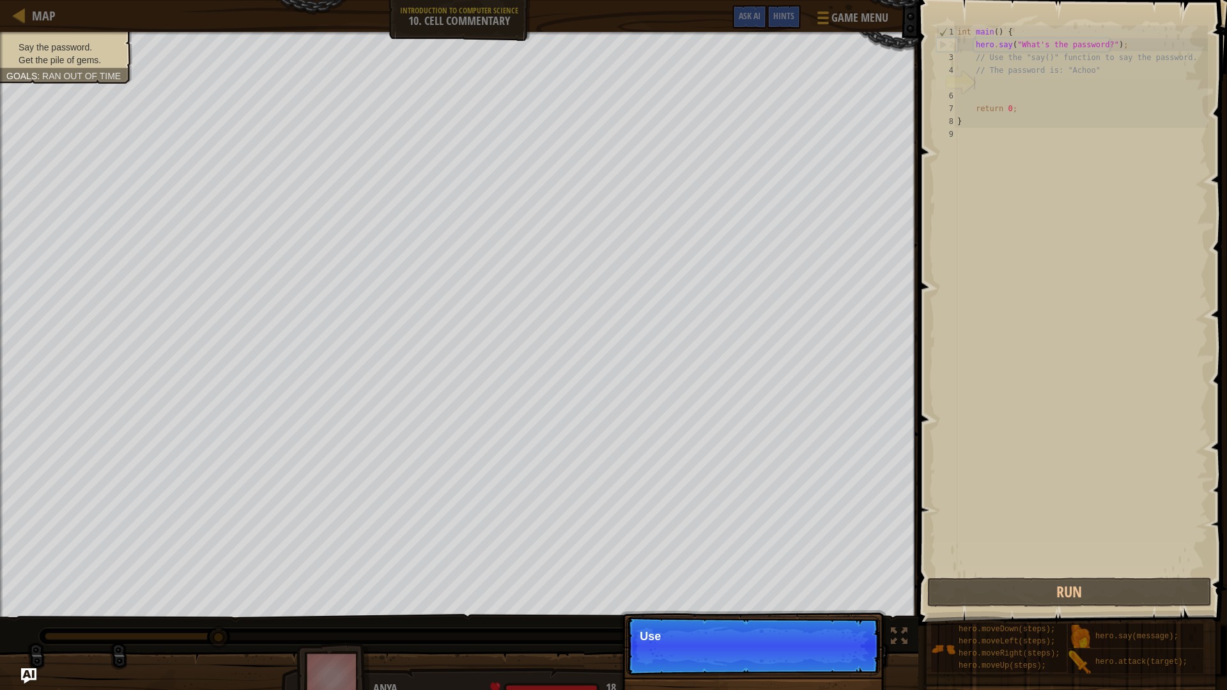
scroll to position [6, 1]
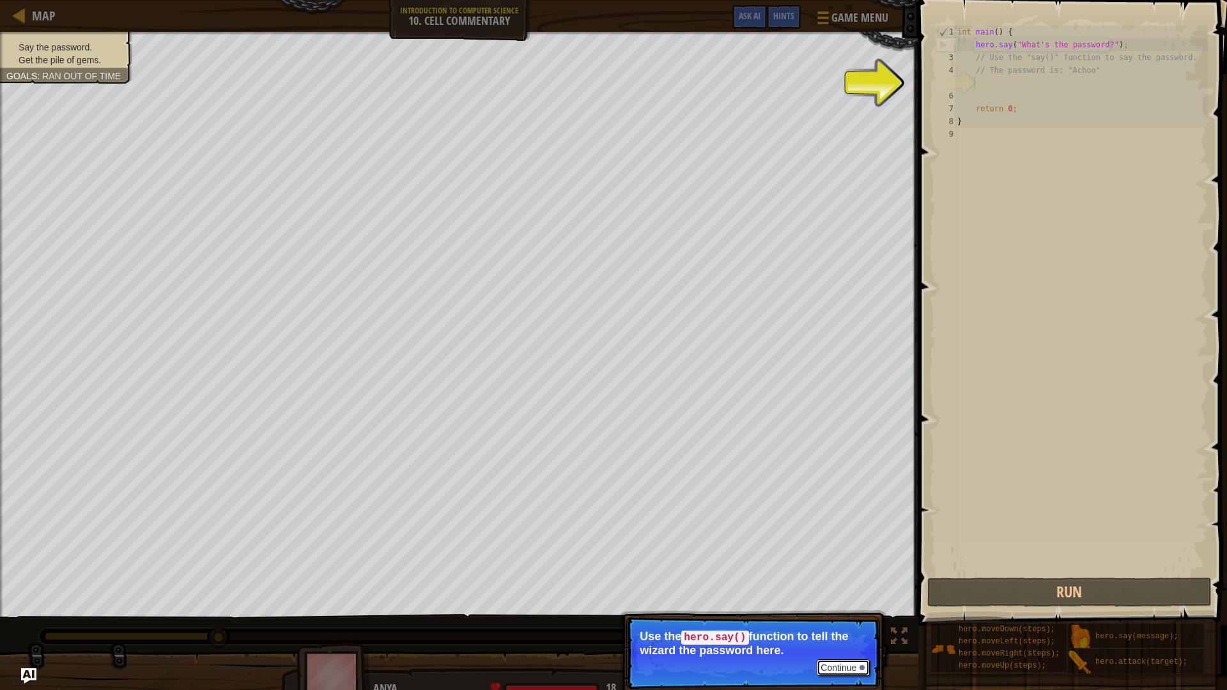
click at [850, 608] on button "Continue" at bounding box center [842, 667] width 53 height 17
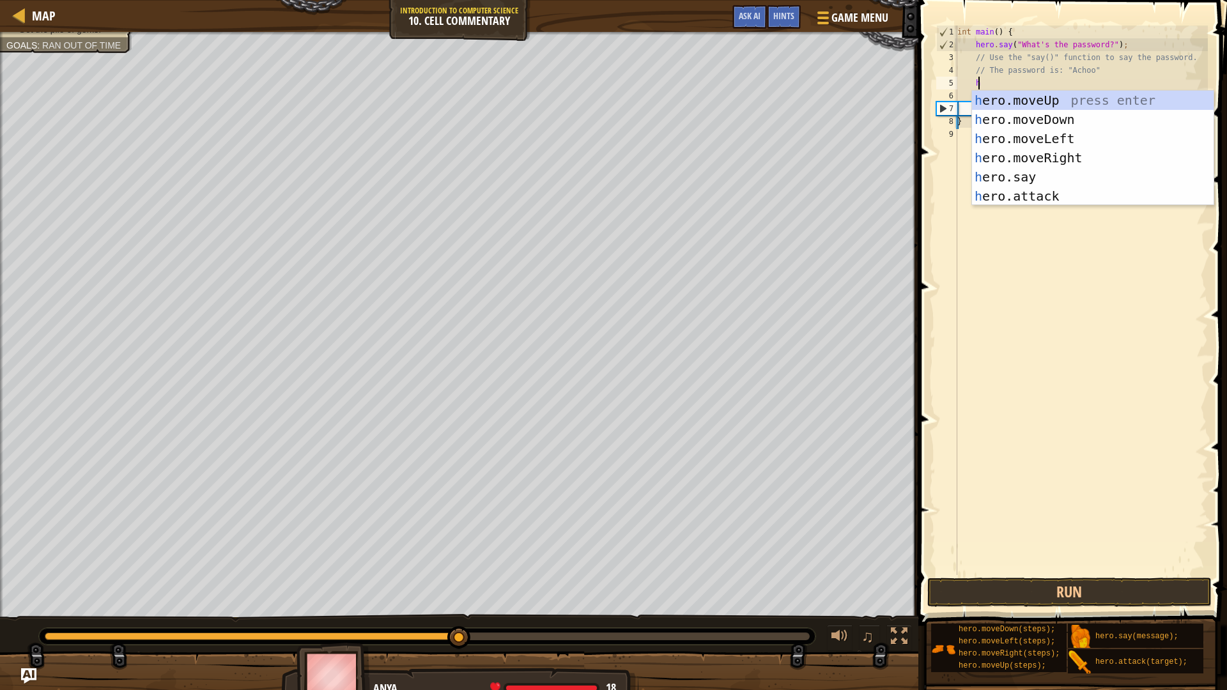
scroll to position [6, 1]
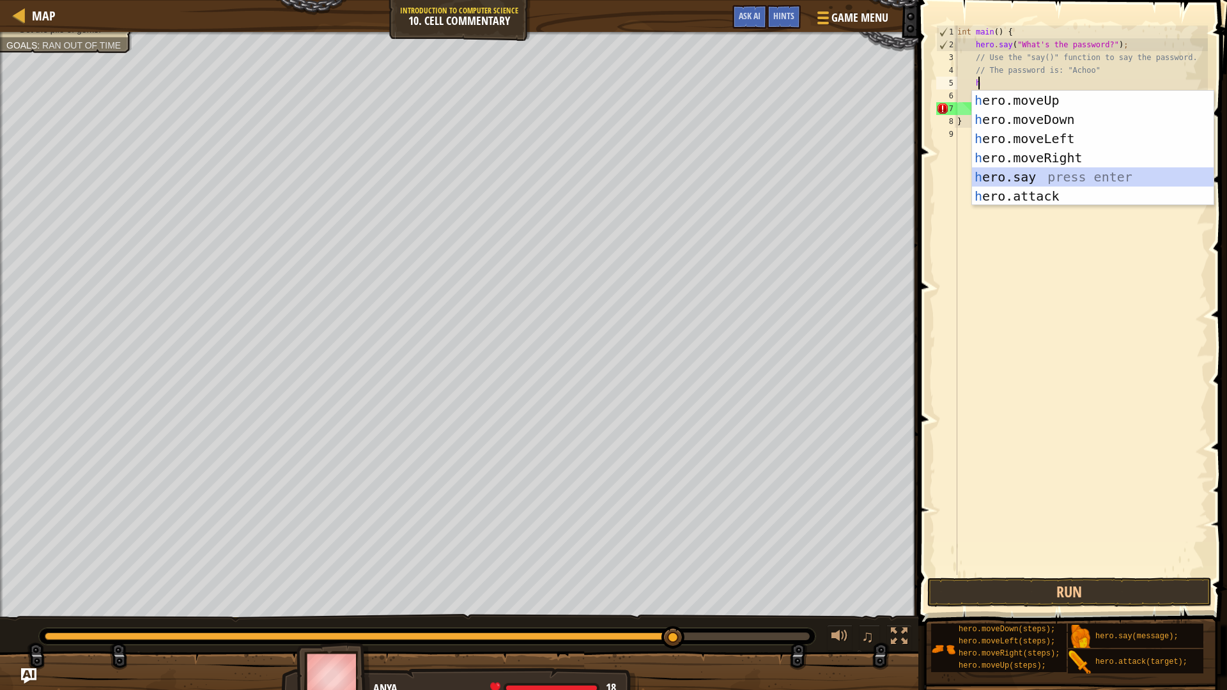
click at [1051, 174] on div "h ero.moveUp press enter h ero.moveDown press enter h ero.moveLeft press enter …" at bounding box center [1092, 167] width 241 height 153
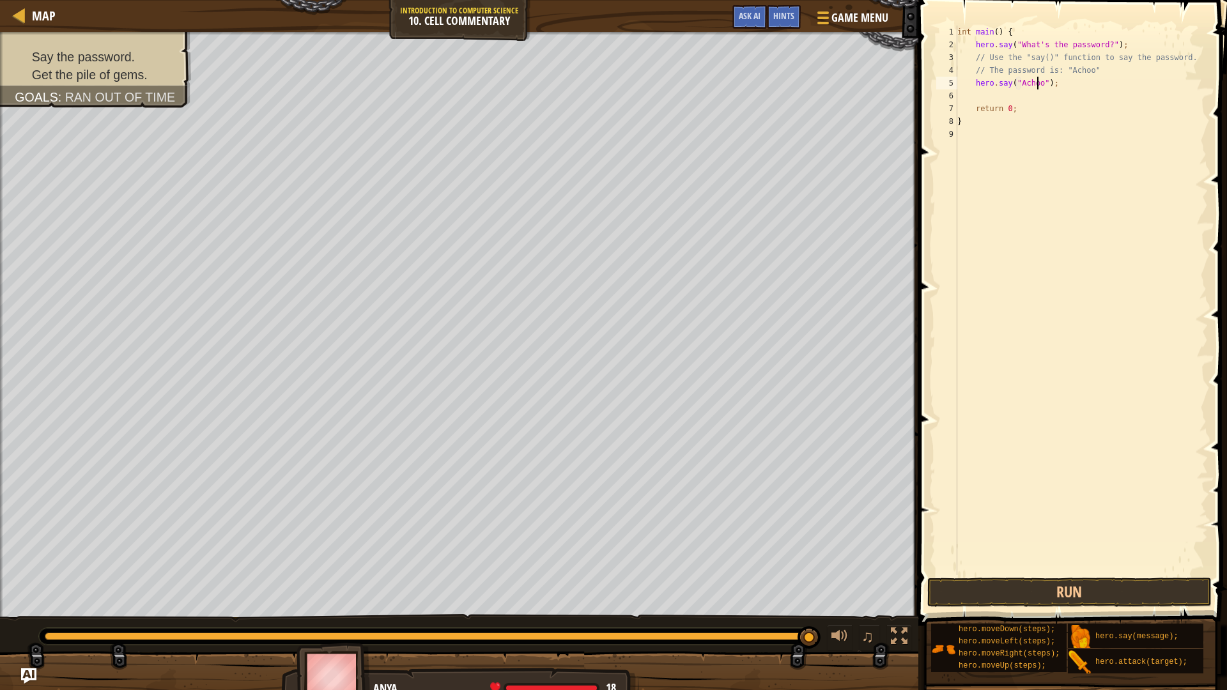
scroll to position [6, 7]
type textarea "hero.say("Achoo");"
drag, startPoint x: 1029, startPoint y: 584, endPoint x: 1226, endPoint y: 531, distance: 203.6
click at [1028, 584] on button "Run" at bounding box center [1069, 591] width 284 height 29
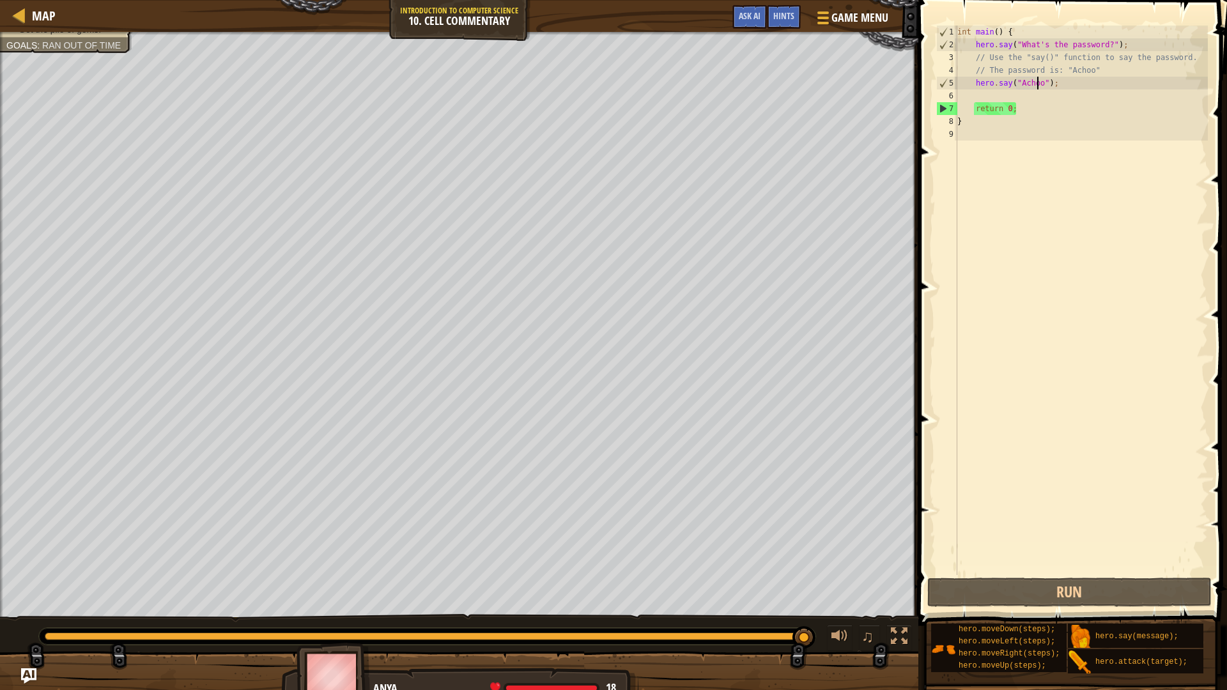
click at [975, 93] on div "int main ( ) { hero . say ( " What's the password? " ) ; // Use the "say()" fun…" at bounding box center [1080, 313] width 253 height 575
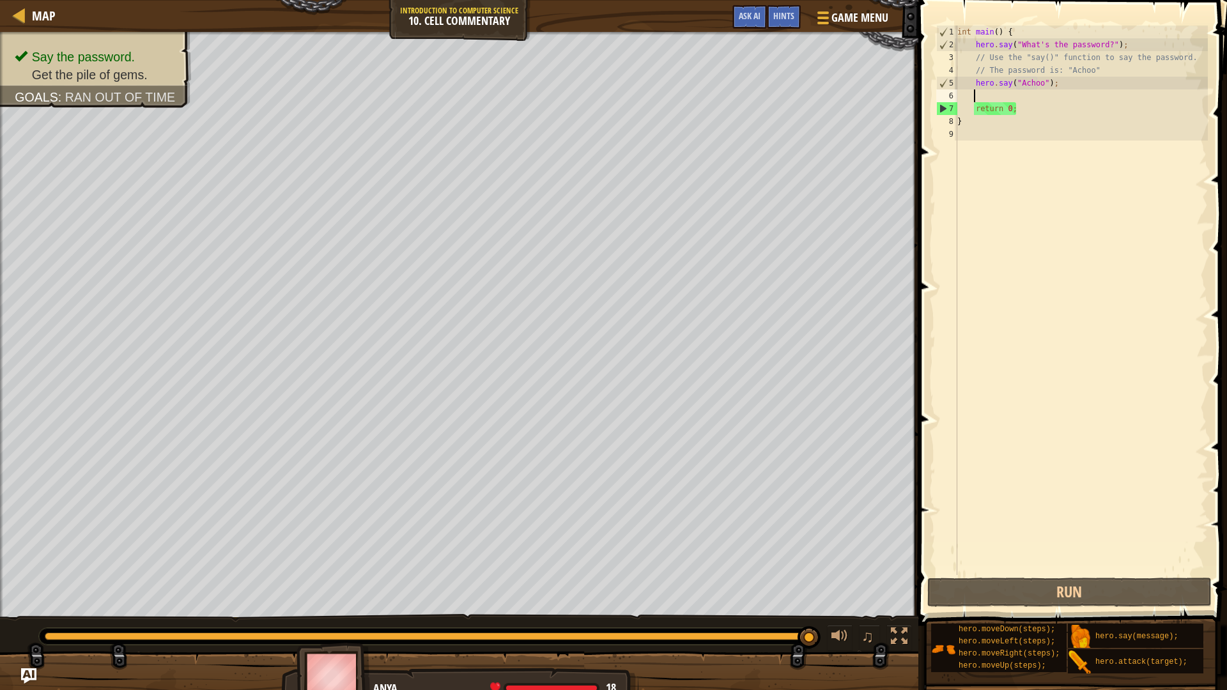
scroll to position [6, 1]
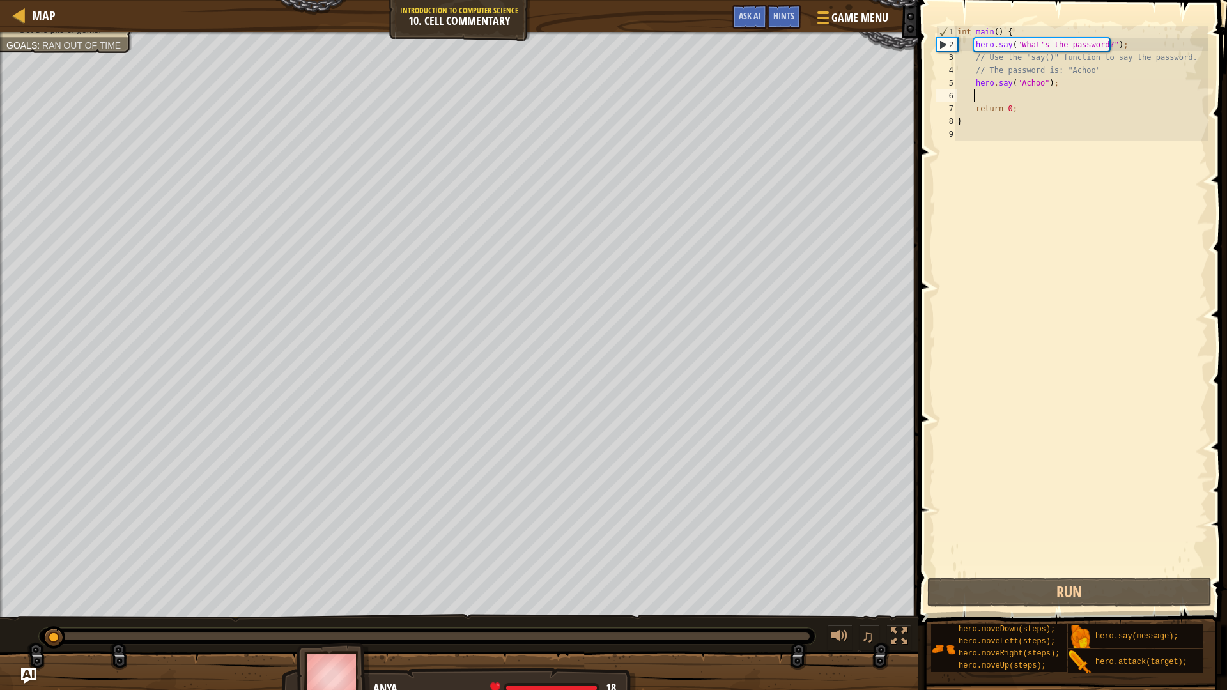
drag, startPoint x: 812, startPoint y: 634, endPoint x: 56, endPoint y: 646, distance: 756.5
click at [56, 608] on div at bounding box center [53, 637] width 23 height 23
type textarea "h"
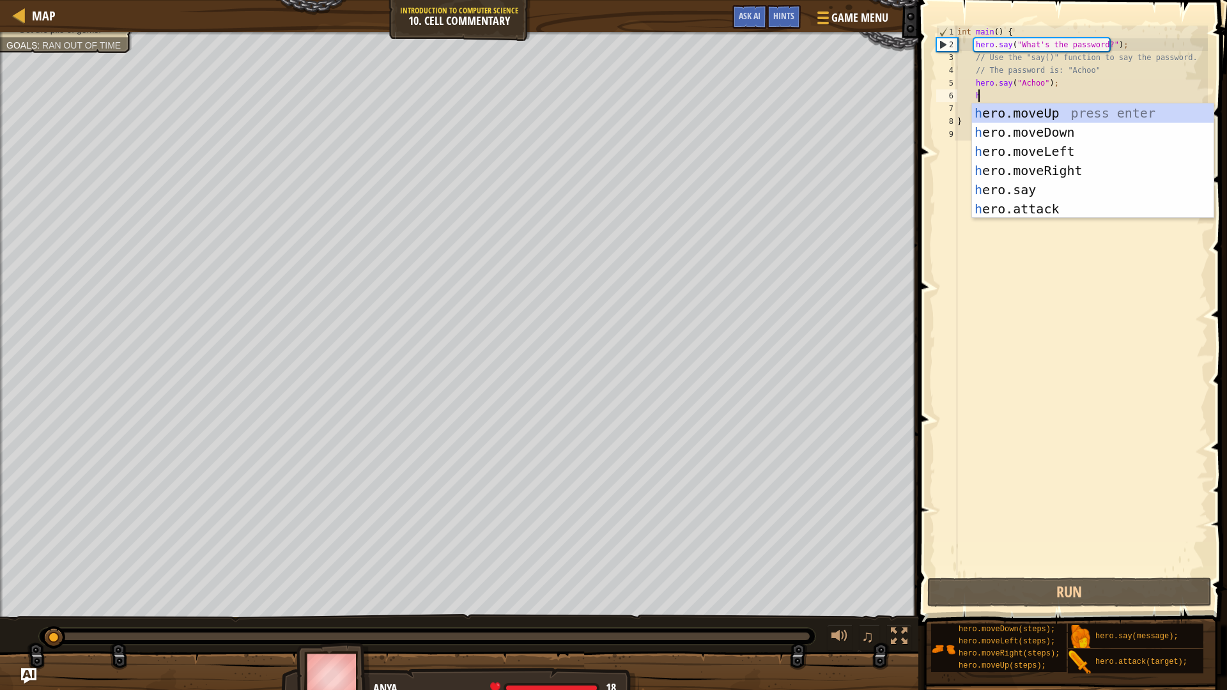
scroll to position [6, 1]
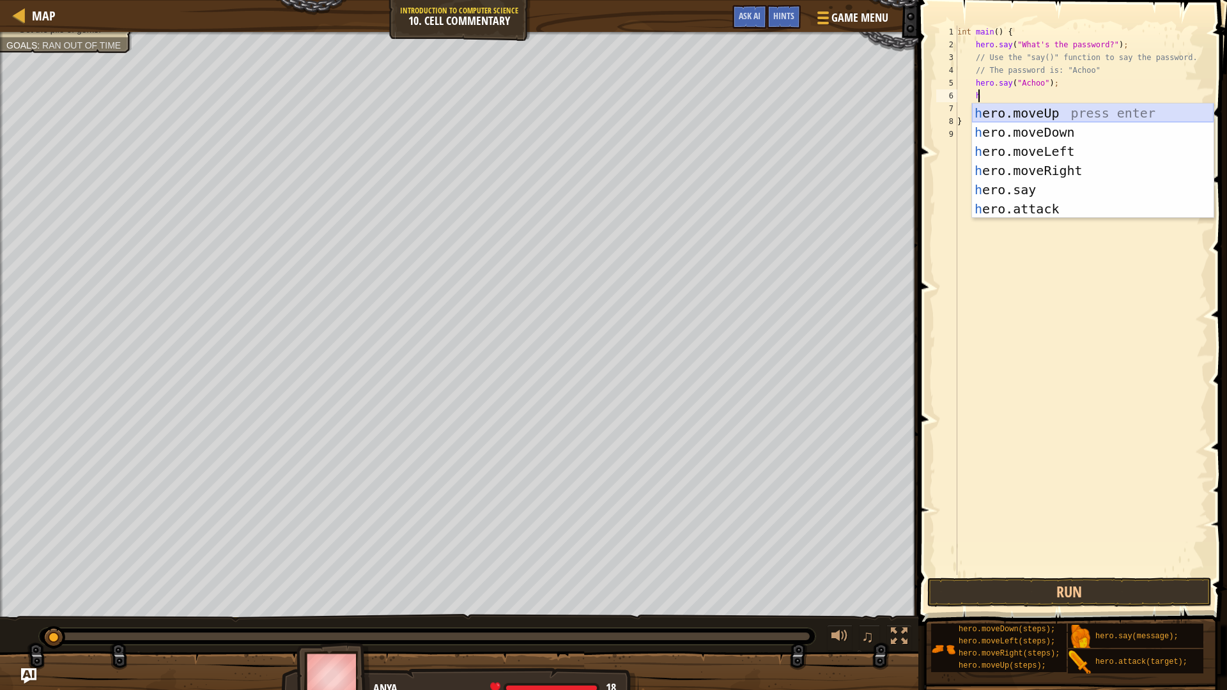
click at [1036, 113] on div "h ero.moveUp press enter h ero.moveDown press enter h ero.moveLeft press enter …" at bounding box center [1092, 179] width 241 height 153
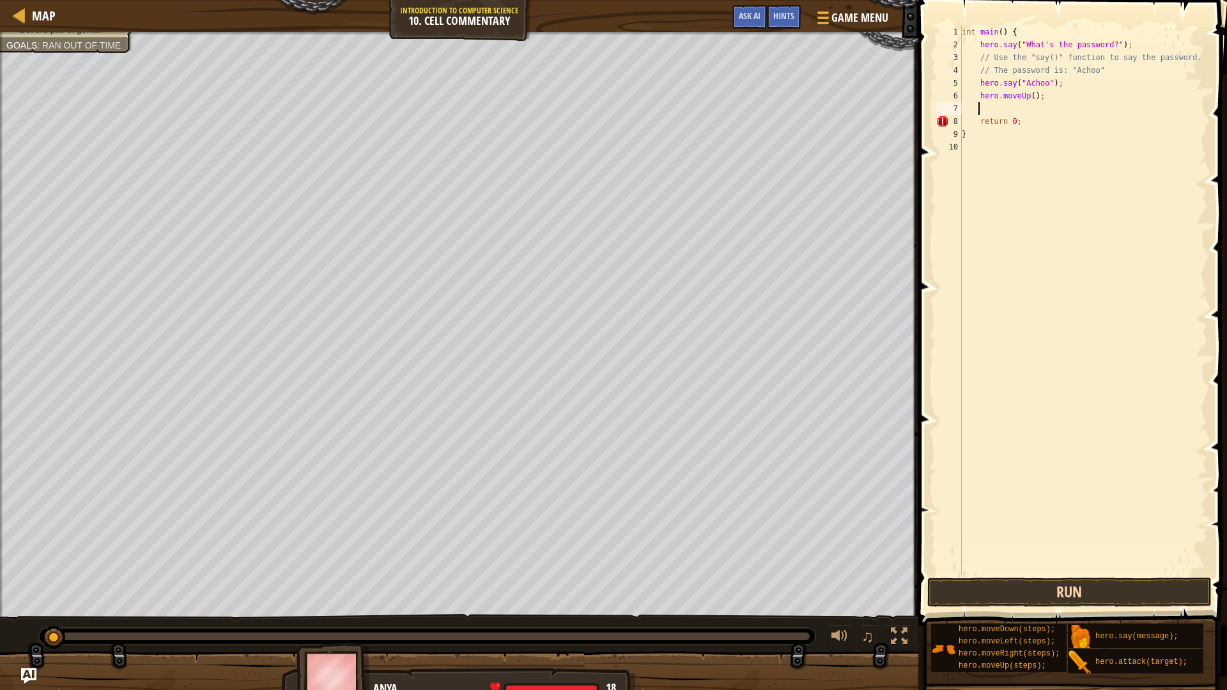
scroll to position [6, 1]
click at [1120, 582] on button "Run" at bounding box center [1069, 591] width 284 height 29
click at [1115, 595] on button "Run" at bounding box center [1069, 591] width 284 height 29
click at [1116, 595] on button "Run" at bounding box center [1069, 591] width 284 height 29
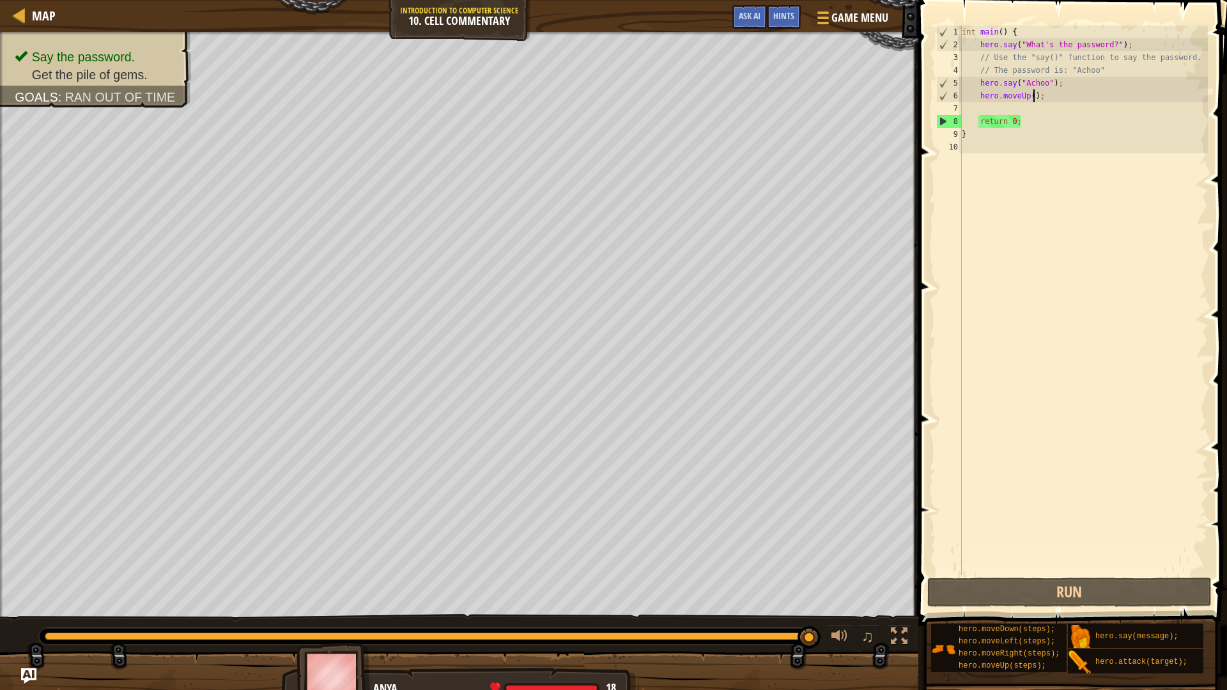
click at [1031, 97] on div "int main ( ) { hero . say ( " What's the password? " ) ; // Use the "say()" fun…" at bounding box center [1083, 313] width 249 height 575
type textarea "hero.moveUp();"
click at [1029, 102] on div "int main ( ) { hero . say ( " What's the password? " ) ; // Use the "say()" fun…" at bounding box center [1083, 313] width 249 height 575
click at [1029, 96] on div "int main ( ) { hero . say ( " What's the password? " ) ; // Use the "say()" fun…" at bounding box center [1083, 313] width 249 height 575
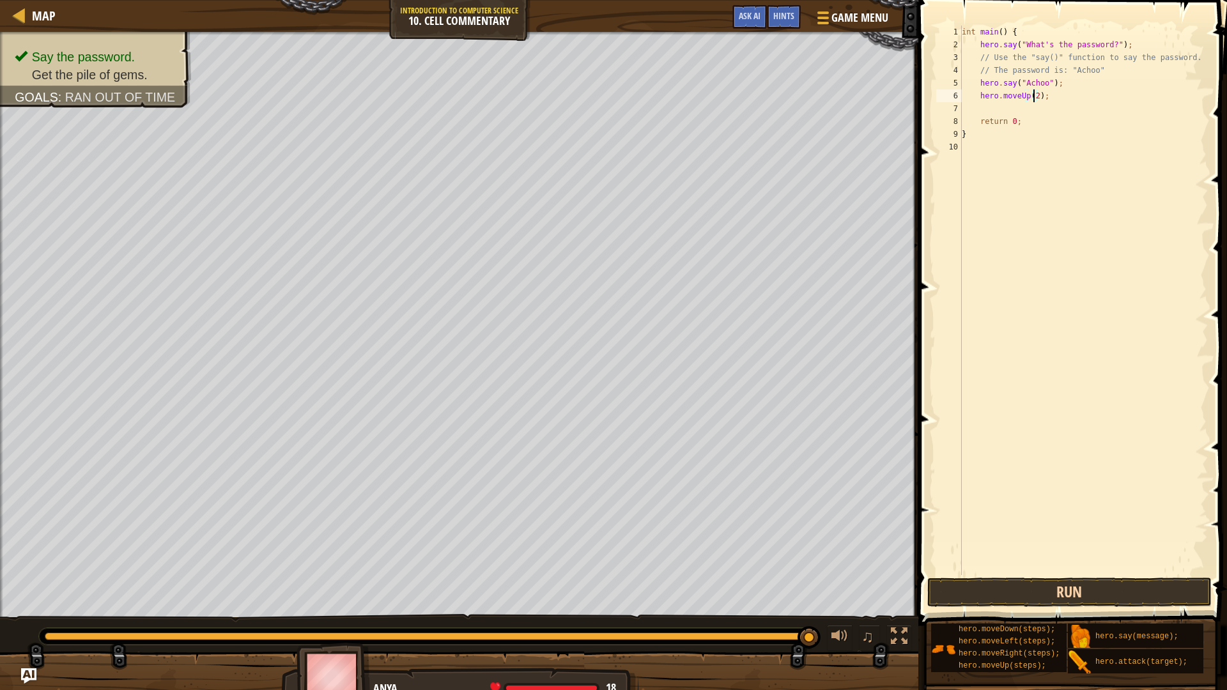
type textarea "hero.moveUp(2);"
click at [1045, 586] on button "Run" at bounding box center [1069, 591] width 284 height 29
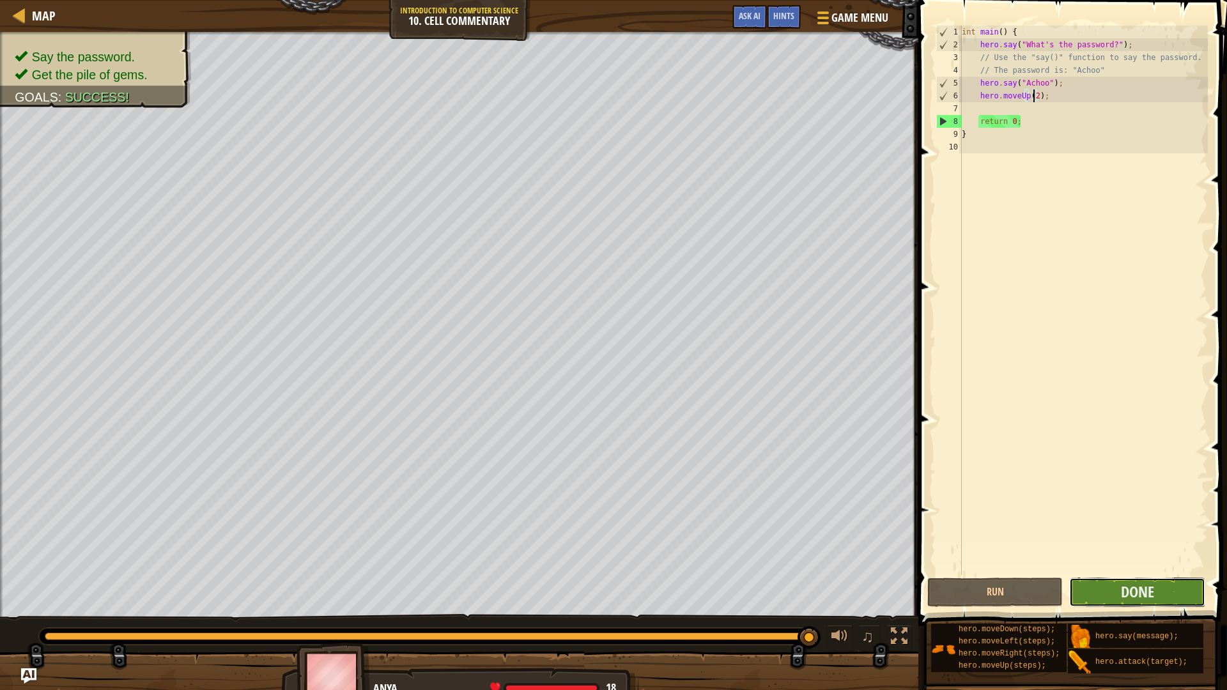
click at [1161, 596] on button "Done" at bounding box center [1136, 591] width 135 height 29
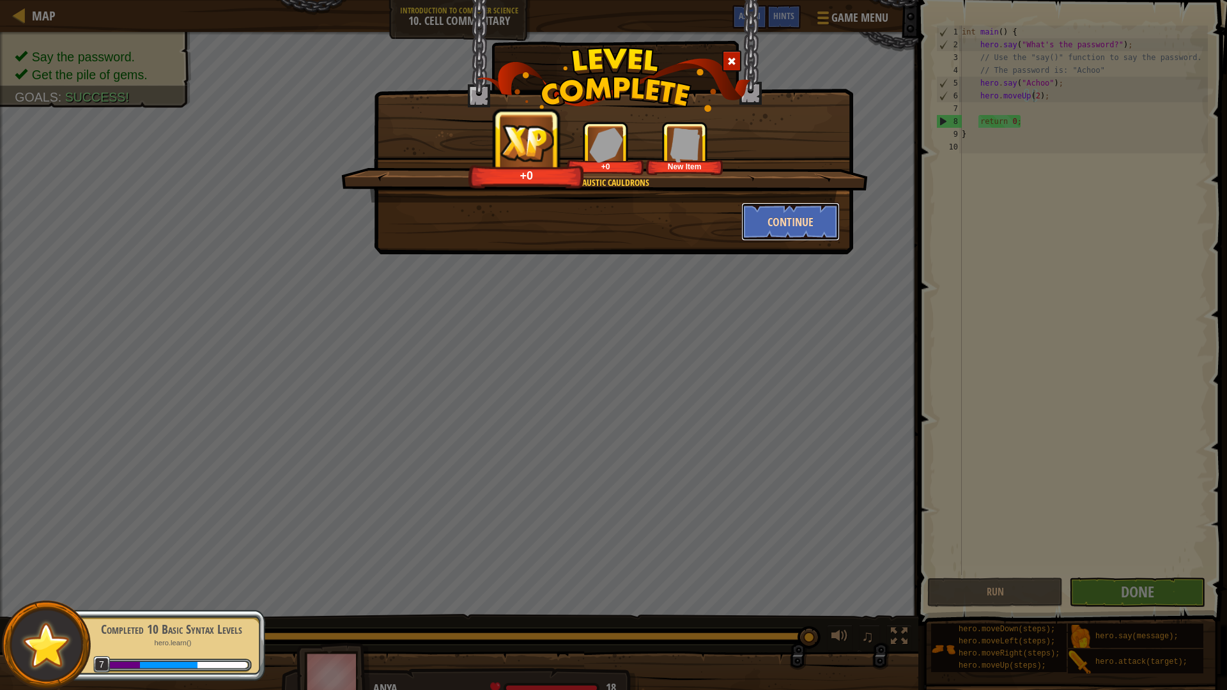
click at [794, 212] on button "Continue" at bounding box center [790, 222] width 99 height 38
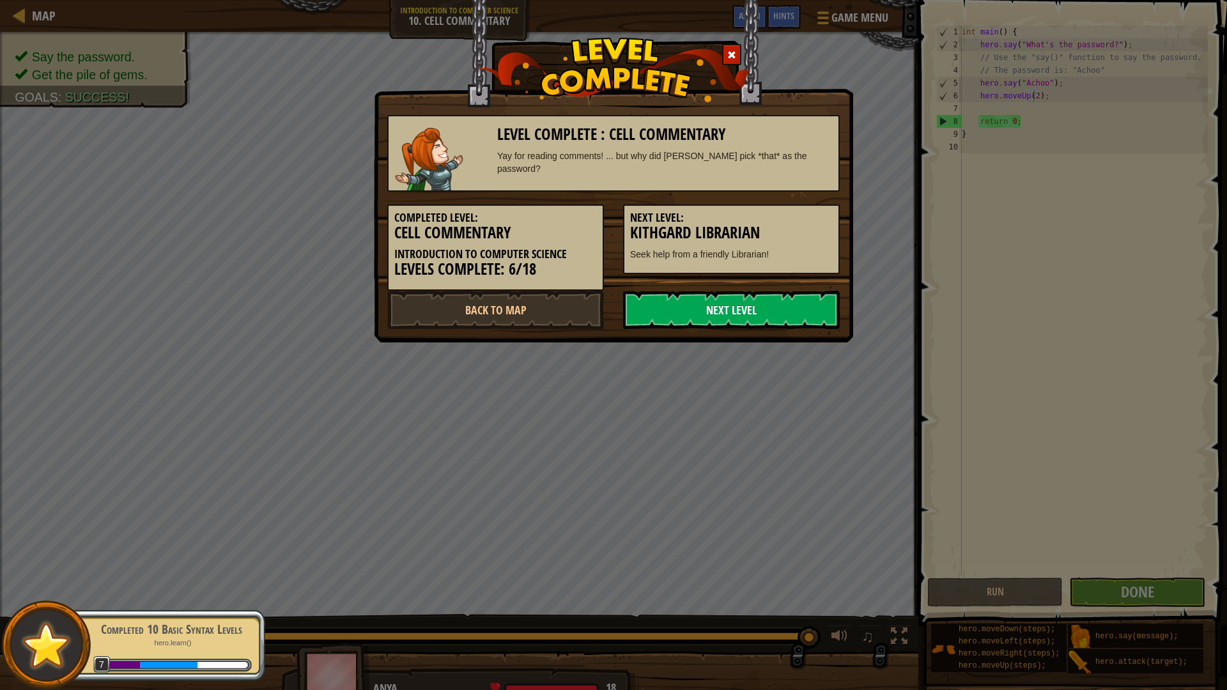
click at [761, 307] on link "Next Level" at bounding box center [731, 310] width 217 height 38
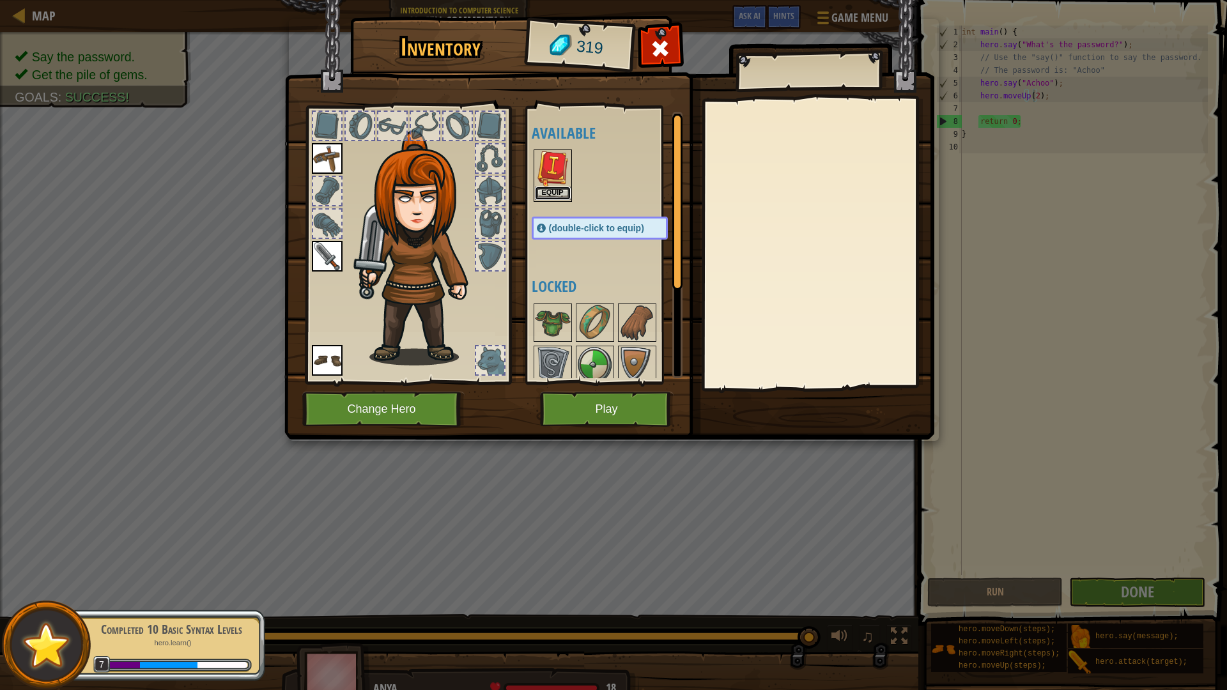
click at [562, 192] on button "Equip" at bounding box center [553, 193] width 36 height 13
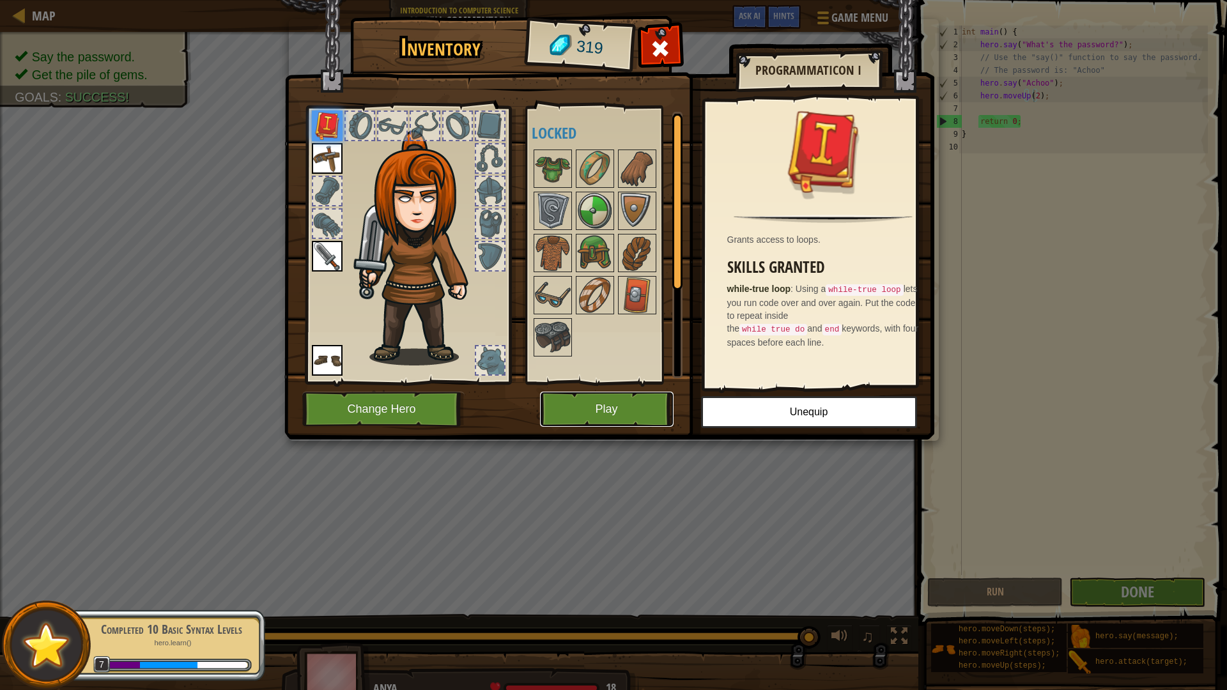
click at [651, 404] on button "Play" at bounding box center [607, 409] width 134 height 35
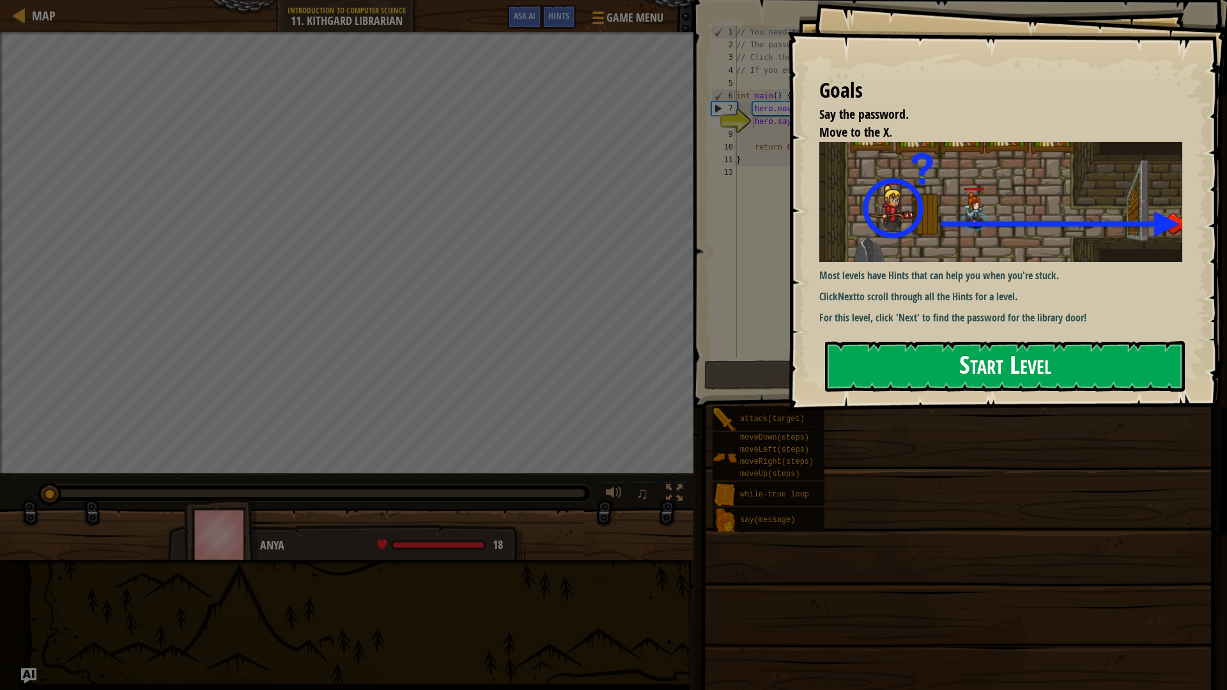
click at [959, 358] on button "Start Level" at bounding box center [1005, 366] width 360 height 50
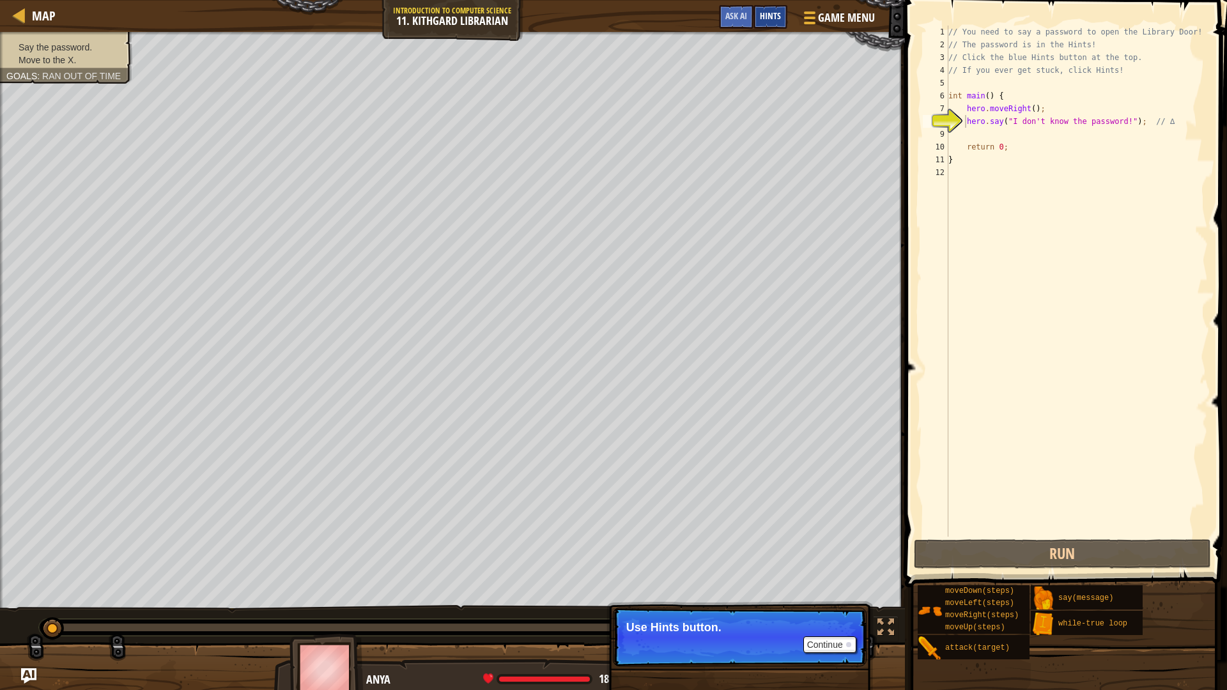
click at [761, 11] on span "Hints" at bounding box center [770, 16] width 21 height 12
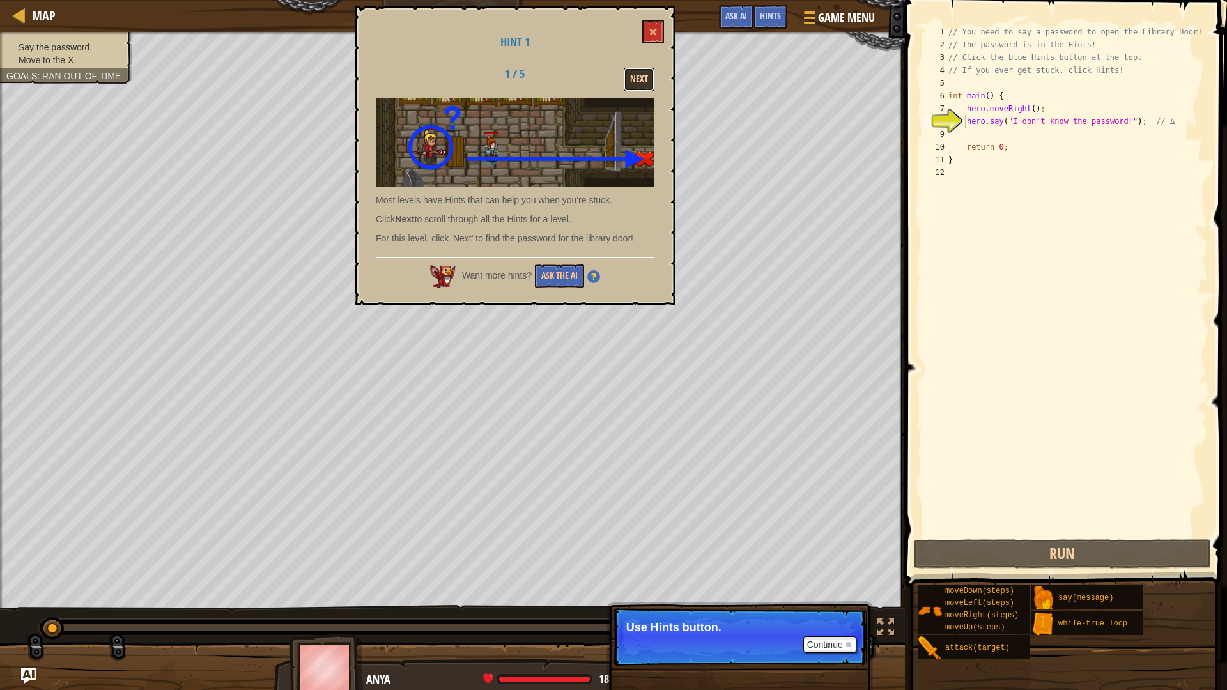
click at [640, 80] on button "Next" at bounding box center [638, 80] width 31 height 24
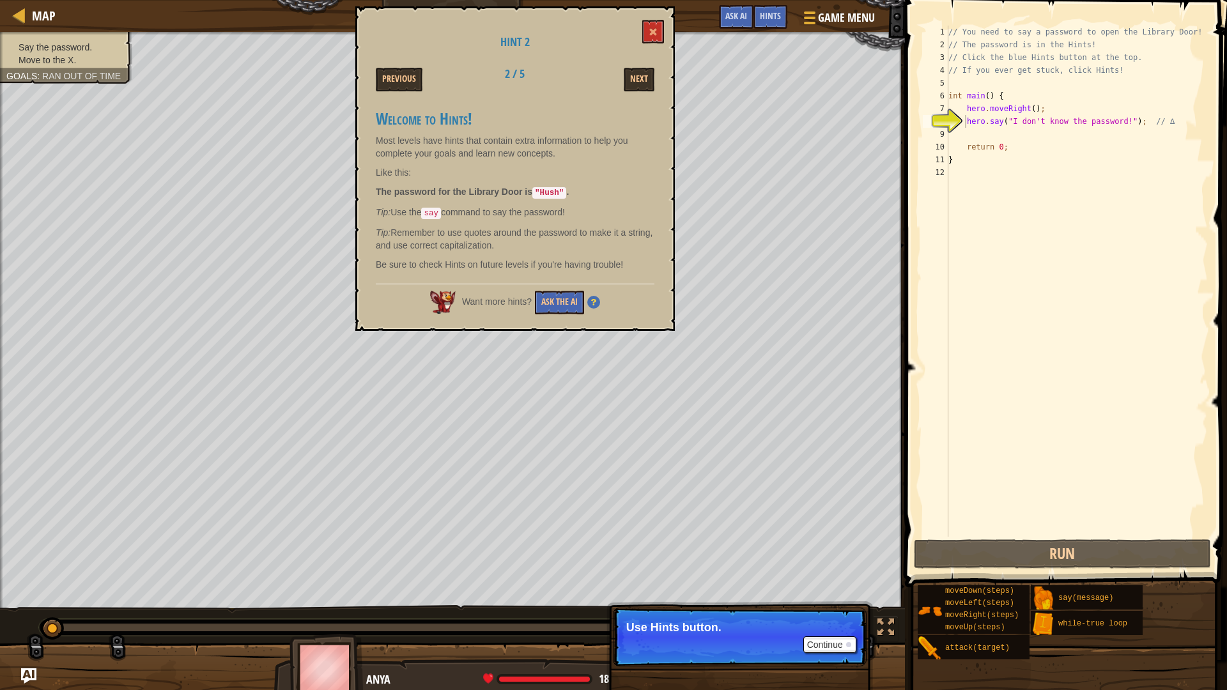
drag, startPoint x: 1113, startPoint y: 123, endPoint x: 1122, endPoint y: 123, distance: 9.0
click at [1117, 123] on div "// You need to say a password to open the Library Door! // The password is in t…" at bounding box center [1076, 294] width 262 height 537
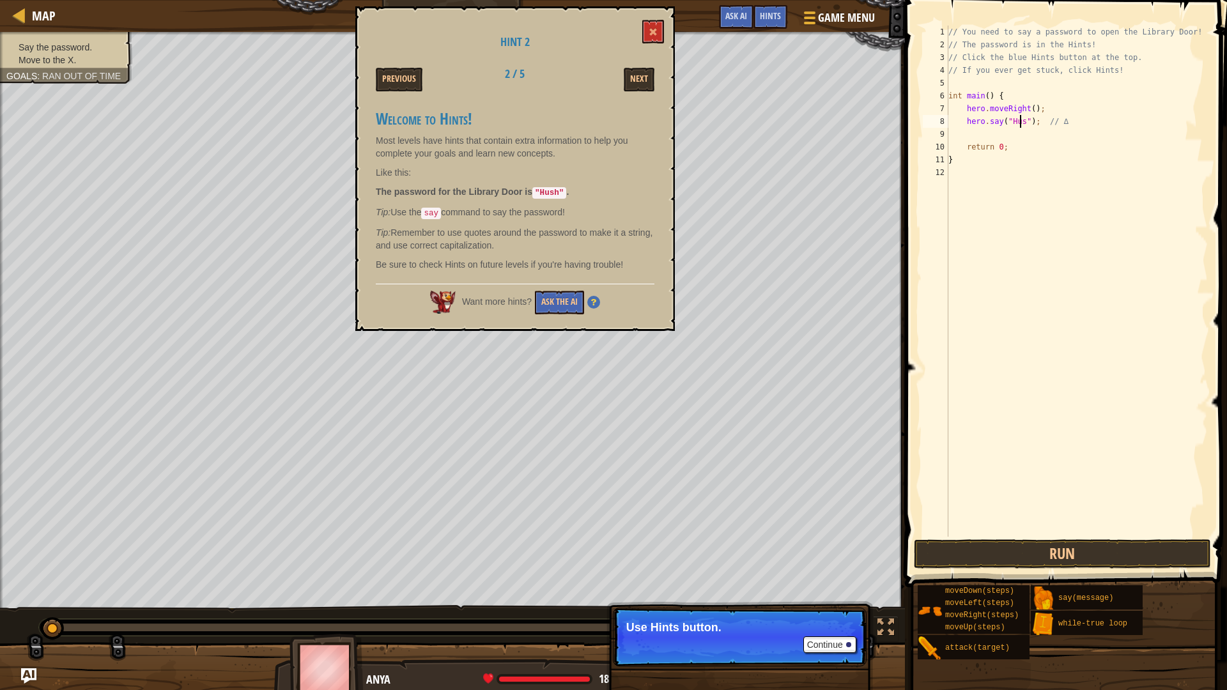
scroll to position [6, 6]
type textarea "hero.say("Hush"); // ∆"
click at [637, 69] on button "Next" at bounding box center [638, 80] width 31 height 24
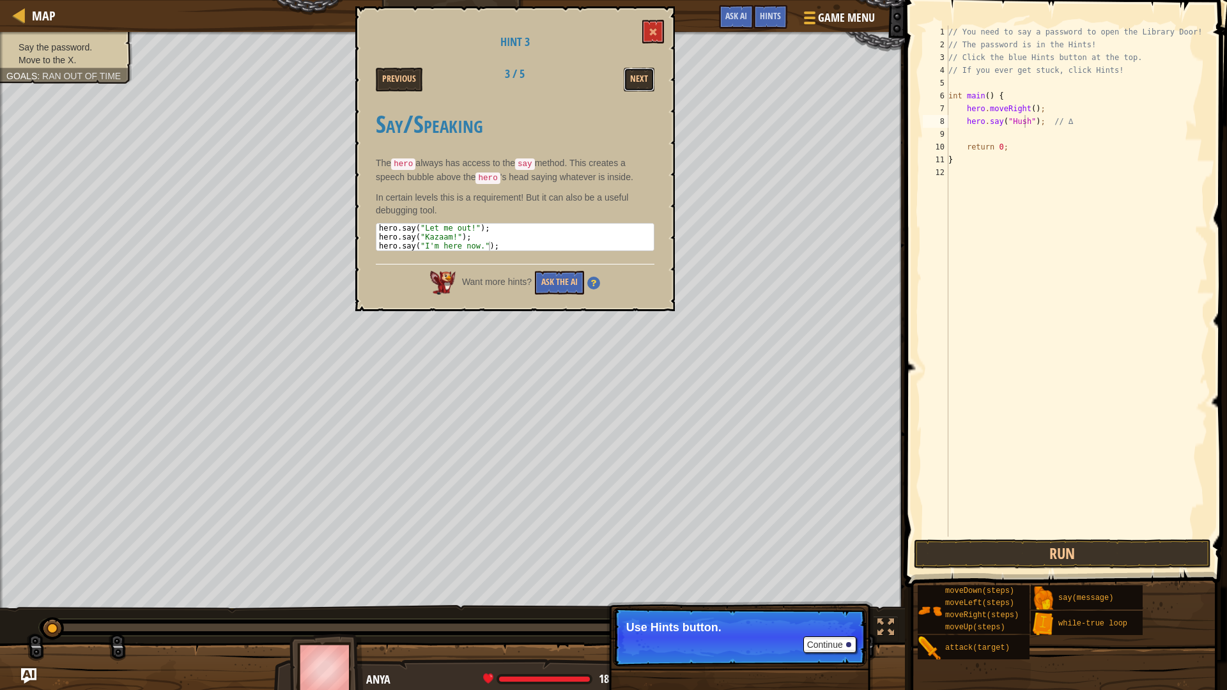
click at [634, 75] on button "Next" at bounding box center [638, 80] width 31 height 24
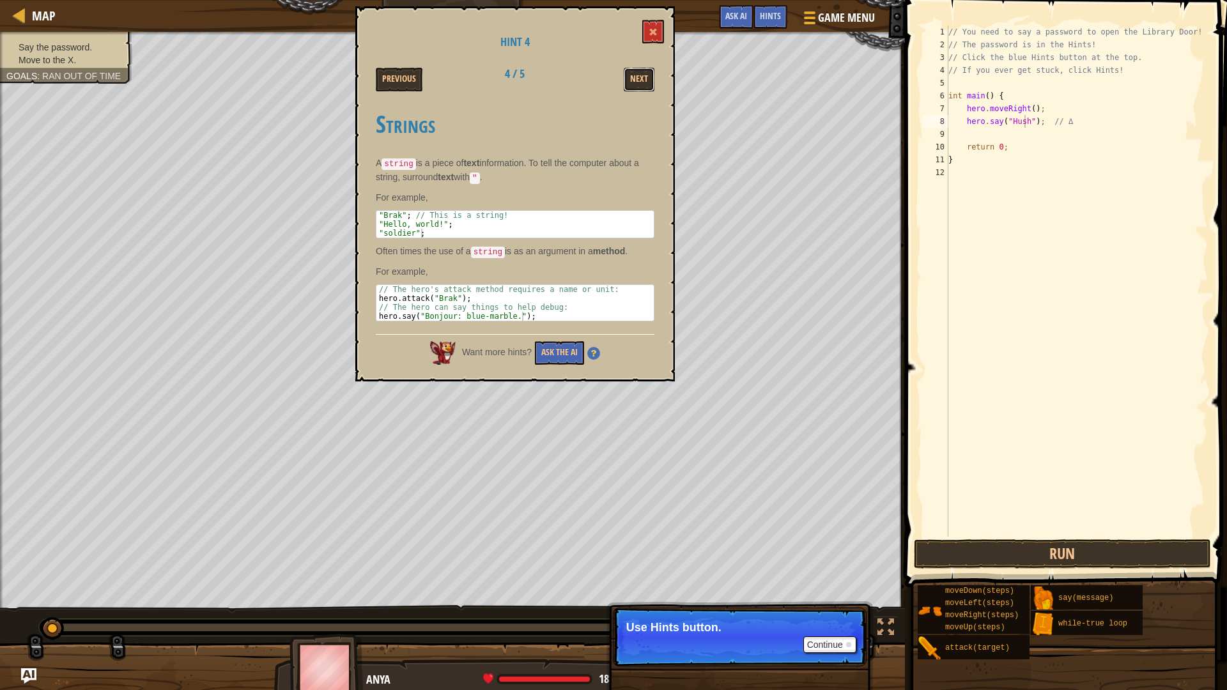
click at [634, 75] on button "Next" at bounding box center [638, 80] width 31 height 24
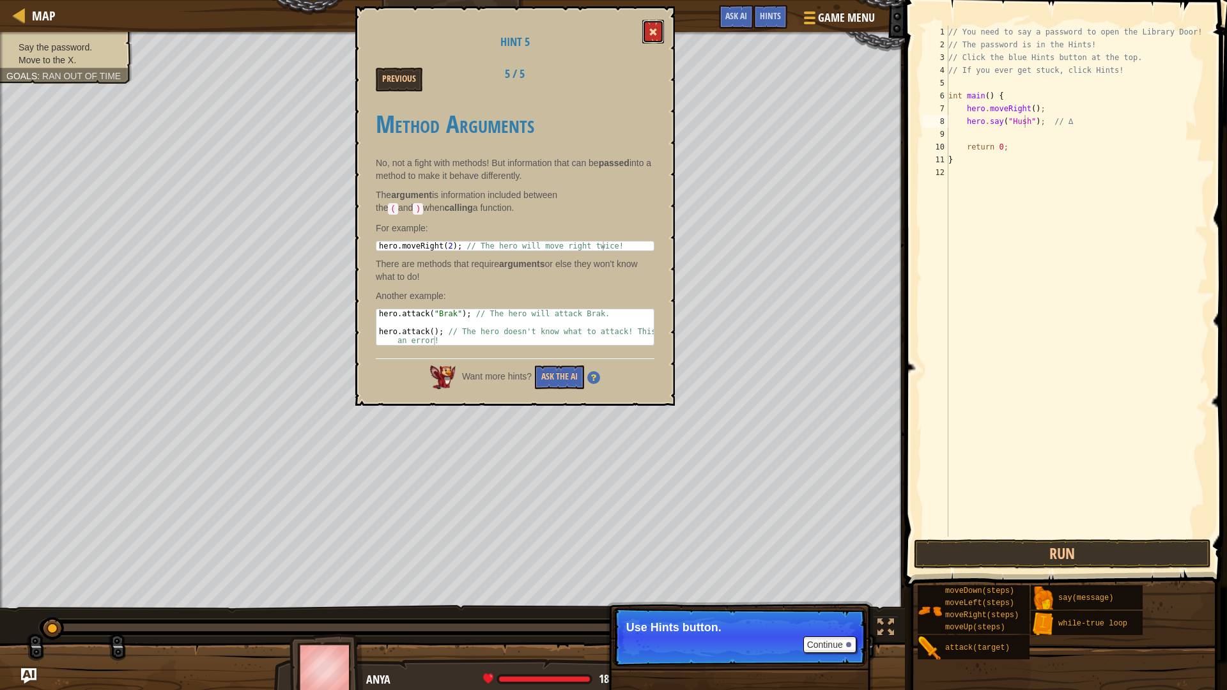
click at [657, 30] on button at bounding box center [653, 32] width 22 height 24
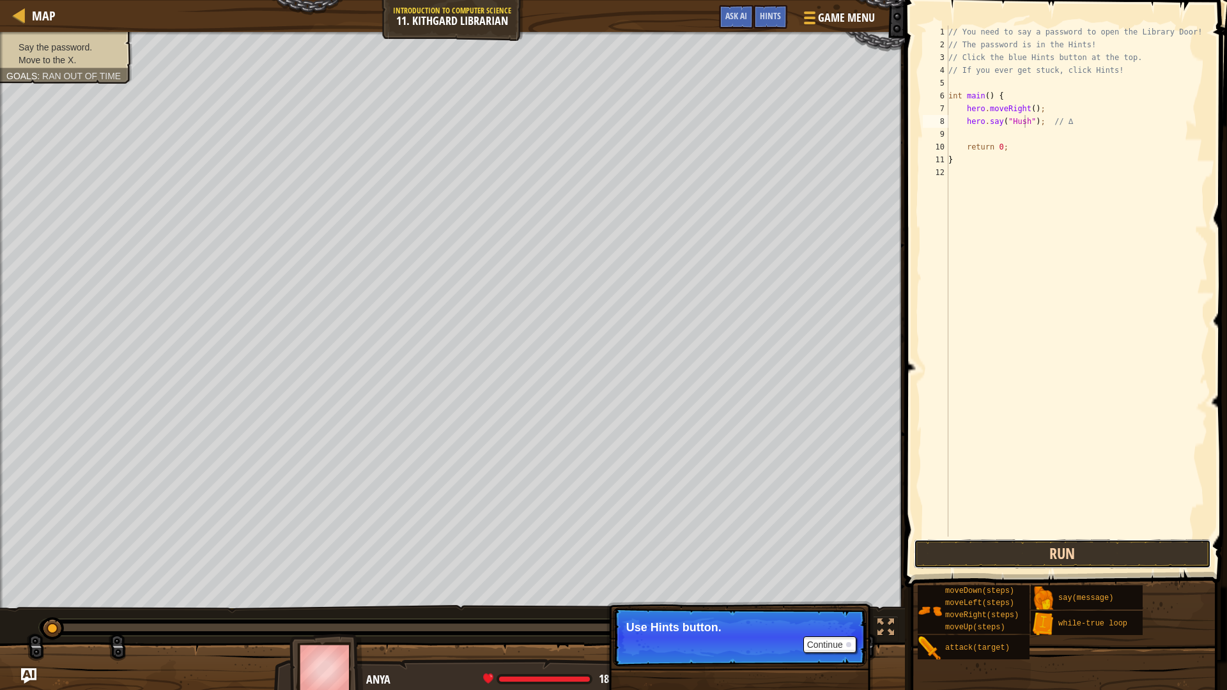
click at [1070, 550] on button "Run" at bounding box center [1063, 553] width 298 height 29
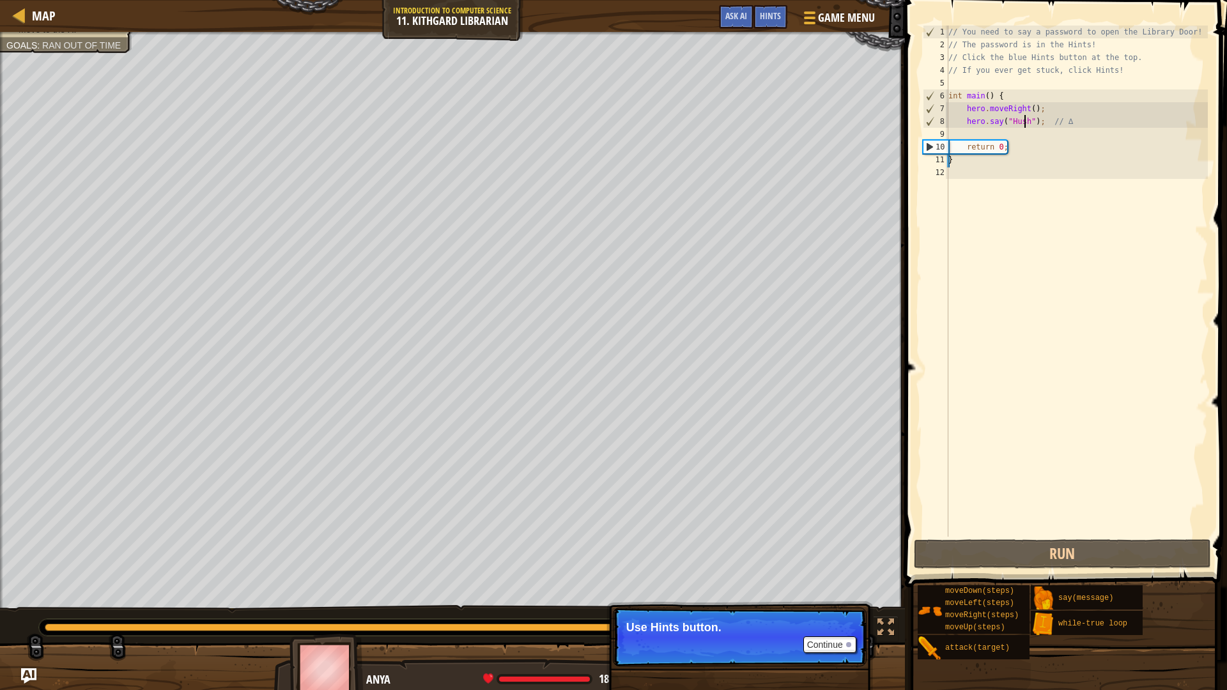
click at [973, 131] on div "// You need to say a password to open the Library Door! // The password is in t…" at bounding box center [1076, 294] width 262 height 537
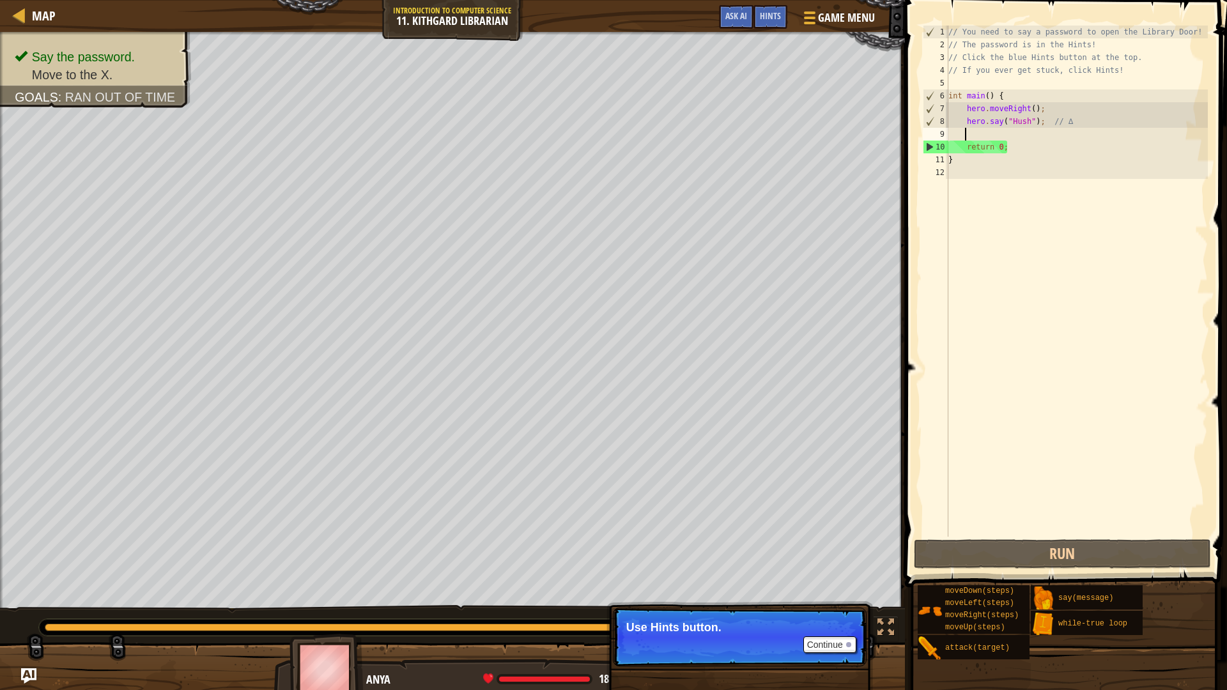
type textarea "h"
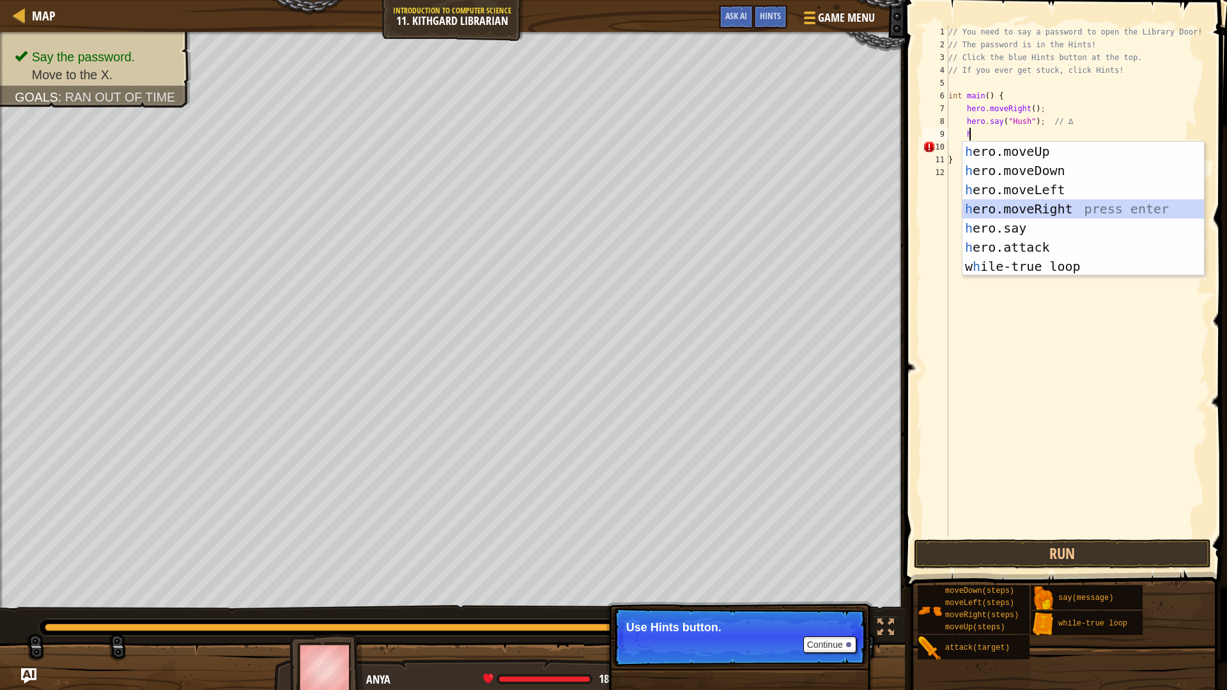
click at [1089, 204] on div "h ero.moveUp press enter h ero.moveDown press enter h ero.moveLeft press enter …" at bounding box center [1082, 228] width 241 height 172
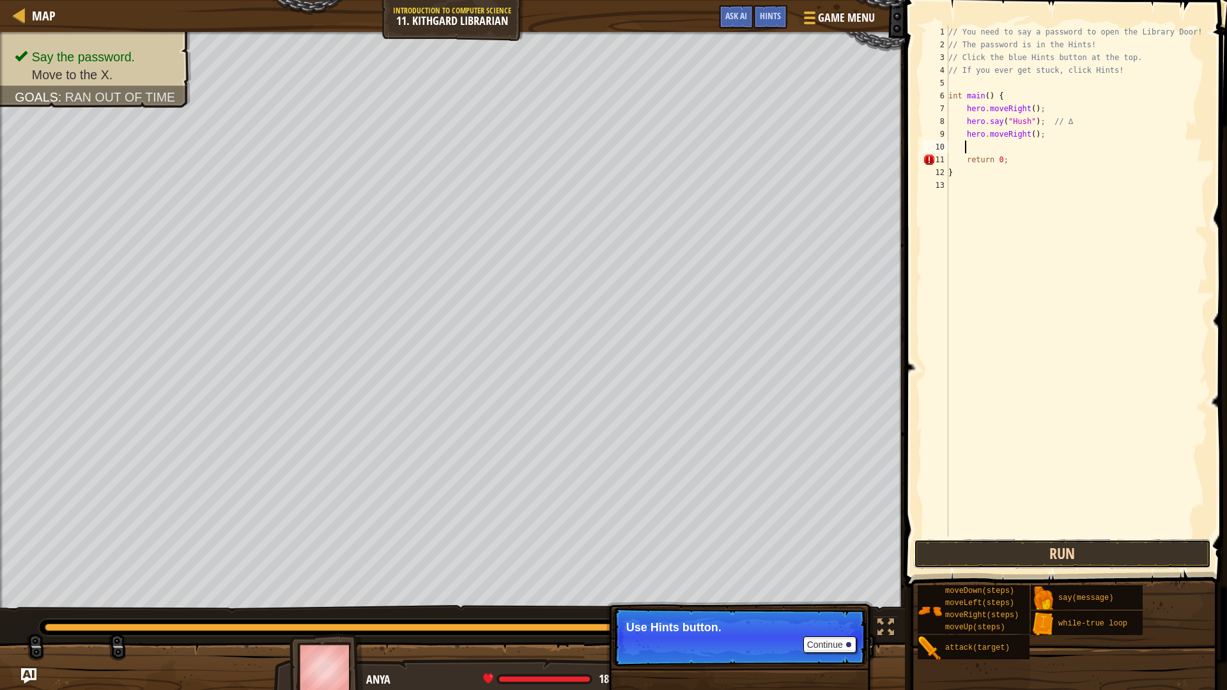
click at [1083, 554] on button "Run" at bounding box center [1063, 553] width 298 height 29
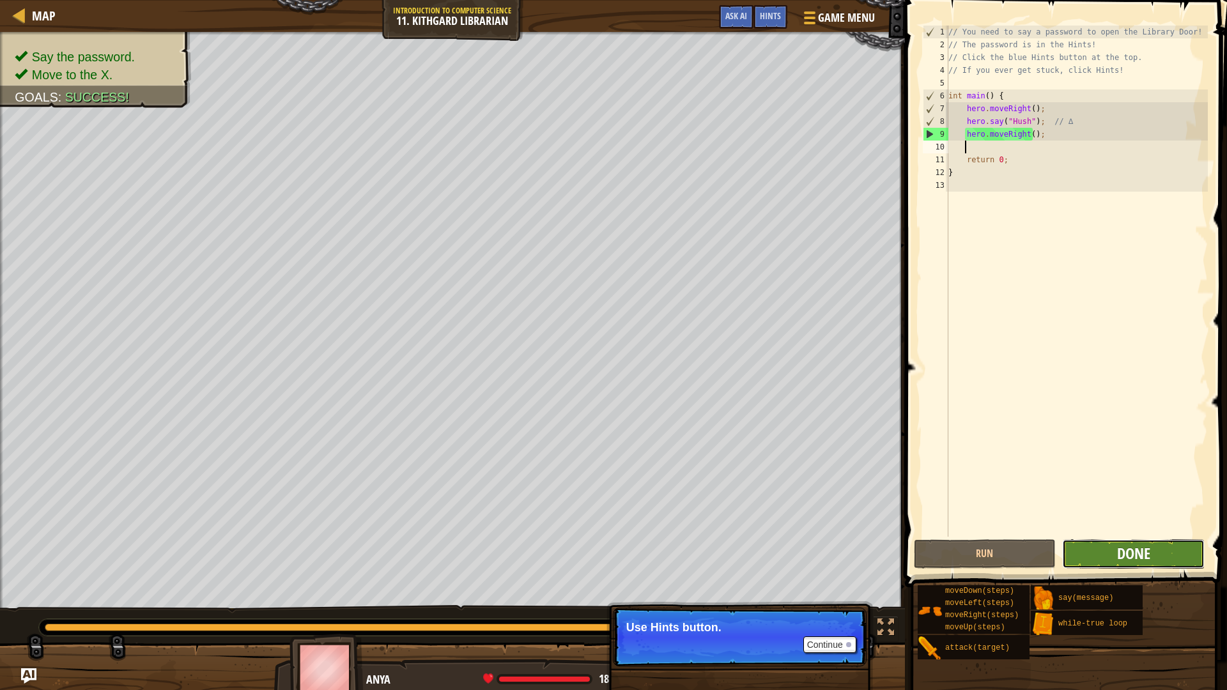
click at [1117, 558] on span "Done" at bounding box center [1133, 553] width 33 height 20
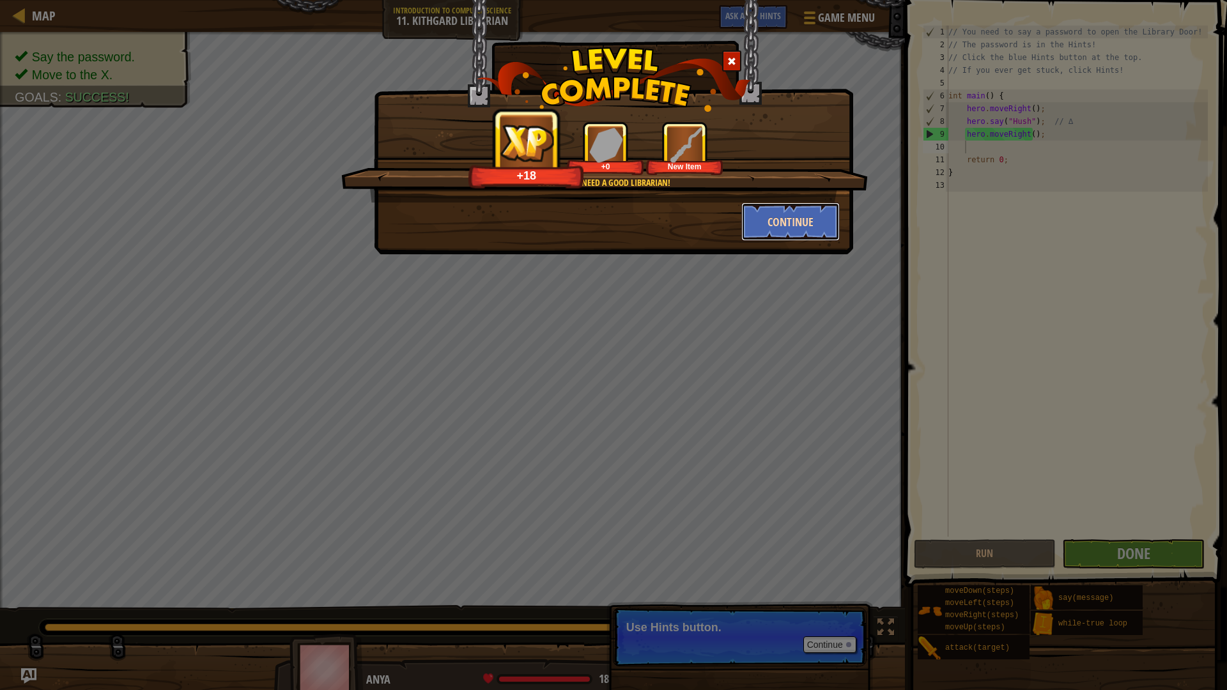
click at [767, 217] on button "Continue" at bounding box center [790, 222] width 99 height 38
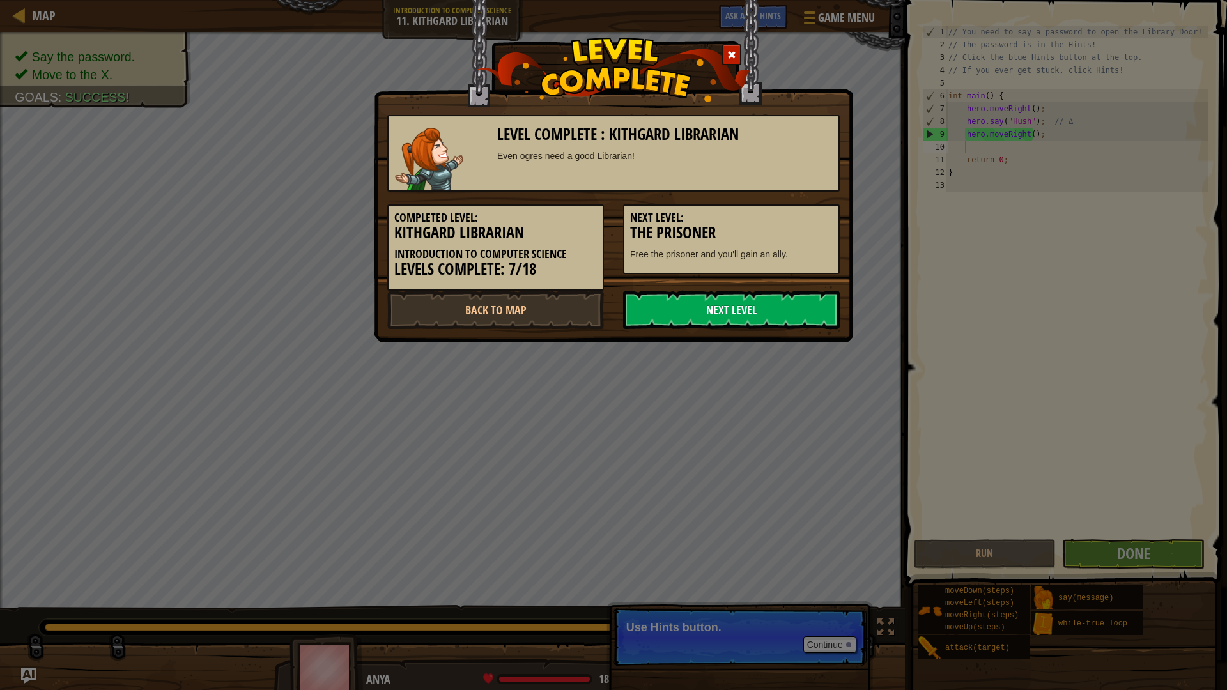
click at [795, 309] on link "Next Level" at bounding box center [731, 310] width 217 height 38
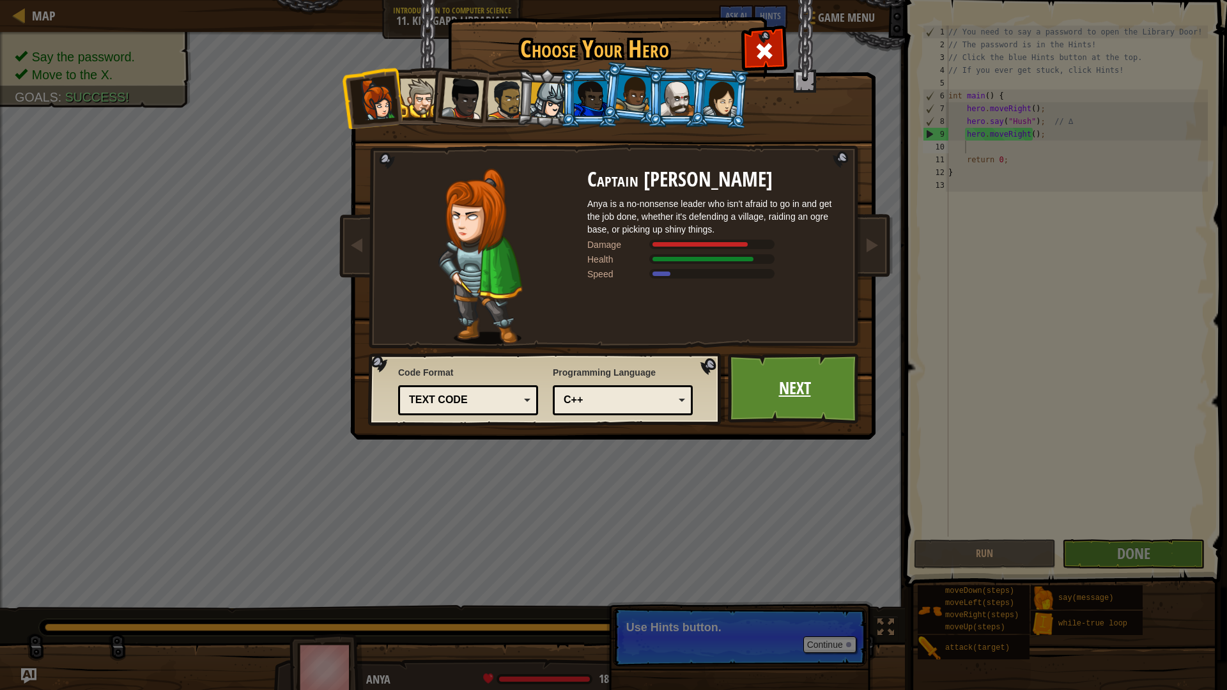
click at [814, 374] on link "Next" at bounding box center [795, 388] width 134 height 70
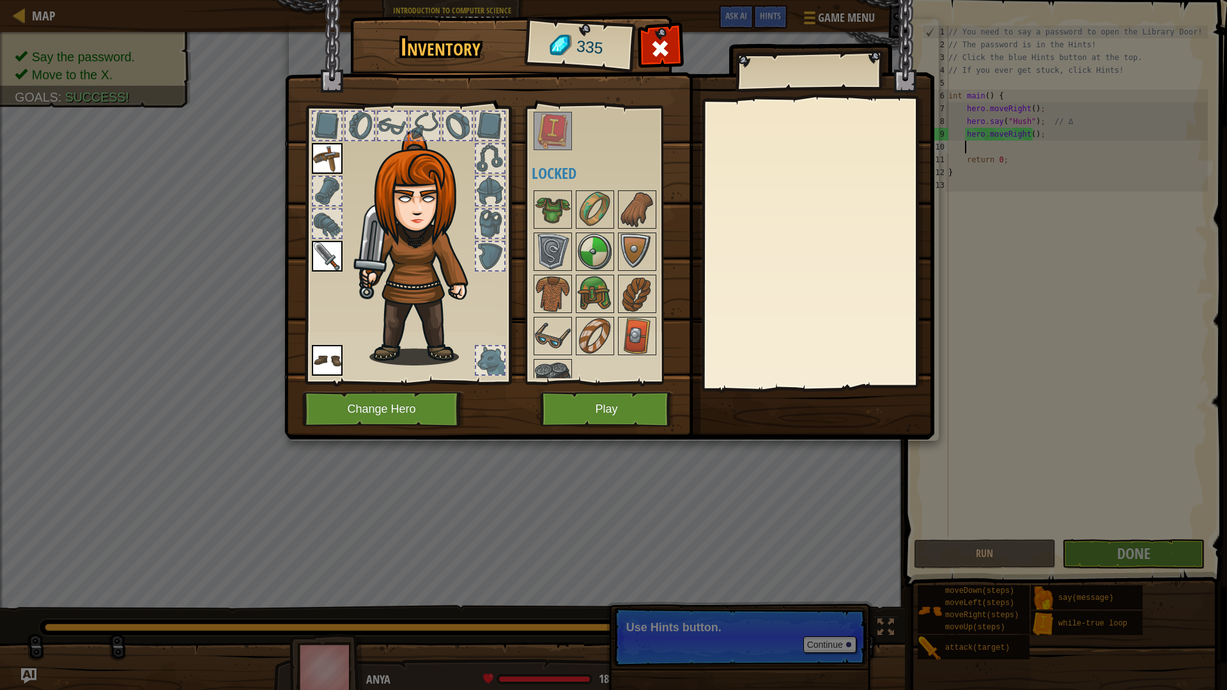
scroll to position [59, 0]
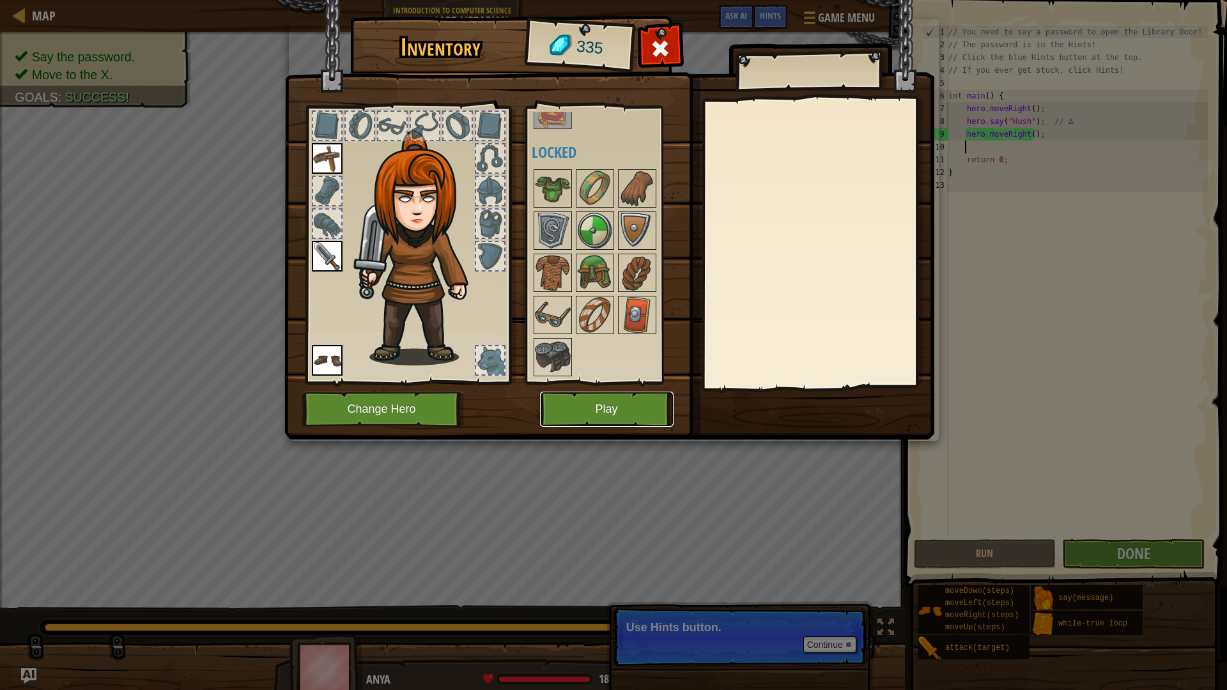
click at [627, 409] on button "Play" at bounding box center [607, 409] width 134 height 35
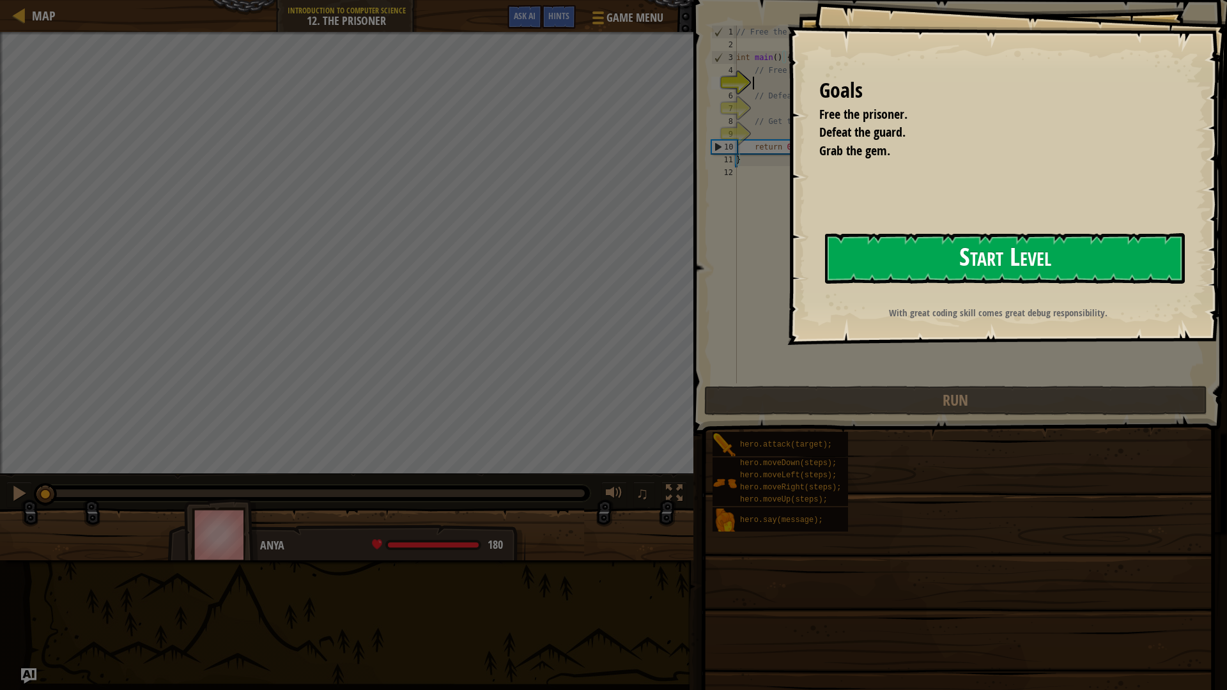
click at [919, 249] on button "Start Level" at bounding box center [1005, 258] width 360 height 50
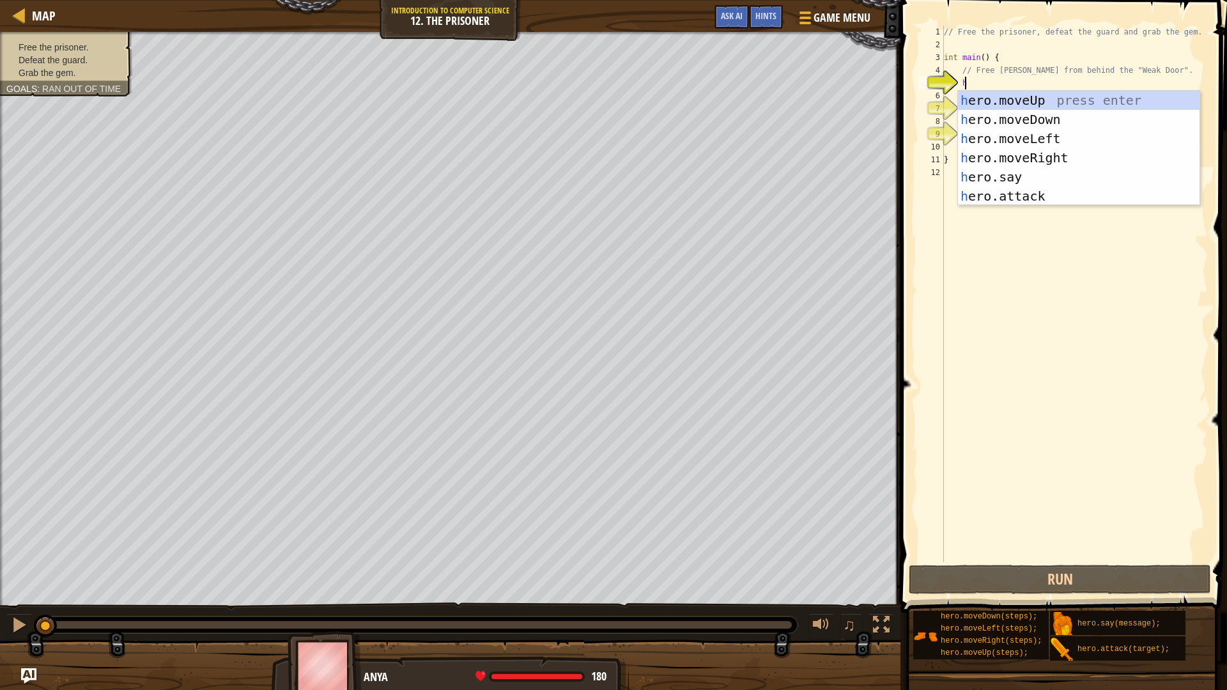
scroll to position [6, 1]
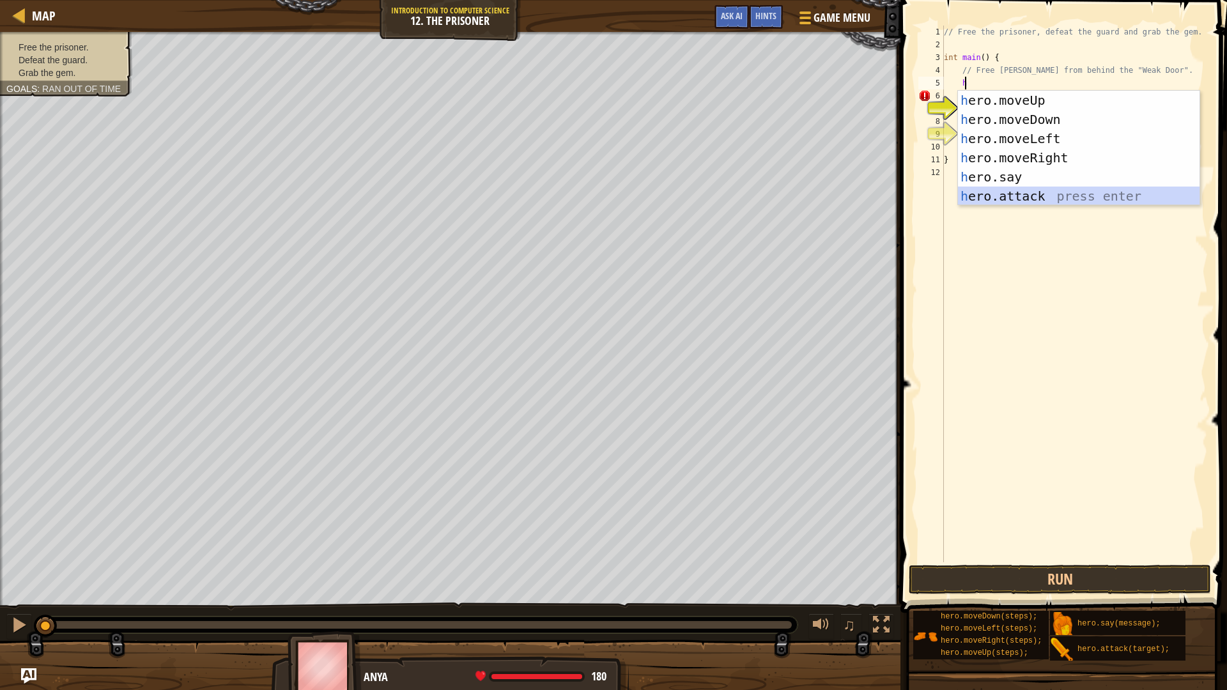
click at [1037, 197] on div "h ero.moveUp press enter h ero.moveDown press enter h ero.moveLeft press enter …" at bounding box center [1078, 167] width 241 height 153
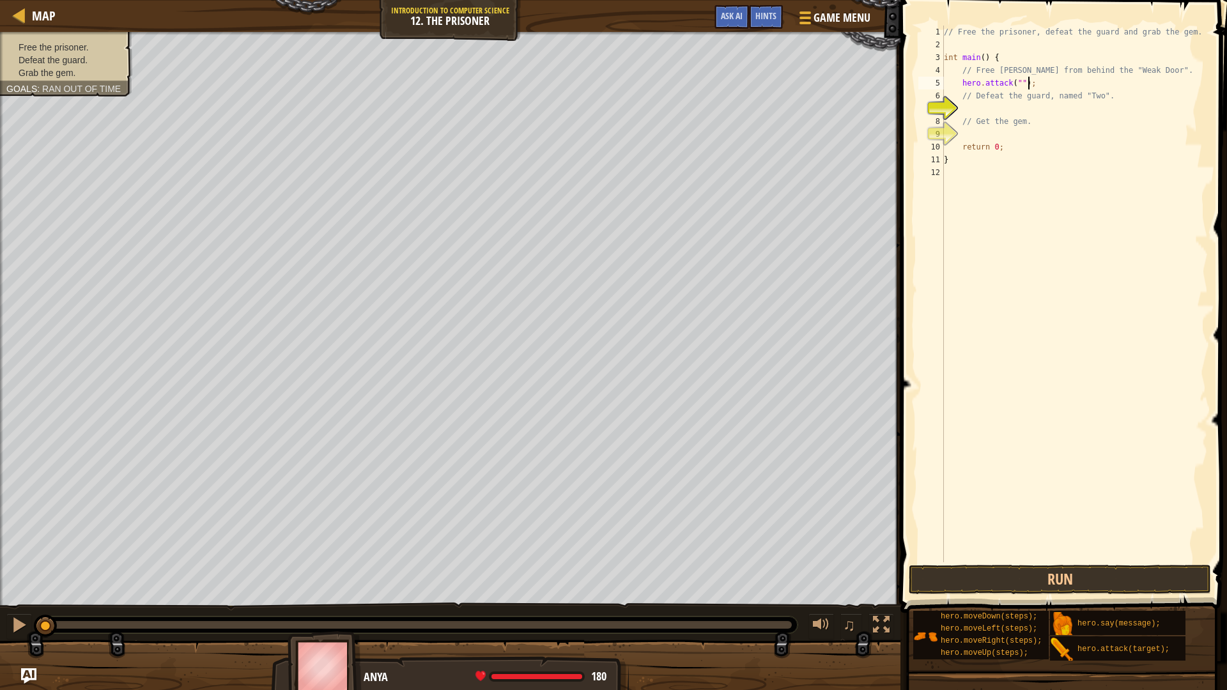
click at [1067, 87] on div "// Free the prisoner, defeat the guard and grab the gem. int main ( ) { // Free…" at bounding box center [1074, 307] width 266 height 562
type textarea "h"
click at [970, 81] on div "// Free the prisoner, defeat the guard and grab the gem. int main ( ) { // Free…" at bounding box center [1074, 307] width 266 height 562
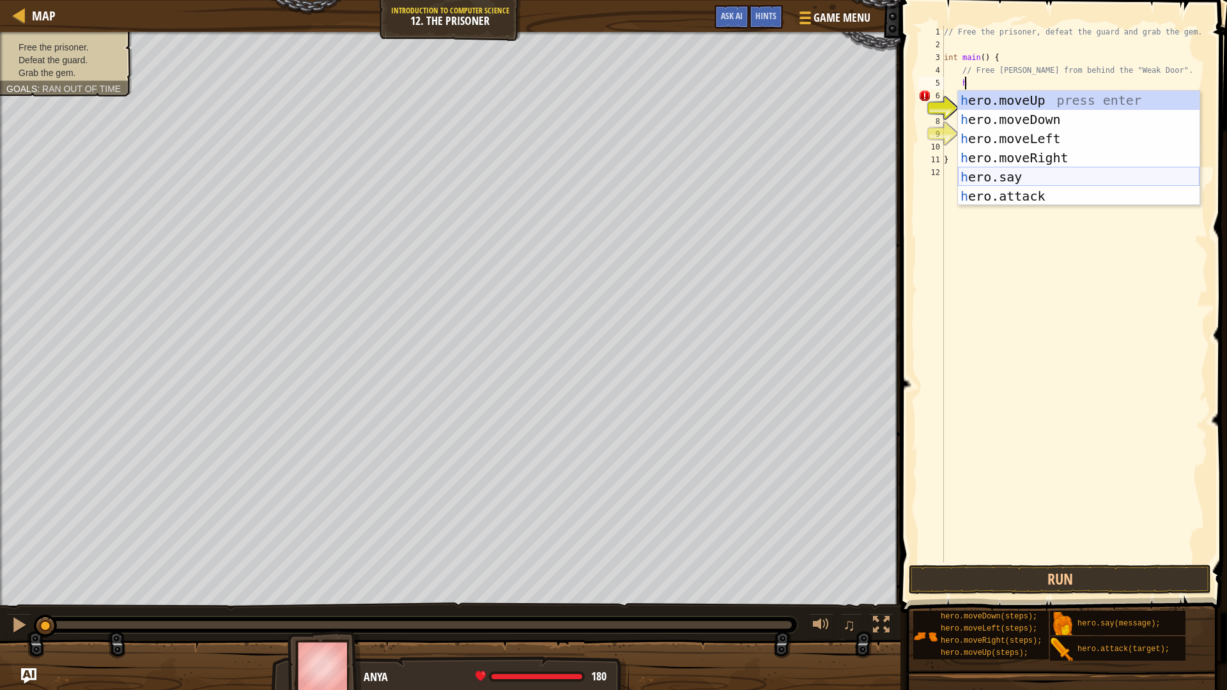
click at [1048, 178] on div "h ero.moveUp press enter h ero.moveDown press enter h ero.moveLeft press enter …" at bounding box center [1078, 167] width 241 height 153
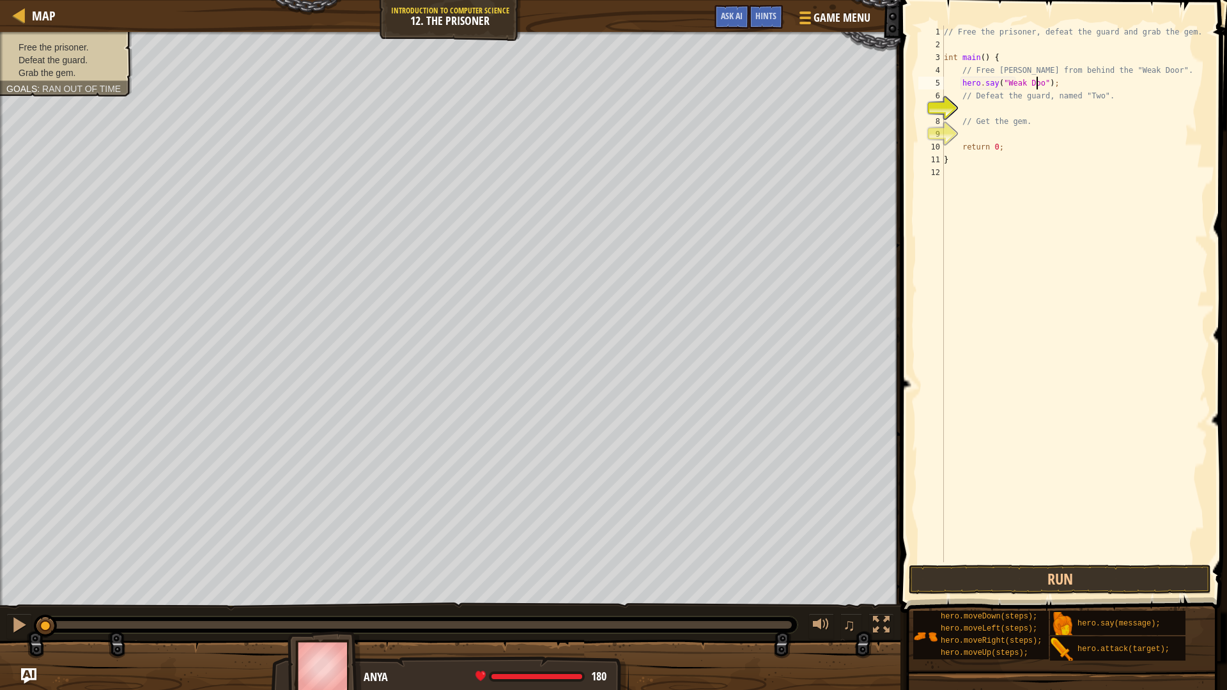
scroll to position [6, 8]
click at [979, 570] on button "Run" at bounding box center [1059, 579] width 302 height 29
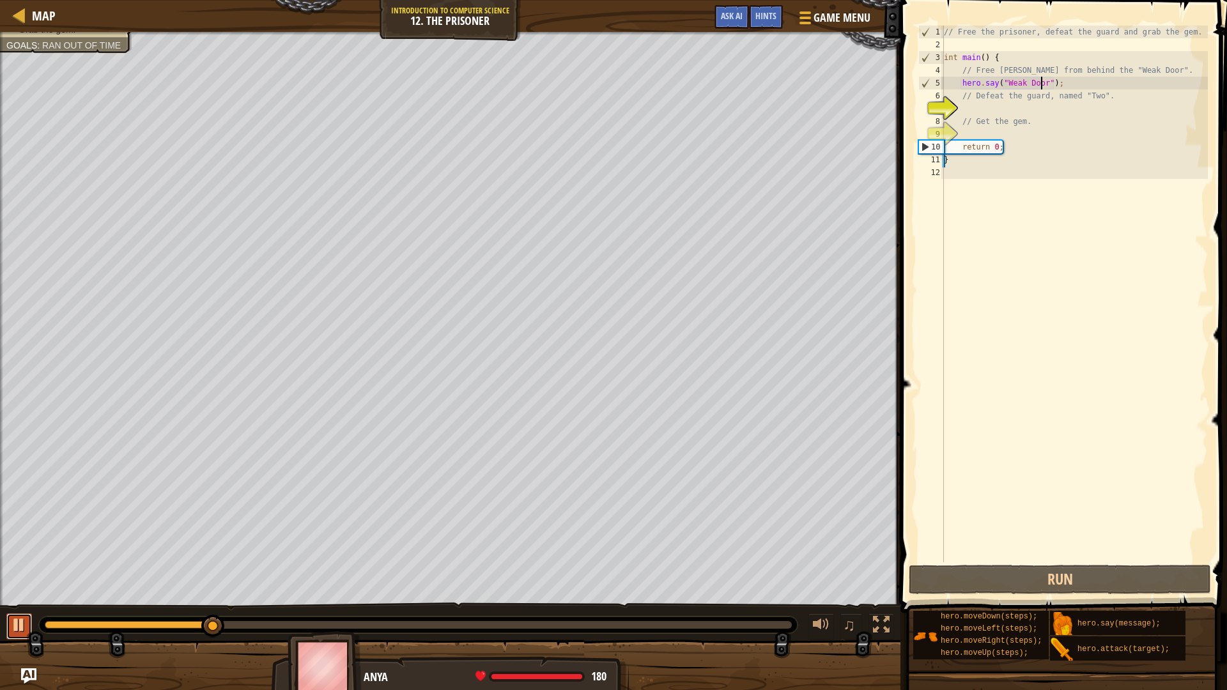
click at [20, 608] on div at bounding box center [19, 624] width 17 height 17
drag, startPoint x: 258, startPoint y: 617, endPoint x: 103, endPoint y: 615, distance: 155.2
click at [105, 608] on div at bounding box center [418, 624] width 758 height 17
click at [89, 608] on div at bounding box center [418, 624] width 758 height 17
click at [78, 608] on div at bounding box center [130, 625] width 171 height 8
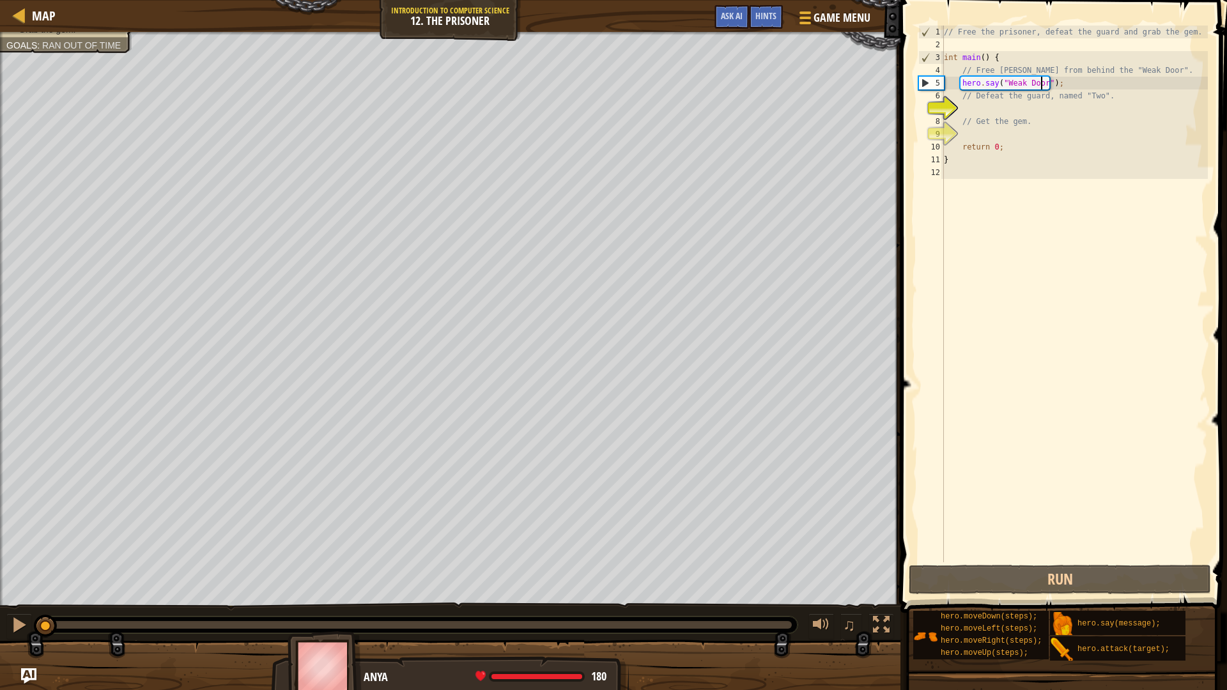
drag, startPoint x: 78, startPoint y: 623, endPoint x: 33, endPoint y: 612, distance: 46.8
click at [33, 608] on div "♫" at bounding box center [450, 621] width 900 height 38
click at [1070, 77] on div "// Free the prisoner, defeat the guard and grab the gem. int main ( ) { // Free…" at bounding box center [1074, 307] width 266 height 562
click at [1067, 86] on div "// Free the prisoner, defeat the guard and grab the gem. int main ( ) { // Free…" at bounding box center [1074, 294] width 266 height 537
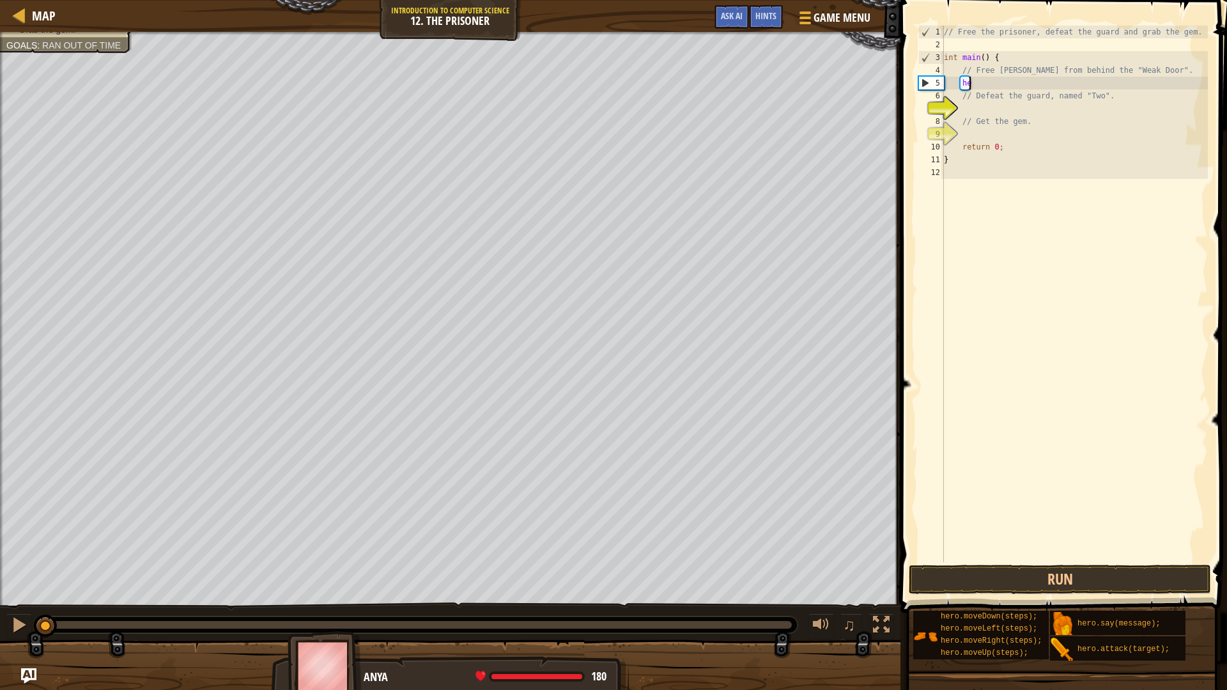
scroll to position [6, 1]
type textarea "h"
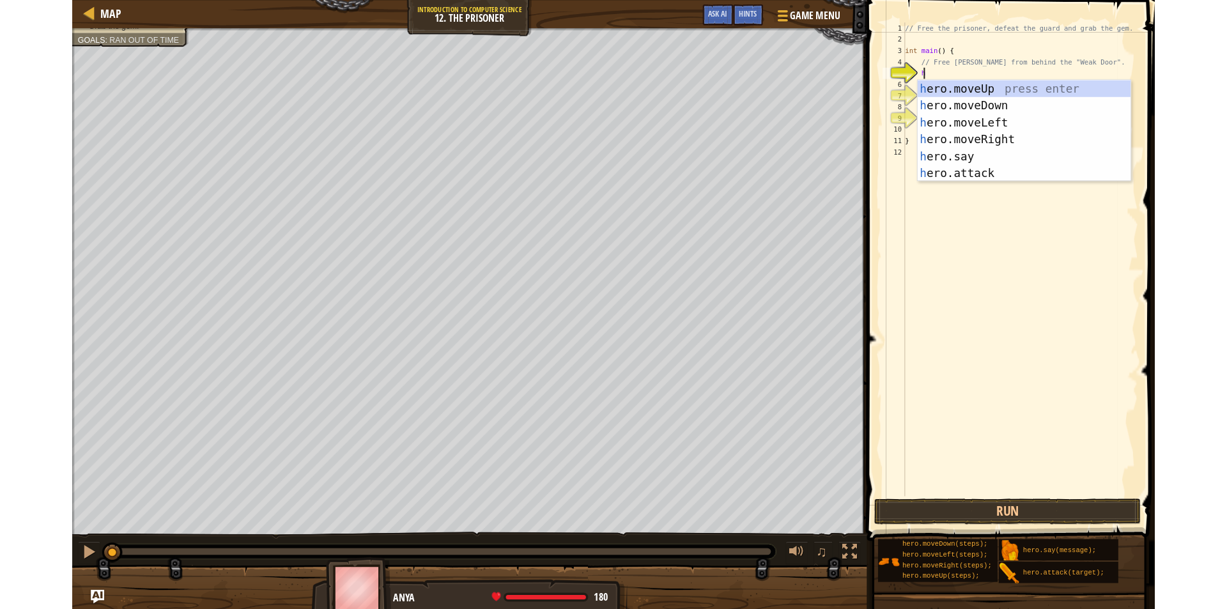
scroll to position [6, 1]
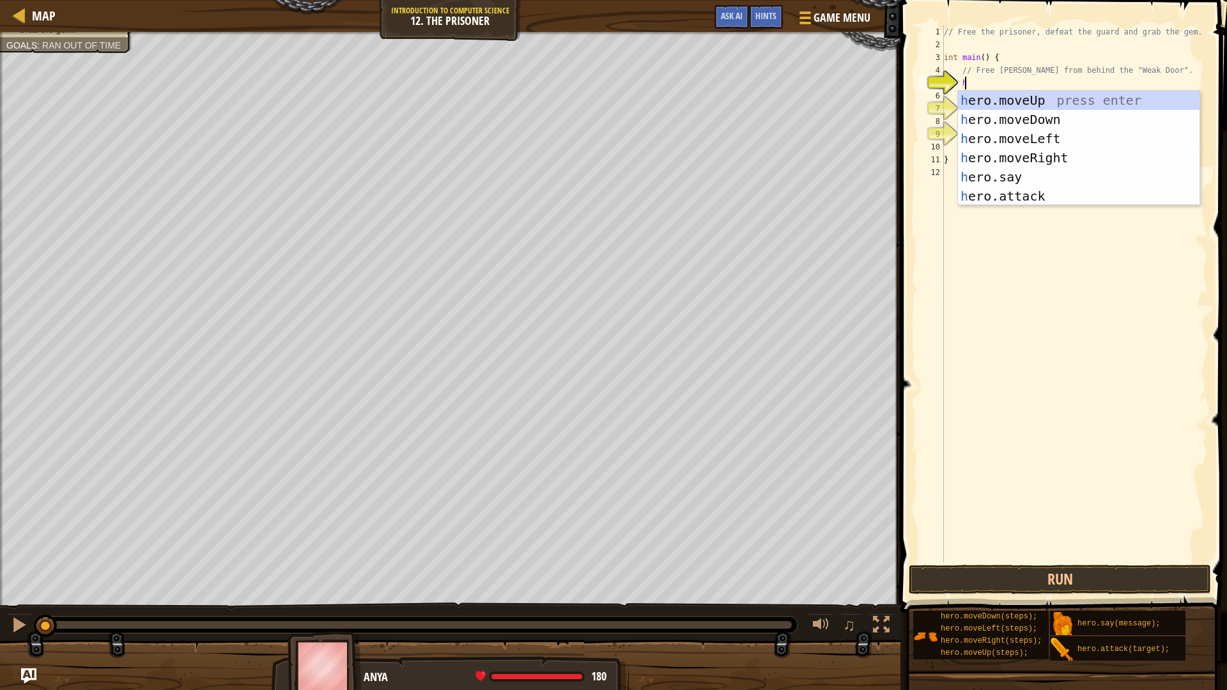
type textarea "h"
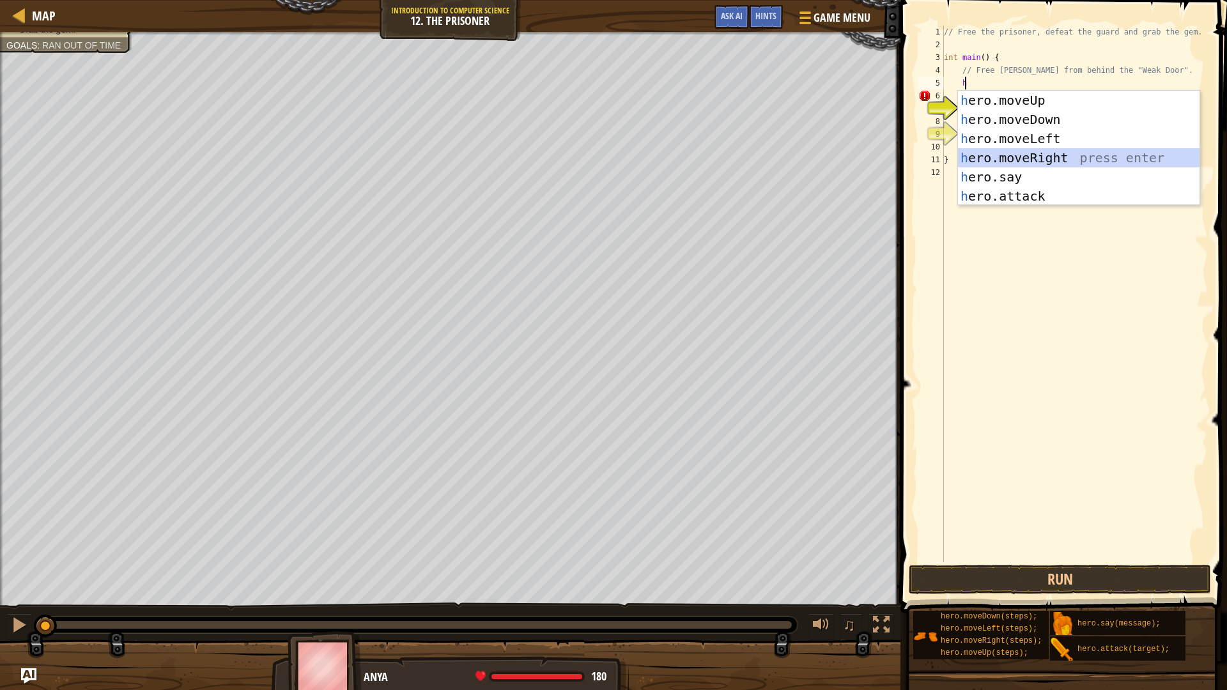
click at [1023, 160] on div "h ero.moveUp press enter h ero.moveDown press enter h ero.moveLeft press enter …" at bounding box center [1078, 167] width 241 height 153
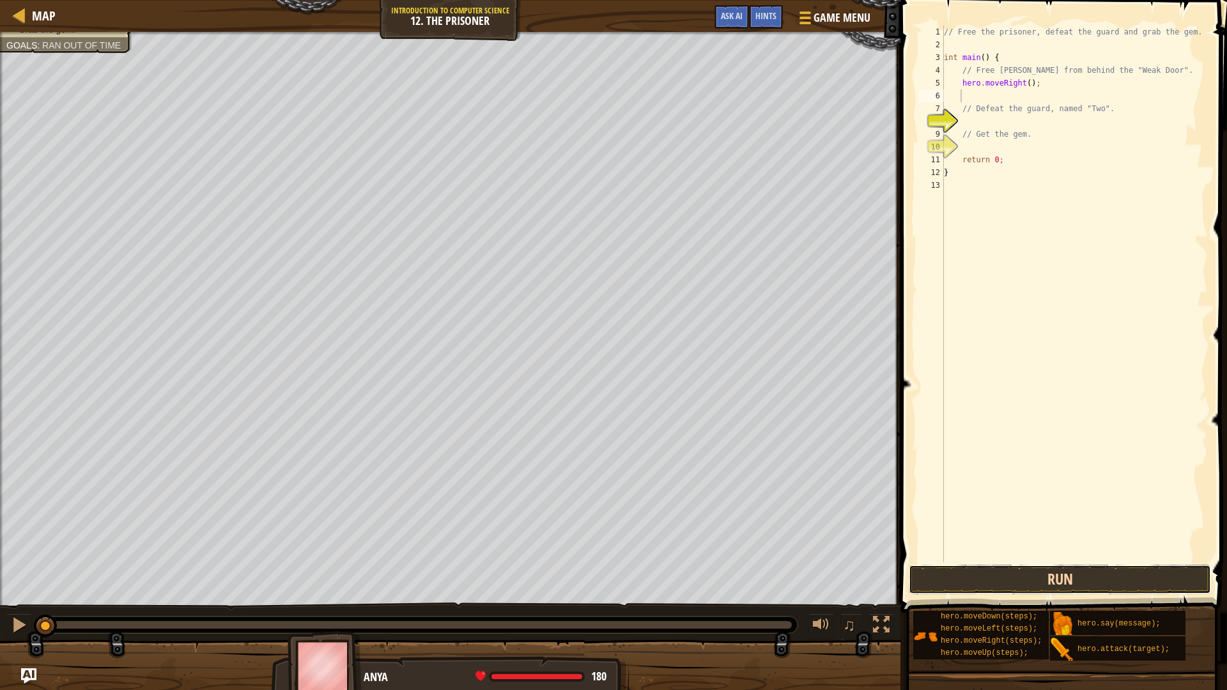
click at [1034, 579] on button "Run" at bounding box center [1059, 579] width 302 height 29
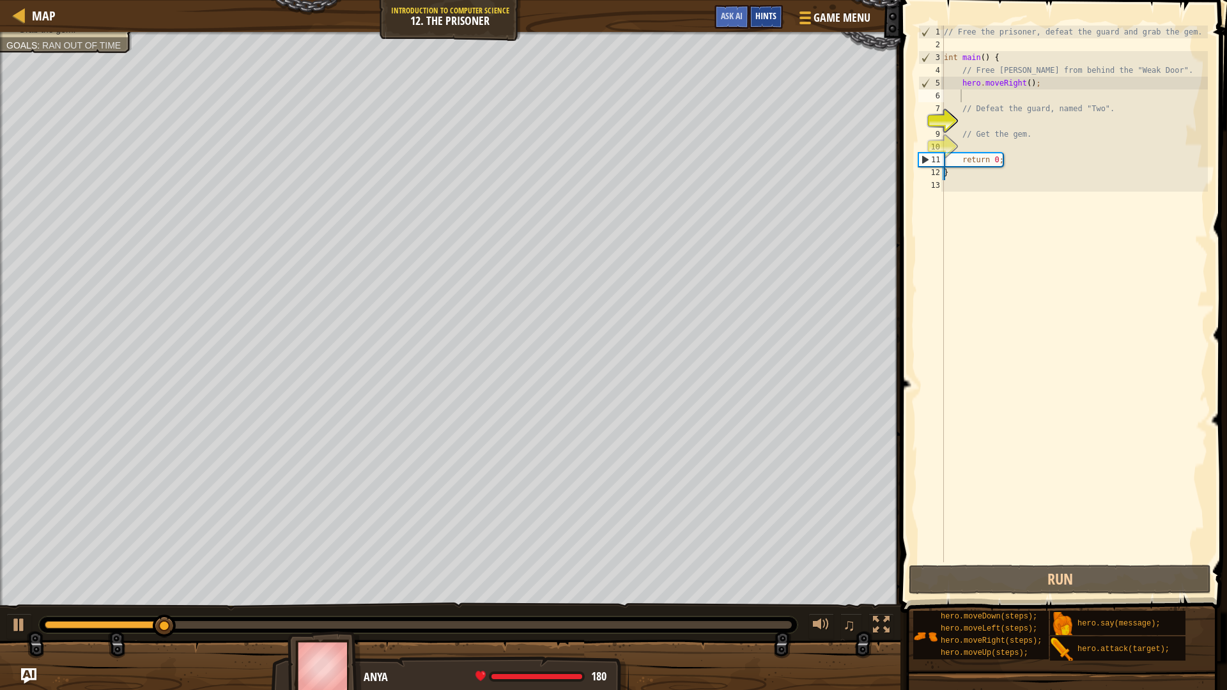
click at [768, 19] on span "Hints" at bounding box center [765, 16] width 21 height 12
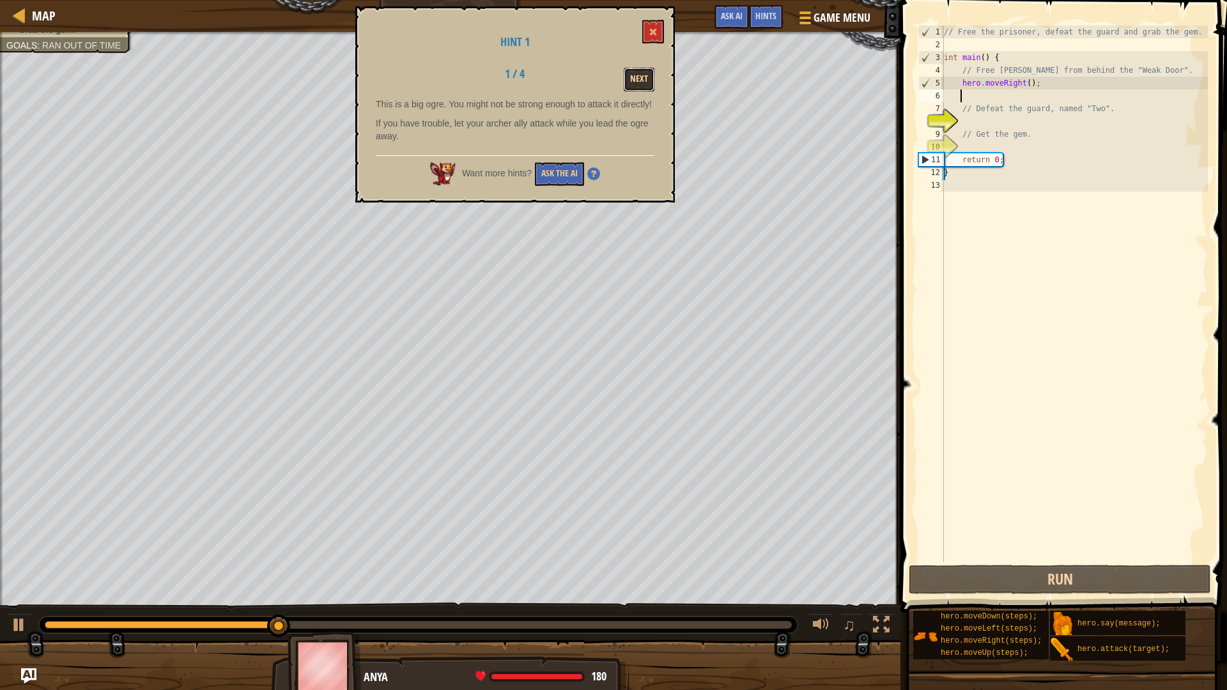
click at [650, 71] on button "Next" at bounding box center [638, 80] width 31 height 24
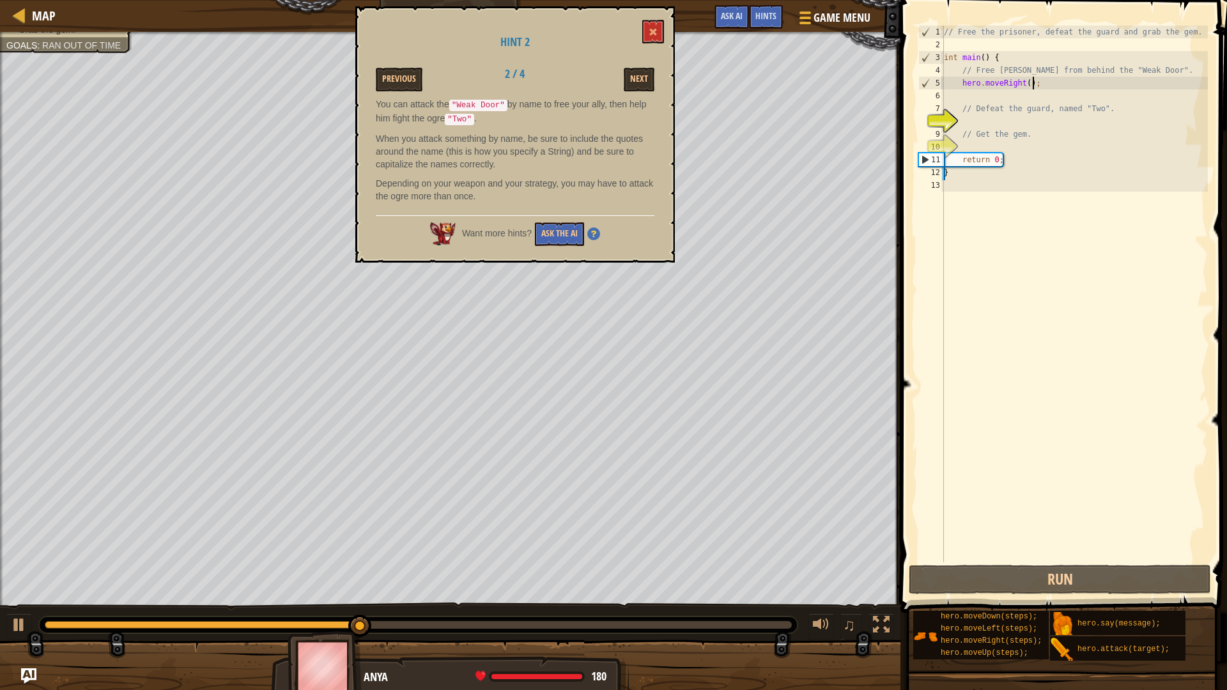
click at [1032, 84] on div "// Free the prisoner, defeat the guard and grab the gem. int main ( ) { // Free…" at bounding box center [1074, 307] width 266 height 562
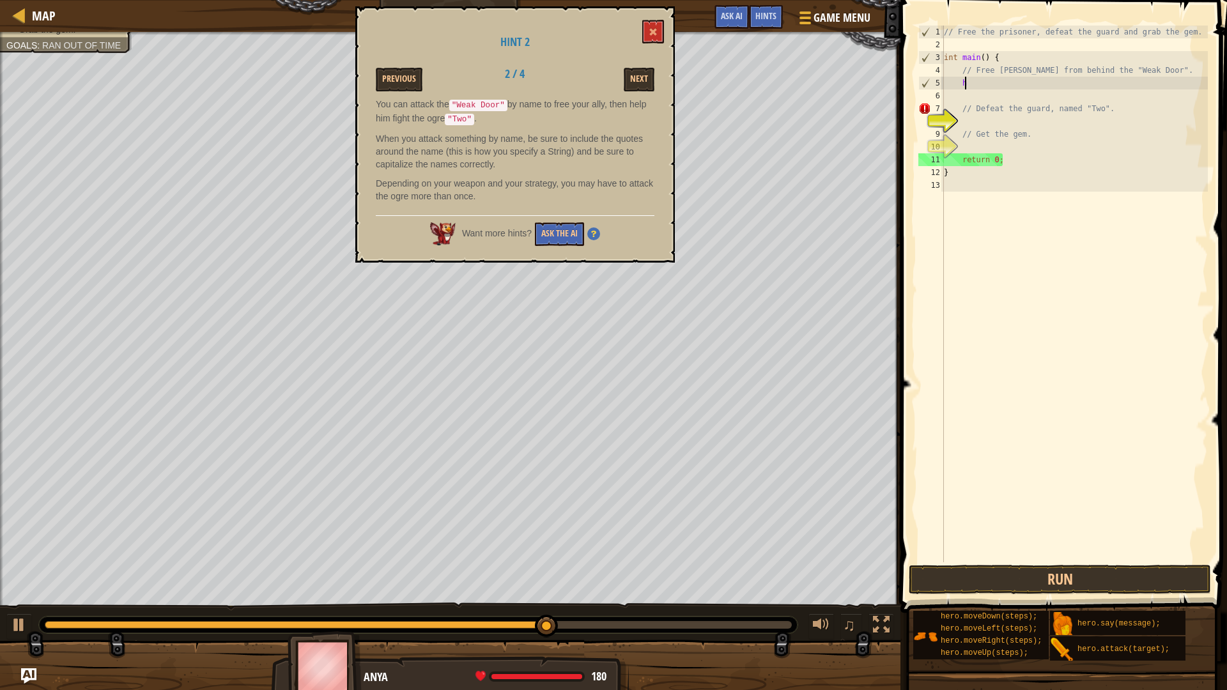
type textarea "h"
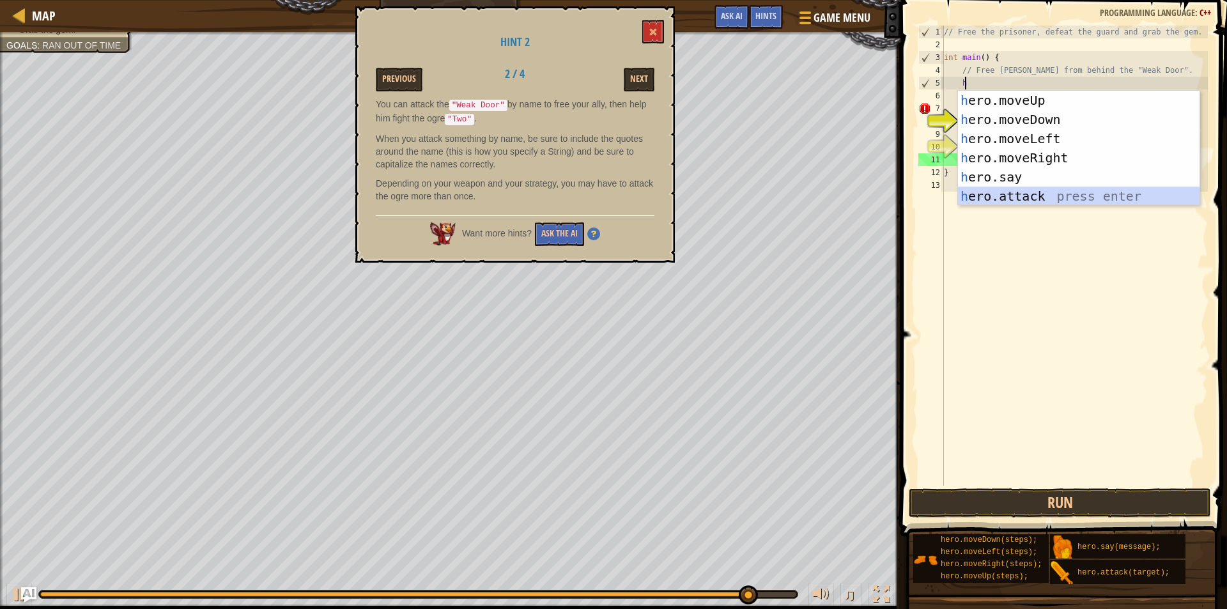
drag, startPoint x: 1013, startPoint y: 188, endPoint x: 1018, endPoint y: 171, distance: 17.4
click at [1014, 187] on div "h ero.moveUp press enter h ero.moveDown press enter h ero.moveLeft press enter …" at bounding box center [1078, 167] width 241 height 153
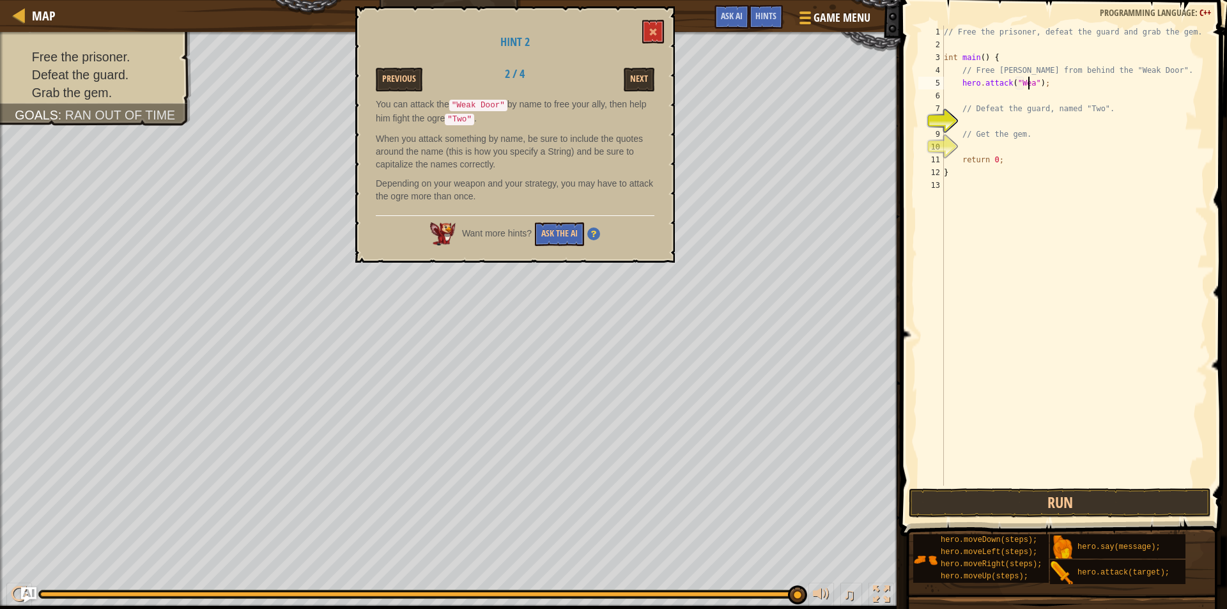
scroll to position [6, 7]
type textarea "hero.attack("Weak Door");"
